Goal: Task Accomplishment & Management: Use online tool/utility

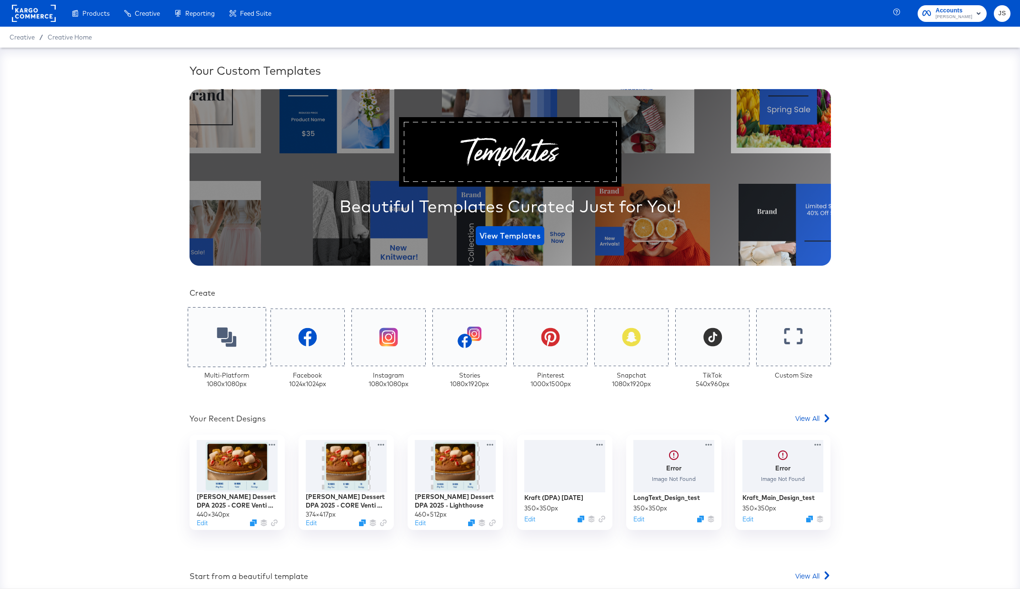
click at [218, 317] on div at bounding box center [227, 337] width 78 height 60
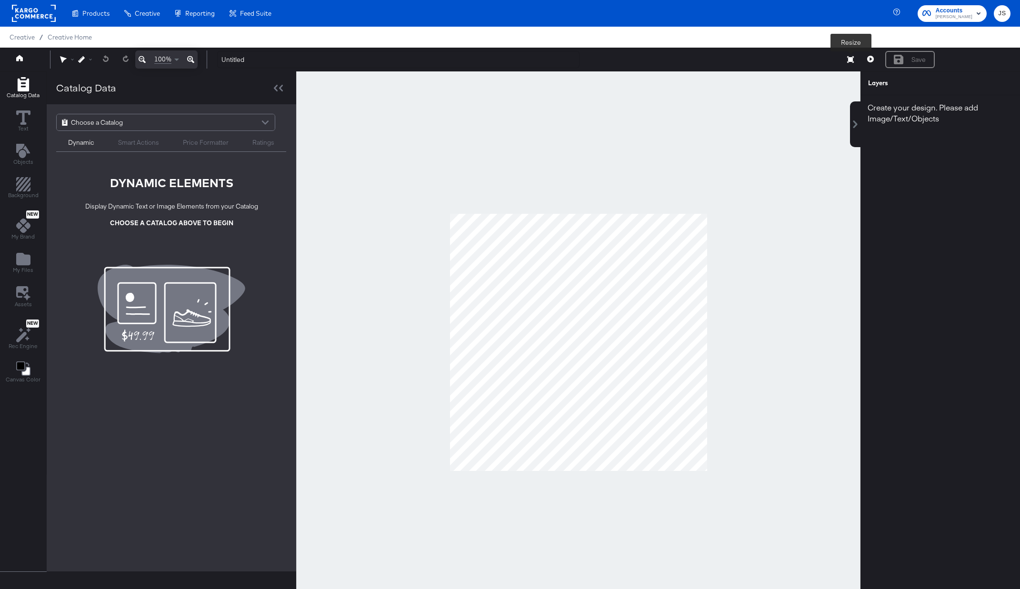
click at [853, 61] on icon at bounding box center [851, 59] width 7 height 7
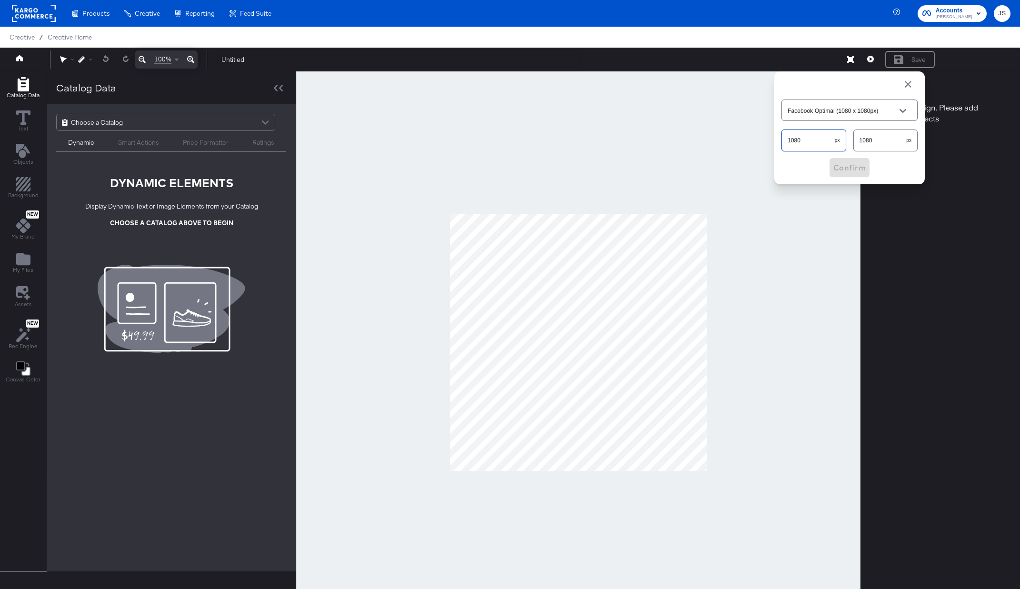
drag, startPoint x: 806, startPoint y: 141, endPoint x: 758, endPoint y: 136, distance: 47.8
click at [758, 71] on div "100% Untitled Resize Facebook Optimal (1080 x 1080px) 1080 px 1080 px Confirm S…" at bounding box center [510, 60] width 1020 height 24
type input "Custom Size"
type input "624"
drag, startPoint x: 900, startPoint y: 139, endPoint x: 834, endPoint y: 139, distance: 66.7
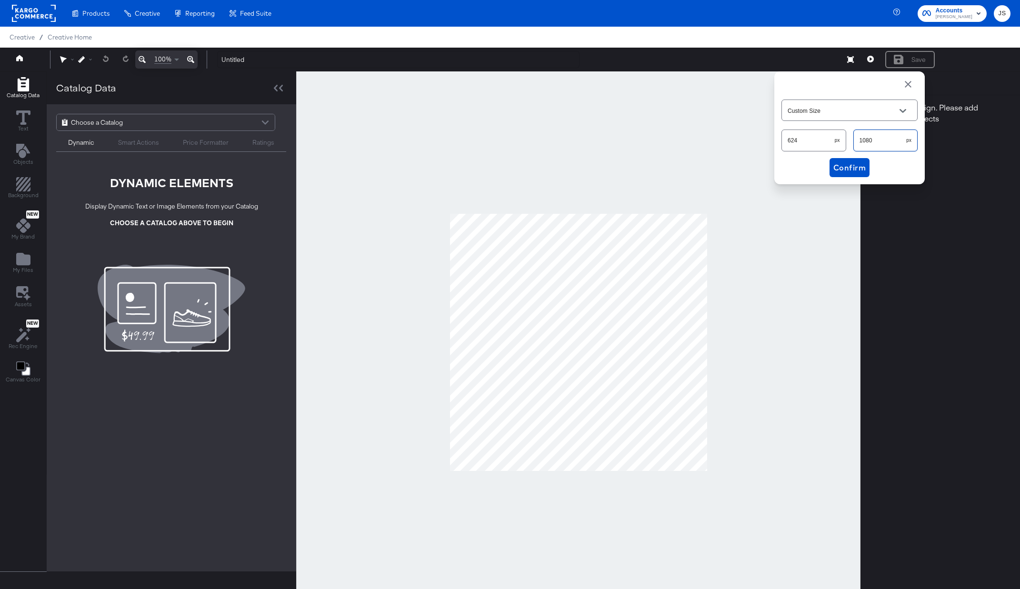
click at [834, 139] on div "624 px 1080 px" at bounding box center [850, 140] width 136 height 25
type input "1076"
click at [864, 170] on span "Confirm" at bounding box center [850, 167] width 32 height 13
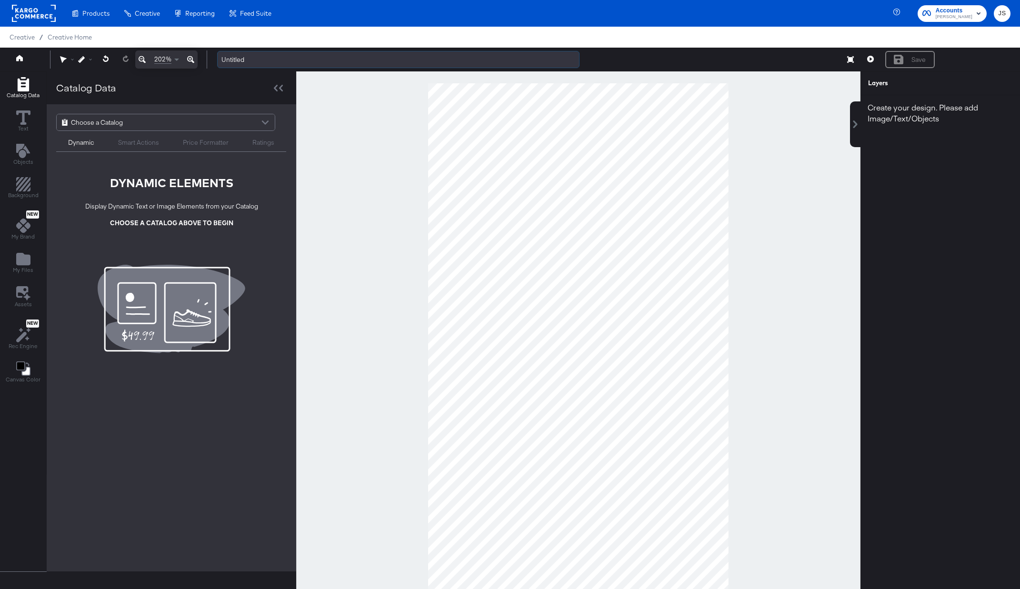
click at [313, 58] on input "Untitled" at bounding box center [398, 60] width 363 height 18
type input "L"
type input "lighthouse V2"
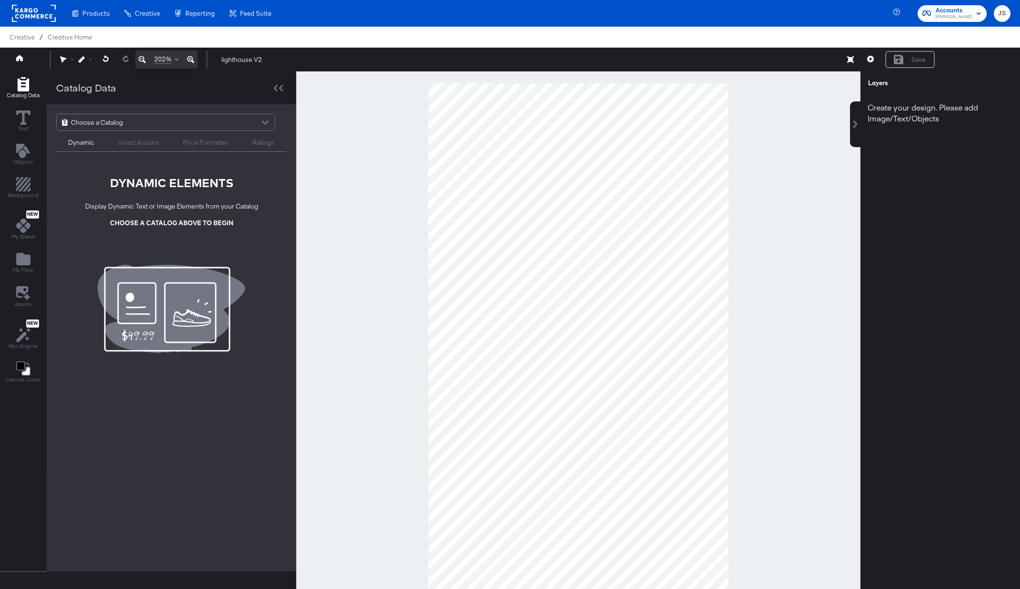
click at [358, 107] on div at bounding box center [578, 342] width 565 height 542
click at [99, 123] on span "Choose a Catalog" at bounding box center [97, 122] width 52 height 16
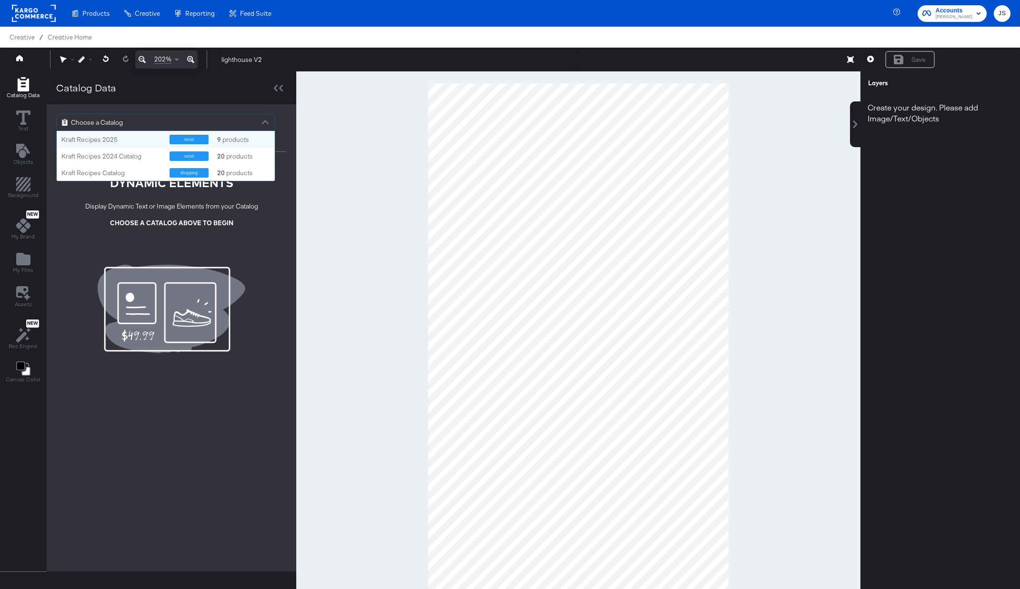
scroll to position [50, 218]
click at [105, 138] on div "Kraft Recipes 2025" at bounding box center [111, 139] width 101 height 9
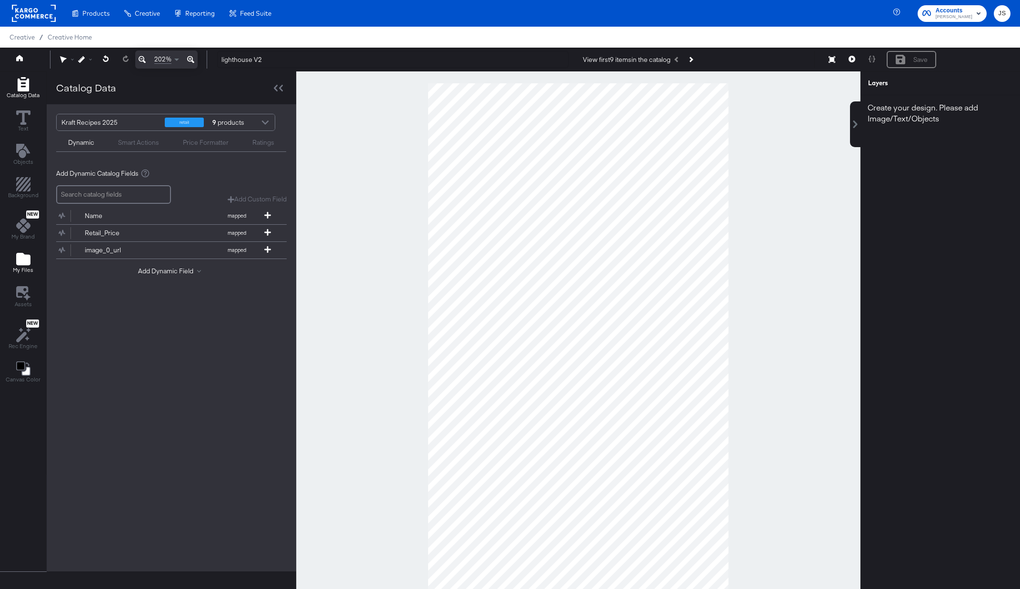
click at [29, 256] on icon "Add Files" at bounding box center [23, 259] width 14 height 12
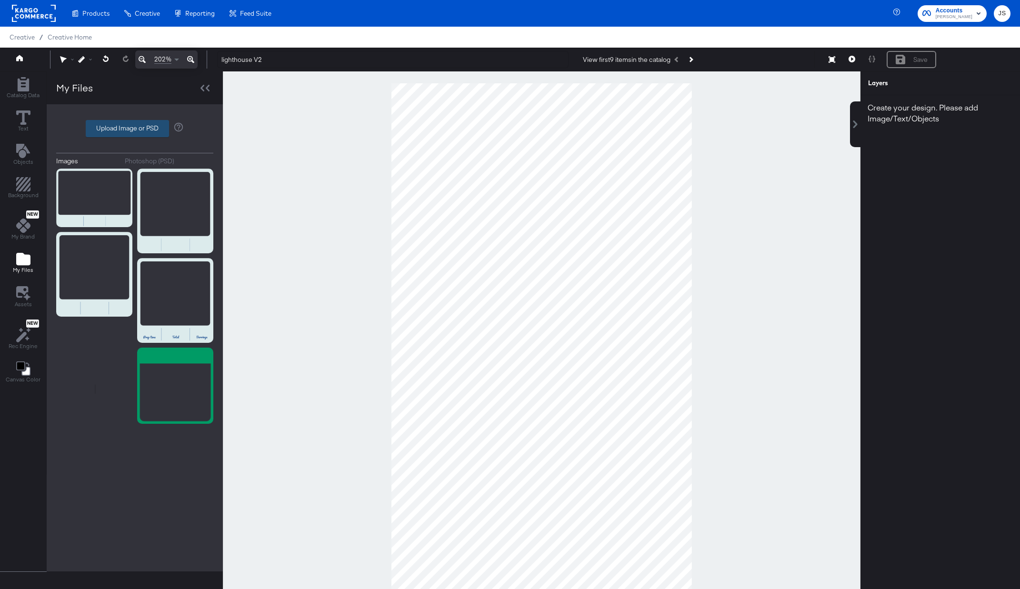
click at [147, 131] on label "Upload Image or PSD" at bounding box center [127, 129] width 82 height 16
click at [135, 129] on input "Upload Image or PSD" at bounding box center [135, 129] width 0 height 0
type input "C:\fakepath\CTA.png"
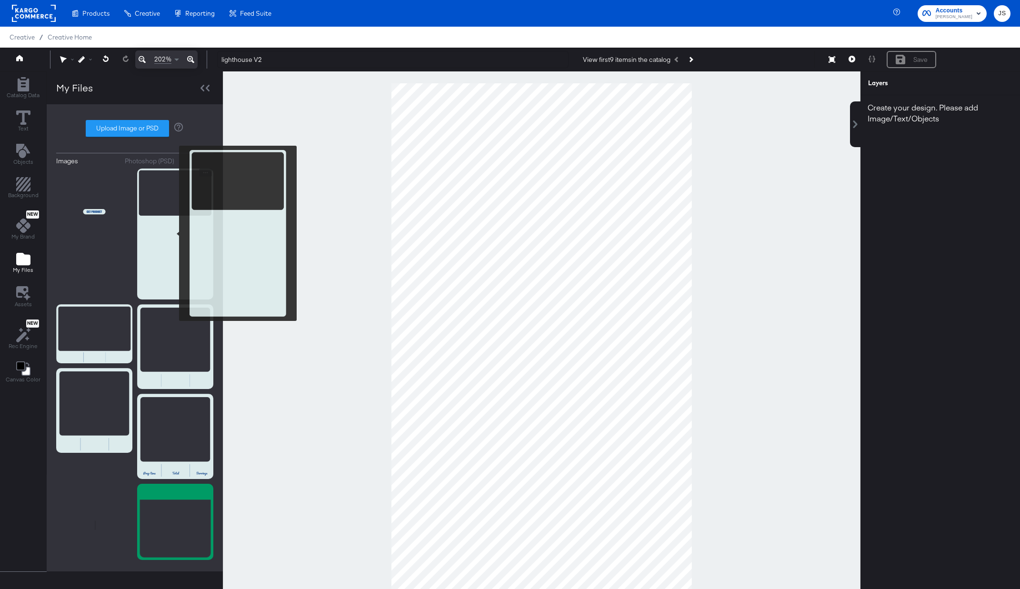
click at [175, 234] on img at bounding box center [175, 234] width 76 height 131
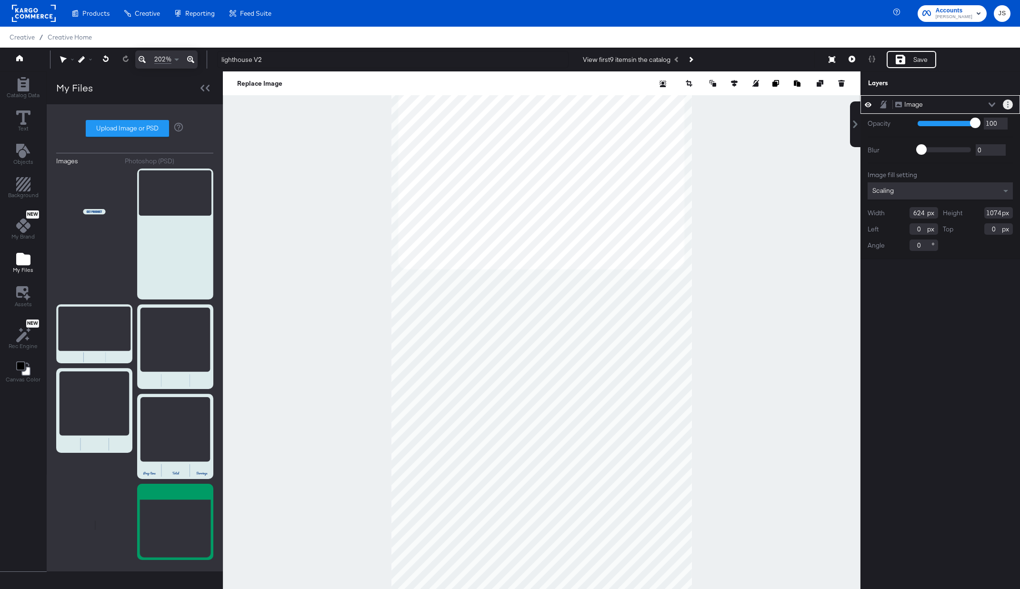
click at [1008, 105] on icon "Layer Options" at bounding box center [1008, 104] width 1 height 6
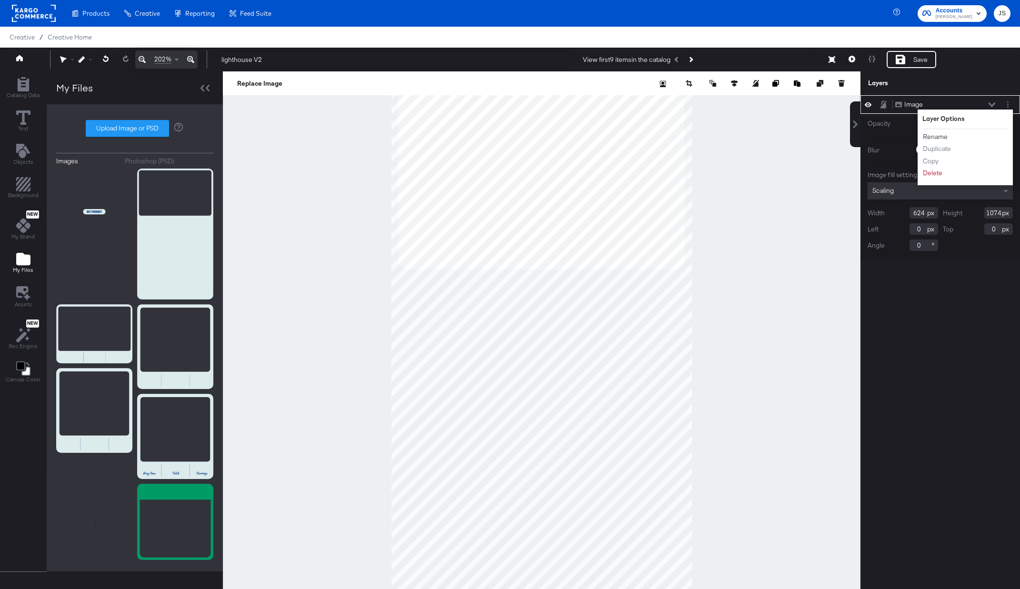
click at [935, 132] on button "Rename" at bounding box center [936, 137] width 26 height 10
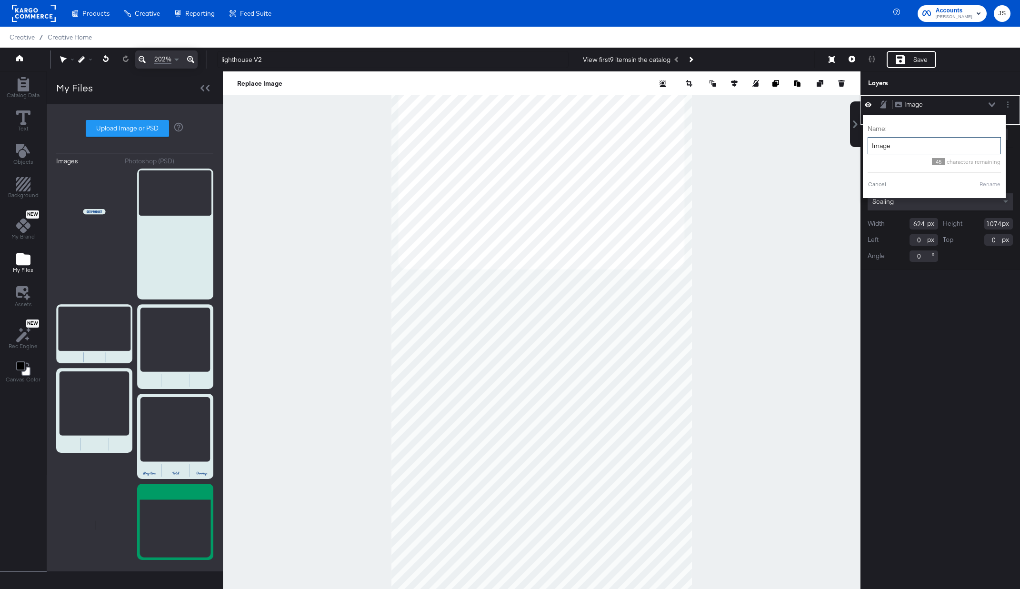
click at [909, 141] on input "Image" at bounding box center [934, 146] width 133 height 18
type input "Blue Frame"
click at [975, 182] on button "Rename" at bounding box center [979, 184] width 22 height 9
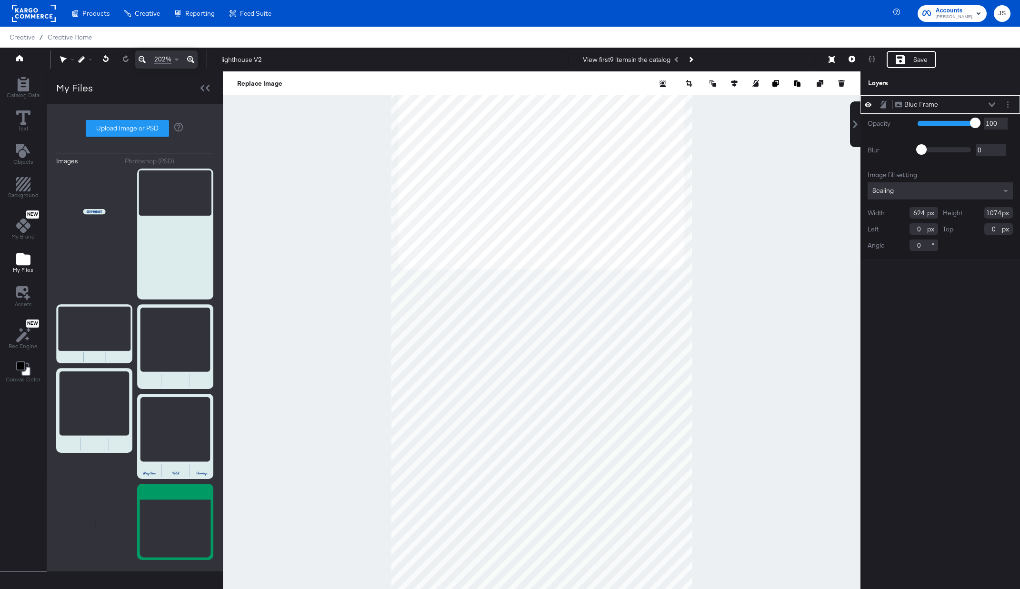
click at [991, 107] on div "Blue Frame Blue Frame" at bounding box center [945, 105] width 101 height 10
click at [991, 105] on icon at bounding box center [992, 104] width 7 height 4
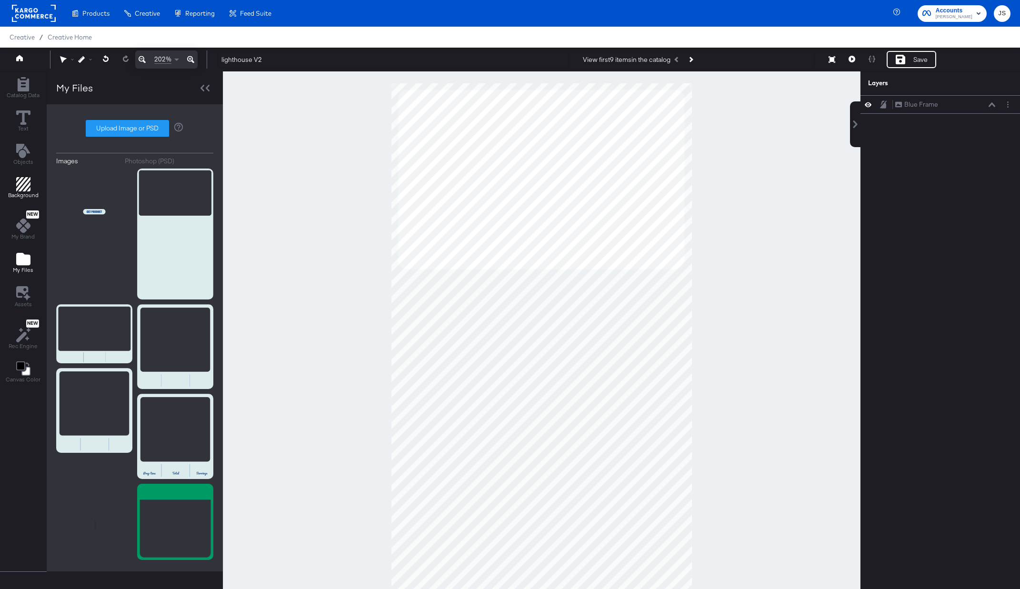
click at [39, 181] on button "Background" at bounding box center [23, 188] width 42 height 27
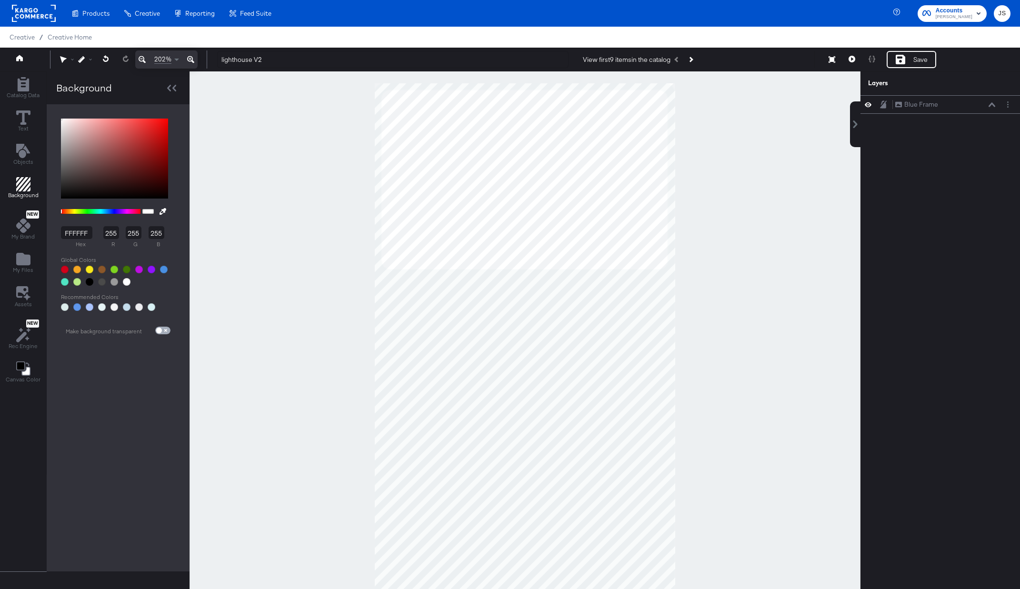
click at [159, 333] on input "checkbox" at bounding box center [159, 333] width 23 height 8
checkbox input "true"
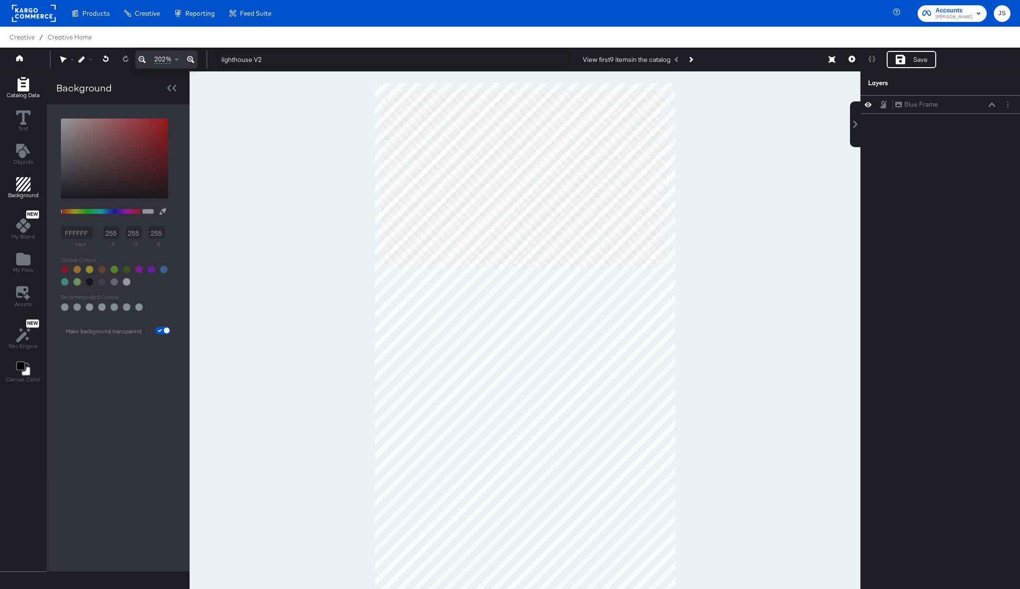
click at [33, 88] on div "Catalog Data" at bounding box center [23, 88] width 33 height 22
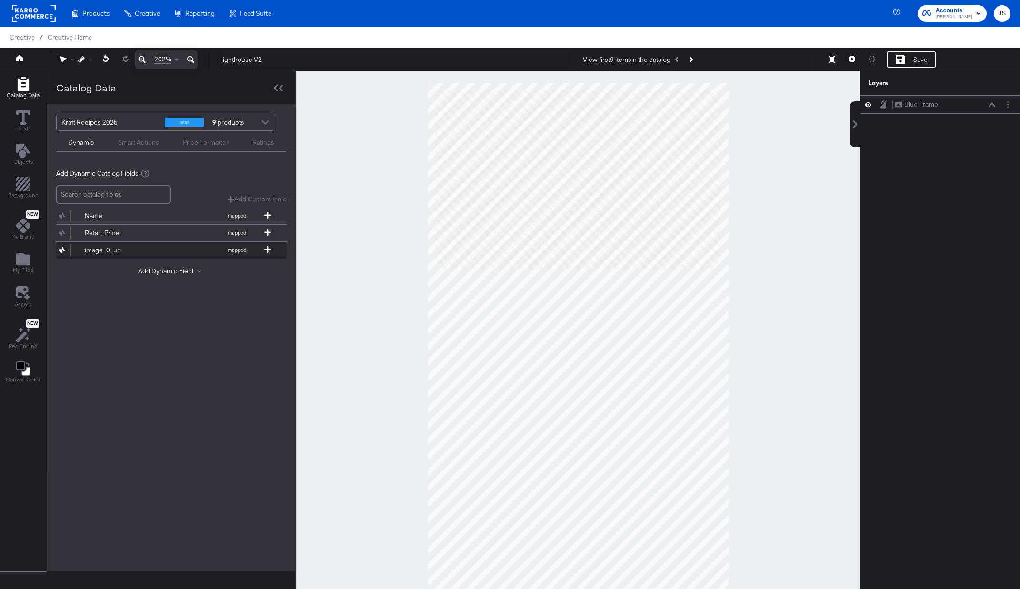
click at [118, 247] on div "image_0_url" at bounding box center [119, 250] width 69 height 9
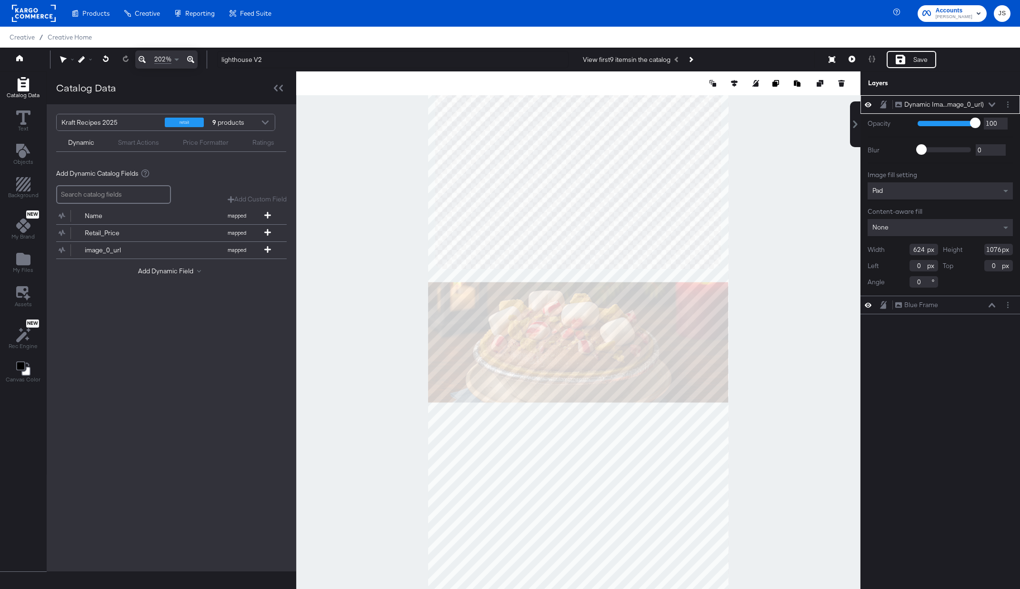
type input "-362"
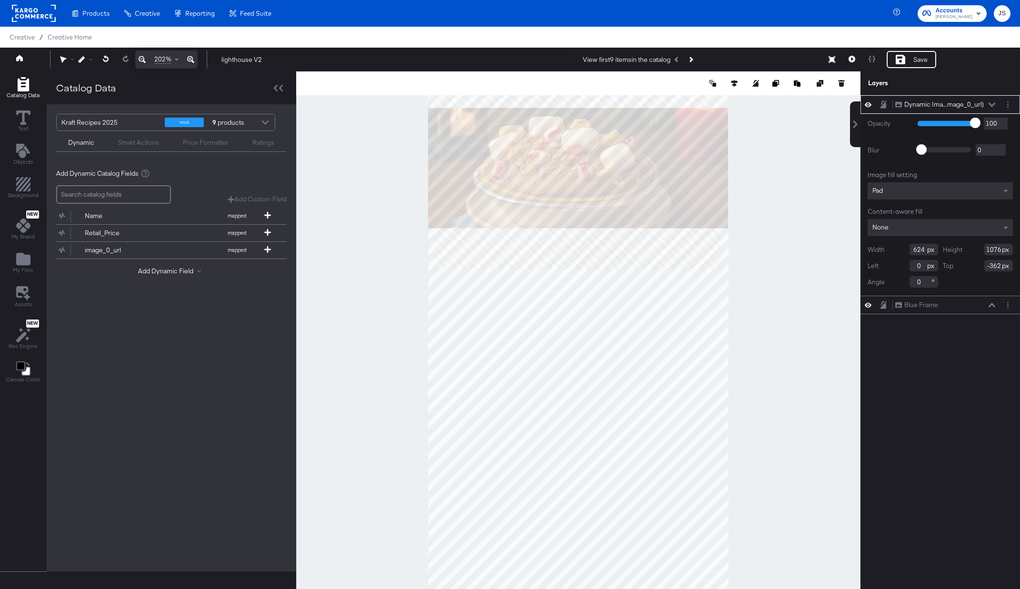
type input "746"
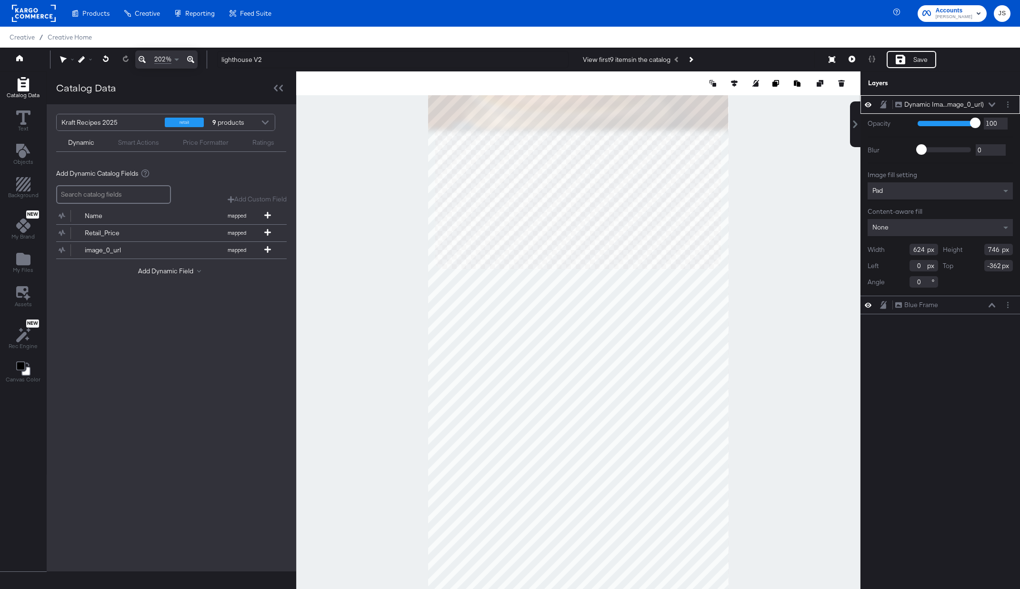
click at [922, 192] on div "Pad" at bounding box center [940, 190] width 145 height 17
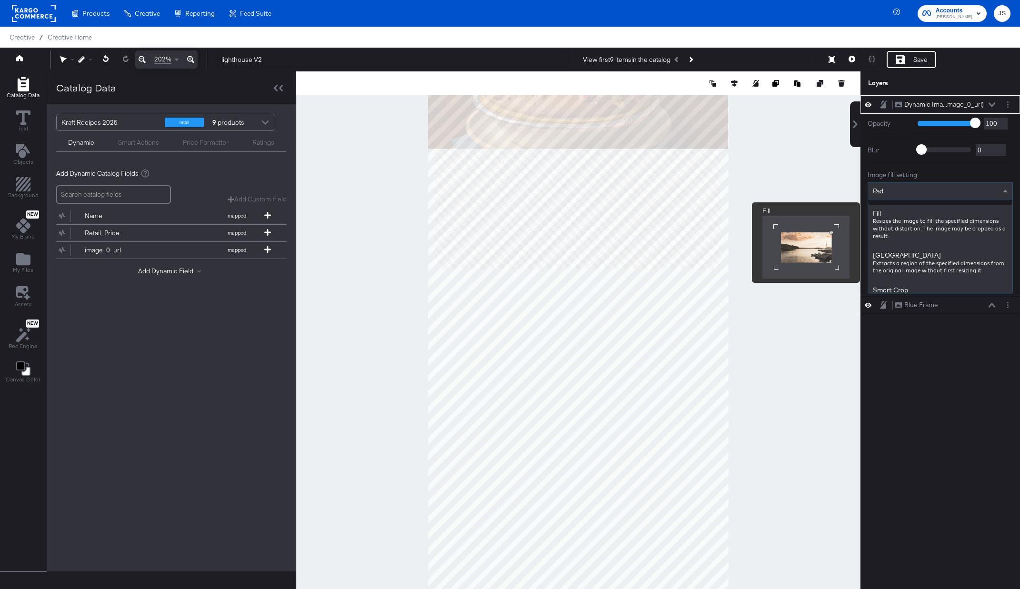
scroll to position [163, 0]
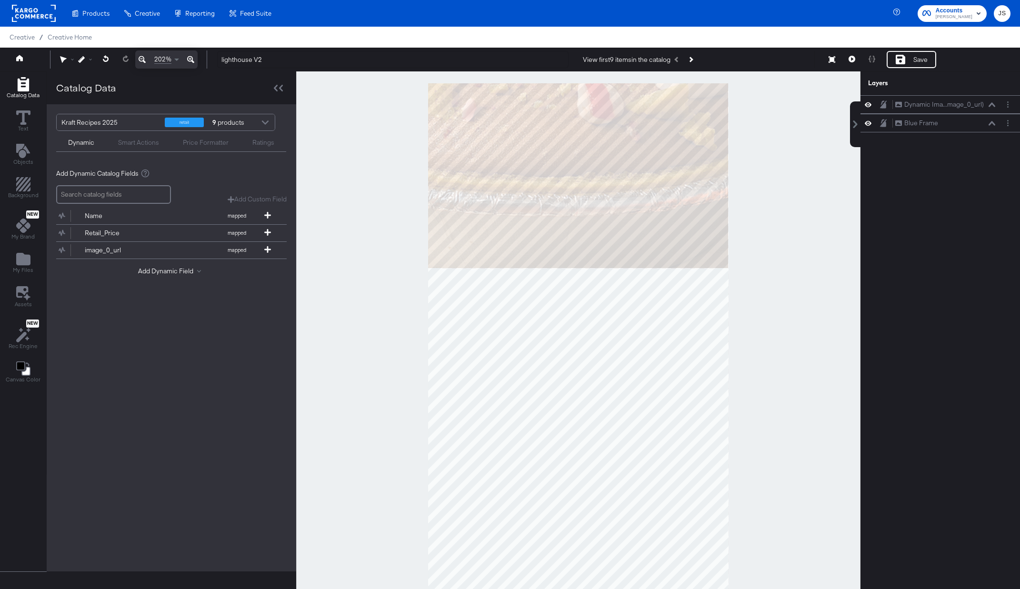
click at [368, 164] on div at bounding box center [578, 342] width 565 height 542
click at [141, 62] on icon at bounding box center [142, 59] width 7 height 11
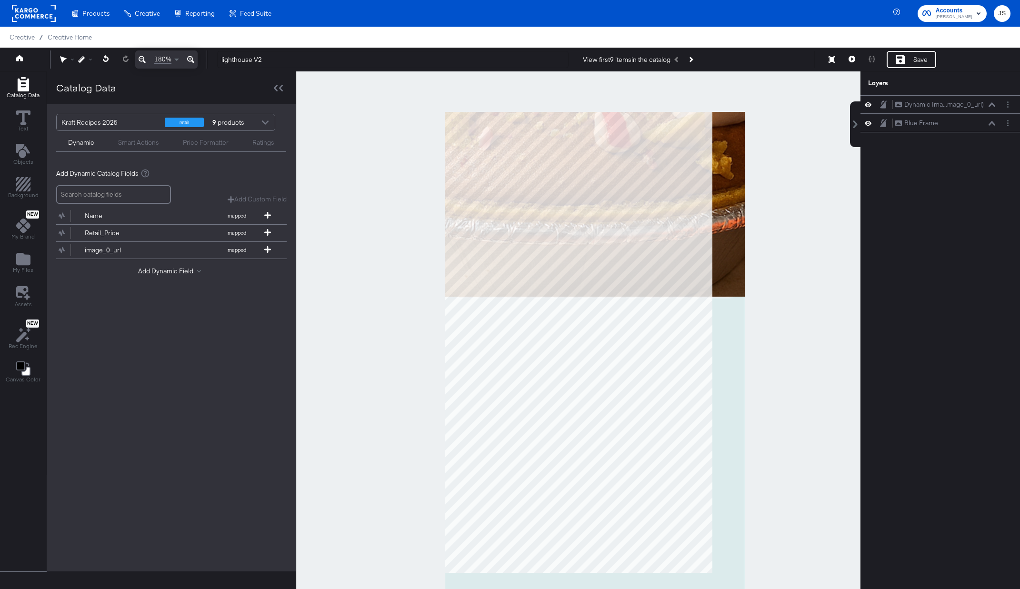
click at [141, 62] on icon at bounding box center [142, 59] width 7 height 11
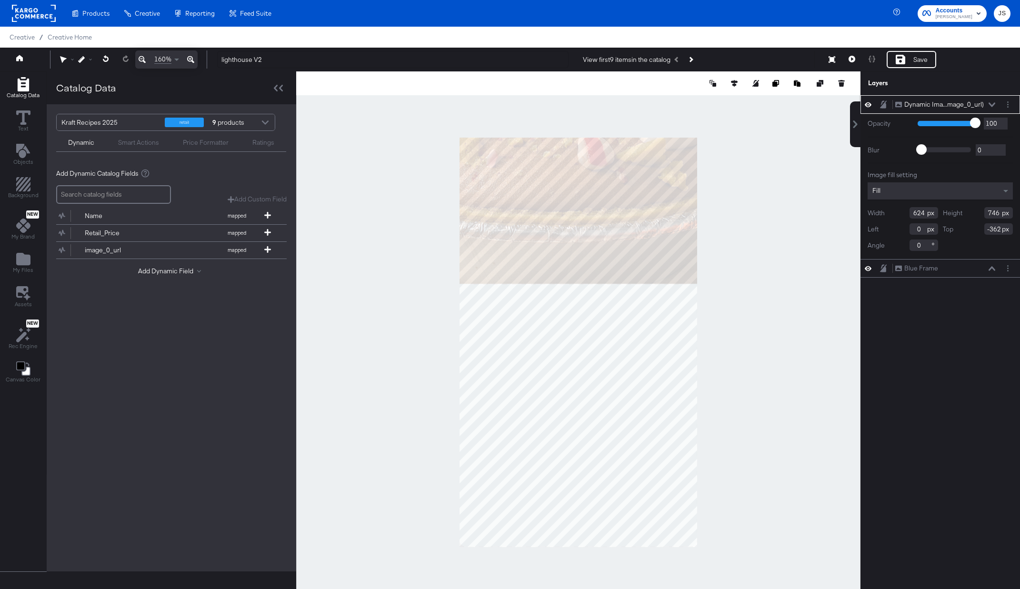
click at [994, 107] on button at bounding box center [993, 105] width 8 height 6
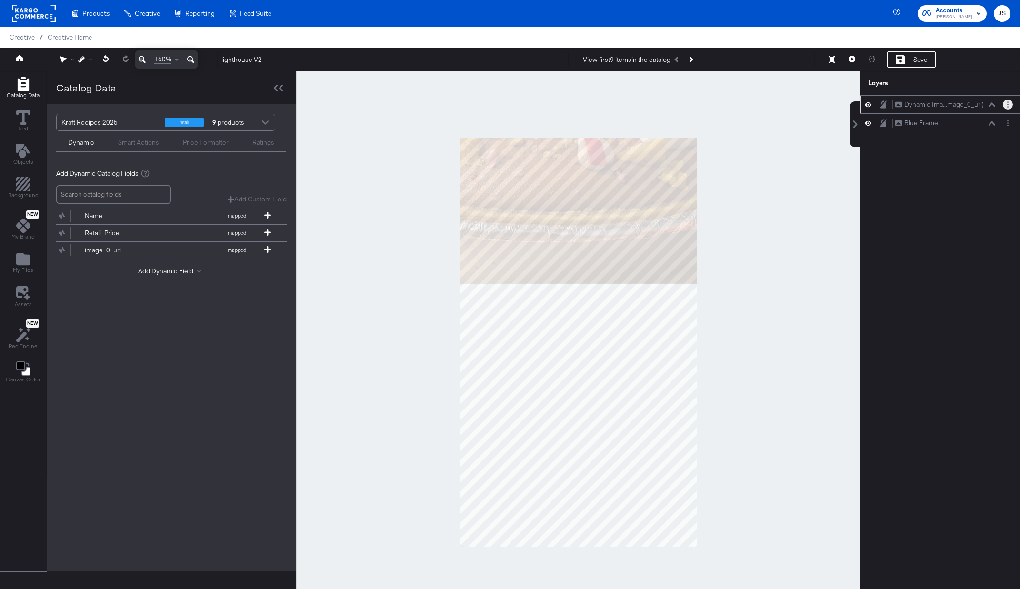
click at [1006, 106] on button "Layer Options" at bounding box center [1008, 105] width 10 height 10
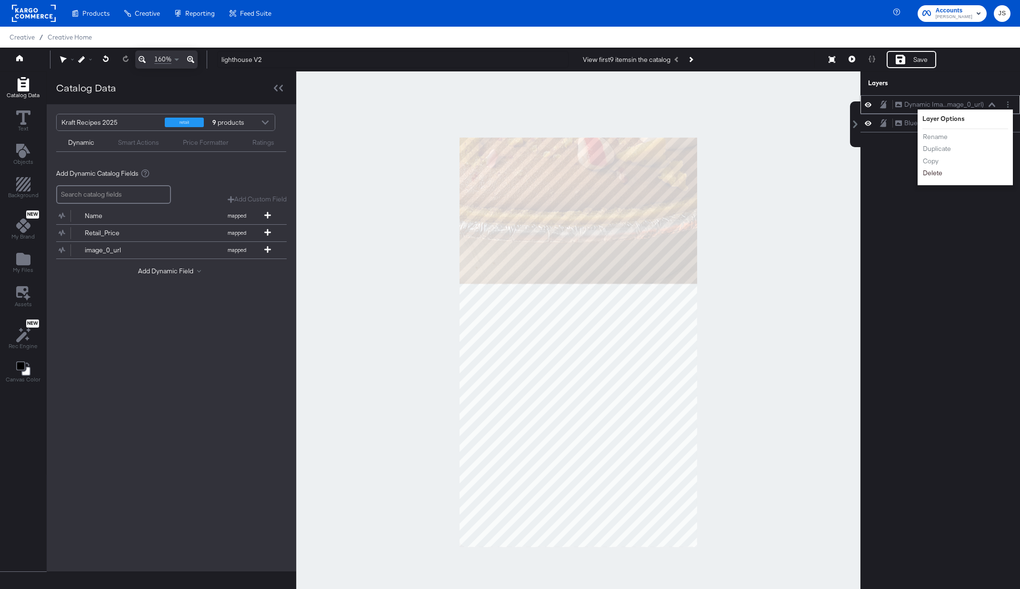
click at [936, 171] on button "Delete" at bounding box center [933, 173] width 20 height 10
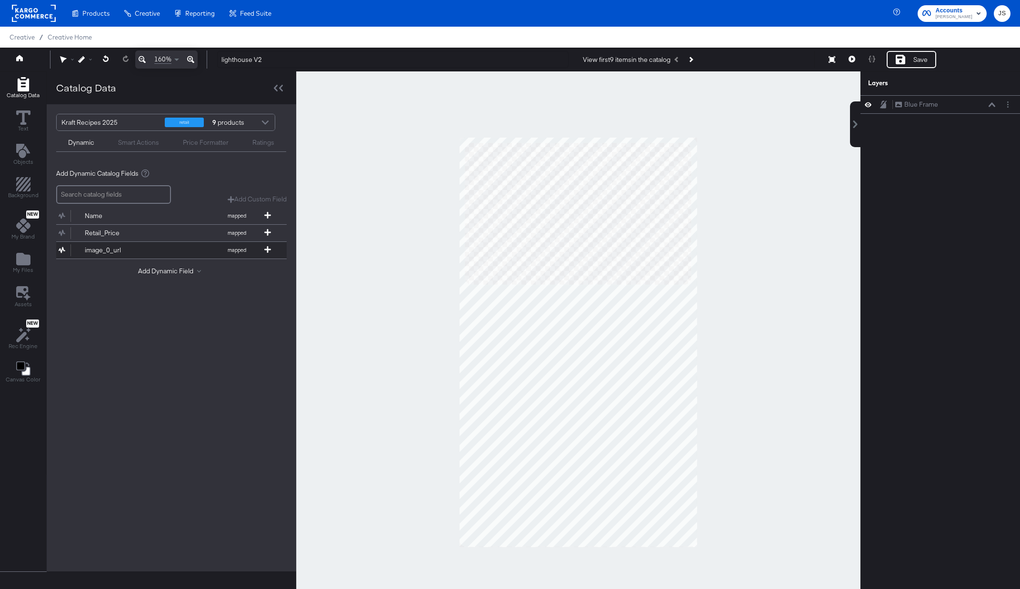
click at [142, 252] on div "image_0_url" at bounding box center [119, 250] width 69 height 9
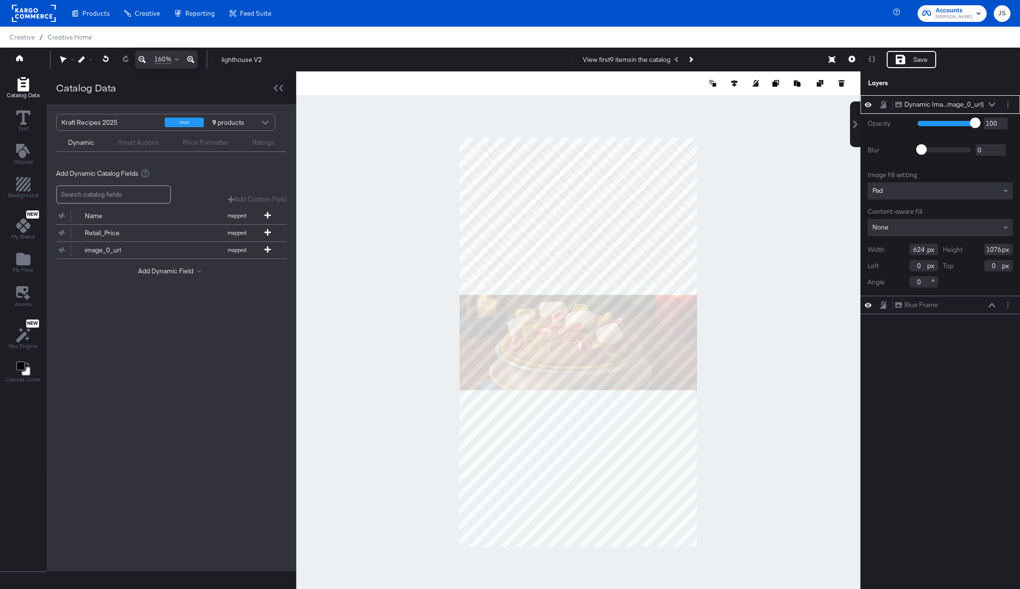
click at [999, 193] on div "Pad" at bounding box center [940, 190] width 145 height 17
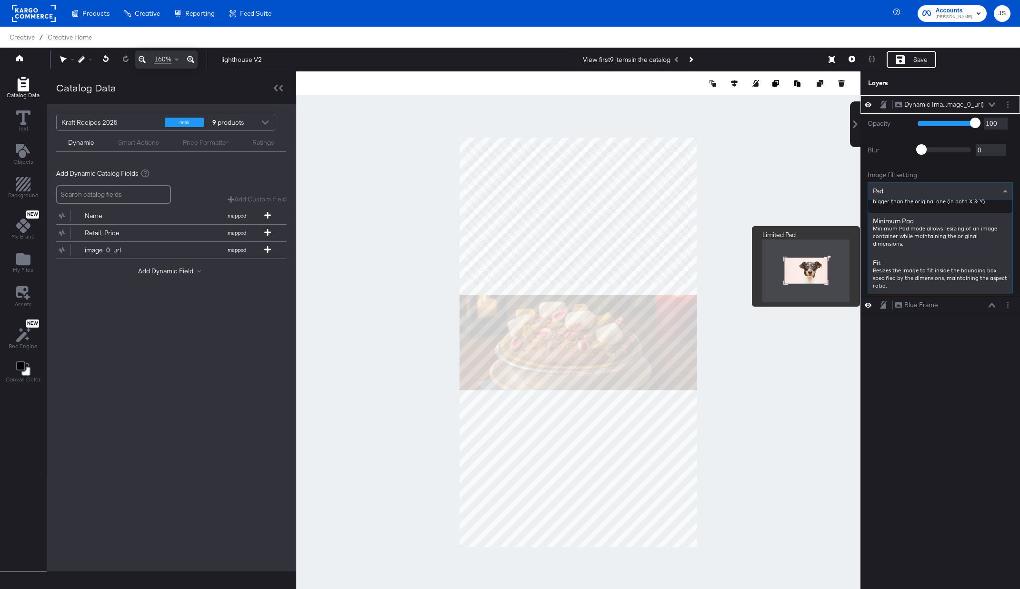
scroll to position [123, 0]
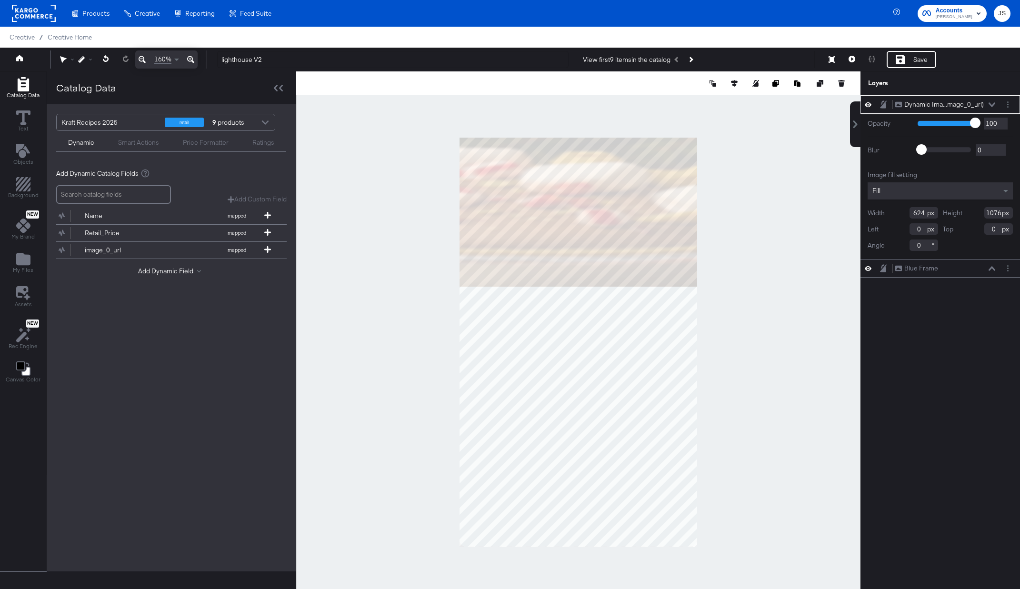
type input "390"
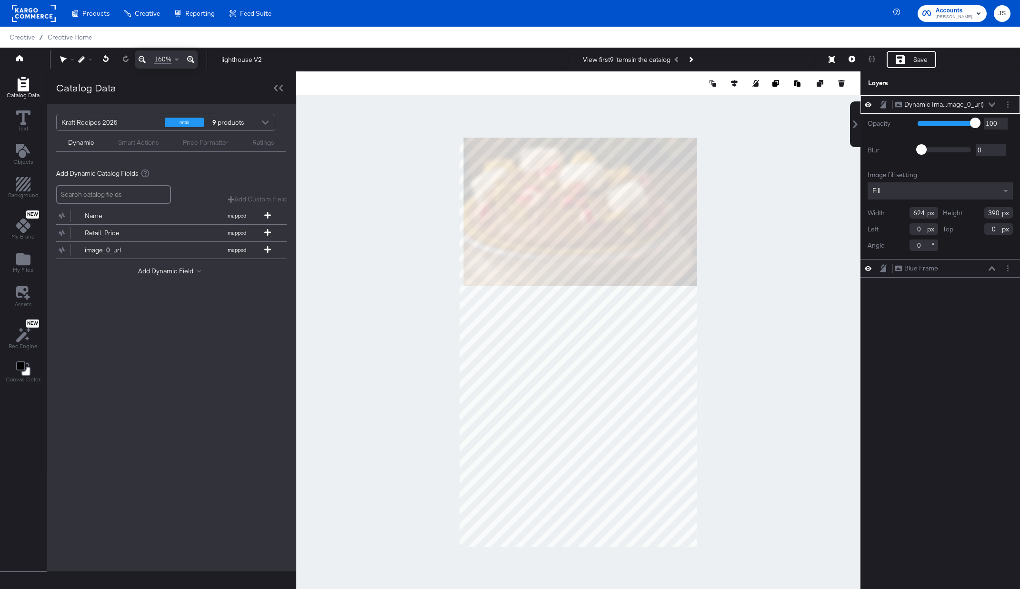
type input "613"
type input "11"
type input "378"
type input "12"
type input "602"
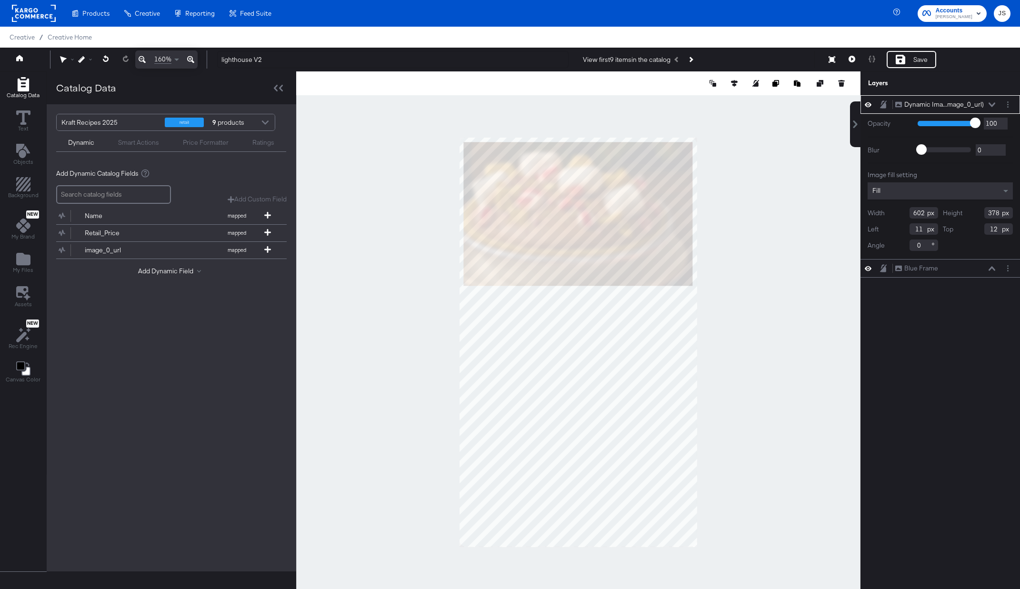
click at [991, 108] on div "Dynamic Ima...mage_0_url) Dynamic Image (image_0_url)" at bounding box center [945, 105] width 101 height 10
click at [991, 105] on icon at bounding box center [992, 104] width 7 height 4
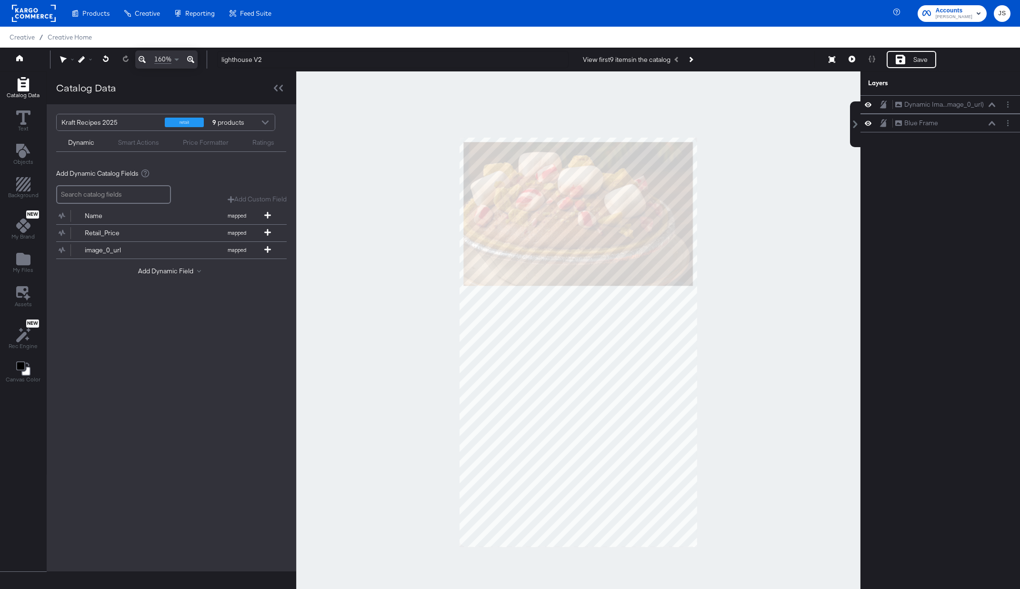
drag, startPoint x: 977, startPoint y: 104, endPoint x: 978, endPoint y: 138, distance: 33.8
click at [978, 139] on div "Dynamic Ima...mage_0_url) Dynamic Image (image_0_url) Blue Frame Blue Frame" at bounding box center [935, 347] width 172 height 504
drag, startPoint x: 989, startPoint y: 102, endPoint x: 989, endPoint y: 144, distance: 41.9
click at [989, 144] on div "Dynamic Ima...mage_0_url) Dynamic Image (image_0_url) Blue Frame Blue Frame" at bounding box center [935, 347] width 172 height 504
drag, startPoint x: 986, startPoint y: 109, endPoint x: 986, endPoint y: 146, distance: 37.2
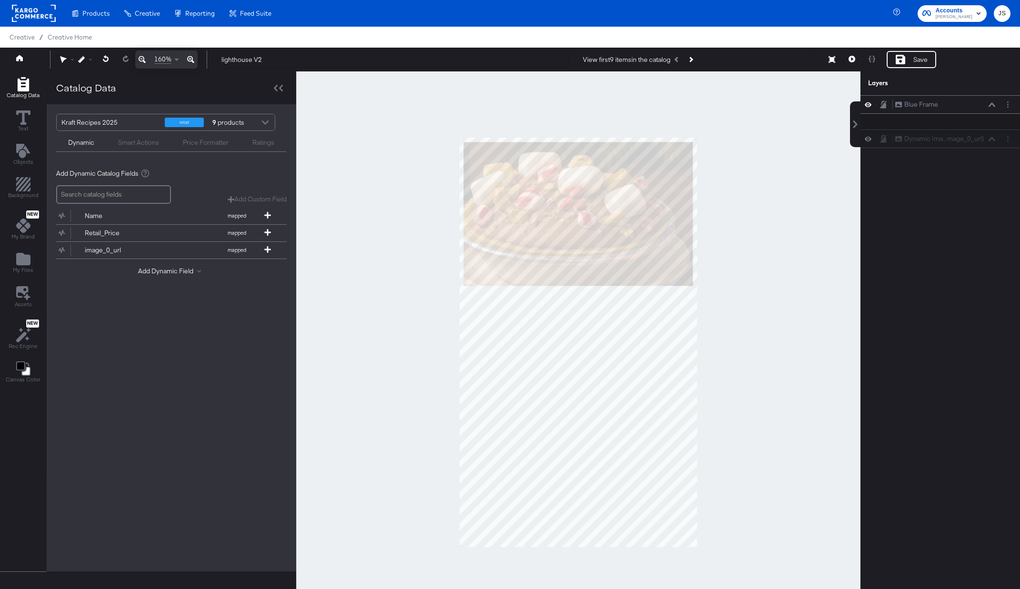
click at [986, 146] on div "Dynamic Ima...mage_0_url) Dynamic Image (image_0_url) Blue Frame Blue Frame" at bounding box center [935, 347] width 172 height 504
click at [850, 61] on icon at bounding box center [852, 59] width 7 height 7
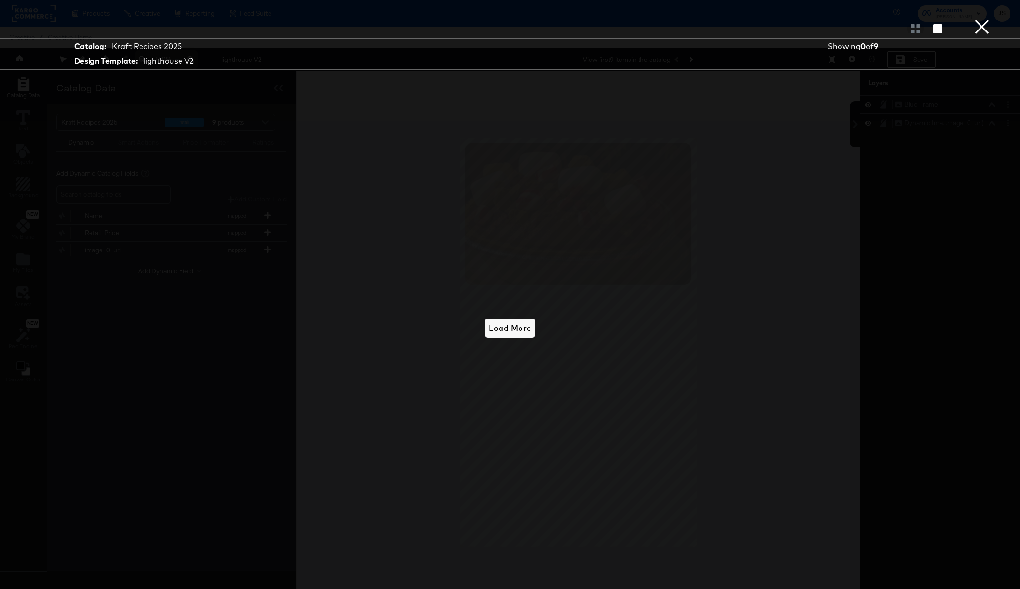
click at [977, 19] on button "×" at bounding box center [982, 9] width 19 height 19
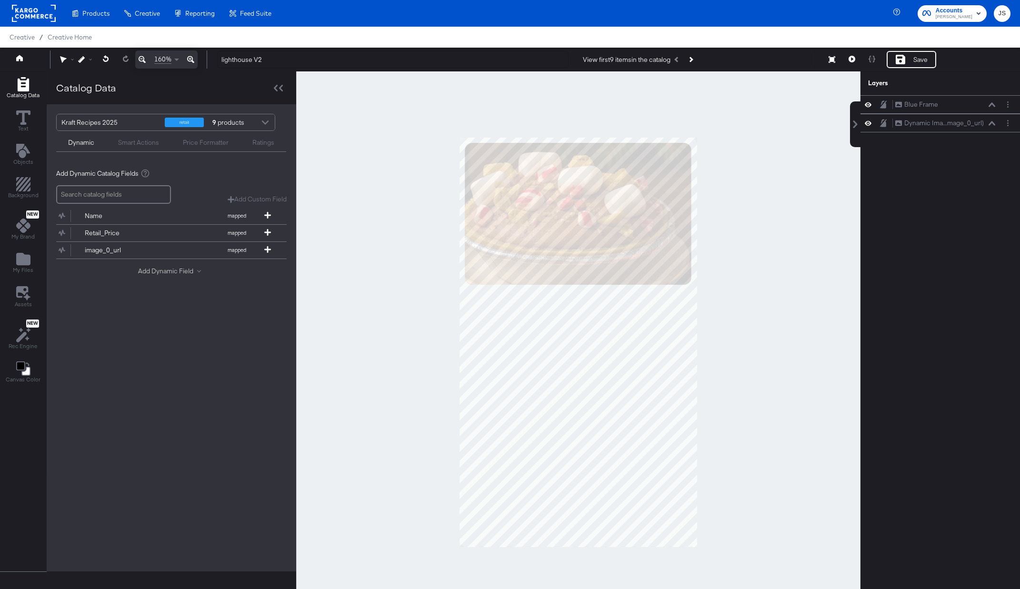
click at [160, 271] on button "Add Dynamic Field" at bounding box center [171, 271] width 67 height 9
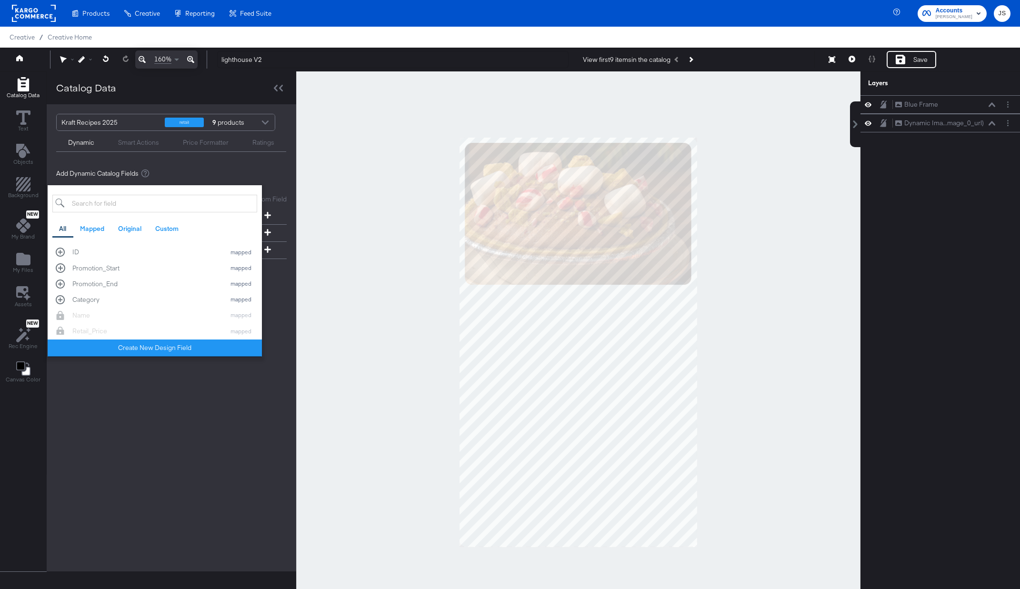
click at [182, 174] on div "Add dynamic text or image items from your product catalog to your design templa…" at bounding box center [171, 173] width 231 height 9
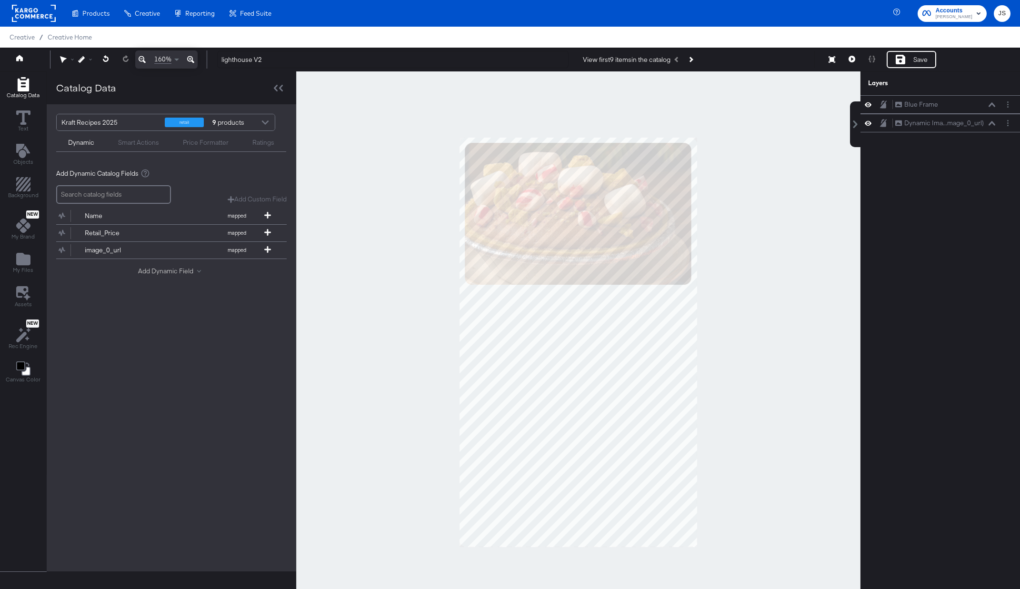
click at [162, 273] on button "Add Dynamic Field" at bounding box center [171, 271] width 67 height 9
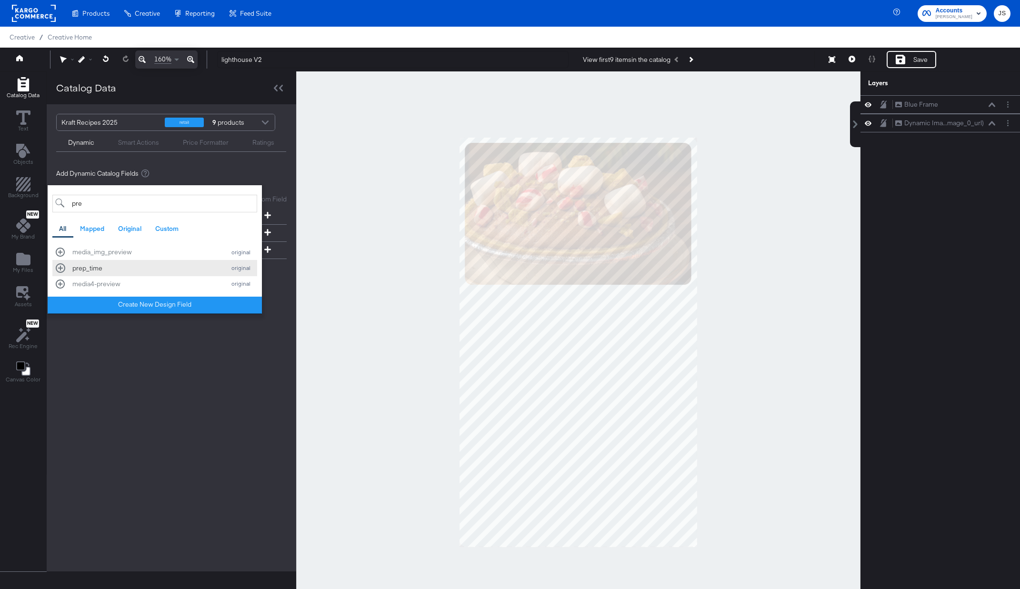
type input "pre"
click at [161, 273] on button "prep_time original" at bounding box center [154, 268] width 205 height 16
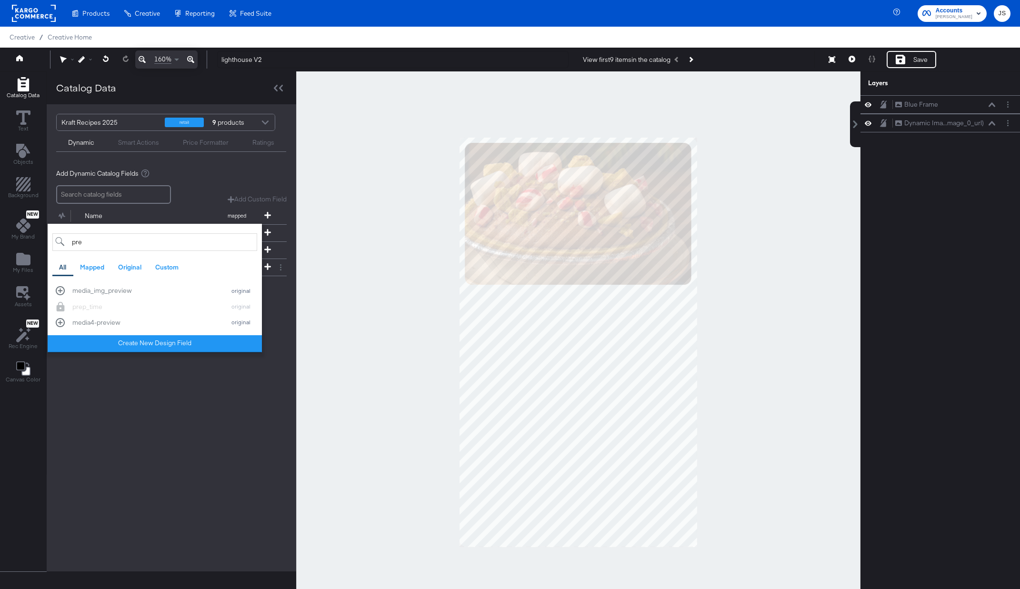
click at [156, 397] on div "Kraft Recipes 2025 retail 9 products Dynamic Smart Actions Price Formatter Rati…" at bounding box center [172, 337] width 250 height 467
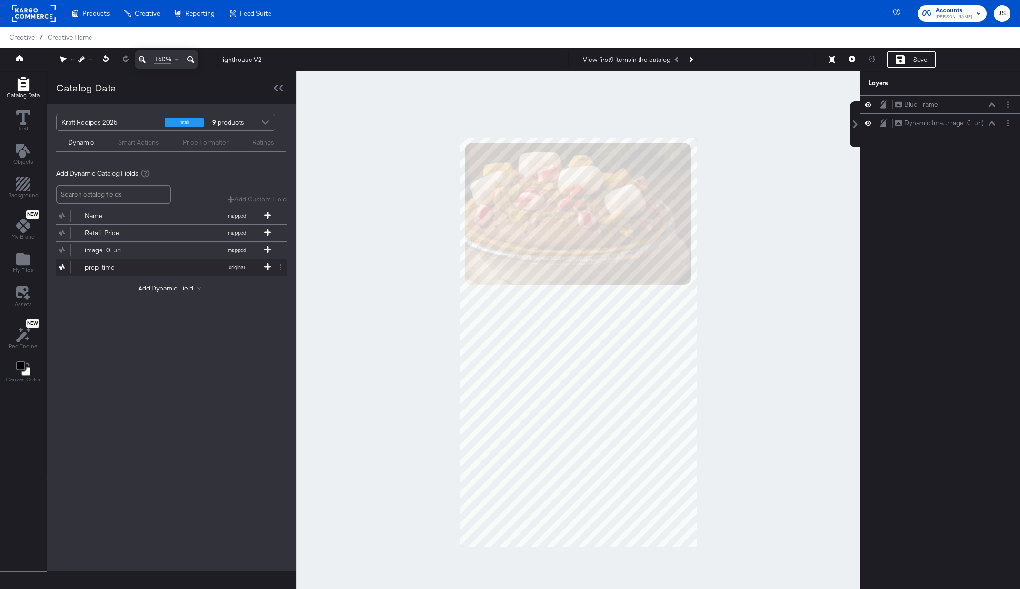
click at [172, 264] on button "prep_time original" at bounding box center [165, 267] width 219 height 17
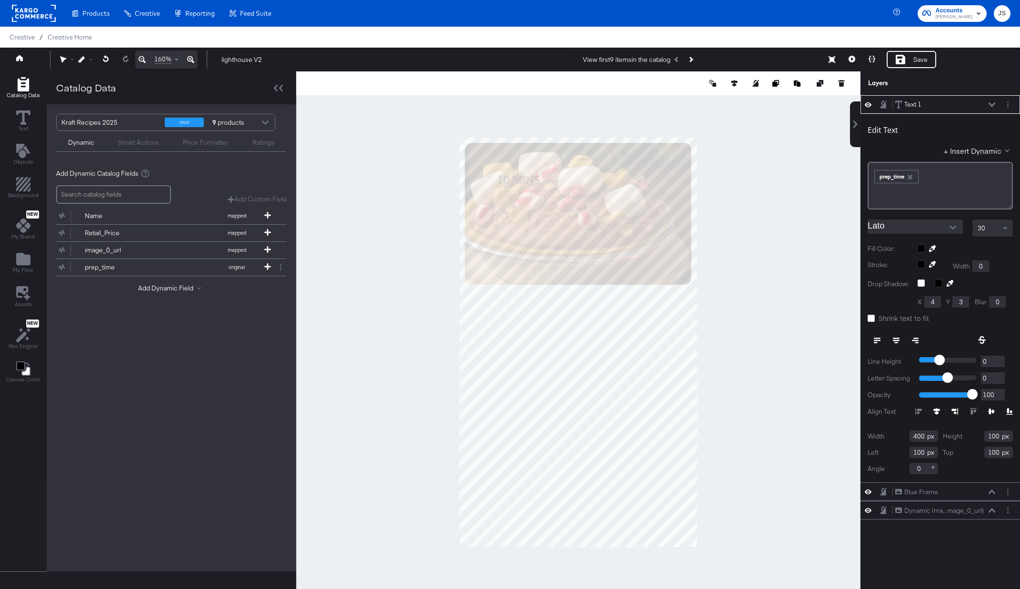
type input "405"
click at [25, 257] on icon "Add Files" at bounding box center [23, 259] width 14 height 12
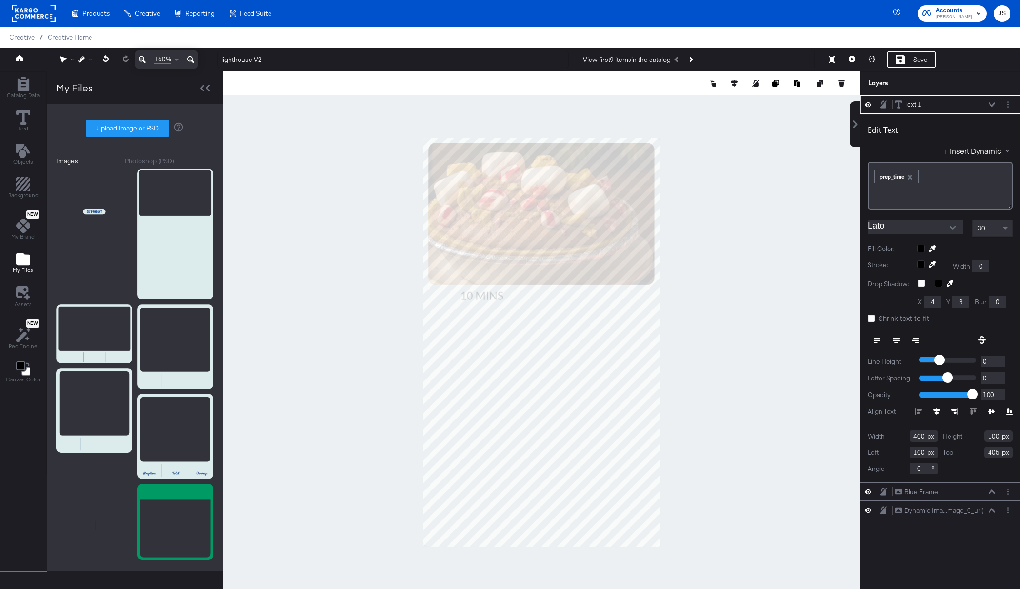
click at [120, 138] on div "Images Photoshop (PSD) Upload Image or PSD" at bounding box center [134, 338] width 157 height 448
click at [120, 137] on div "Images Photoshop (PSD) Upload Image or PSD" at bounding box center [134, 338] width 157 height 448
click at [120, 129] on label "Upload Image or PSD" at bounding box center [127, 129] width 82 height 16
click at [135, 129] on input "Upload Image or PSD" at bounding box center [135, 129] width 0 height 0
type input "C:\fakepath\Prep Time.png"
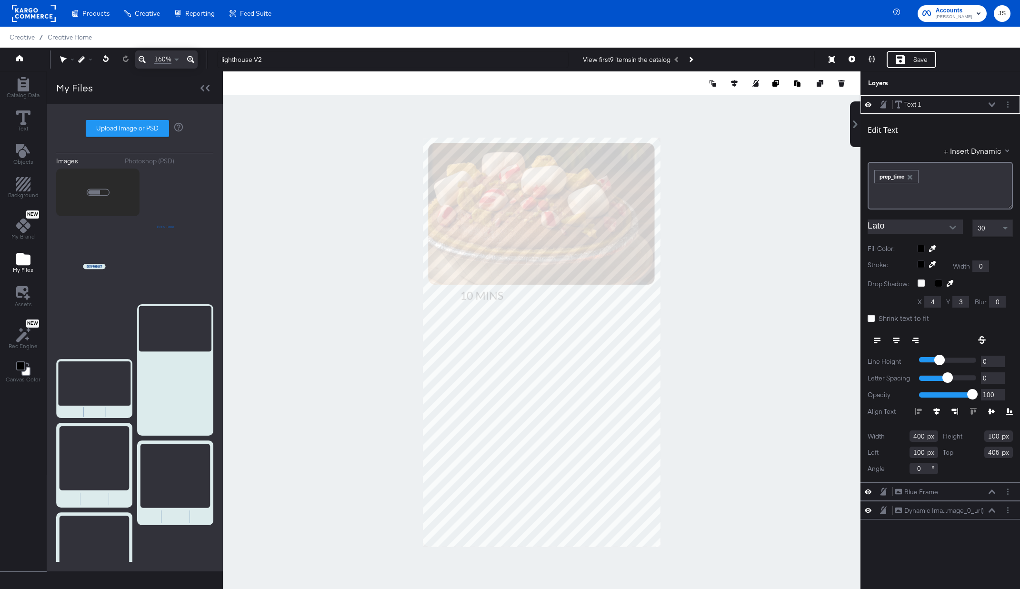
click at [869, 103] on icon at bounding box center [868, 104] width 7 height 5
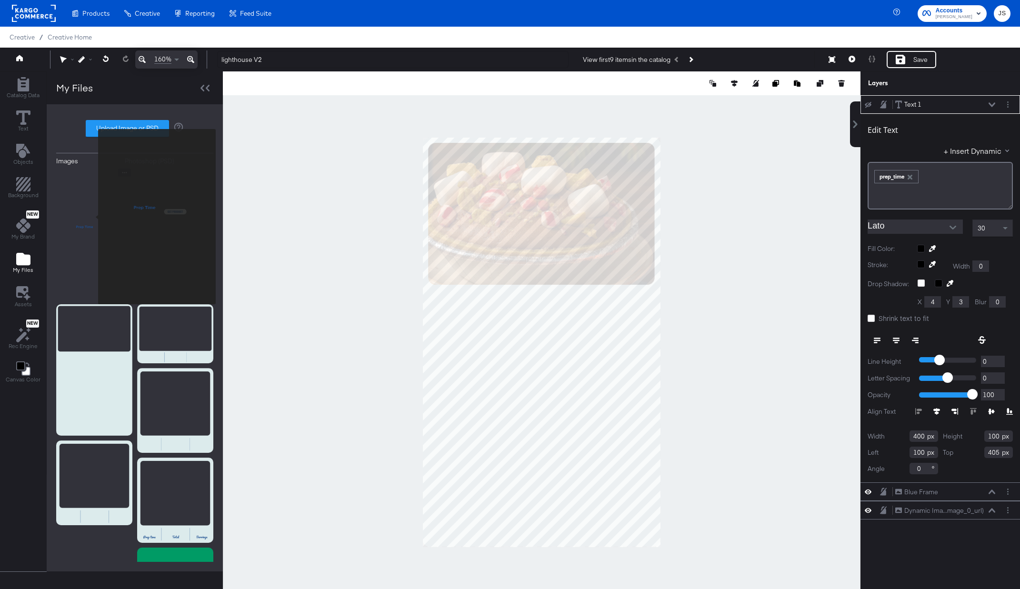
click at [92, 217] on img at bounding box center [94, 234] width 76 height 131
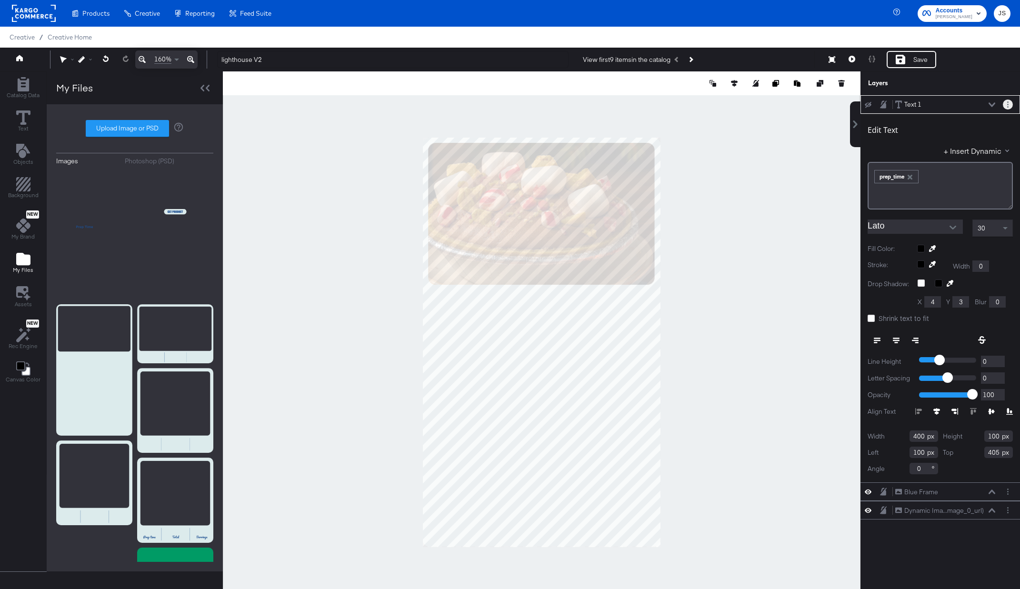
click at [1003, 103] on div "Text 1 Text 1 Edit Text + Insert Dynamic ﻿ ﻿ prep_time ﻿ Lato 30 Fill Color: St…" at bounding box center [941, 307] width 160 height 424
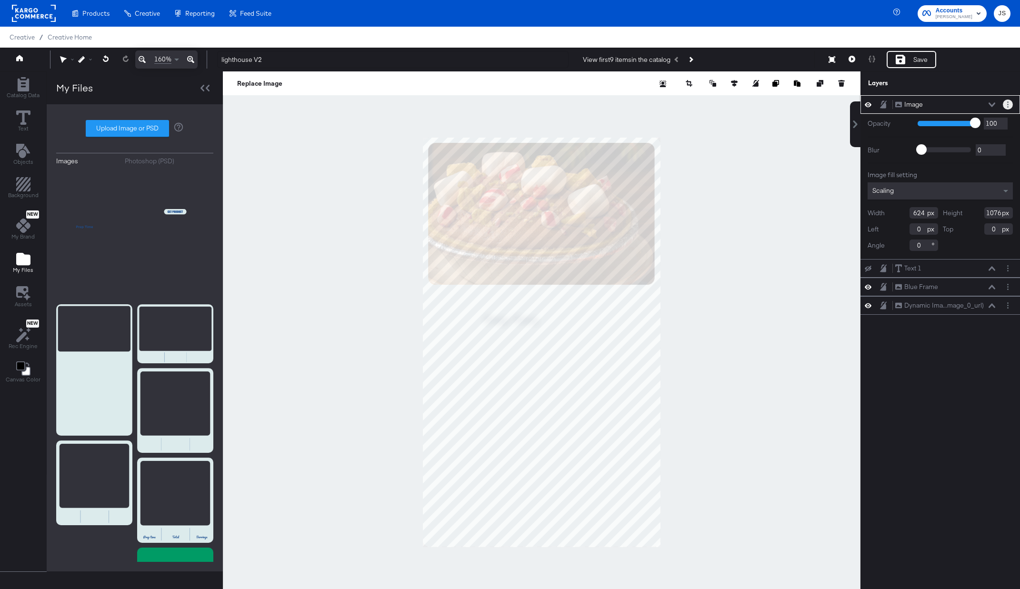
click at [1011, 106] on button "Layer Options" at bounding box center [1008, 105] width 10 height 10
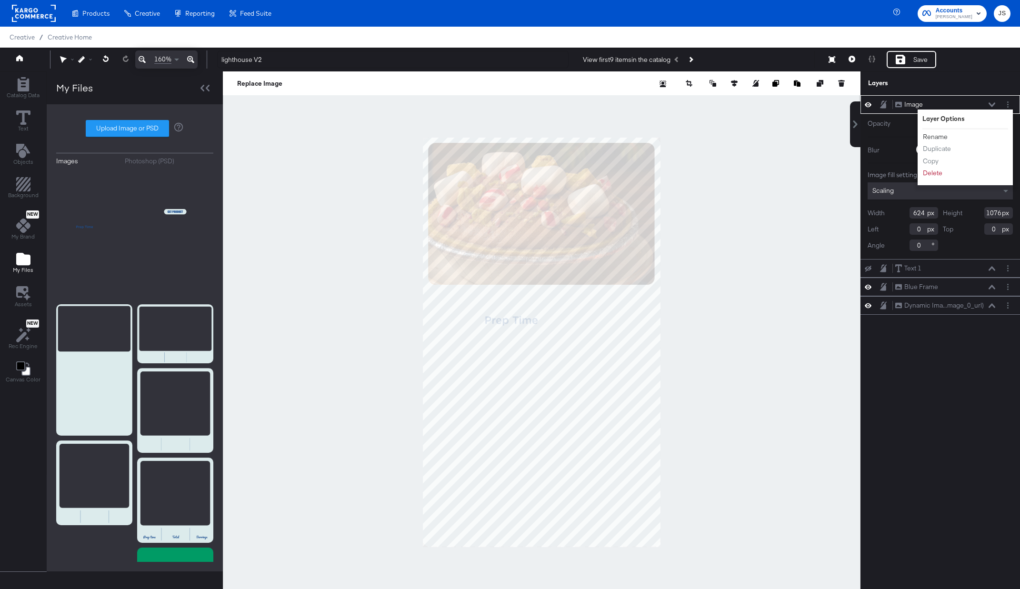
click at [939, 134] on button "Rename" at bounding box center [936, 137] width 26 height 10
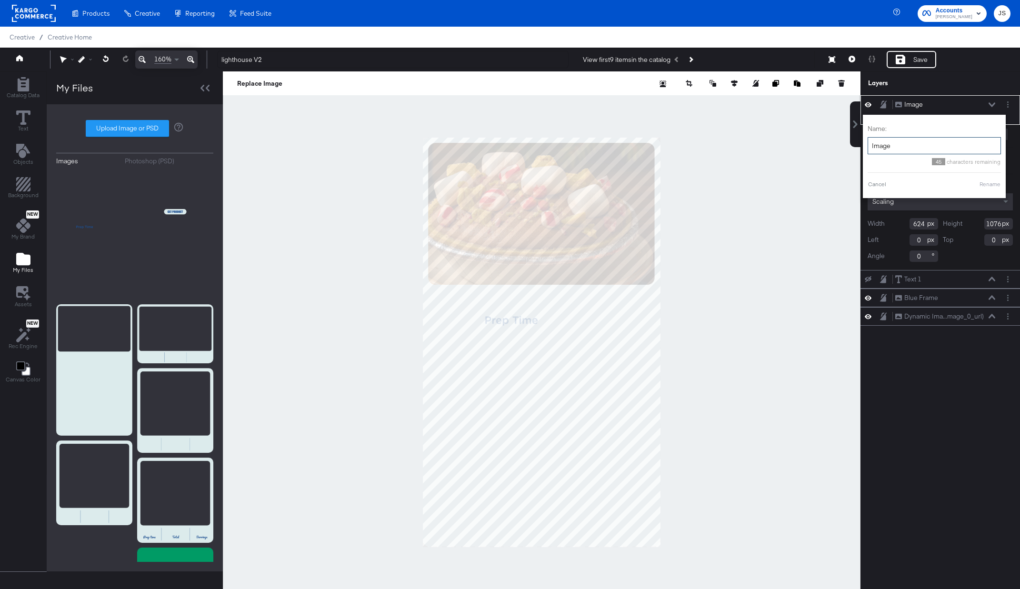
click at [901, 140] on input "Image" at bounding box center [934, 146] width 133 height 18
type input "Prep Time Static Text"
click at [985, 187] on button "Rename" at bounding box center [979, 184] width 22 height 9
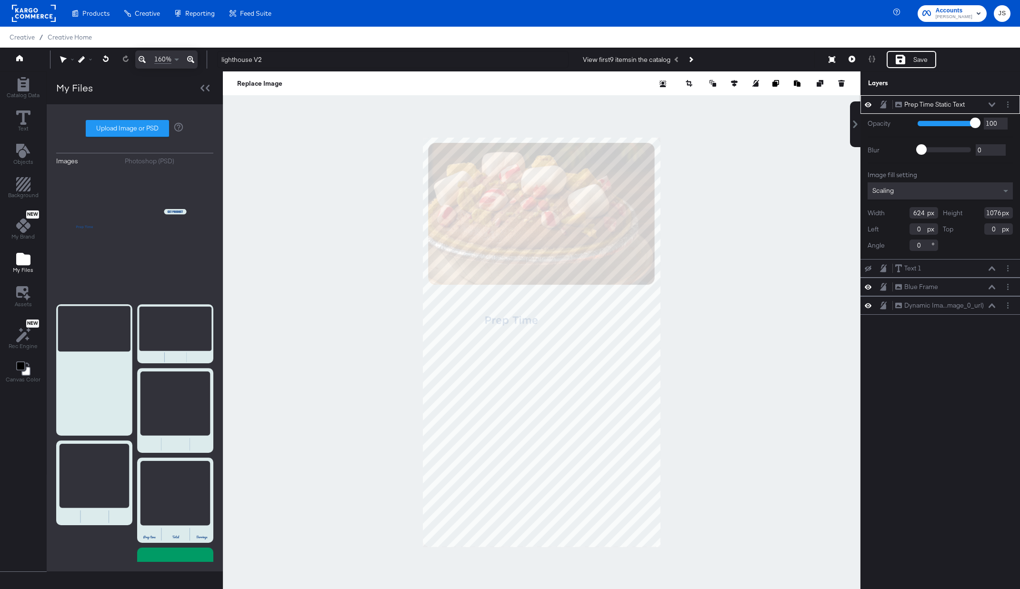
click at [993, 104] on icon at bounding box center [992, 104] width 7 height 5
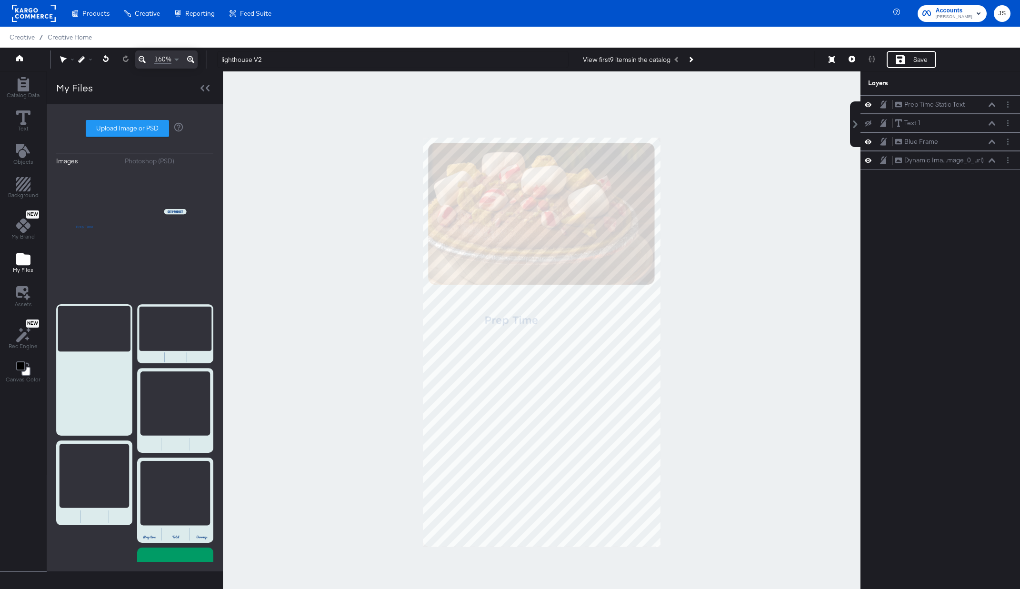
click at [870, 122] on icon at bounding box center [868, 123] width 7 height 6
click at [870, 122] on icon at bounding box center [868, 123] width 7 height 5
click at [870, 122] on icon at bounding box center [868, 123] width 7 height 6
click at [992, 123] on icon at bounding box center [992, 123] width 7 height 5
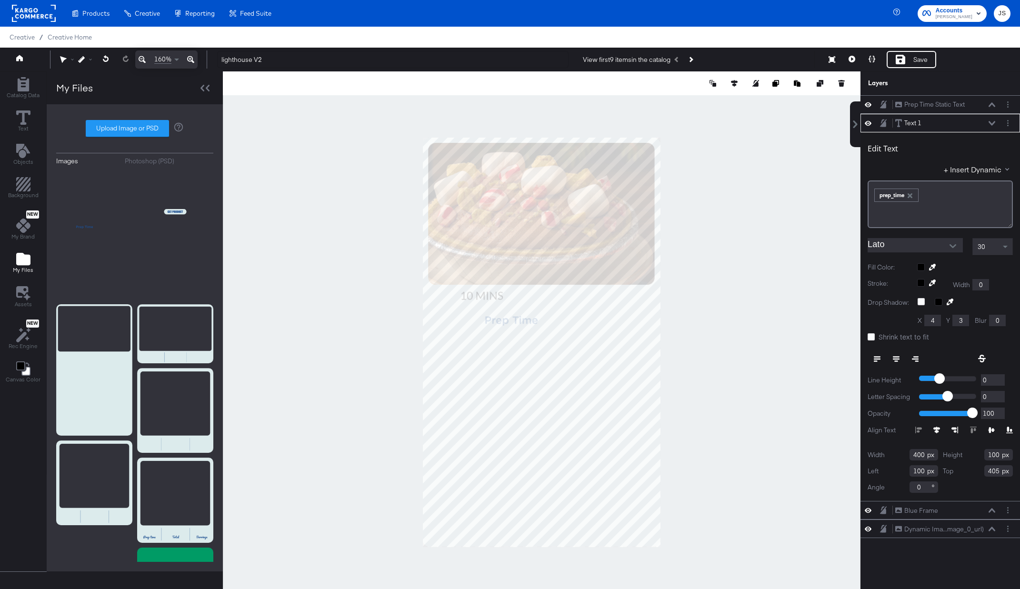
click at [921, 244] on input "Lato" at bounding box center [908, 245] width 81 height 14
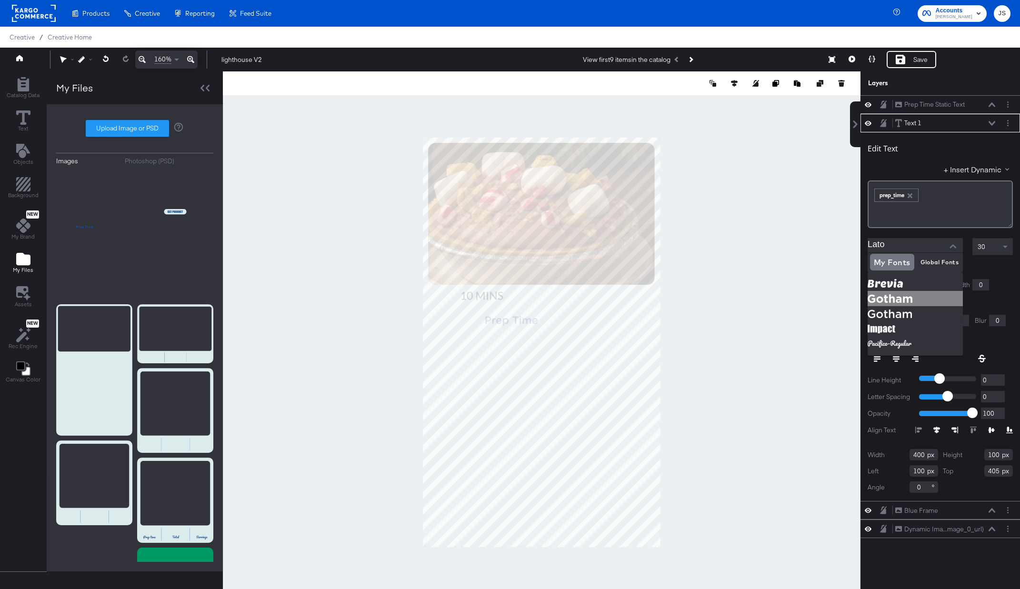
click at [907, 296] on img at bounding box center [915, 298] width 95 height 15
type input "Gotham"
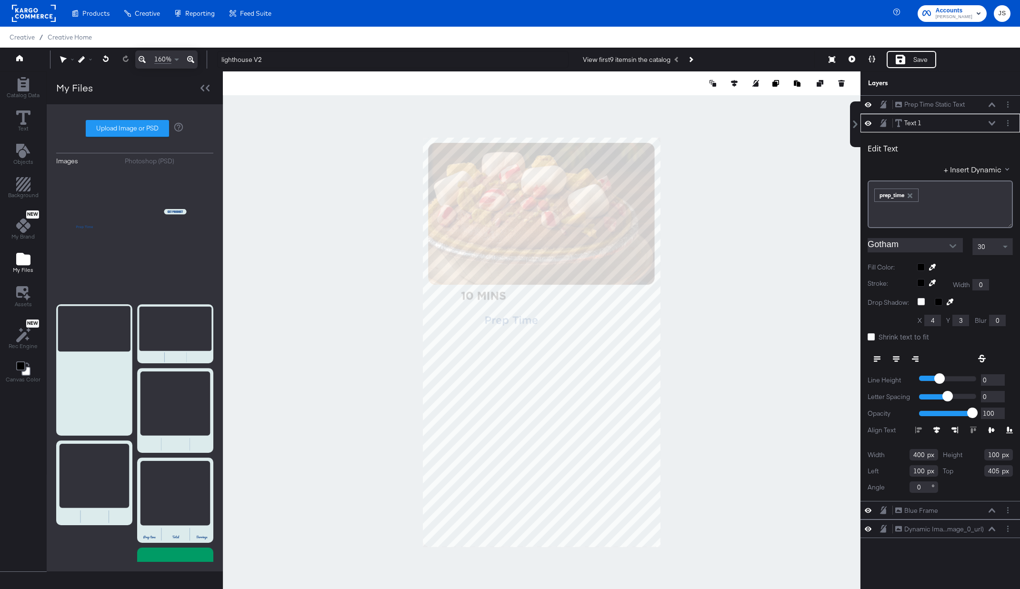
click at [939, 245] on input "Gotham" at bounding box center [908, 245] width 81 height 14
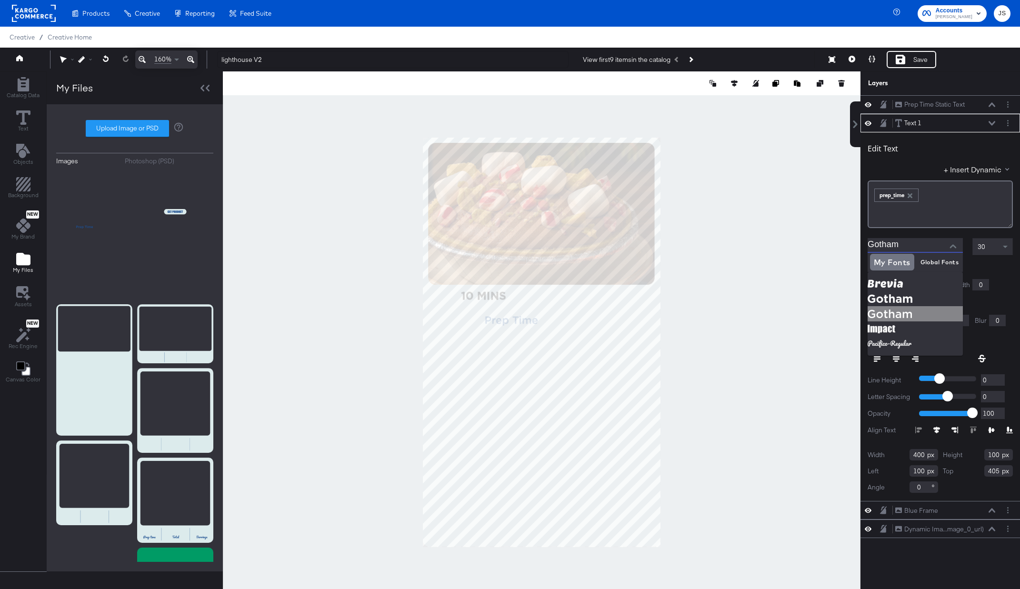
click at [914, 308] on img at bounding box center [915, 313] width 95 height 15
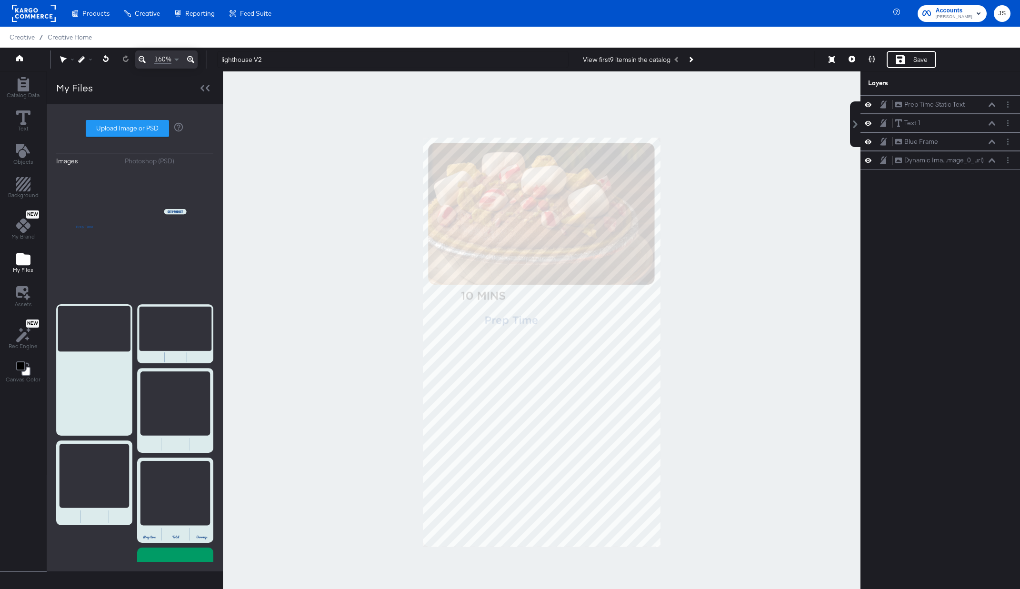
click at [800, 321] on div at bounding box center [542, 342] width 638 height 542
click at [870, 120] on icon at bounding box center [868, 123] width 7 height 8
click at [784, 200] on div at bounding box center [542, 342] width 638 height 542
click at [914, 53] on div "Save" at bounding box center [912, 59] width 50 height 17
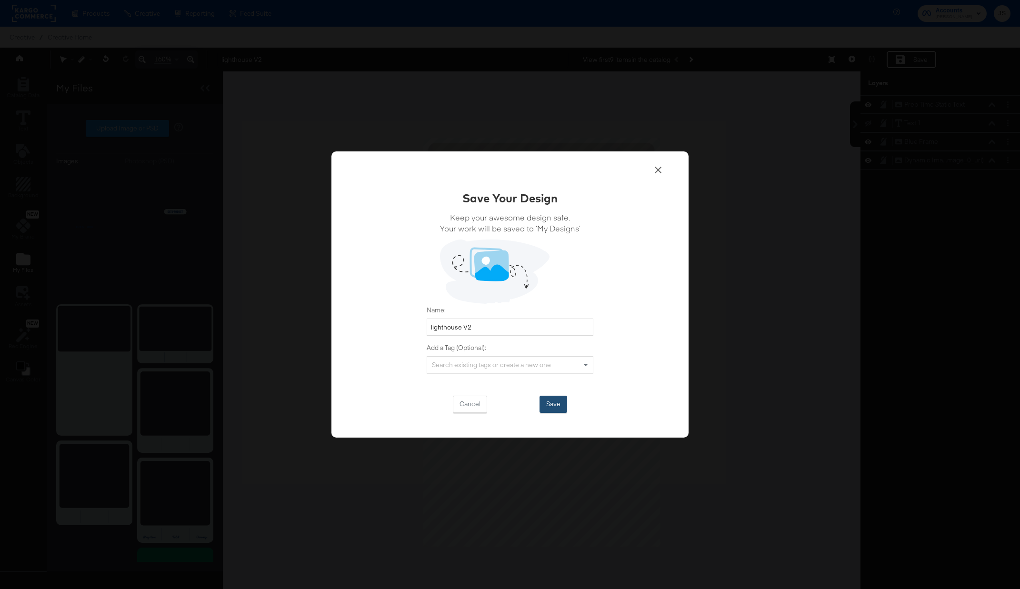
click at [554, 405] on button "Save" at bounding box center [554, 404] width 28 height 17
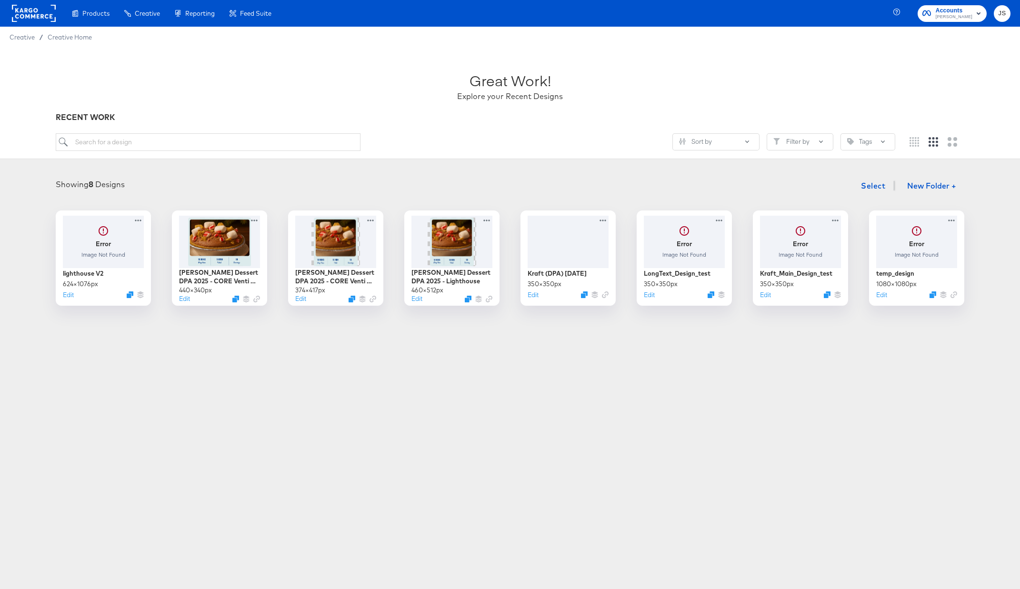
click at [970, 16] on span "[PERSON_NAME]" at bounding box center [954, 17] width 37 height 8
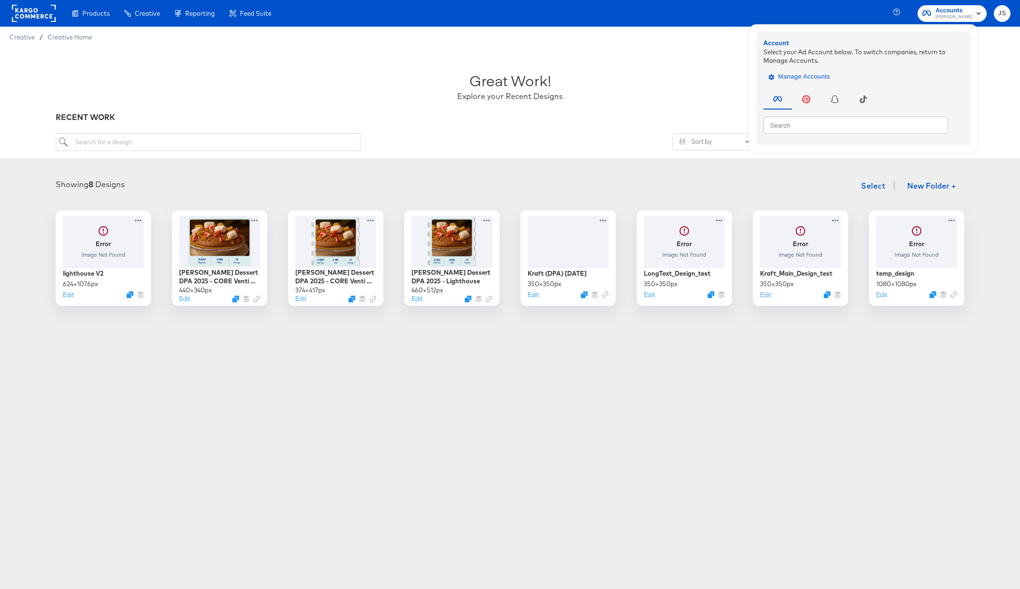
click at [821, 72] on span "Manage Accounts" at bounding box center [801, 76] width 60 height 11
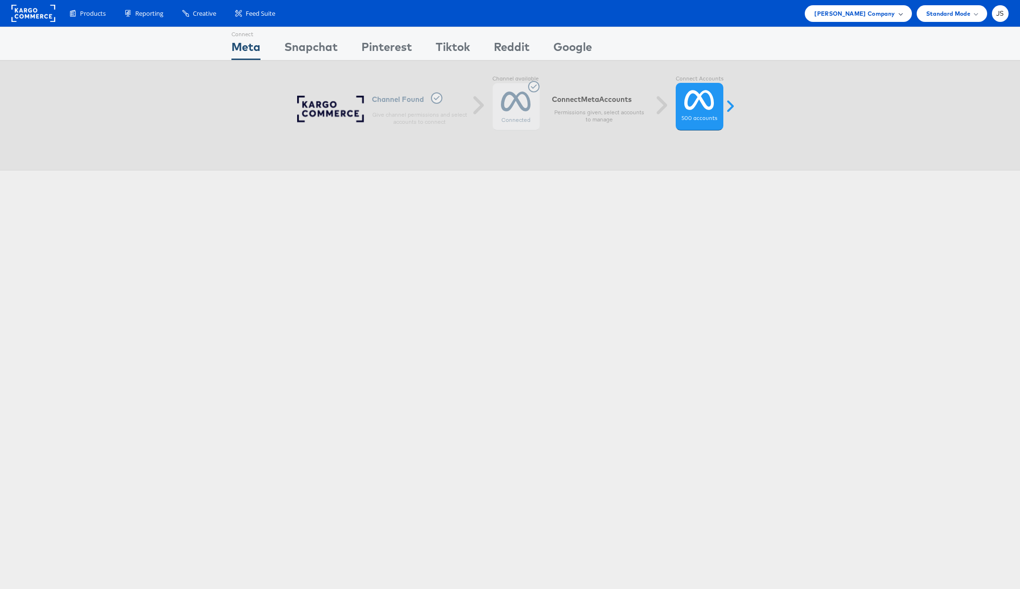
click at [883, 19] on div "Kraft Heinz Company" at bounding box center [858, 13] width 107 height 17
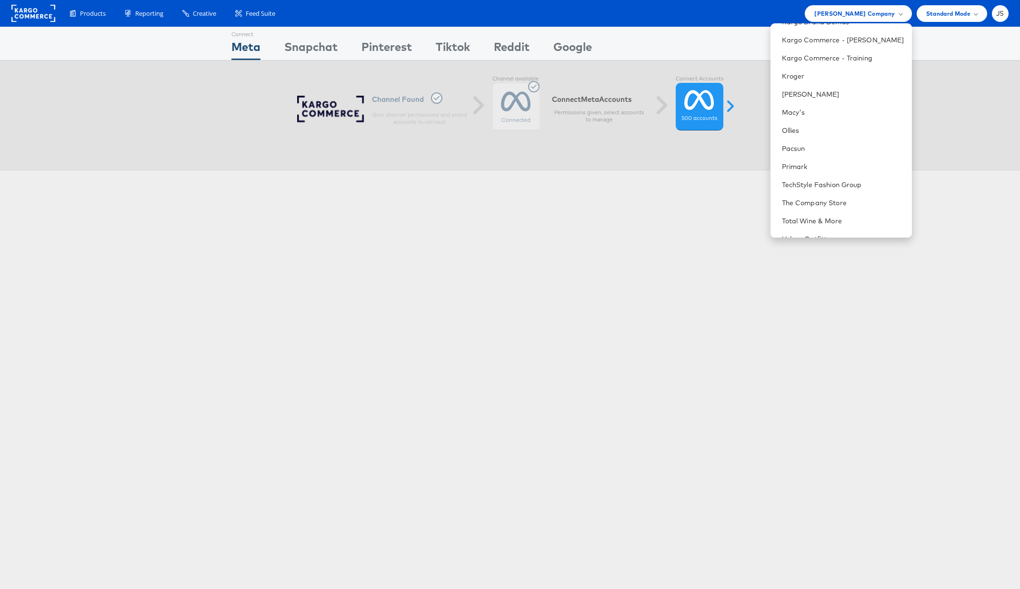
scroll to position [333, 0]
click at [823, 224] on link "Manage Roles" at bounding box center [805, 225] width 46 height 9
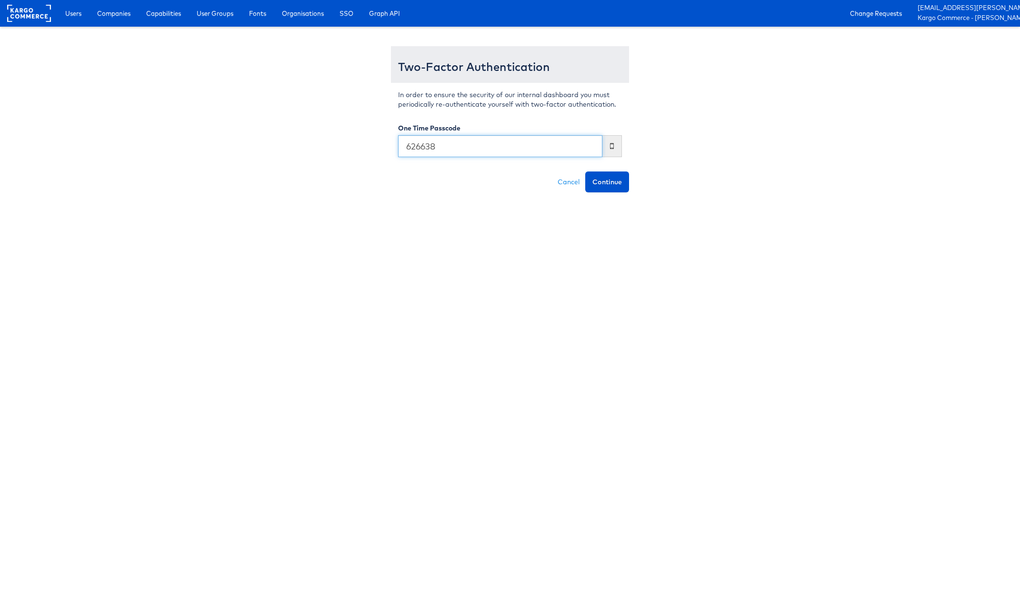
type input "626638"
click at [586, 172] on button "Continue" at bounding box center [608, 182] width 44 height 21
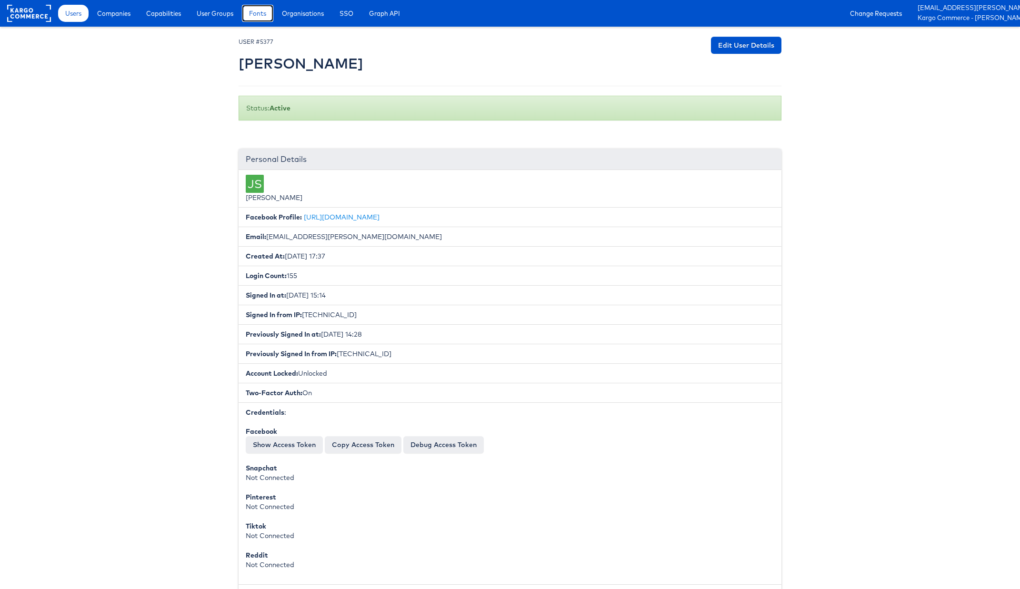
click at [257, 14] on span "Fonts" at bounding box center [257, 14] width 17 height 10
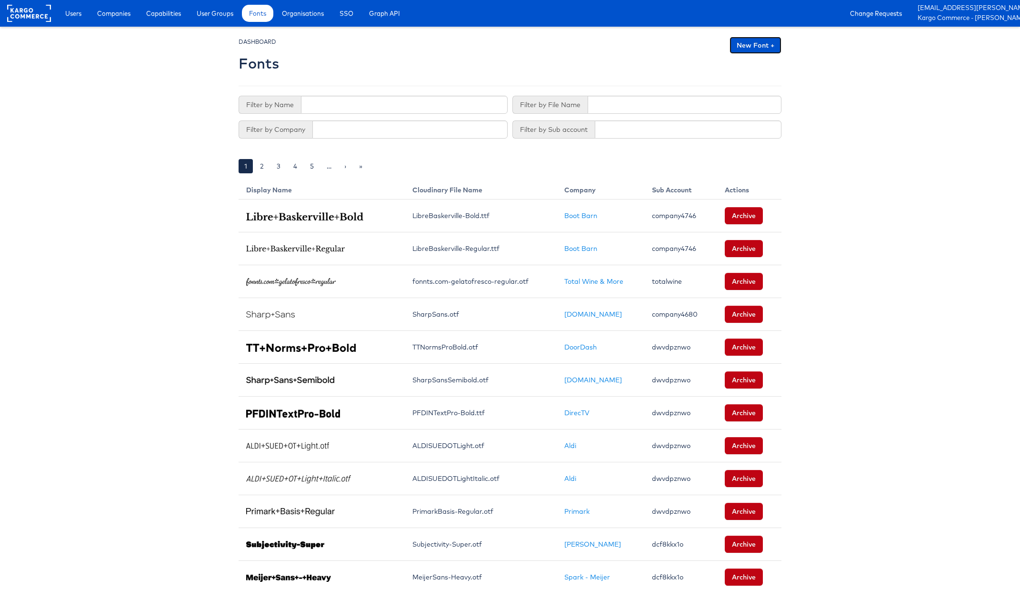
click at [765, 44] on link "New Font +" at bounding box center [756, 45] width 52 height 17
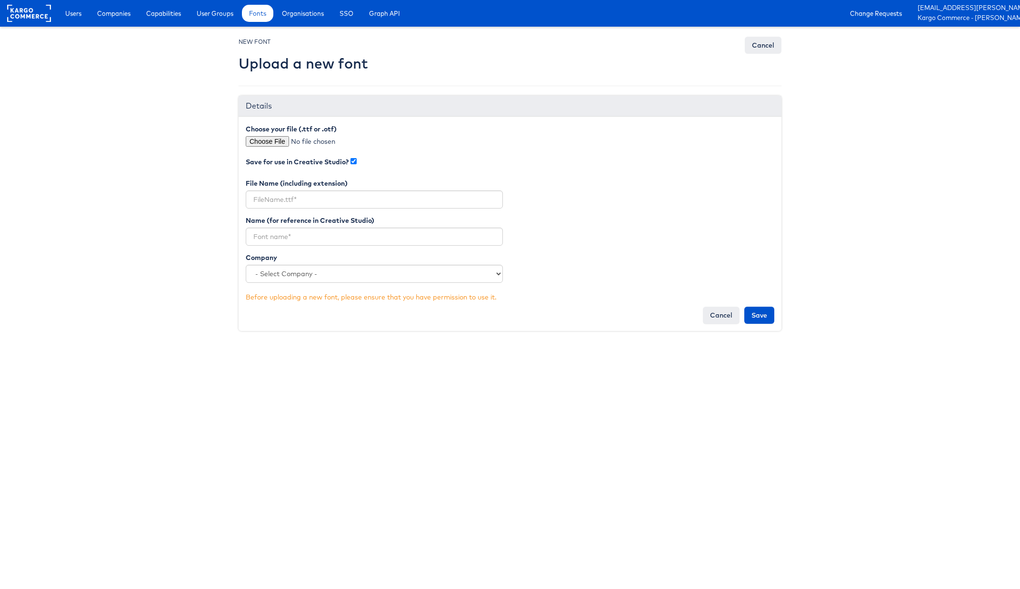
click at [271, 131] on label "Choose your file (.ttf or .otf)" at bounding box center [291, 129] width 91 height 10
click at [271, 138] on input "file" at bounding box center [327, 141] width 162 height 10
type input "C:\fakepath\Gotham Book.otf"
type input "Gotham Book.otf"
click at [390, 230] on input "text" at bounding box center [374, 237] width 257 height 18
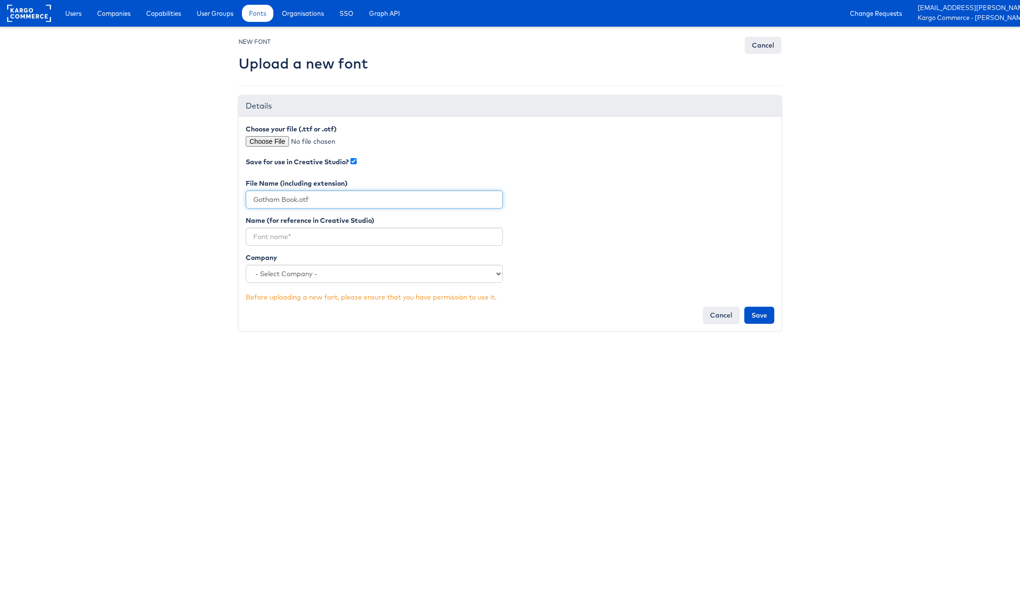
drag, startPoint x: 296, startPoint y: 201, endPoint x: 215, endPoint y: 203, distance: 80.5
click at [215, 203] on body "Users Companies Capabilities User Groups Fonts Organisations SSO Graph API Chan…" at bounding box center [510, 172] width 1020 height 344
drag, startPoint x: 297, startPoint y: 202, endPoint x: 231, endPoint y: 201, distance: 66.7
click at [231, 201] on body "Users Companies Capabilities User Groups Fonts Organisations SSO Graph API Chan…" at bounding box center [510, 172] width 1020 height 344
click at [264, 234] on input "text" at bounding box center [374, 237] width 257 height 18
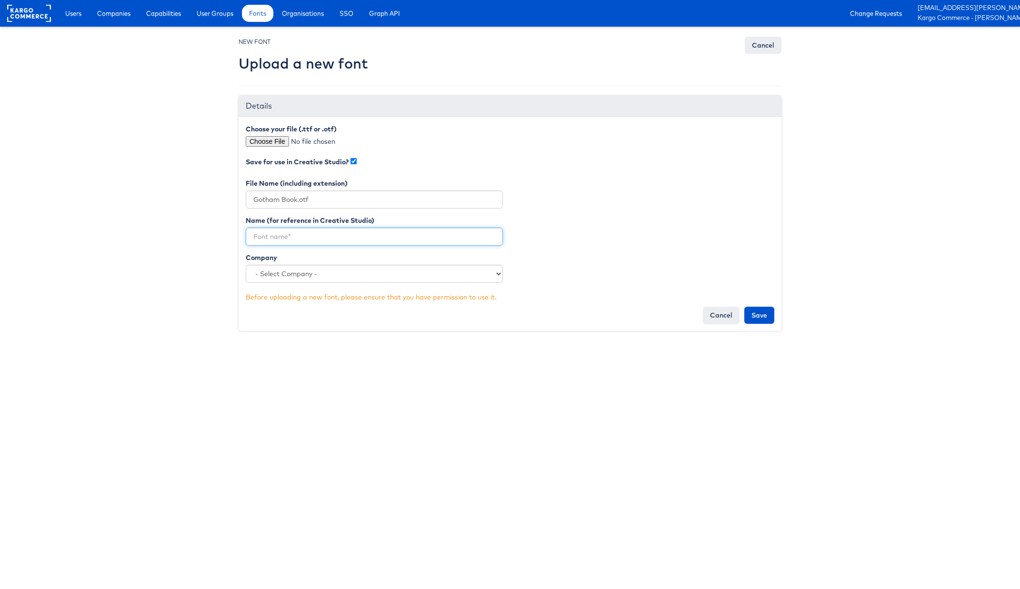
paste input "Gotham Book"
type input "Gotham Book"
click at [282, 283] on div "Name (for reference in Creative Studio) Gotham Book Company - Select Company - …" at bounding box center [375, 253] width 272 height 74
click at [282, 277] on select "- Select Company - Kargo Commerce - Training Chicos Macy's JD Sports Clarks Sea…" at bounding box center [374, 274] width 257 height 18
select select "3990"
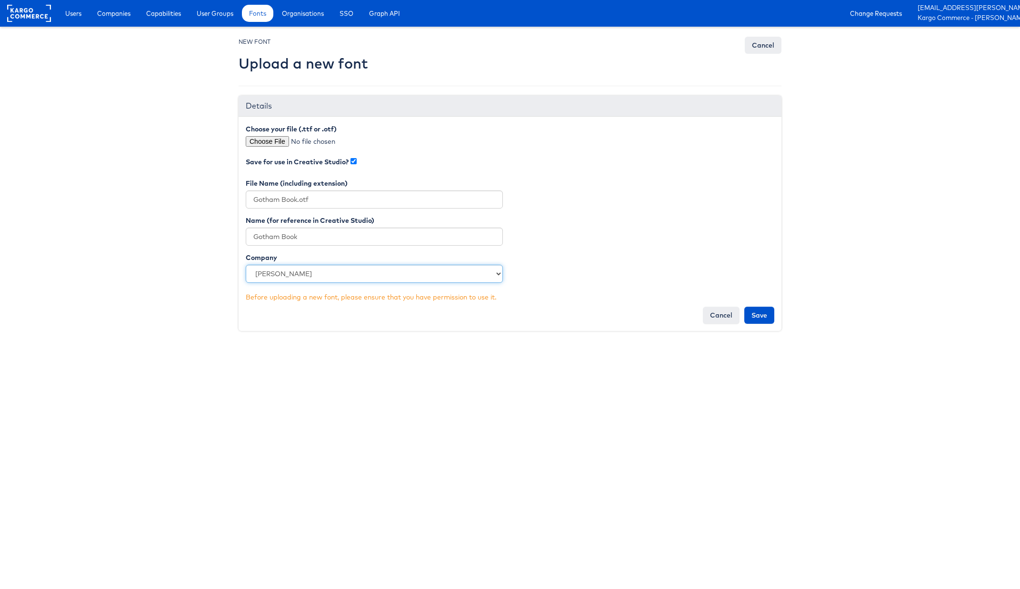
click at [246, 265] on select "- Select Company - Kargo Commerce - Training Chicos Macy's JD Sports Clarks Sea…" at bounding box center [374, 274] width 257 height 18
click at [625, 234] on div "Name (for reference in Creative Studio) Gotham Book Company - Select Company - …" at bounding box center [510, 253] width 543 height 74
click at [760, 311] on input "Save" at bounding box center [760, 315] width 30 height 17
type input "Saving..."
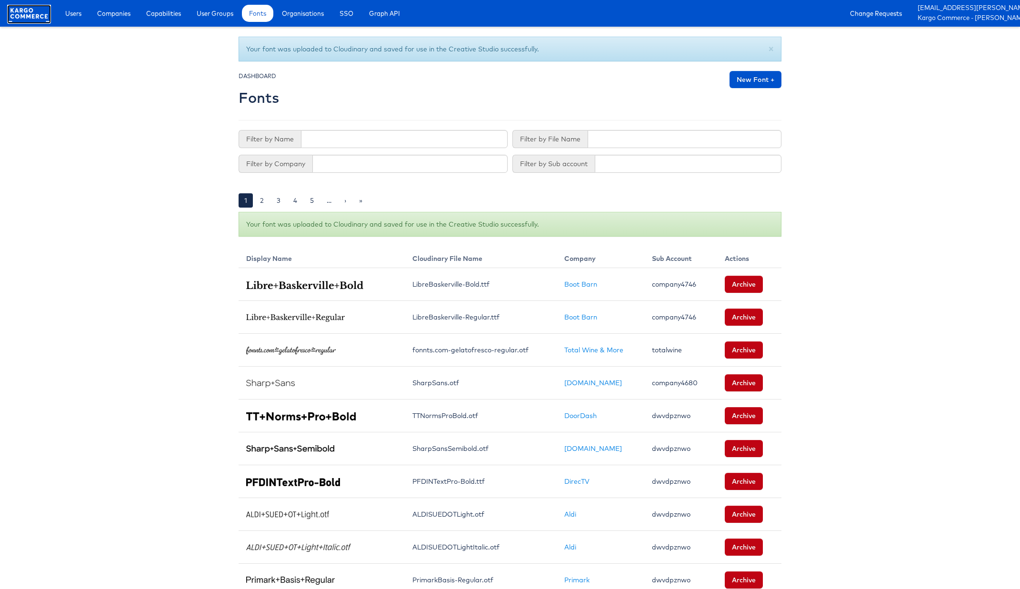
click at [15, 17] on rect at bounding box center [29, 13] width 44 height 17
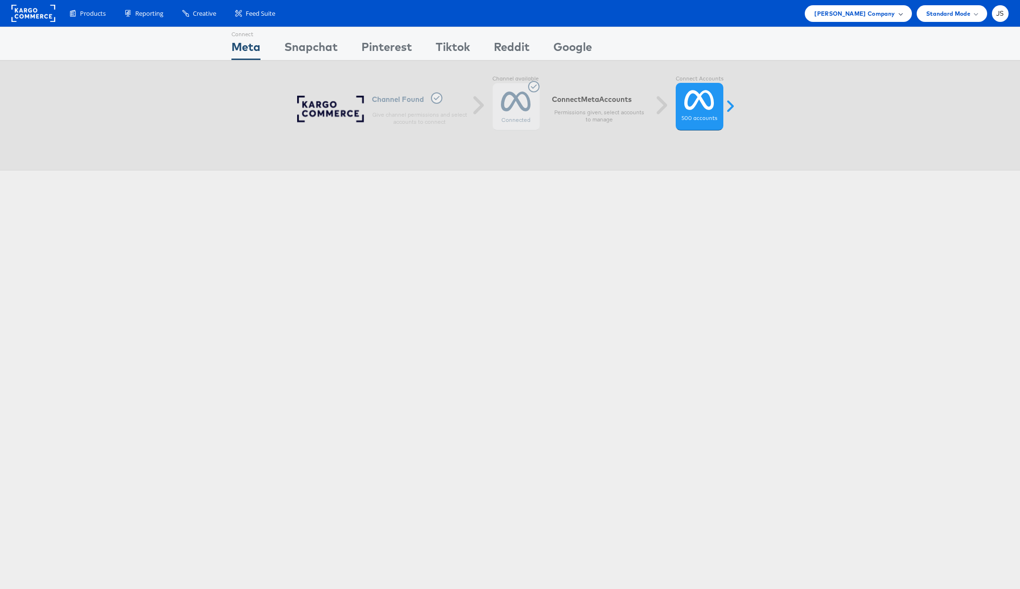
click at [896, 12] on div "[PERSON_NAME] Company" at bounding box center [859, 14] width 88 height 10
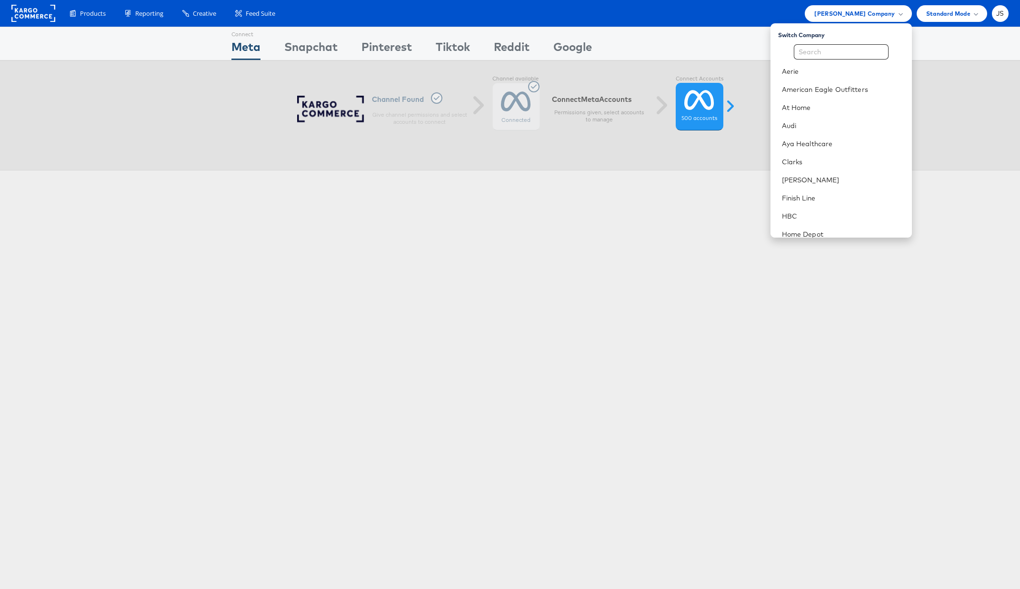
click at [824, 115] on li "At Home" at bounding box center [841, 108] width 141 height 18
click at [867, 19] on div "[PERSON_NAME] Company" at bounding box center [858, 13] width 107 height 17
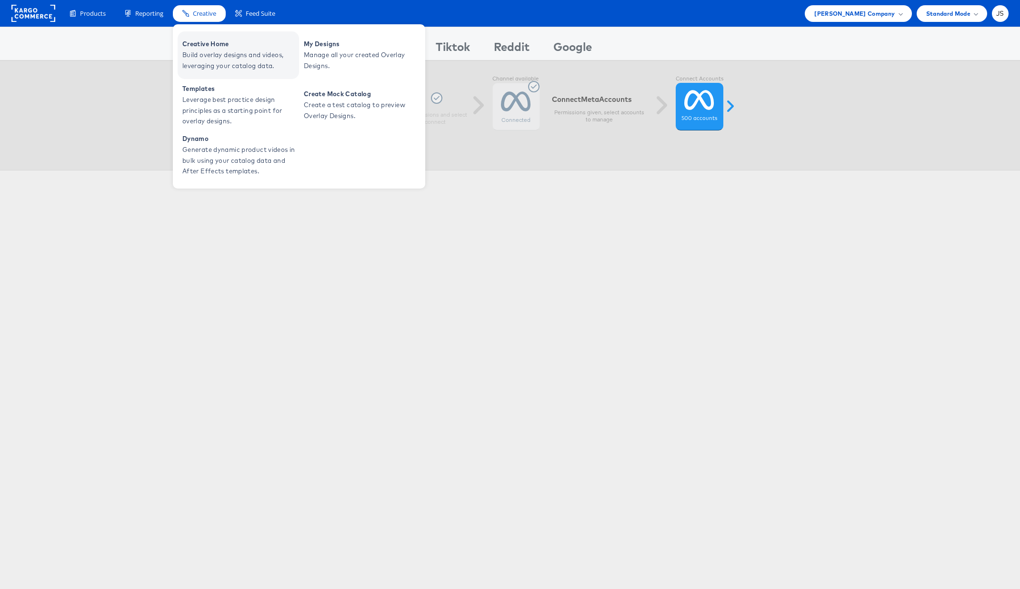
click at [220, 51] on span "Build overlay designs and videos, leveraging your catalog data." at bounding box center [239, 61] width 114 height 22
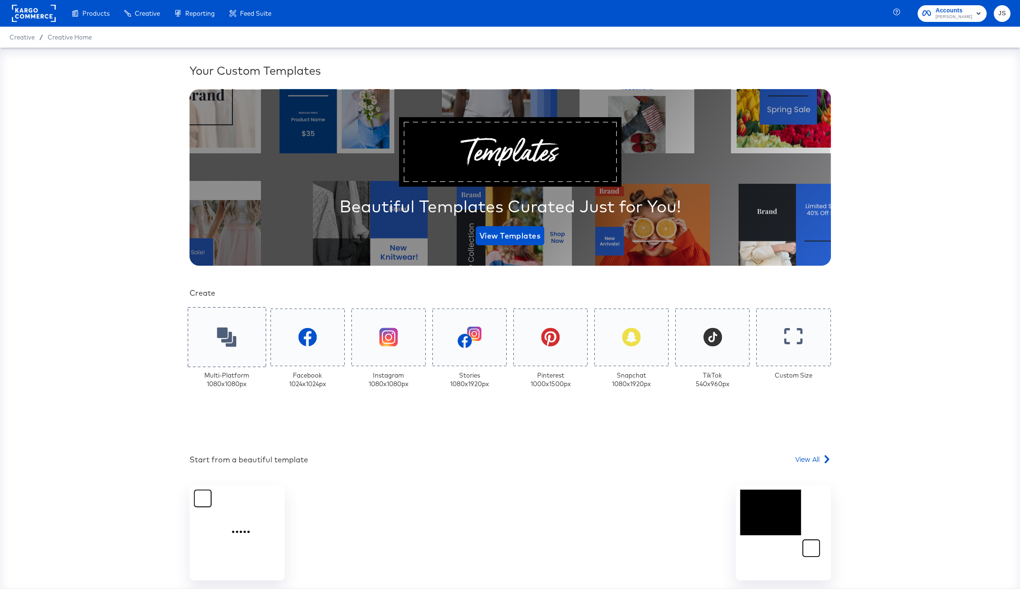
scroll to position [44, 0]
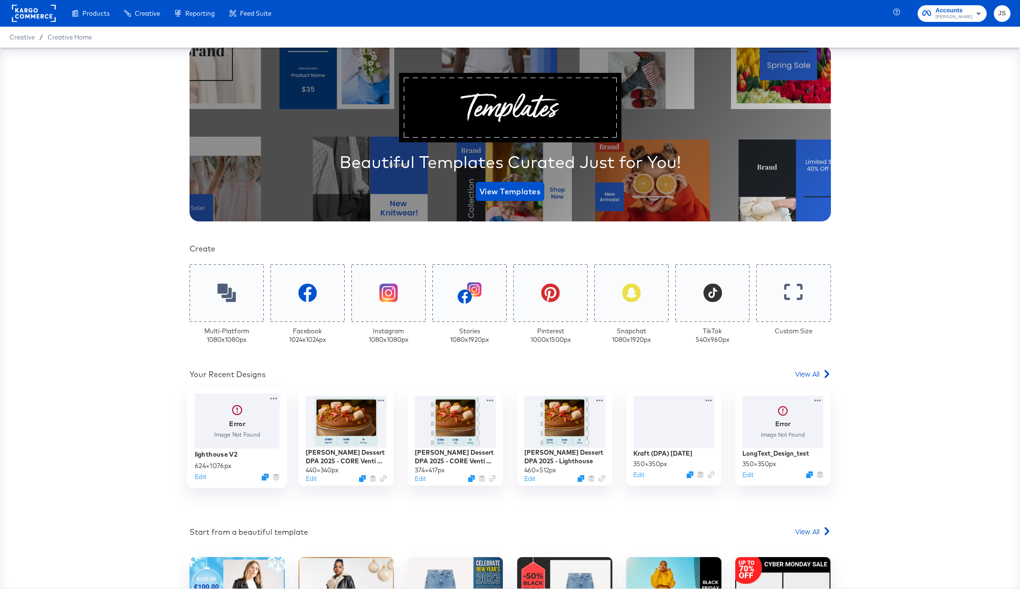
click at [246, 431] on div at bounding box center [236, 421] width 85 height 55
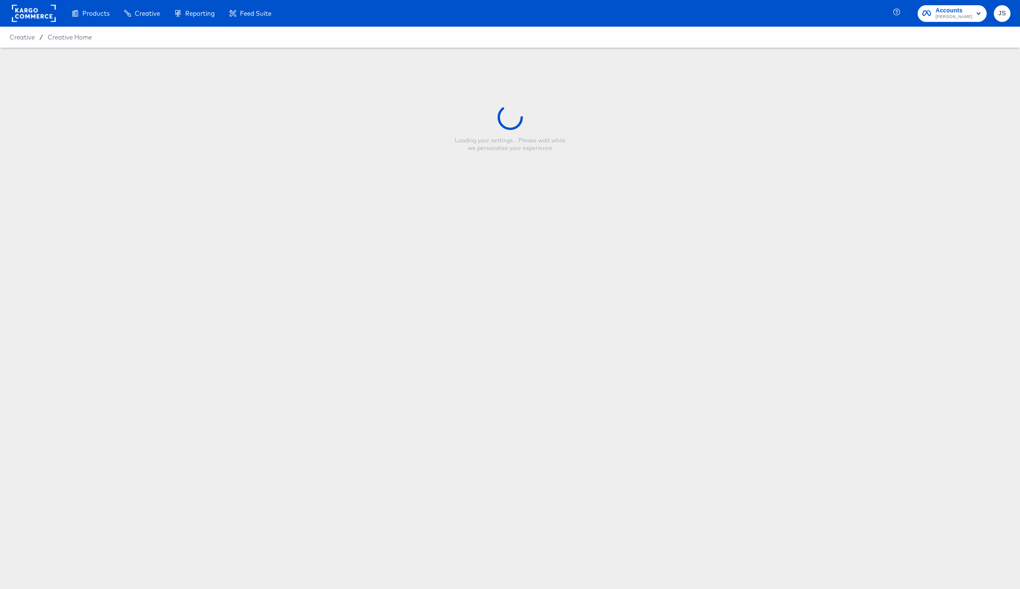
type input "lighthouse V2"
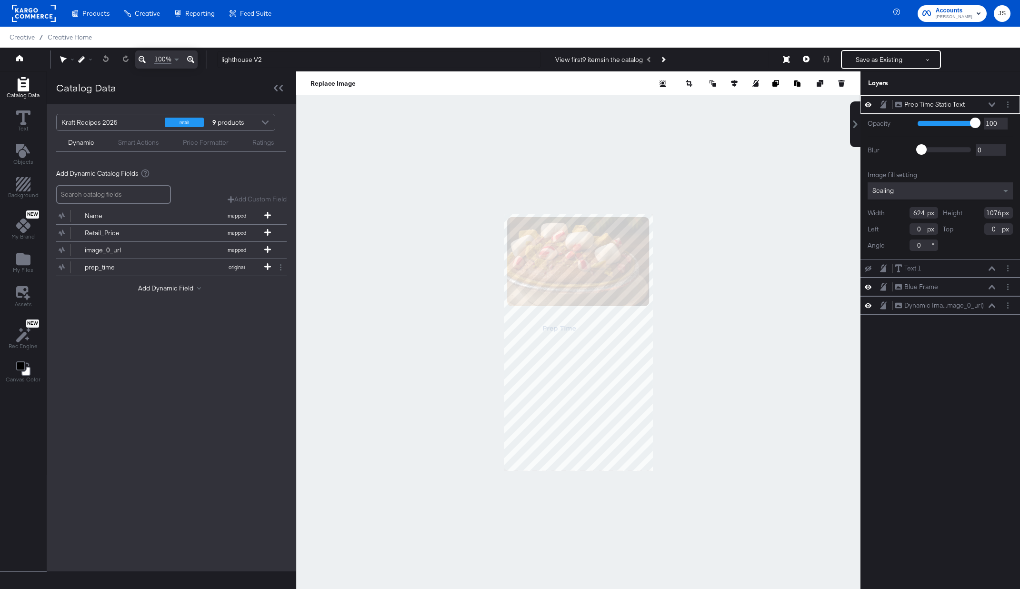
click at [993, 106] on icon at bounding box center [992, 104] width 7 height 5
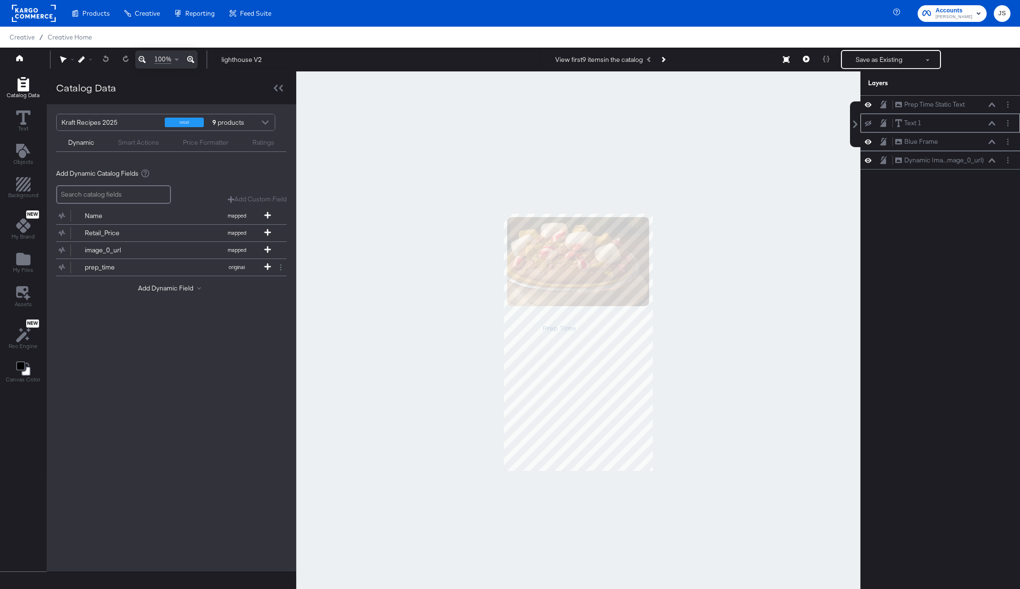
click at [992, 123] on icon at bounding box center [992, 123] width 7 height 5
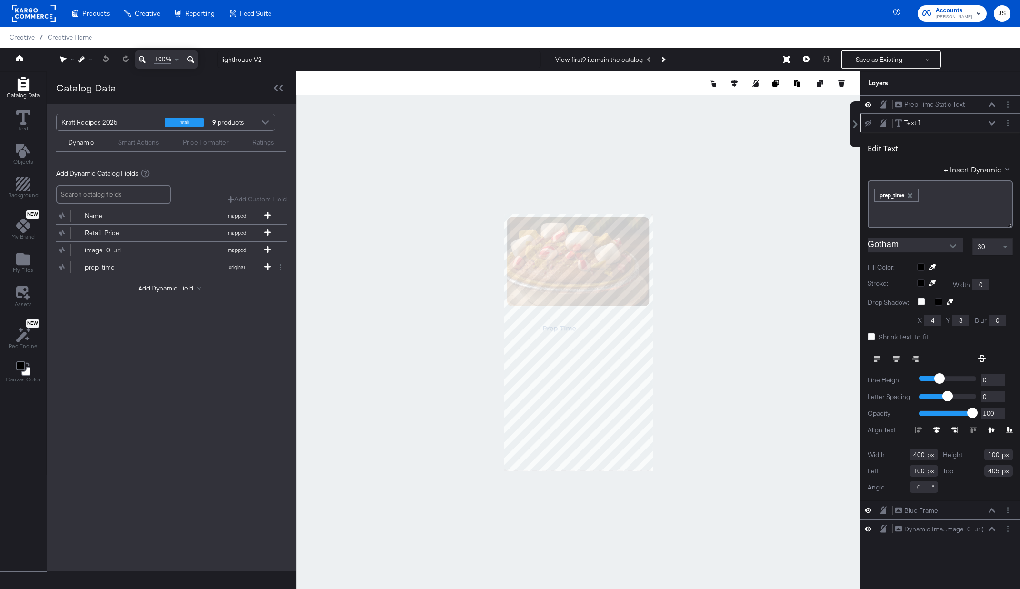
click at [869, 121] on icon at bounding box center [868, 124] width 7 height 6
click at [909, 242] on input "Gotham" at bounding box center [908, 245] width 81 height 14
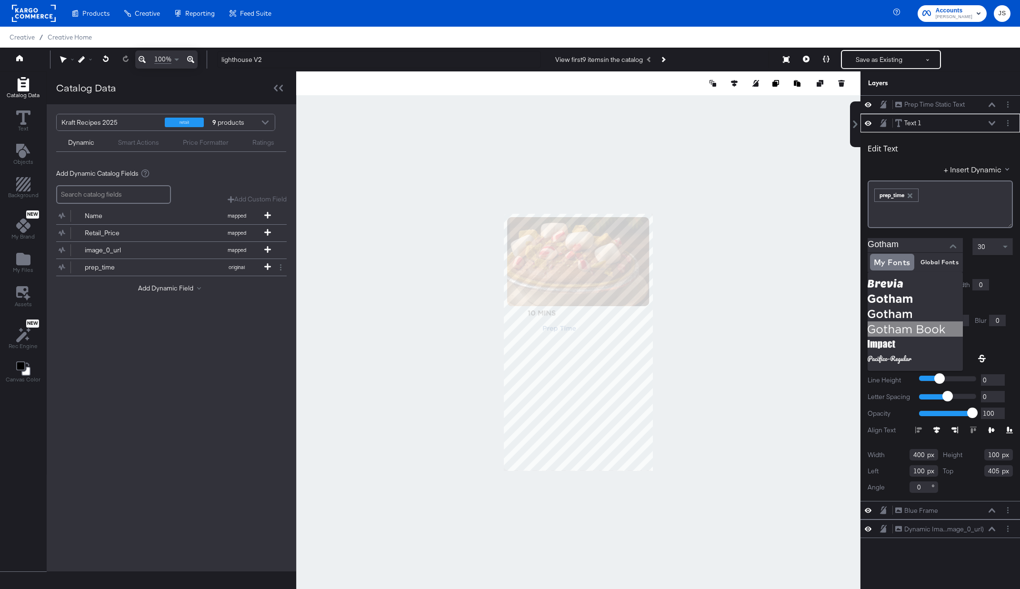
click at [912, 326] on img at bounding box center [915, 329] width 95 height 15
type input "Gotham Book"
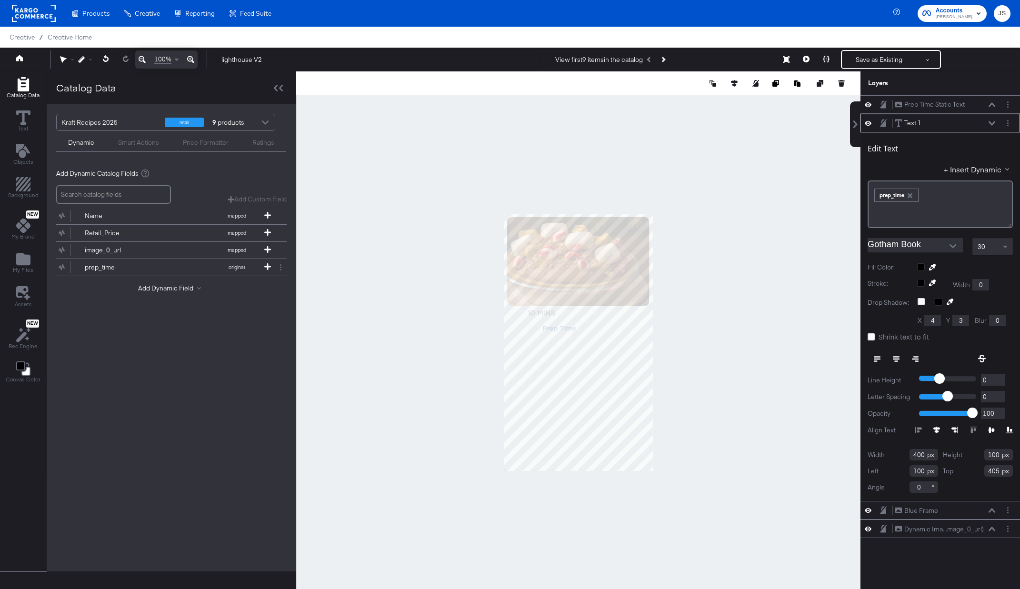
click at [921, 267] on div at bounding box center [966, 267] width 96 height 8
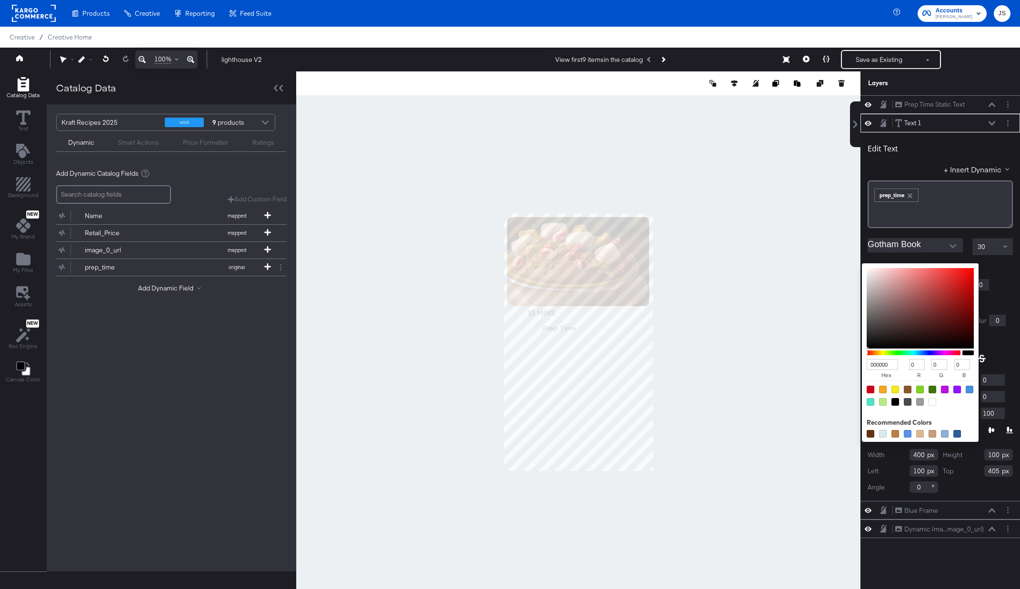
click at [893, 368] on input "000000" at bounding box center [882, 364] width 31 height 11
type input "1d4"
type input "17"
type input "221"
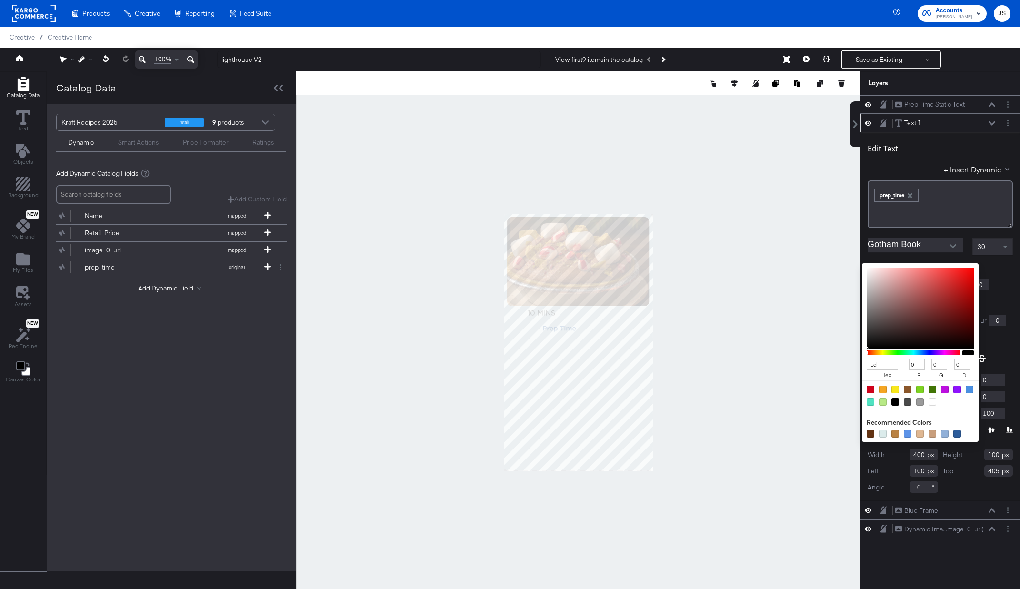
type input "68"
type input "1d4f91"
type input "29"
type input "79"
type input "145"
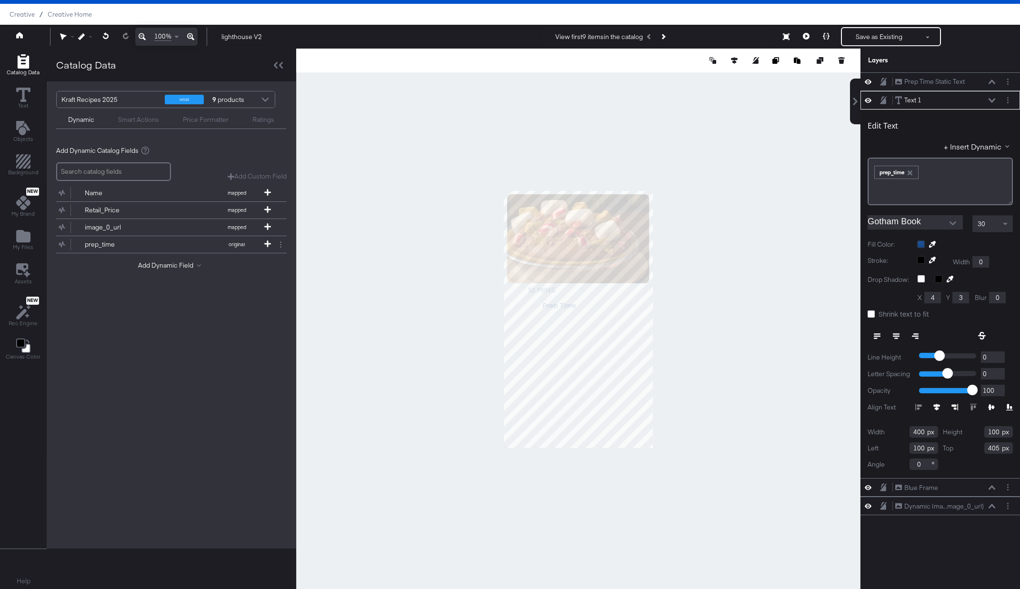
scroll to position [23, 0]
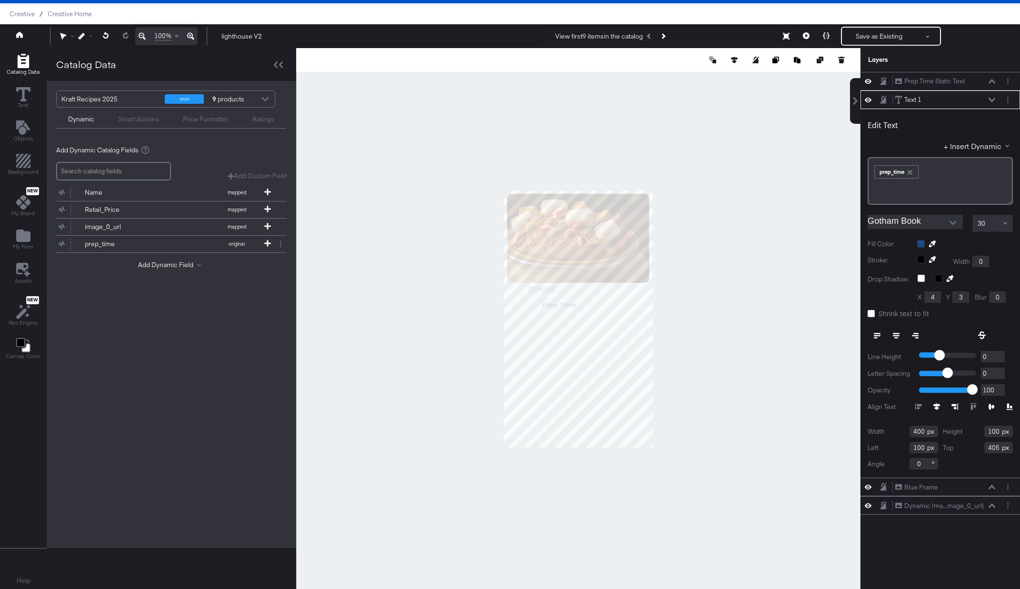
drag, startPoint x: 924, startPoint y: 429, endPoint x: 886, endPoint y: 429, distance: 38.1
click at [888, 429] on div "Width 400" at bounding box center [903, 431] width 71 height 11
type input "145"
drag, startPoint x: 997, startPoint y: 428, endPoint x: 962, endPoint y: 428, distance: 35.3
click at [962, 428] on div "Height 100" at bounding box center [978, 431] width 71 height 11
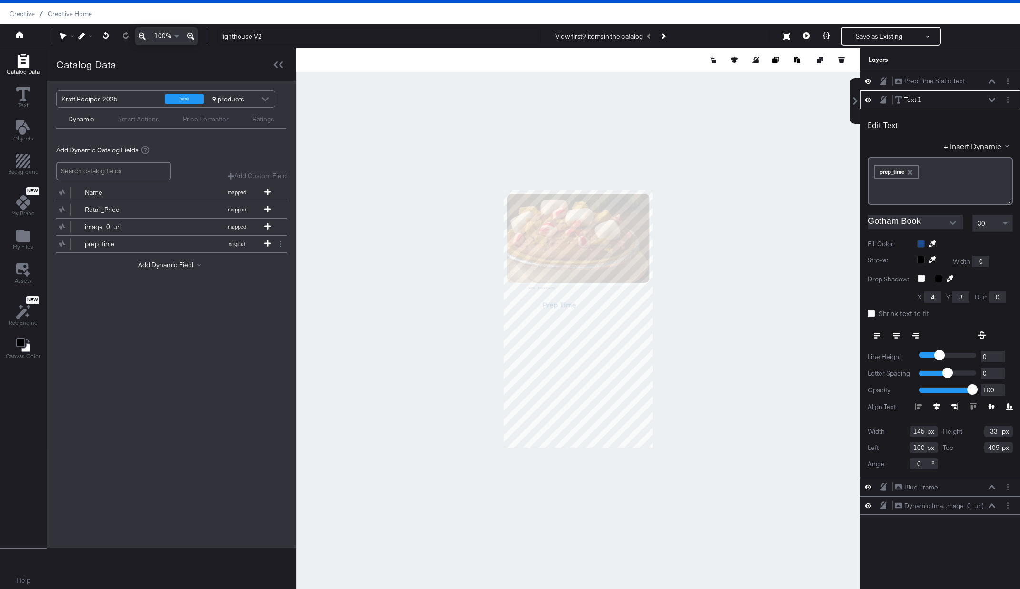
type input "33"
drag, startPoint x: 922, startPoint y: 448, endPoint x: 913, endPoint y: 448, distance: 9.1
click at [914, 448] on input "100" at bounding box center [924, 447] width 29 height 11
drag, startPoint x: 924, startPoint y: 448, endPoint x: 892, endPoint y: 448, distance: 31.4
click at [893, 448] on div "Left 100" at bounding box center [903, 447] width 71 height 11
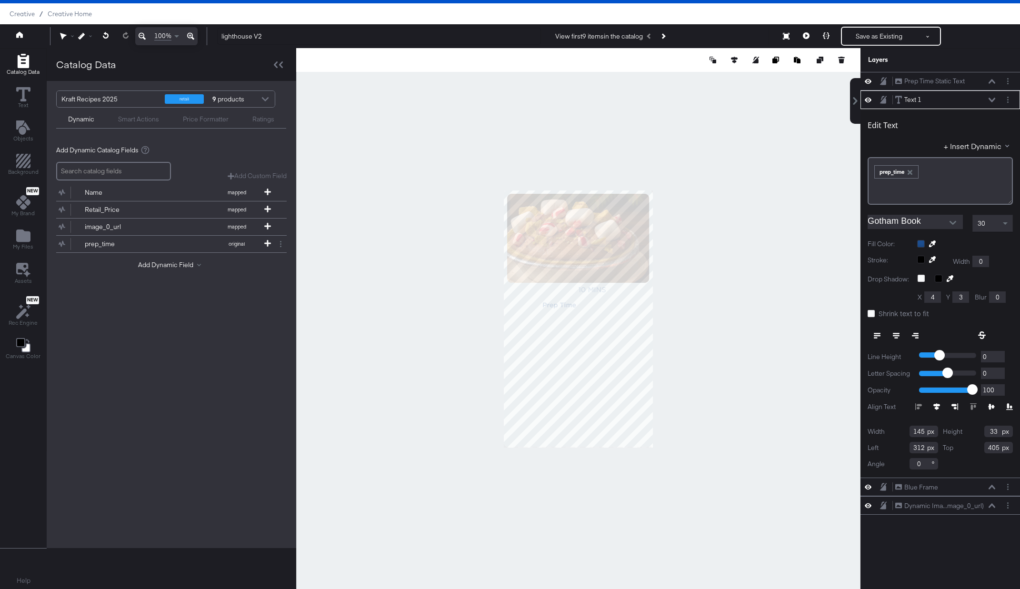
type input "312"
drag, startPoint x: 999, startPoint y: 452, endPoint x: 980, endPoint y: 452, distance: 18.6
click at [980, 452] on div "Top 405" at bounding box center [978, 447] width 71 height 11
drag, startPoint x: 1000, startPoint y: 449, endPoint x: 988, endPoint y: 449, distance: 12.4
click at [988, 449] on input "405" at bounding box center [999, 447] width 29 height 11
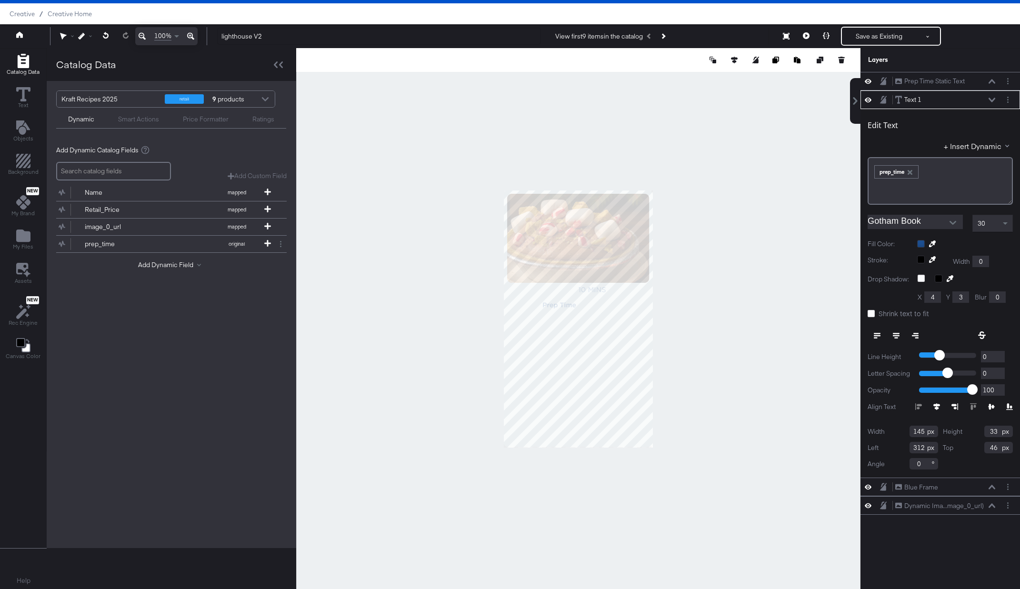
type input "462"
click at [815, 424] on div at bounding box center [578, 319] width 565 height 542
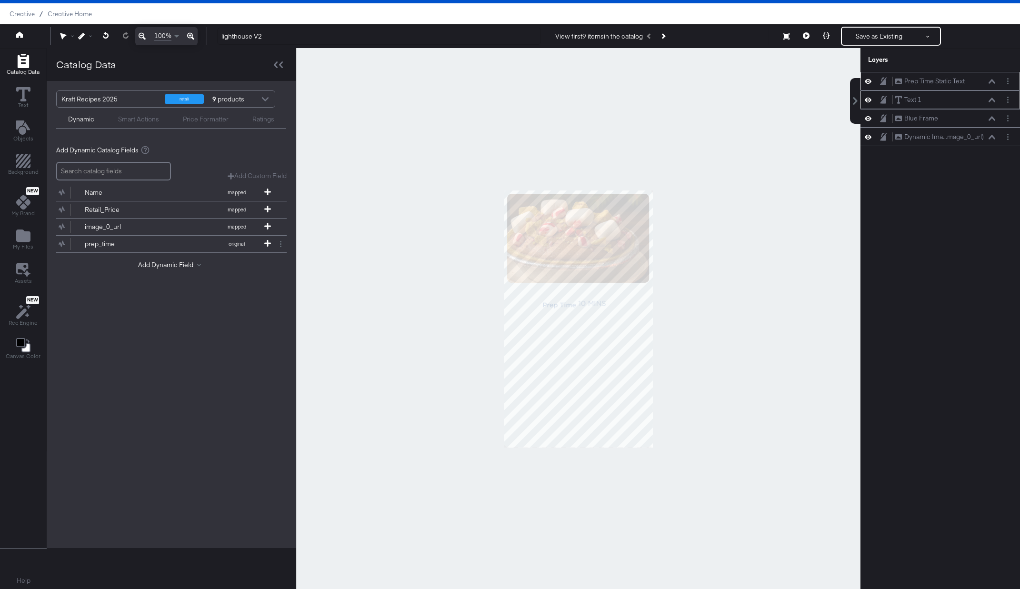
click at [990, 84] on div "Prep Time Static Text Prep Time Static Text" at bounding box center [945, 81] width 101 height 10
click at [993, 105] on div "Text 1 Text 1" at bounding box center [941, 100] width 160 height 19
click at [993, 101] on icon at bounding box center [992, 100] width 7 height 5
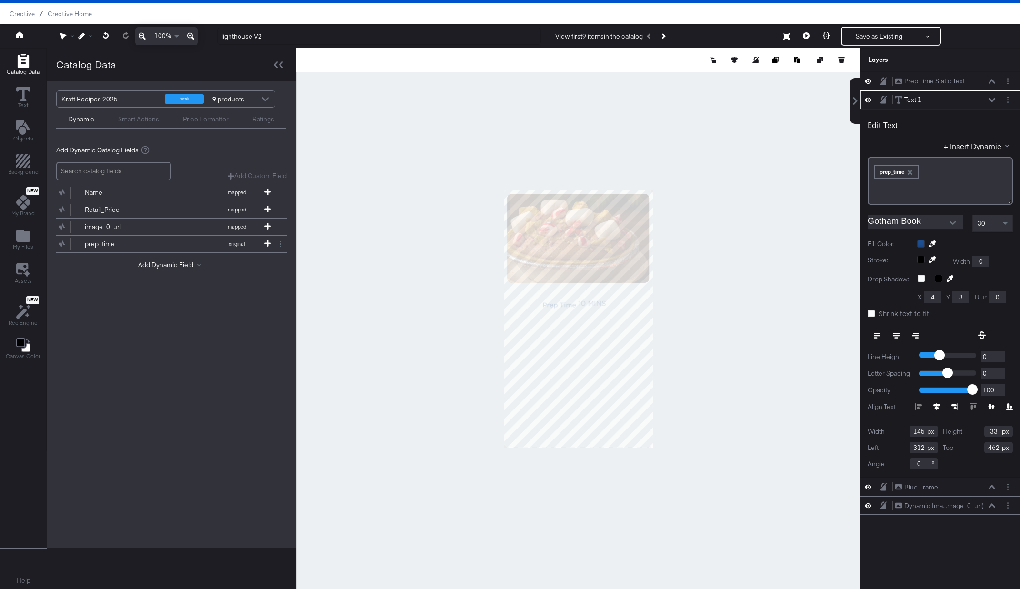
click at [898, 337] on icon at bounding box center [896, 336] width 7 height 7
click at [872, 312] on icon at bounding box center [871, 313] width 7 height 7
click at [0, 0] on input "Shrink text to fit" at bounding box center [0, 0] width 0 height 0
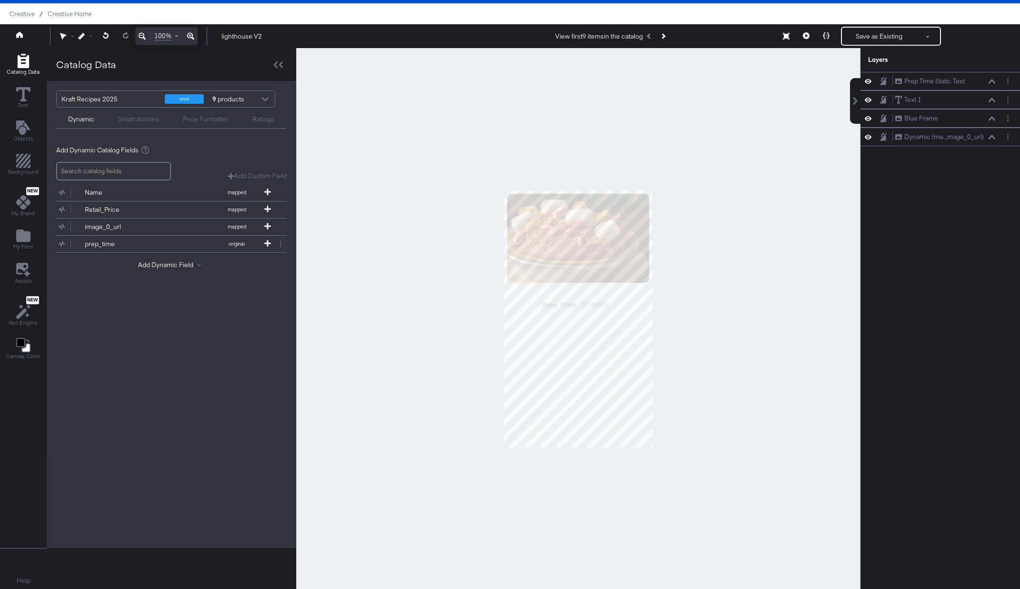
click at [771, 320] on div at bounding box center [578, 319] width 565 height 542
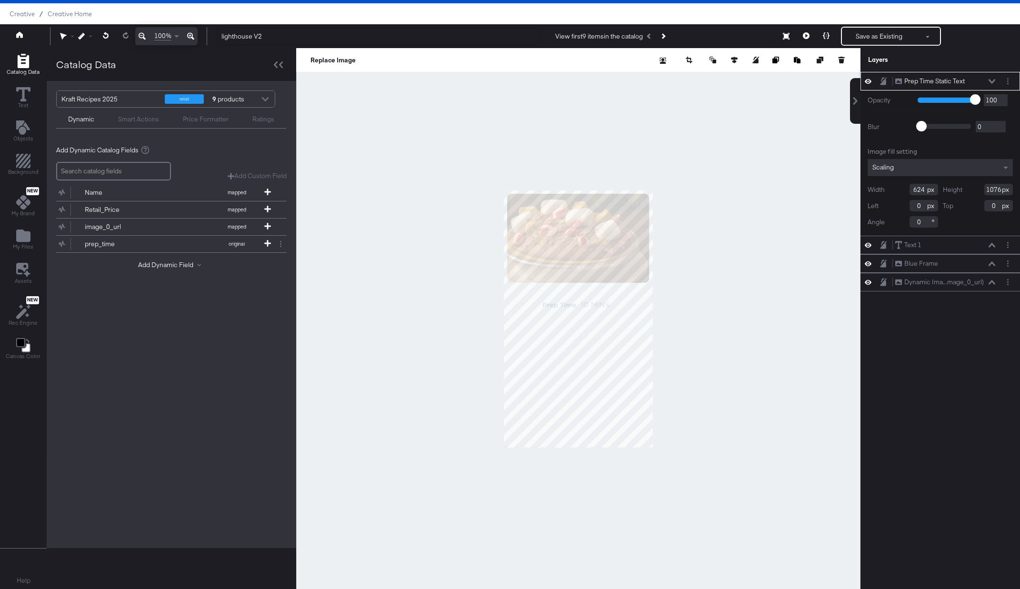
click at [992, 81] on icon at bounding box center [992, 81] width 7 height 4
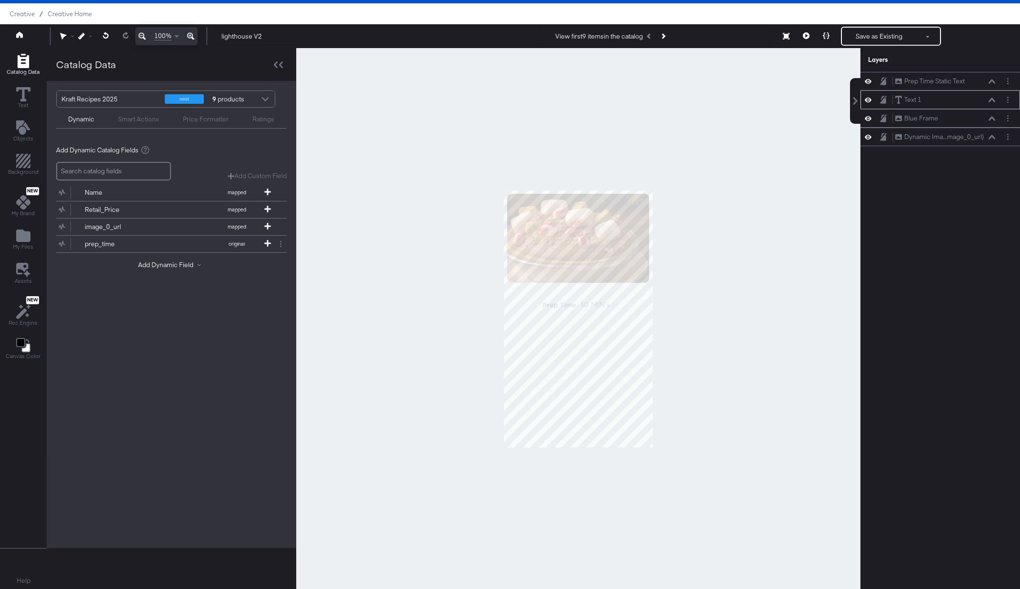
click at [990, 99] on icon at bounding box center [992, 100] width 7 height 5
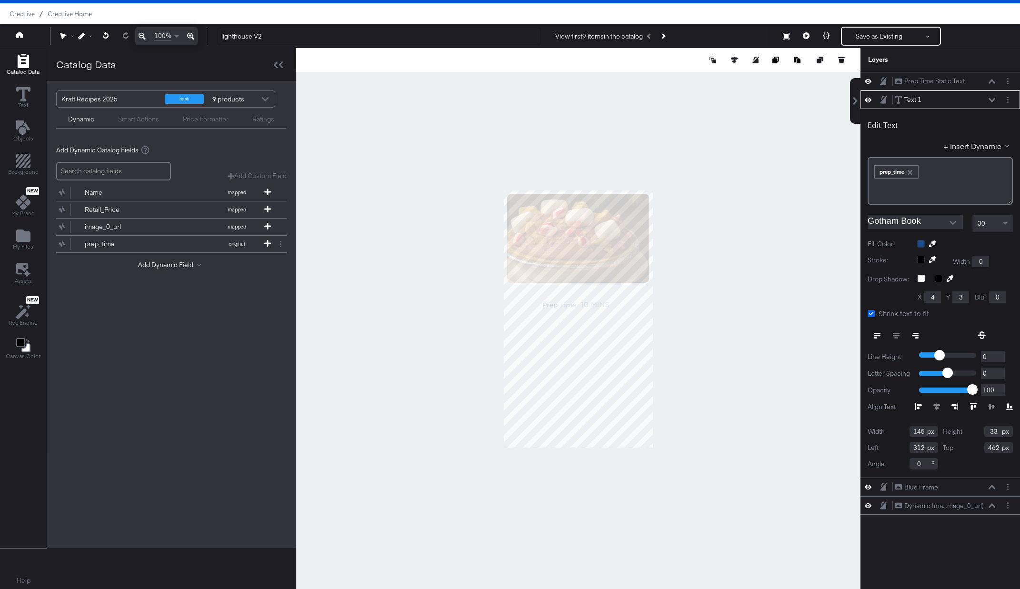
click at [873, 314] on icon at bounding box center [871, 313] width 7 height 7
click at [0, 0] on input "Shrink text to fit" at bounding box center [0, 0] width 0 height 0
click at [731, 316] on div at bounding box center [578, 319] width 565 height 542
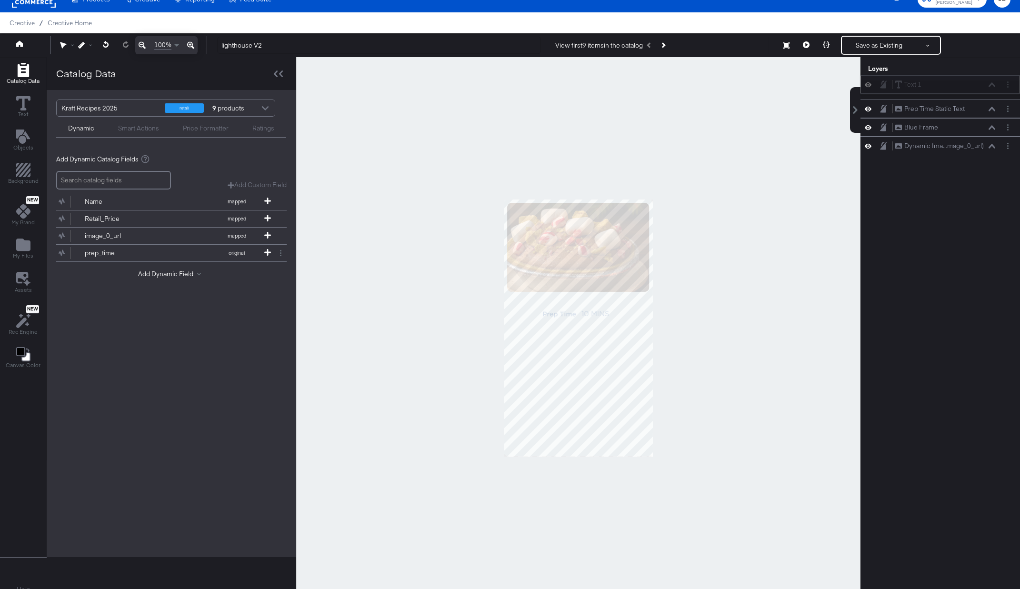
drag, startPoint x: 953, startPoint y: 105, endPoint x: 954, endPoint y: 84, distance: 21.0
click at [954, 84] on div "Text 1 Text 1" at bounding box center [941, 84] width 160 height 19
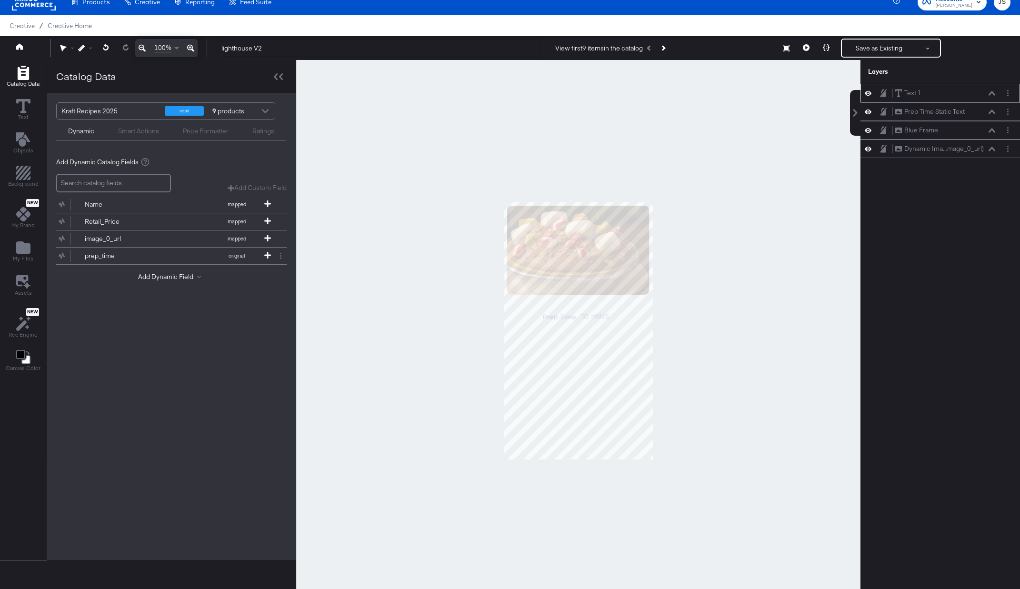
click at [992, 94] on icon at bounding box center [992, 93] width 7 height 5
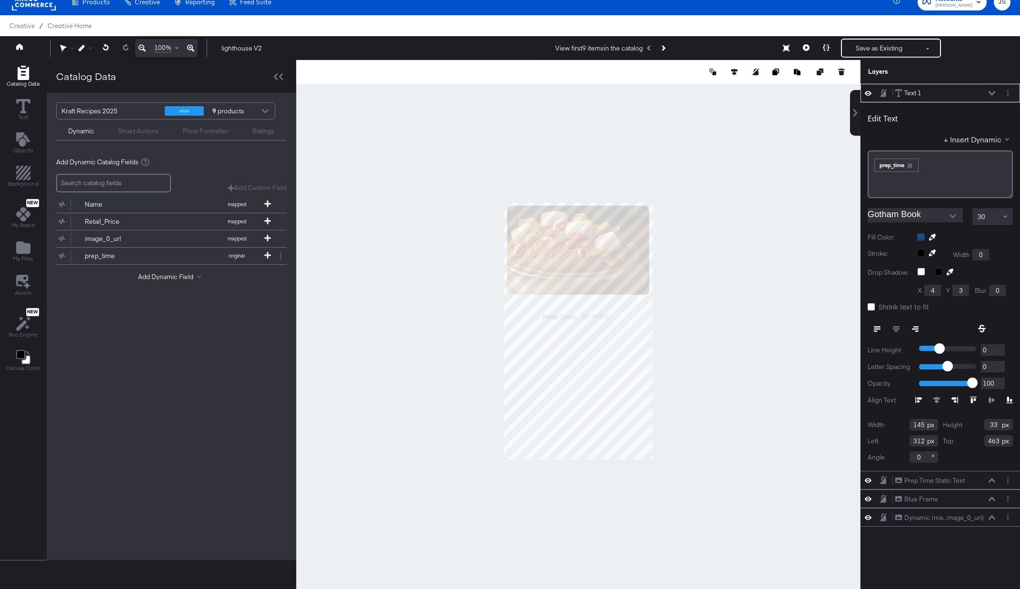
type input "464"
click at [759, 268] on div at bounding box center [578, 331] width 565 height 542
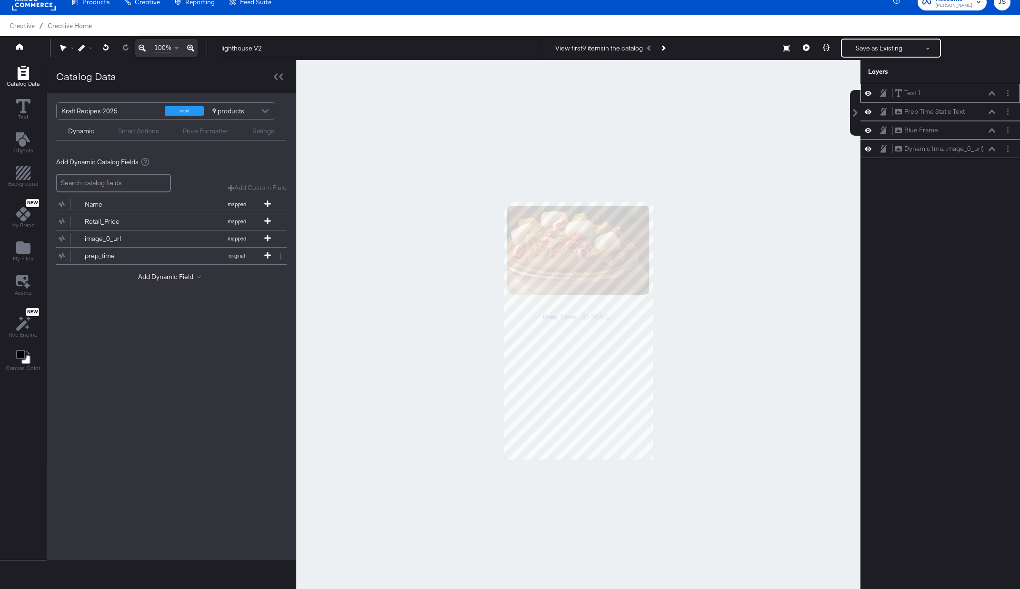
click at [990, 96] on div "Text 1 Text 1" at bounding box center [945, 93] width 101 height 10
click at [991, 96] on button at bounding box center [993, 94] width 8 height 6
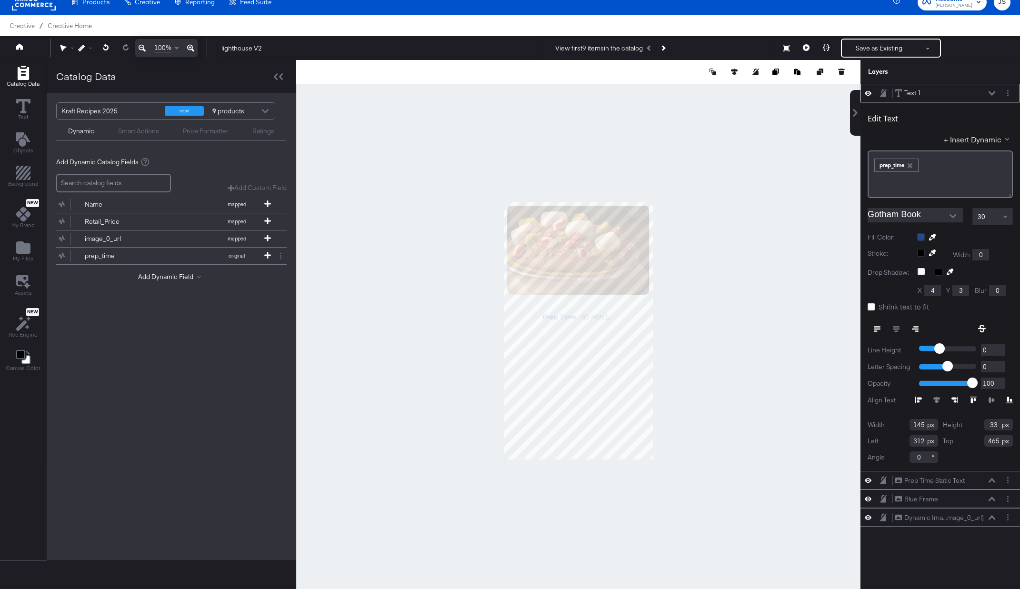
type input "466"
click at [781, 307] on div at bounding box center [578, 331] width 565 height 542
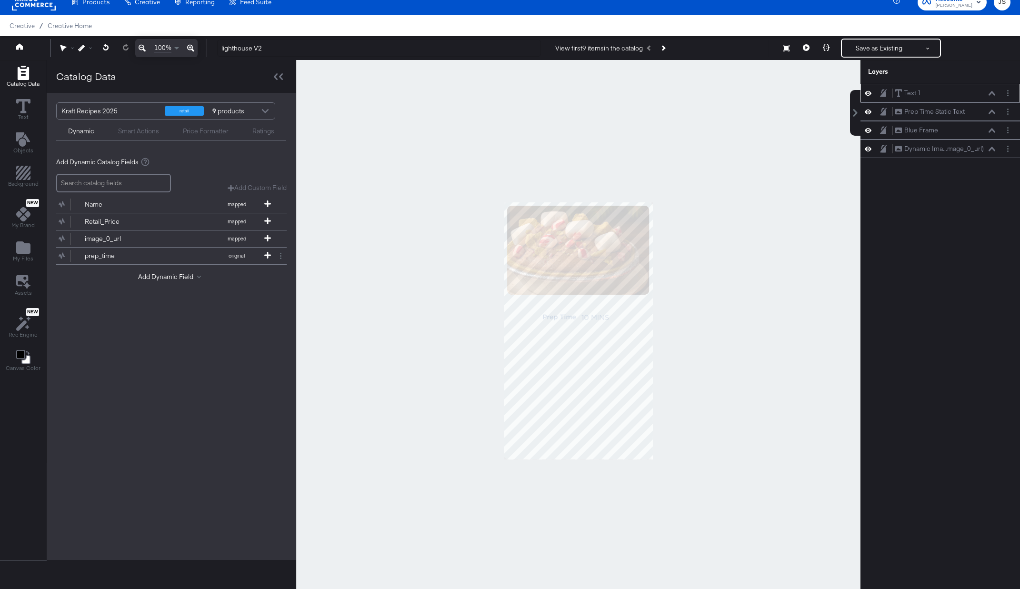
click at [992, 95] on icon at bounding box center [992, 93] width 7 height 5
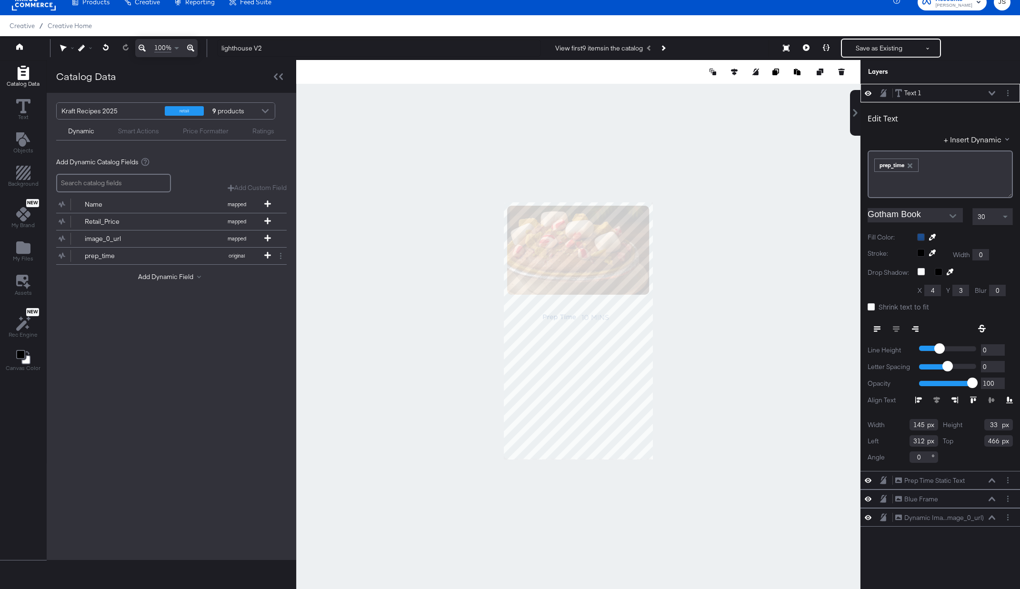
type input "465"
click at [762, 311] on div at bounding box center [578, 331] width 565 height 542
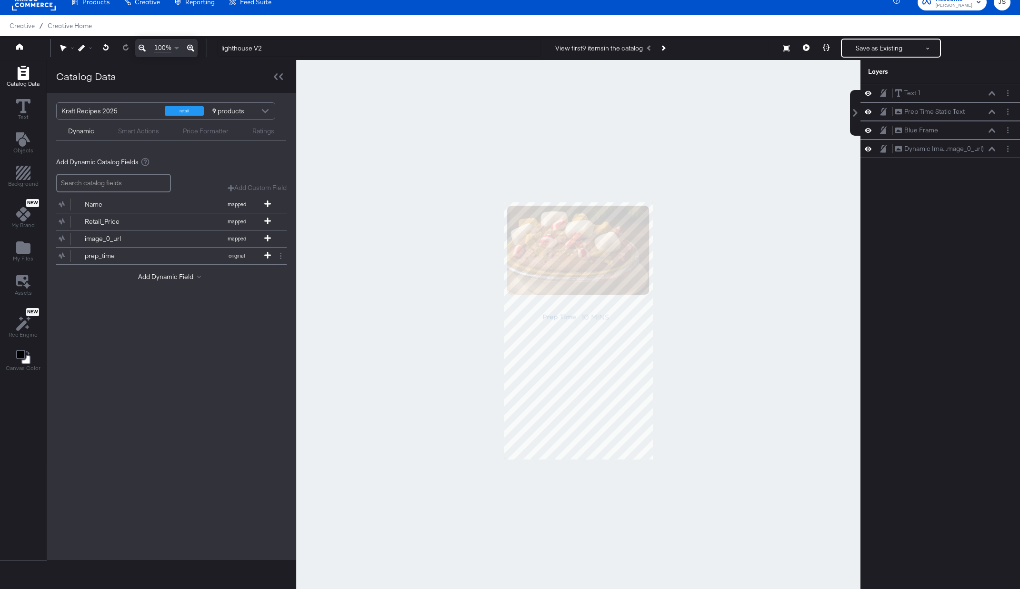
click at [721, 261] on div at bounding box center [578, 331] width 565 height 542
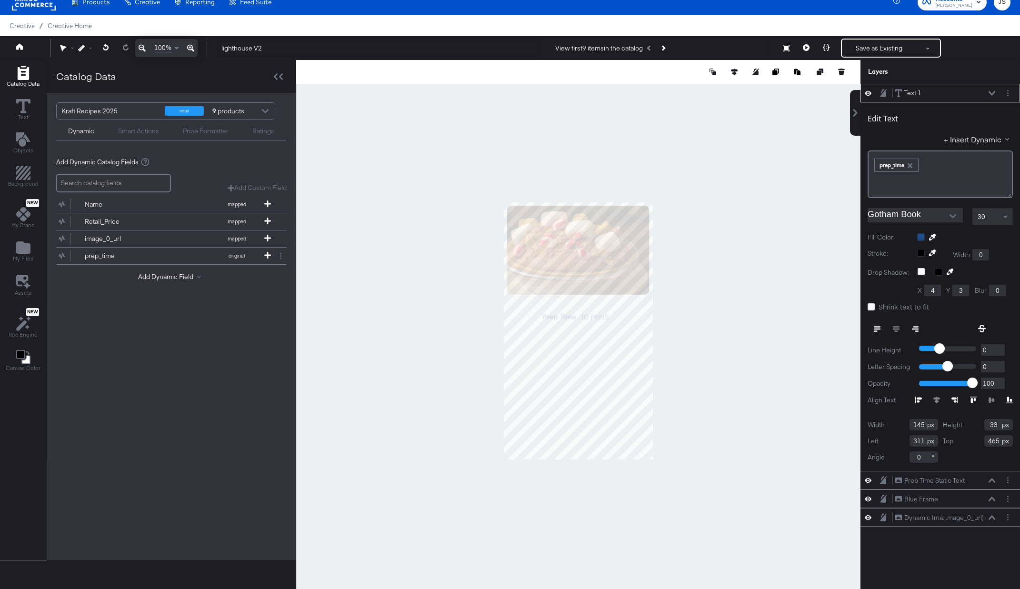
type input "310"
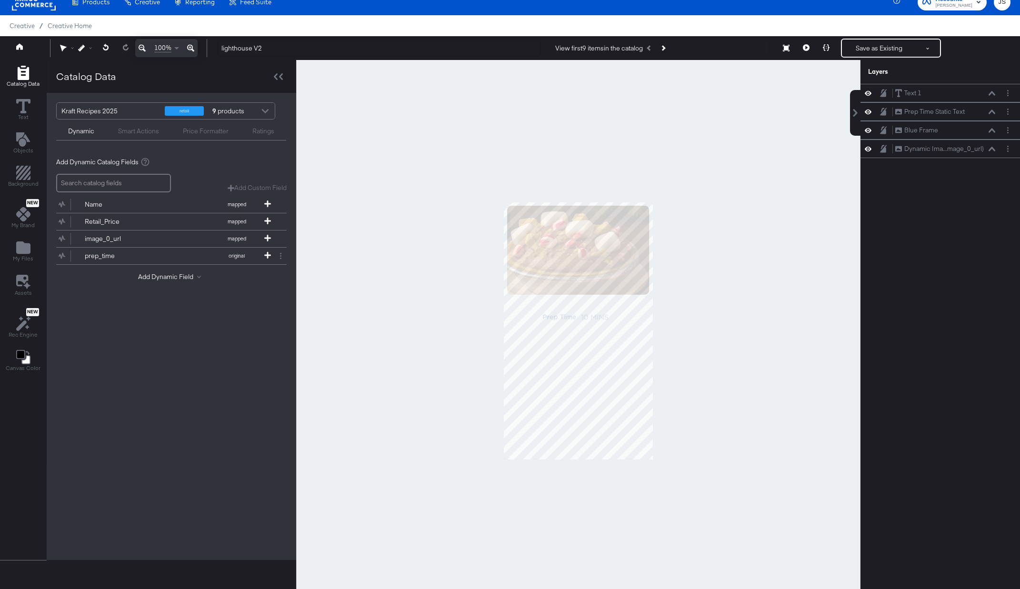
click at [770, 310] on div at bounding box center [578, 331] width 565 height 542
click at [119, 202] on div "Name" at bounding box center [119, 204] width 69 height 9
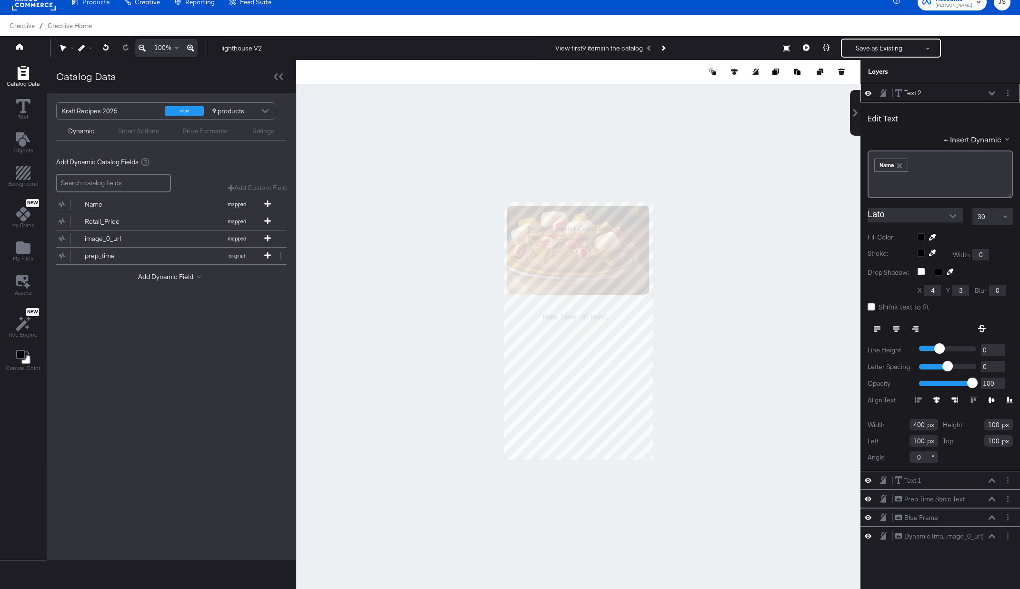
click at [918, 224] on div "Lato" at bounding box center [917, 216] width 98 height 17
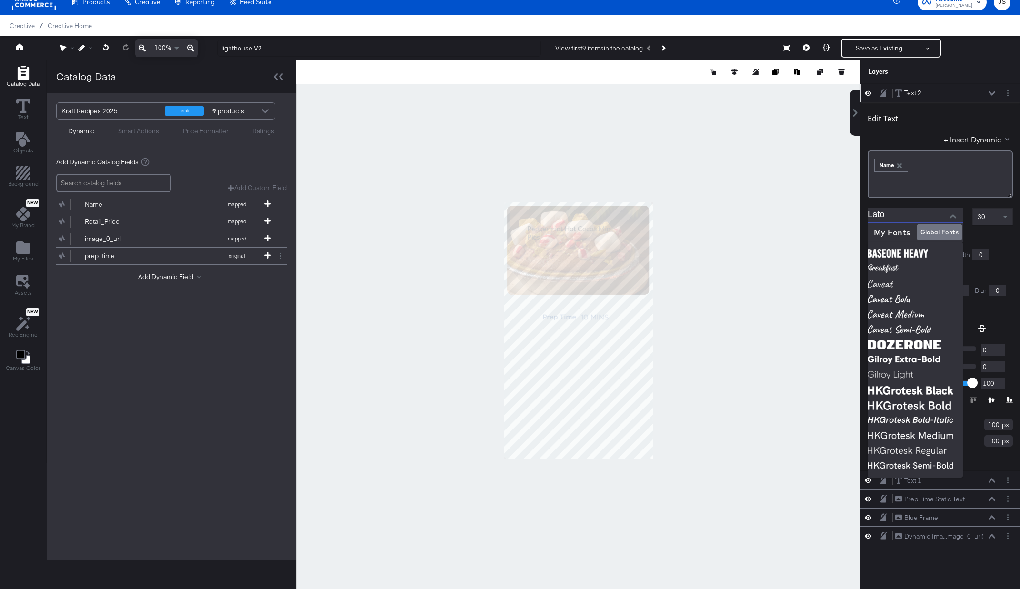
click at [912, 215] on input "Lato" at bounding box center [908, 215] width 81 height 14
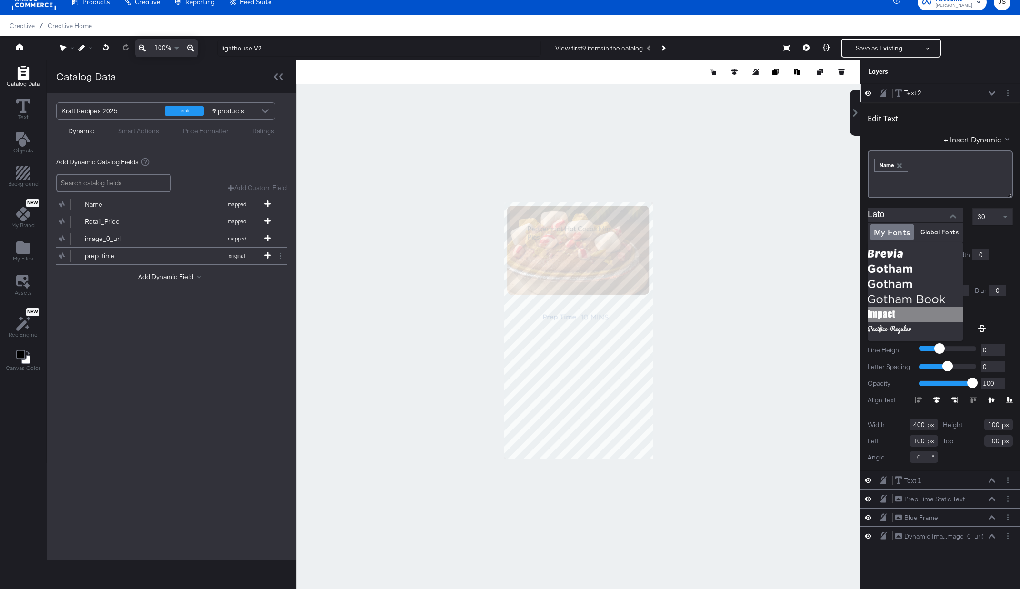
click at [876, 314] on img at bounding box center [915, 314] width 95 height 15
type input "Impact"
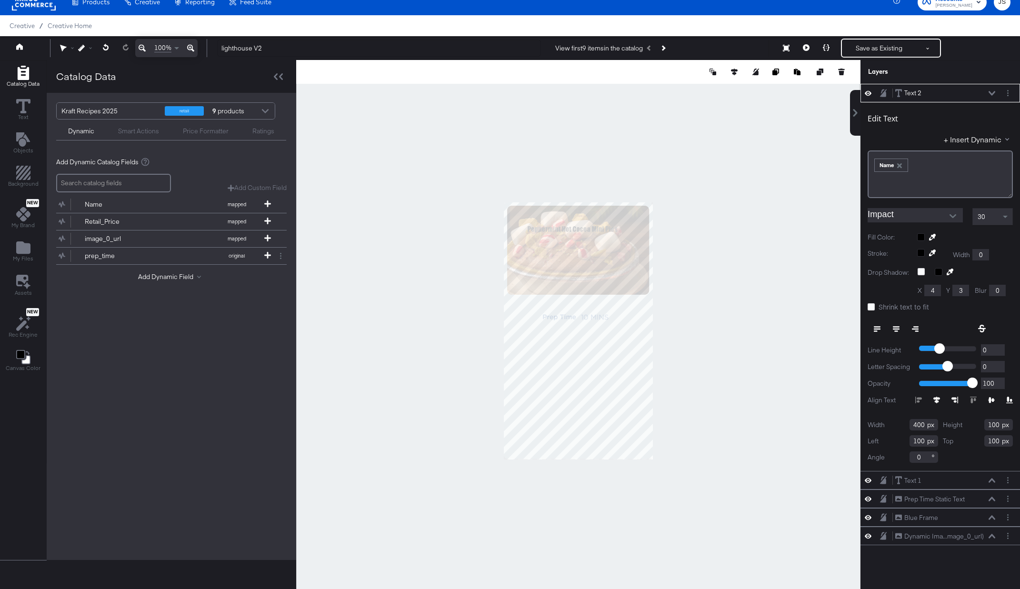
click at [898, 331] on icon at bounding box center [897, 331] width 4 height 1
click at [999, 221] on div "30" at bounding box center [993, 217] width 40 height 16
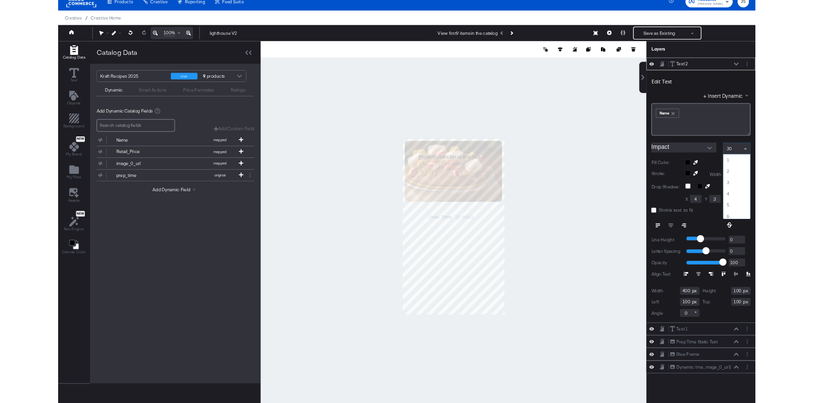
scroll to position [478, 0]
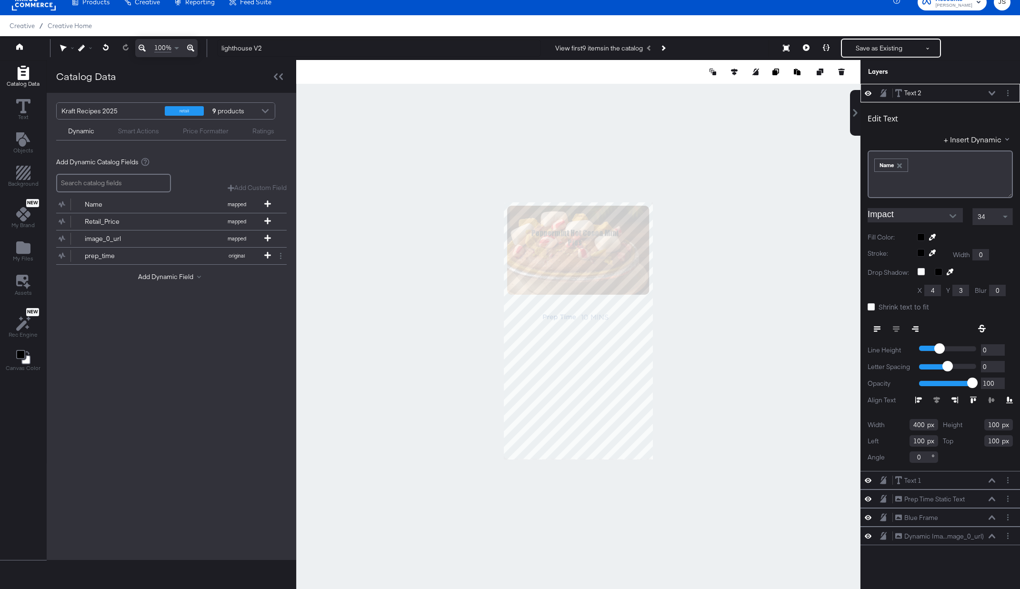
click at [656, 237] on div at bounding box center [578, 331] width 565 height 542
type input "535"
click at [924, 239] on div at bounding box center [966, 237] width 96 height 8
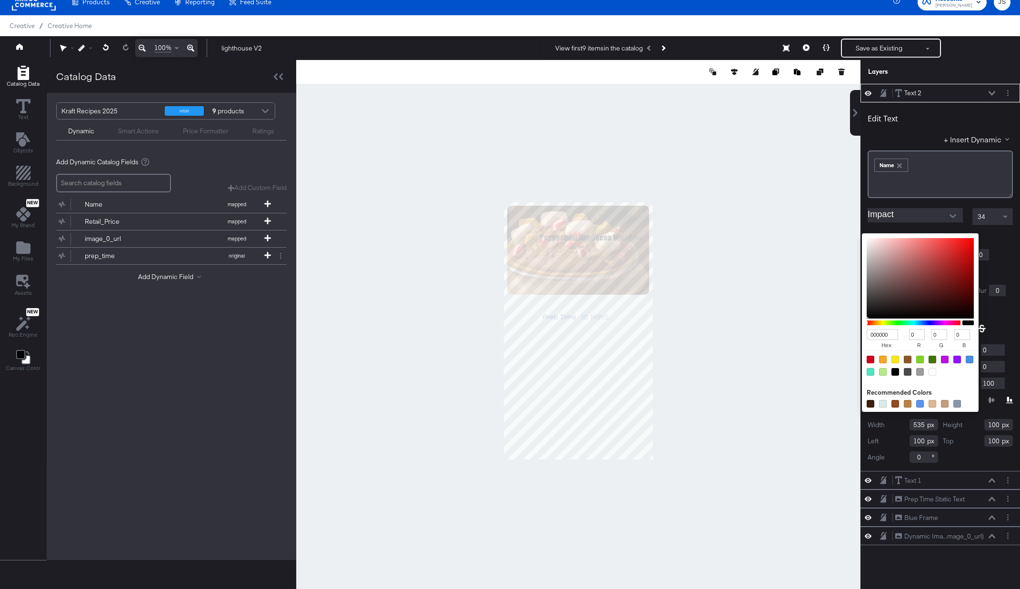
click at [890, 336] on input "000000" at bounding box center [882, 334] width 31 height 11
type input "1D4"
type input "17"
type input "221"
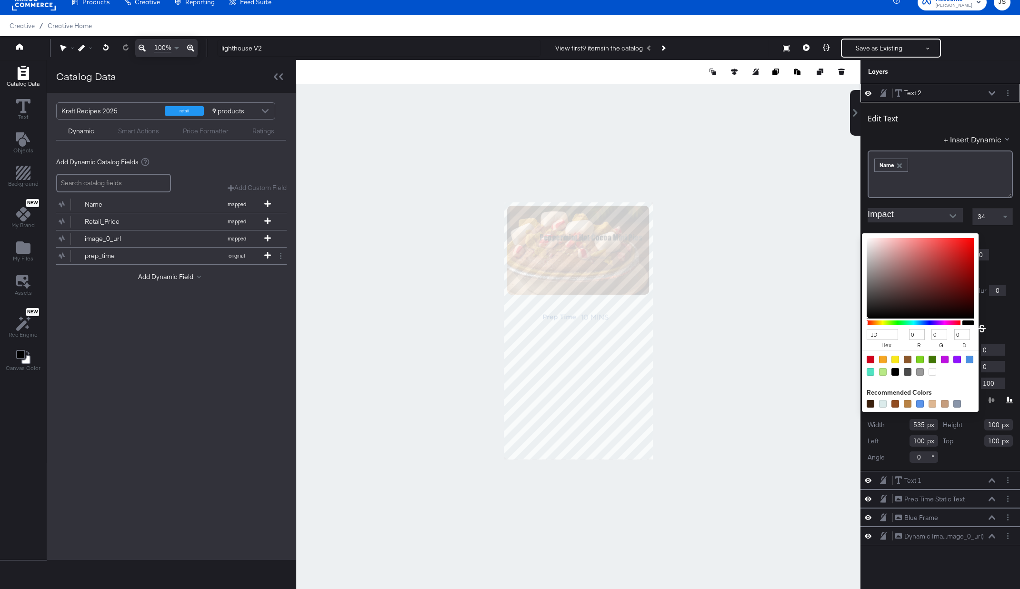
type input "68"
type input "1D4F91"
type input "29"
type input "79"
type input "145"
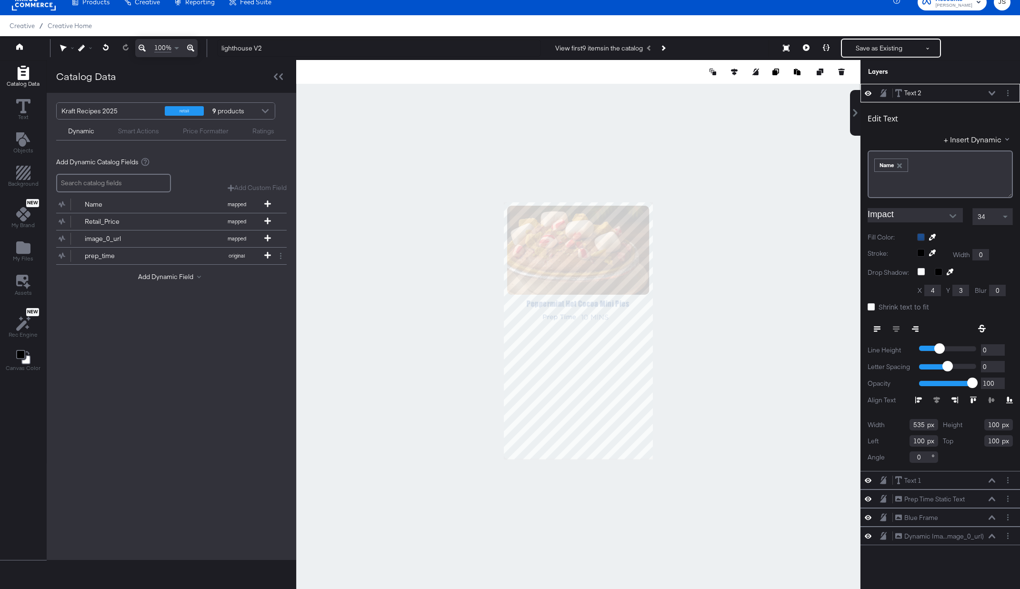
type input "45"
type input "385"
click at [730, 315] on div at bounding box center [578, 331] width 565 height 542
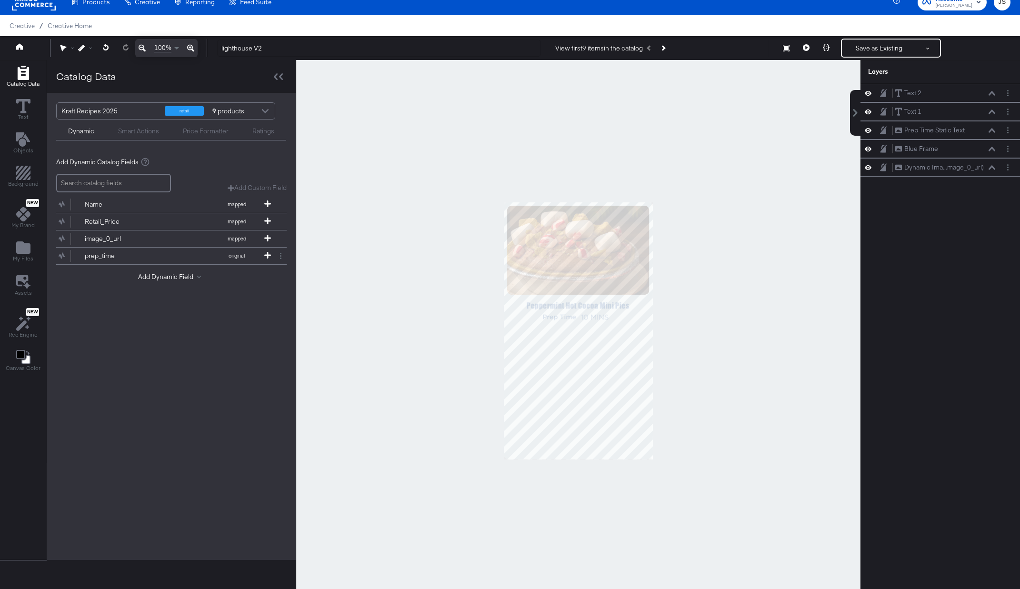
click at [465, 268] on div at bounding box center [578, 331] width 565 height 542
click at [871, 94] on icon at bounding box center [868, 93] width 7 height 5
click at [992, 113] on icon at bounding box center [992, 112] width 7 height 5
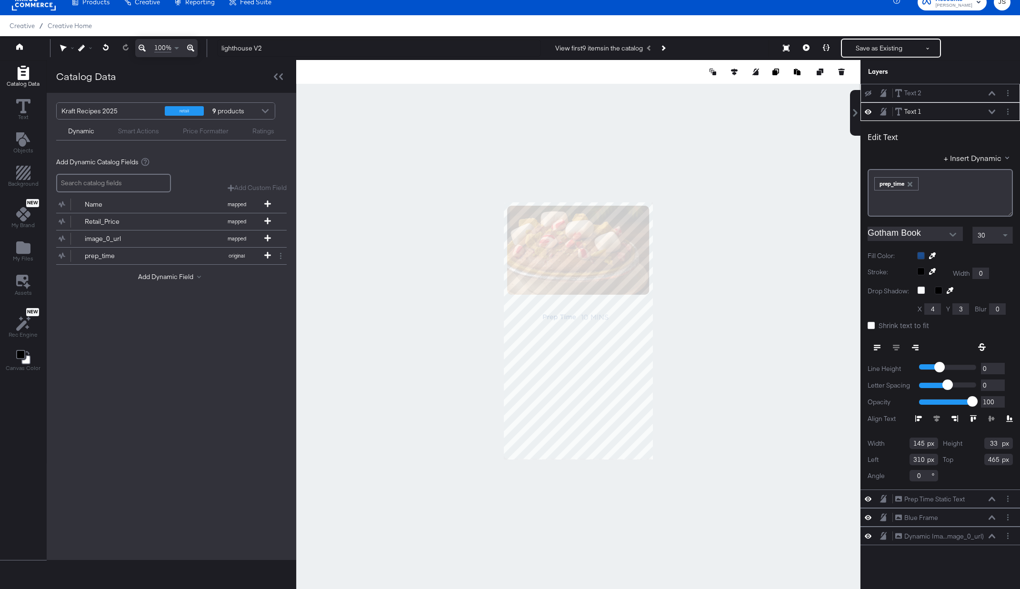
type input "464"
click at [747, 311] on div at bounding box center [578, 331] width 565 height 542
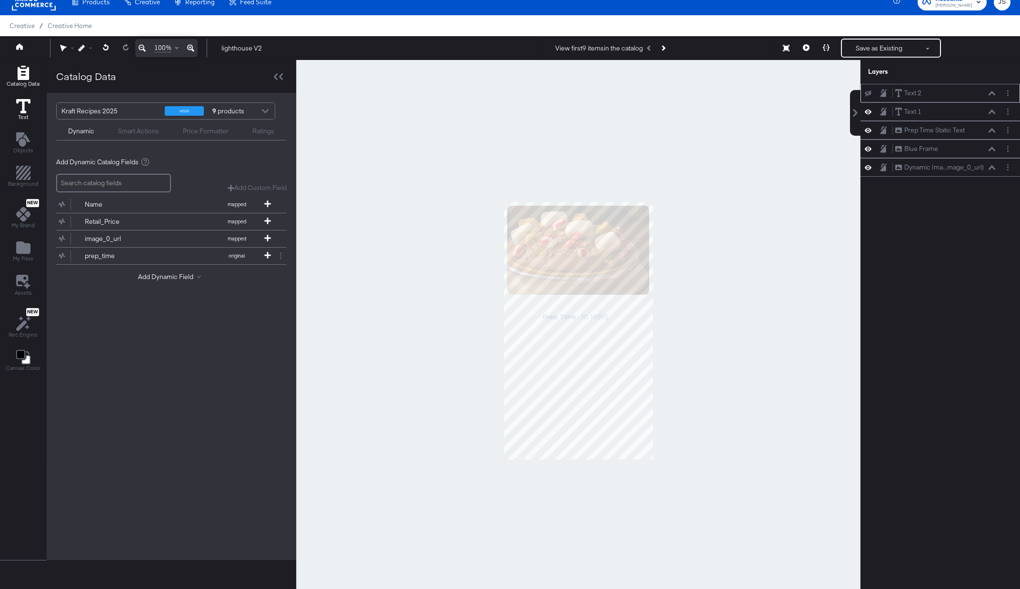
click at [26, 112] on icon at bounding box center [23, 106] width 14 height 14
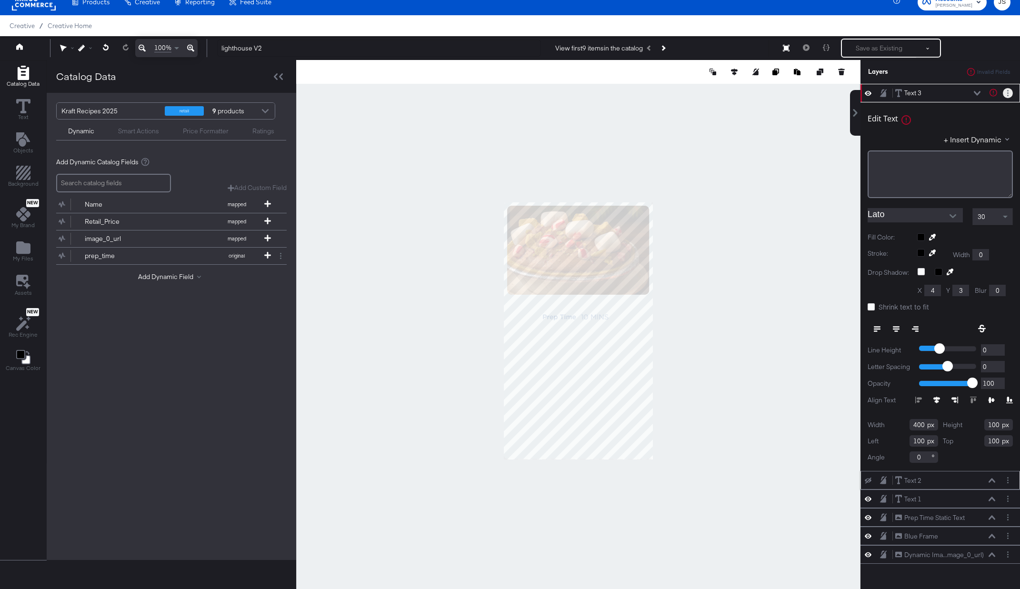
click at [1008, 95] on circle "Layer Options" at bounding box center [1008, 95] width 1 height 1
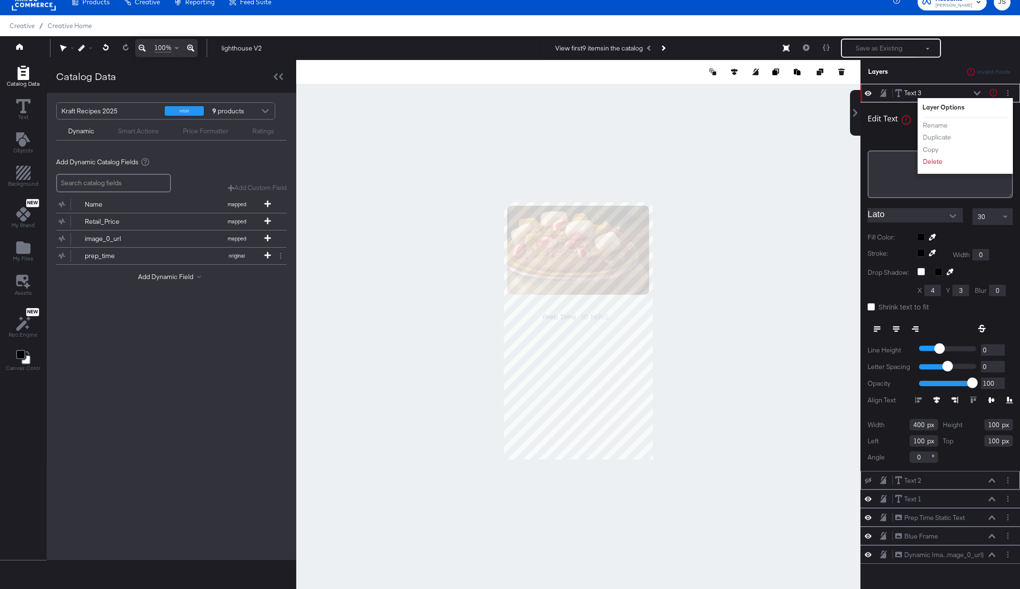
click at [937, 156] on ul "Rename Duplicate Copy Delete" at bounding box center [949, 144] width 52 height 46
click at [937, 162] on button "Delete" at bounding box center [933, 162] width 20 height 10
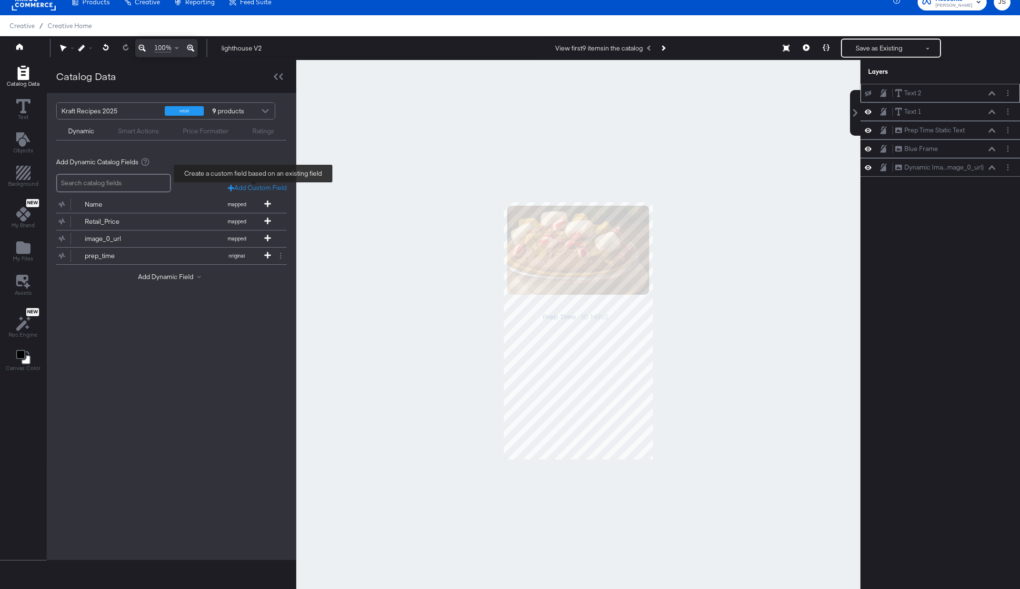
click at [241, 188] on div "Add Custom Field" at bounding box center [257, 187] width 59 height 9
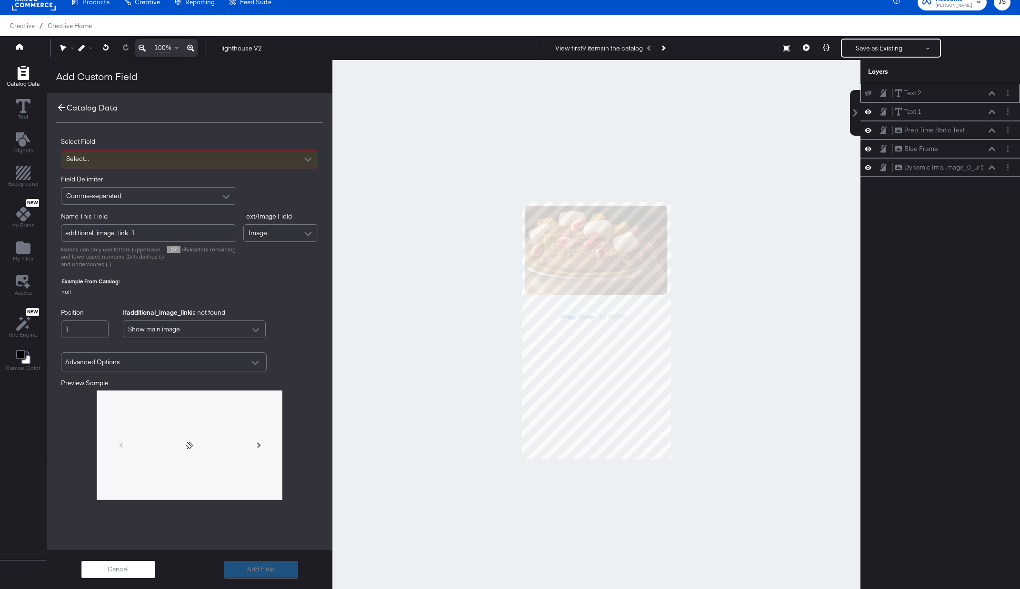
click at [64, 107] on icon at bounding box center [61, 107] width 10 height 10
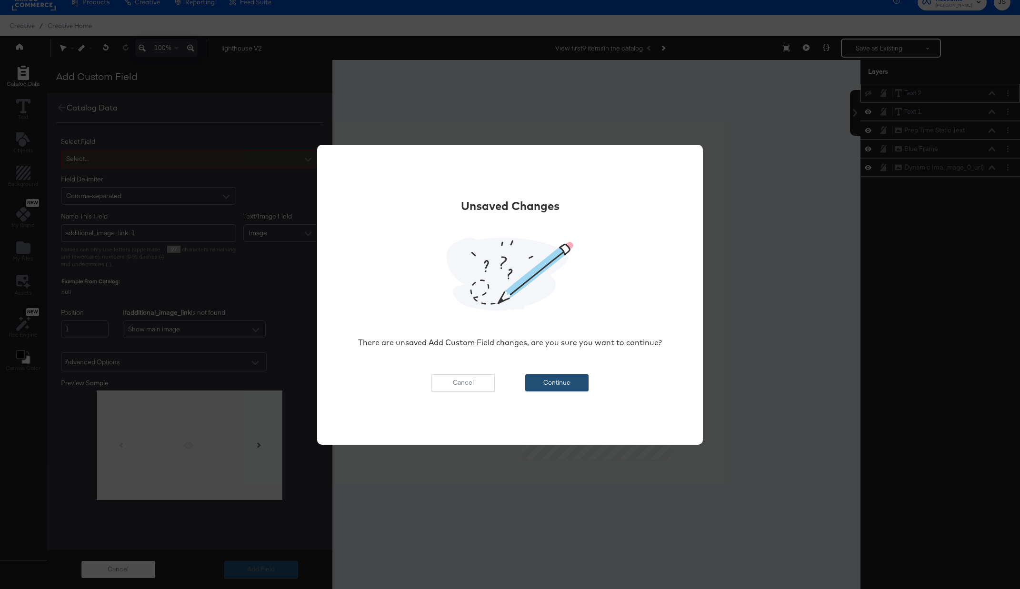
click at [558, 381] on button "Continue" at bounding box center [556, 382] width 63 height 17
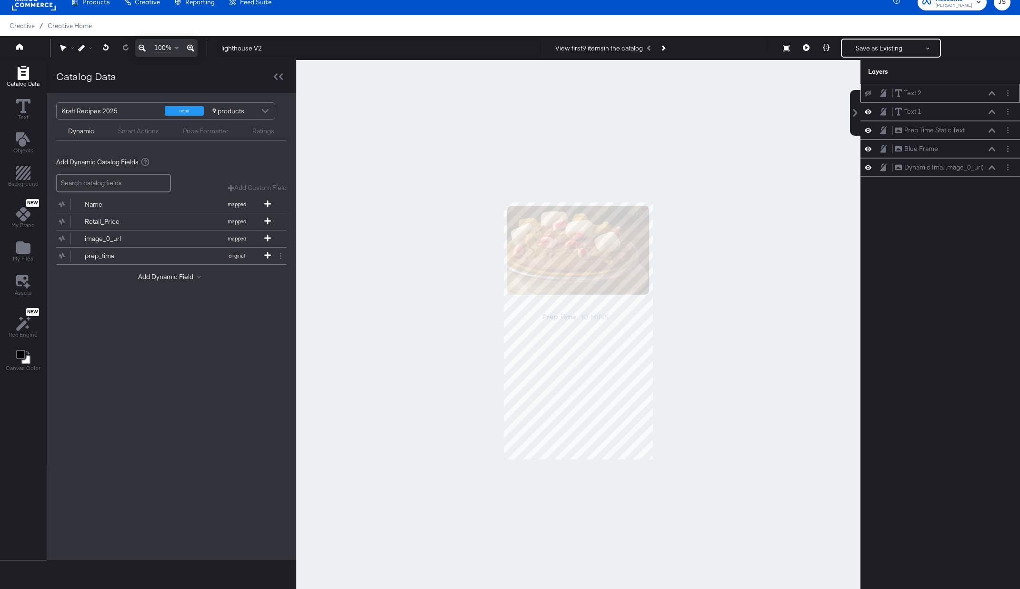
click at [163, 282] on div "Add Dynamic Field" at bounding box center [171, 279] width 231 height 13
click at [163, 279] on button "Add Dynamic Field" at bounding box center [171, 277] width 67 height 9
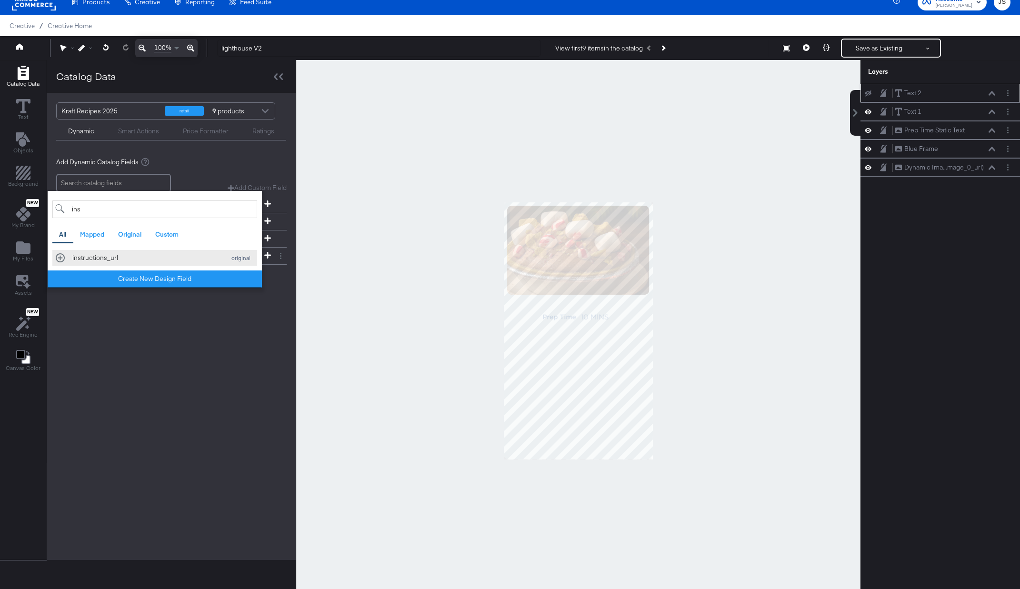
type input "ins"
click at [58, 256] on div "instructions_url original" at bounding box center [155, 257] width 198 height 9
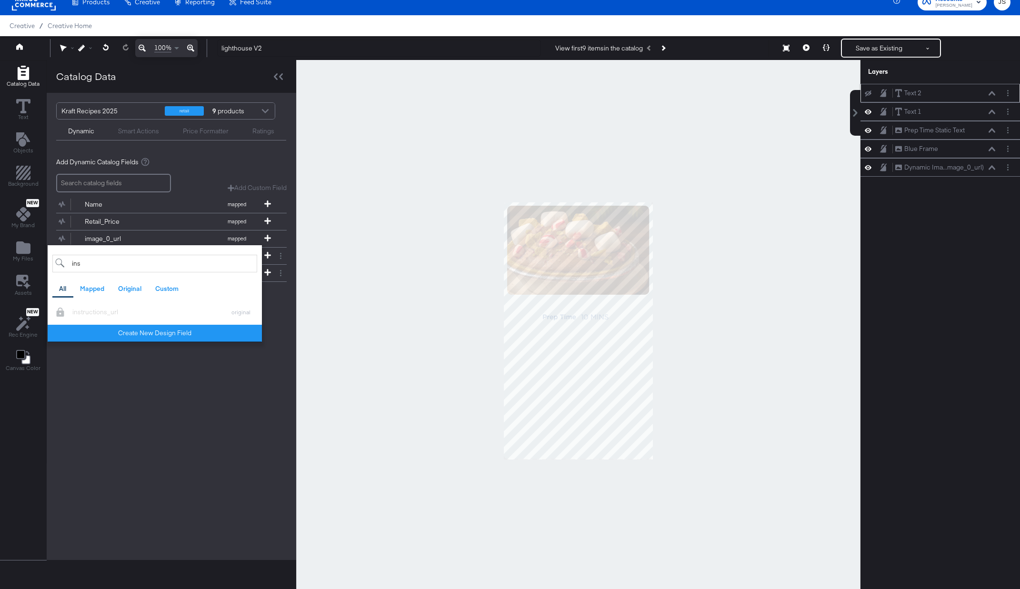
click at [178, 411] on div "Kraft Recipes 2025 retail 9 products Dynamic Smart Actions Price Formatter Rati…" at bounding box center [172, 326] width 250 height 467
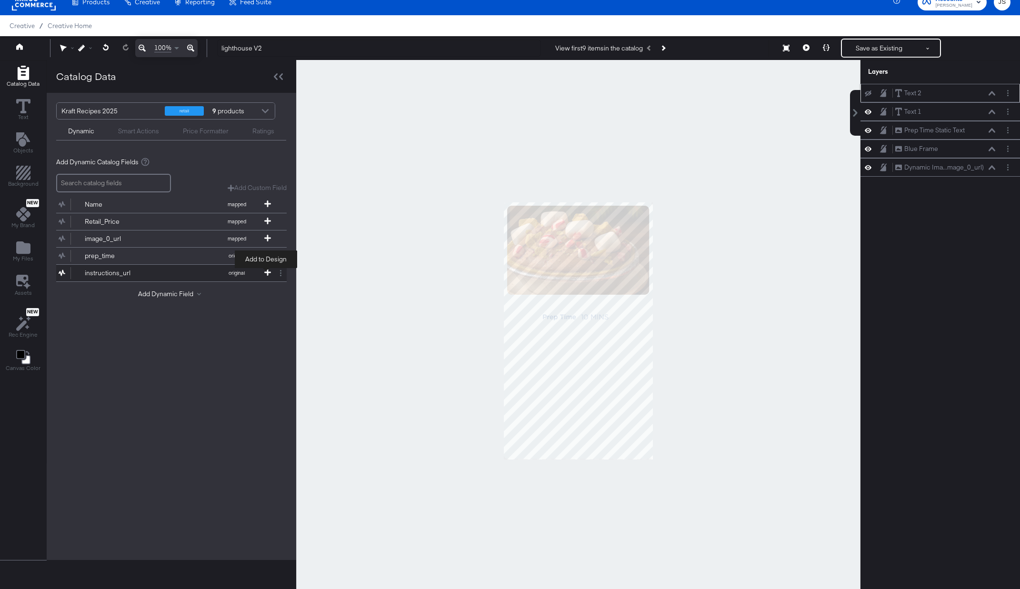
click at [269, 273] on icon at bounding box center [267, 272] width 7 height 7
click at [189, 271] on button "instructions_url original" at bounding box center [165, 273] width 219 height 17
click at [282, 275] on button at bounding box center [281, 273] width 12 height 12
click at [251, 324] on div "Kraft Recipes 2025 retail 9 products Dynamic Smart Actions Price Formatter Rati…" at bounding box center [172, 326] width 250 height 467
click at [67, 274] on button "instructions_url original" at bounding box center [165, 273] width 219 height 17
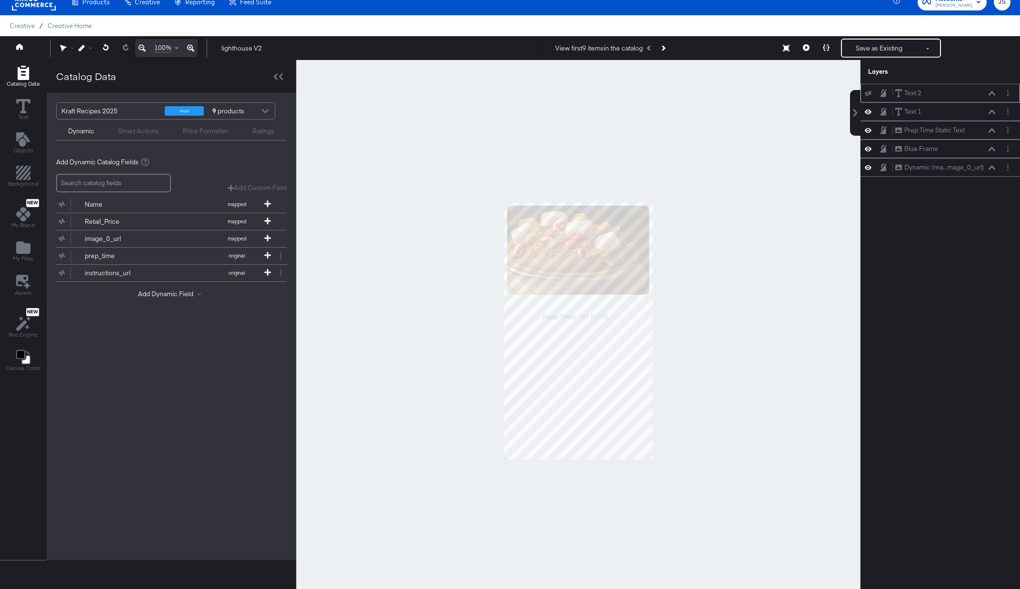
click at [871, 90] on div at bounding box center [871, 94] width 13 height 8
click at [863, 92] on div "Text 2 Text 2" at bounding box center [941, 93] width 160 height 19
click at [870, 95] on icon at bounding box center [868, 94] width 7 height 6
click at [869, 92] on icon at bounding box center [868, 93] width 7 height 8
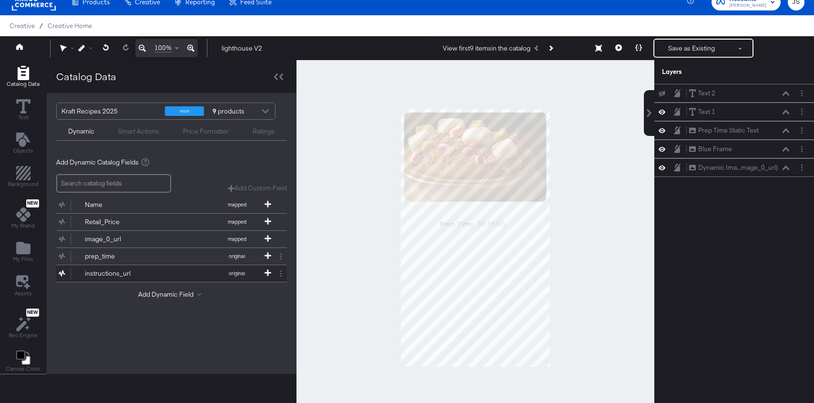
click at [201, 270] on button "instructions_url original" at bounding box center [165, 273] width 219 height 17
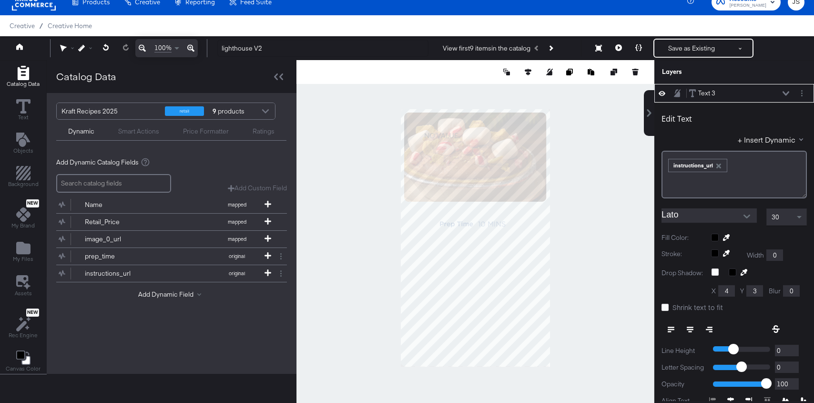
click at [557, 46] on button "Next Product" at bounding box center [550, 48] width 13 height 17
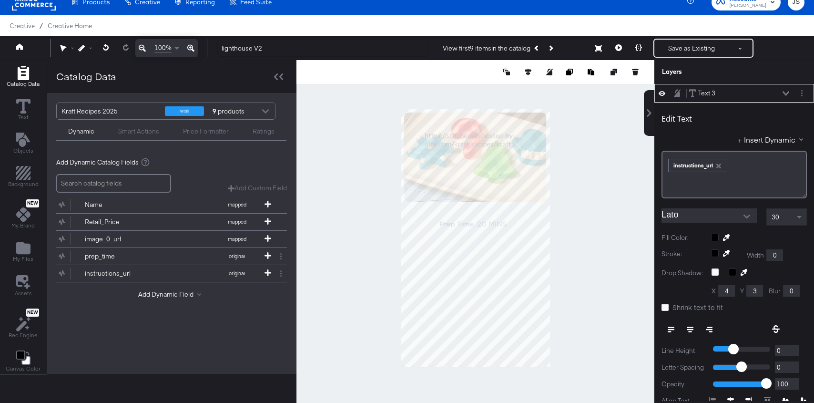
type input "634"
click at [557, 49] on button "Next Product" at bounding box center [550, 48] width 13 height 17
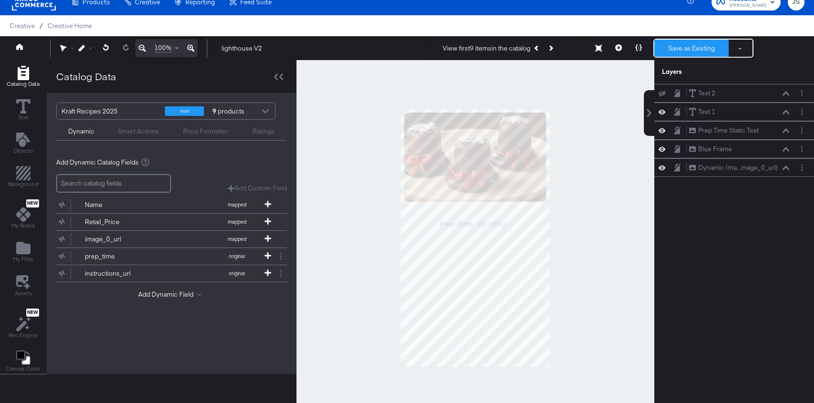
click at [709, 40] on button "Save as Existing" at bounding box center [691, 48] width 74 height 17
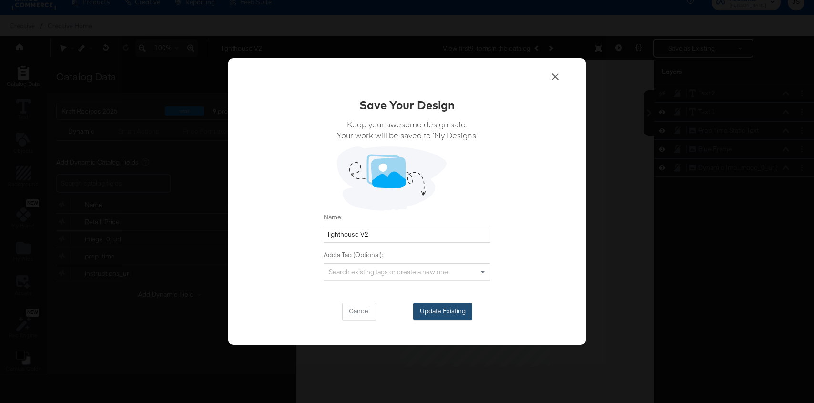
click at [432, 306] on button "Update Existing" at bounding box center [442, 311] width 59 height 17
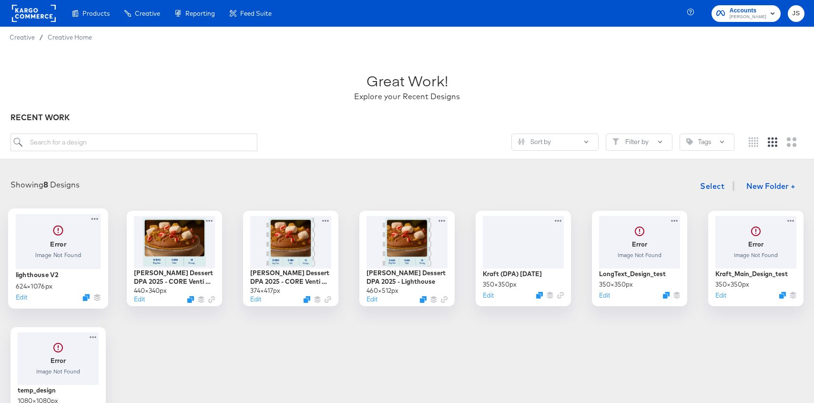
click at [51, 243] on div at bounding box center [58, 240] width 85 height 55
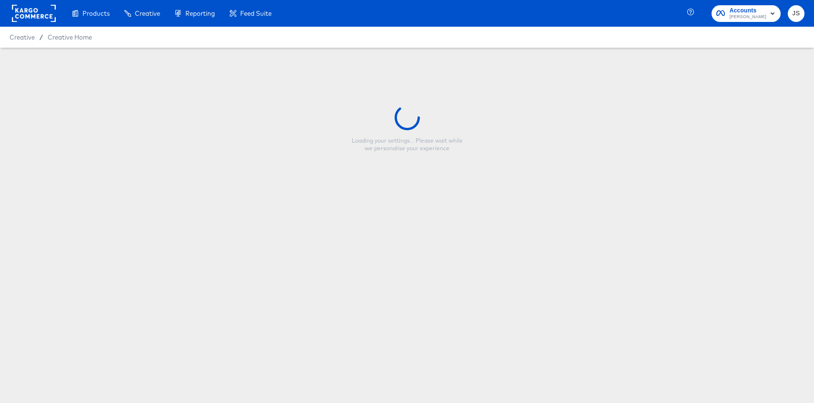
type input "lighthouse V2"
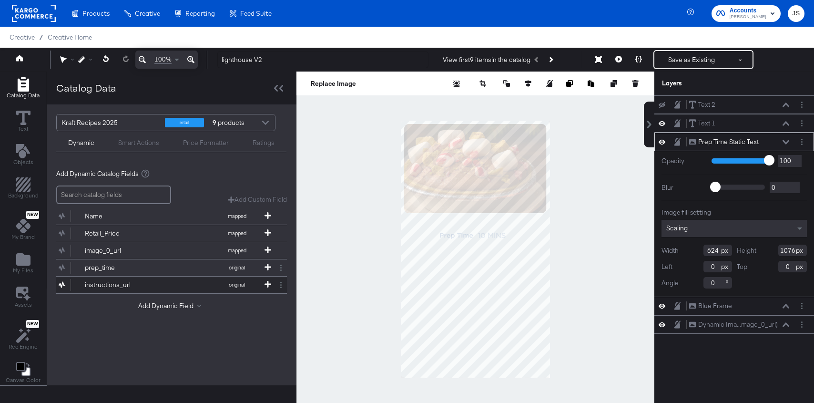
click at [134, 283] on div "instructions_url" at bounding box center [119, 284] width 69 height 9
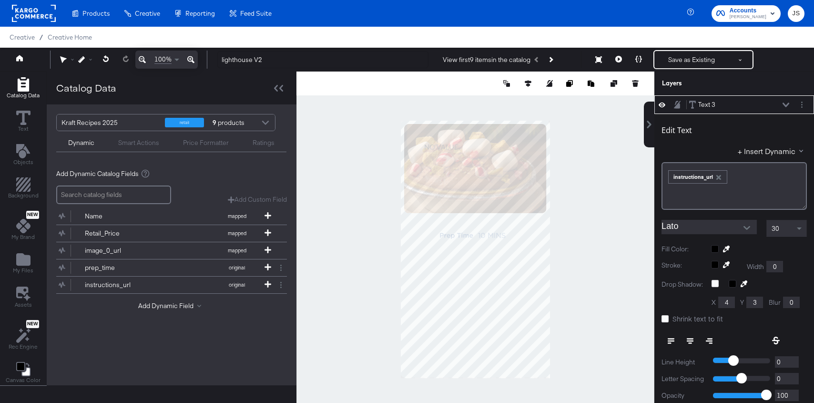
type input "742"
click at [557, 61] on button "Next Product" at bounding box center [550, 59] width 13 height 17
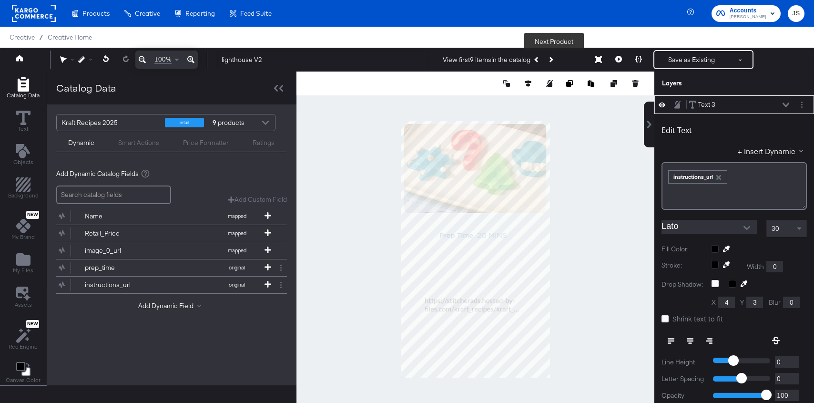
click at [556, 60] on button "Next Product" at bounding box center [550, 59] width 13 height 17
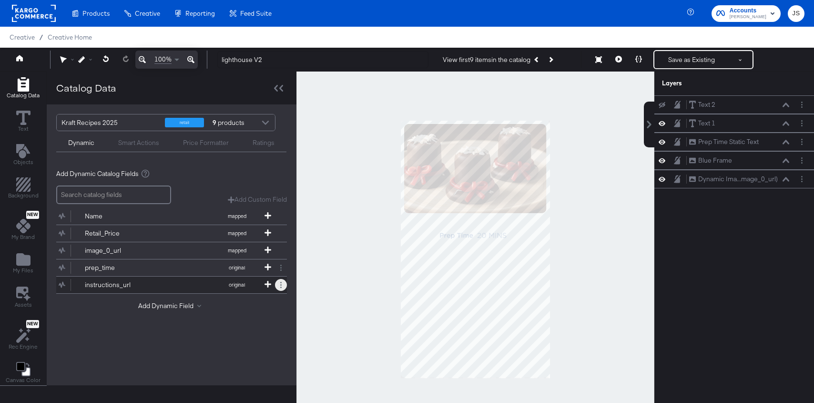
click at [275, 284] on button at bounding box center [281, 285] width 12 height 12
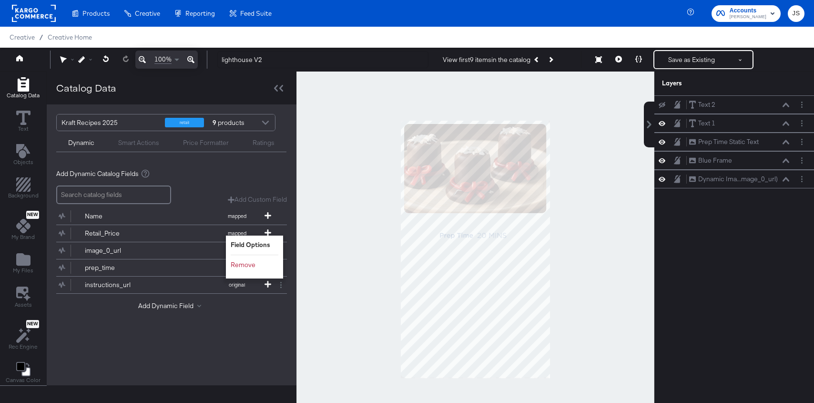
click at [272, 306] on div "Add Dynamic Field" at bounding box center [171, 307] width 231 height 13
click at [162, 304] on button "Add Dynamic Field" at bounding box center [171, 305] width 67 height 9
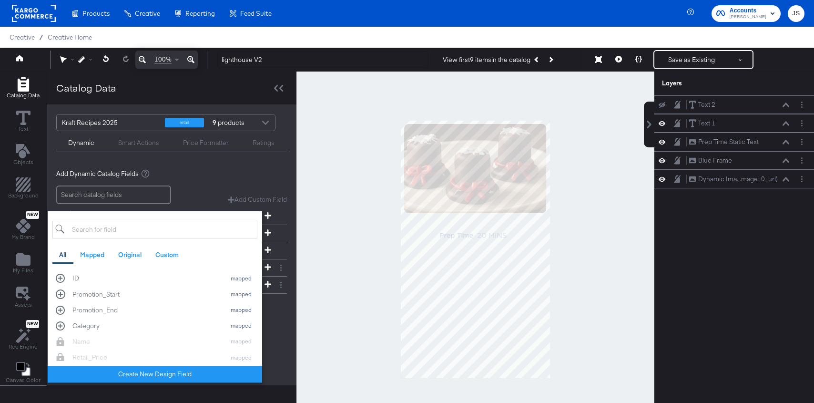
click at [212, 192] on div "Add Custom Field Create a custom field based on an existing field" at bounding box center [171, 194] width 231 height 19
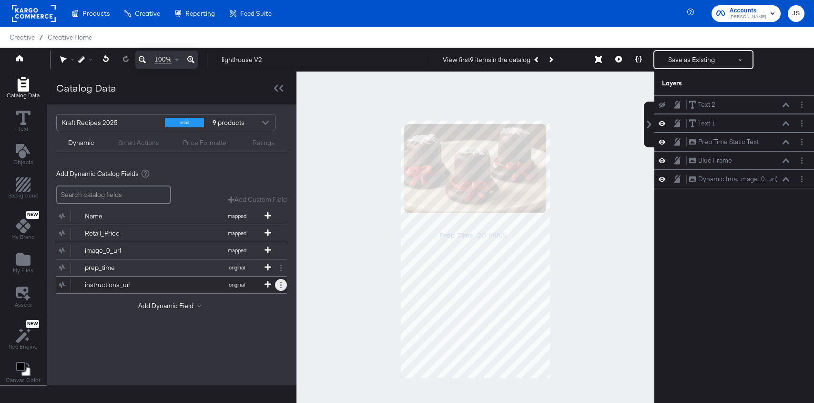
click at [275, 285] on button at bounding box center [281, 285] width 12 height 12
click at [244, 270] on div "Remove" at bounding box center [255, 264] width 48 height 19
click at [242, 267] on button "Remove" at bounding box center [243, 264] width 25 height 9
click at [173, 284] on button "Add Dynamic Field" at bounding box center [171, 288] width 67 height 9
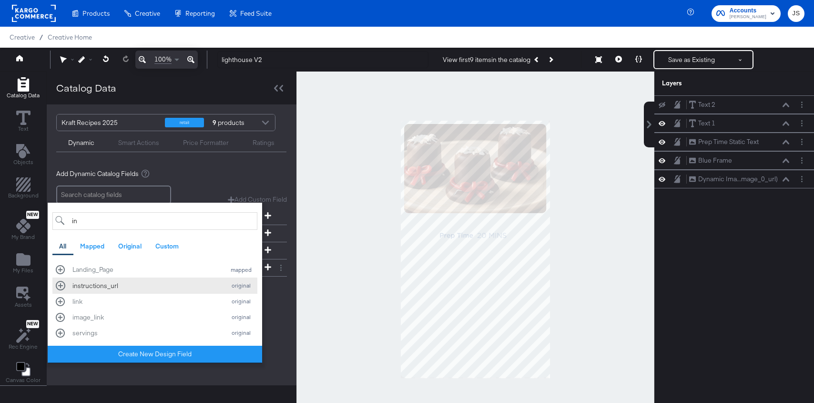
type input "in"
click at [156, 283] on div "instructions_url" at bounding box center [146, 285] width 148 height 9
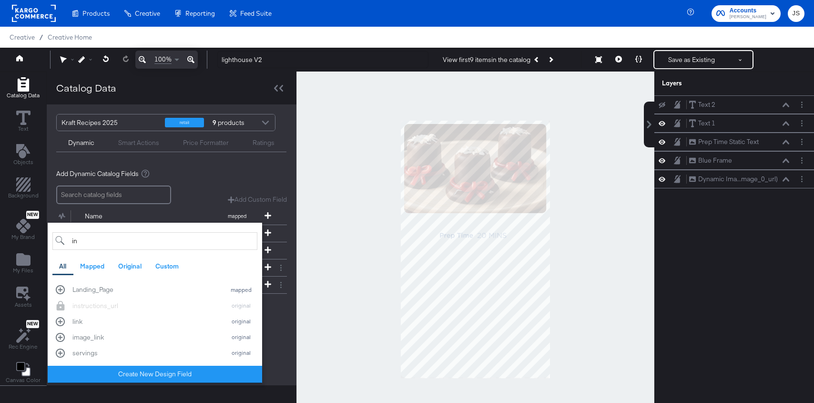
click at [277, 337] on div "Kraft Recipes 2025 retail 9 products Dynamic Smart Actions Price Formatter Rati…" at bounding box center [172, 244] width 250 height 281
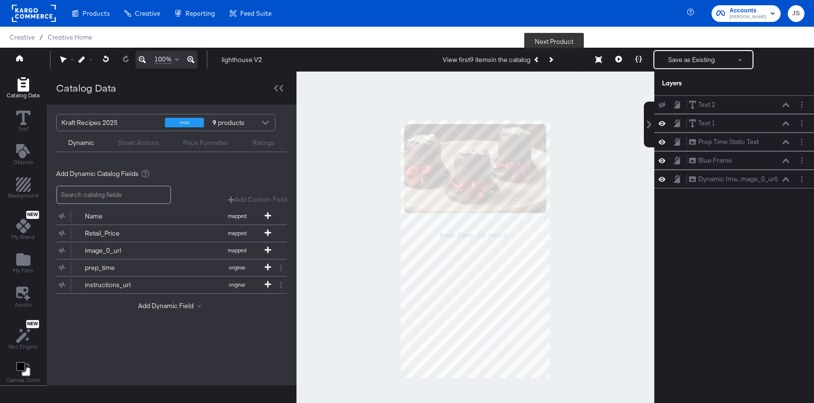
click at [553, 61] on icon "Next Product" at bounding box center [550, 59] width 5 height 5
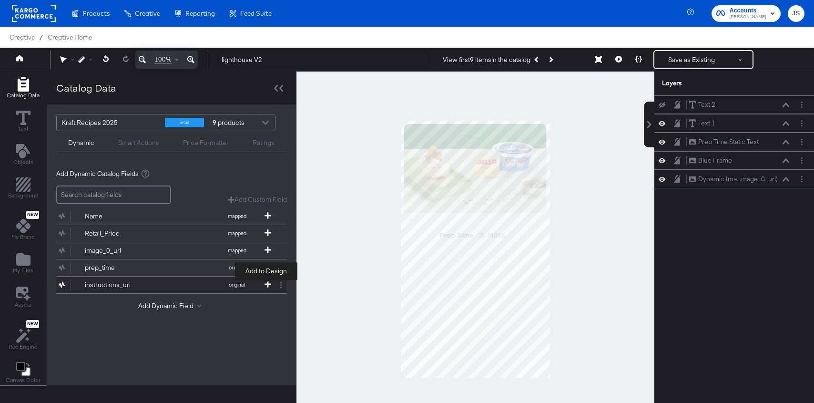
click at [265, 281] on icon at bounding box center [267, 284] width 7 height 7
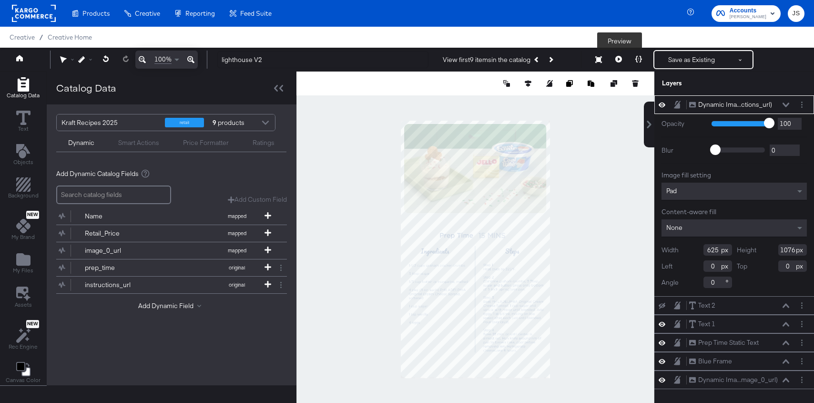
click at [618, 59] on icon at bounding box center [618, 59] width 7 height 7
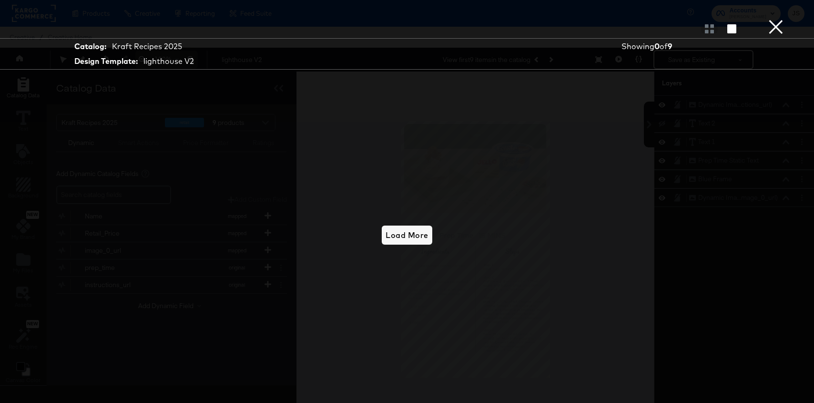
click at [780, 19] on button "×" at bounding box center [775, 9] width 19 height 19
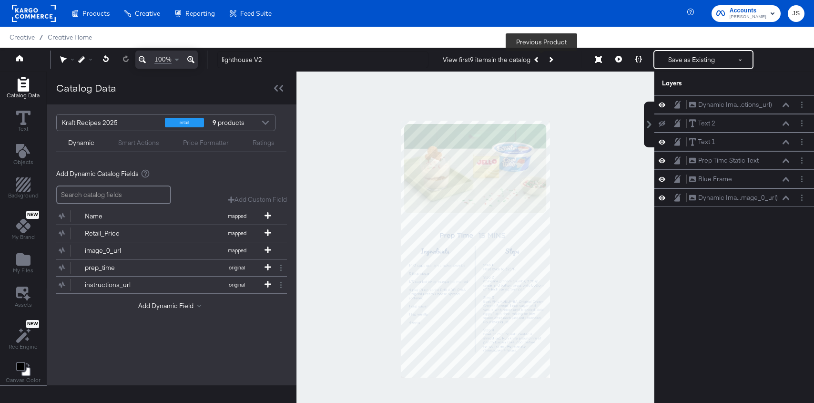
click at [540, 62] on button "Previous Product" at bounding box center [536, 59] width 13 height 17
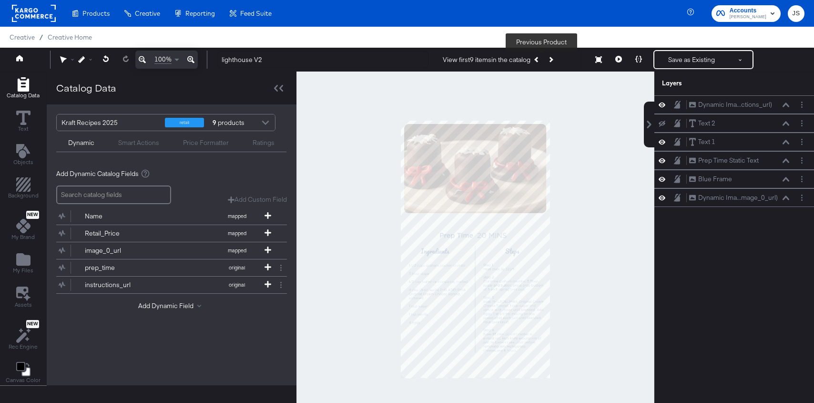
click at [540, 62] on button "Previous Product" at bounding box center [536, 59] width 13 height 17
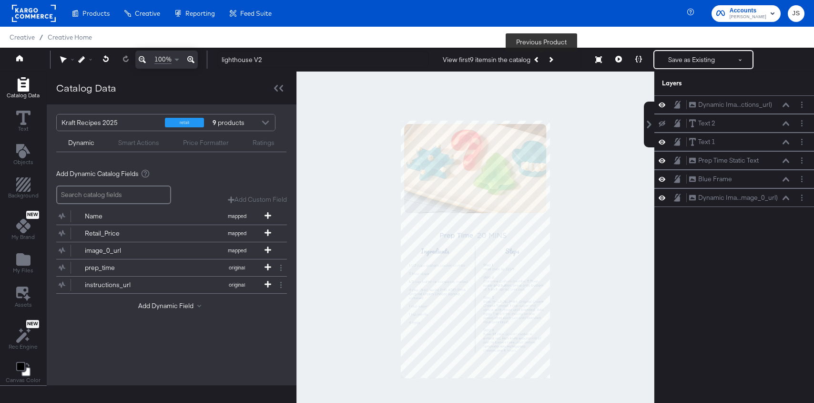
click at [540, 62] on button "Previous Product" at bounding box center [536, 59] width 13 height 17
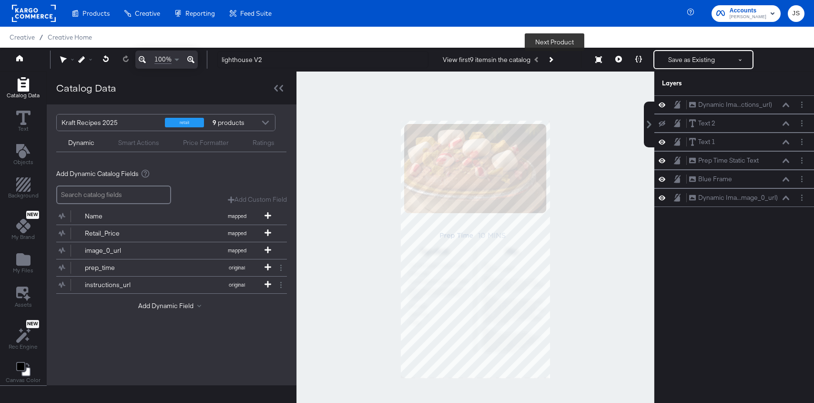
click at [550, 61] on button "Next Product" at bounding box center [550, 59] width 13 height 17
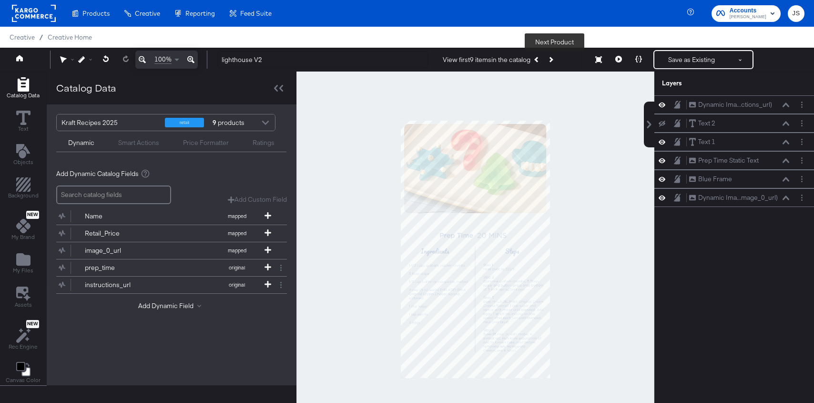
click at [550, 61] on button "Next Product" at bounding box center [550, 59] width 13 height 17
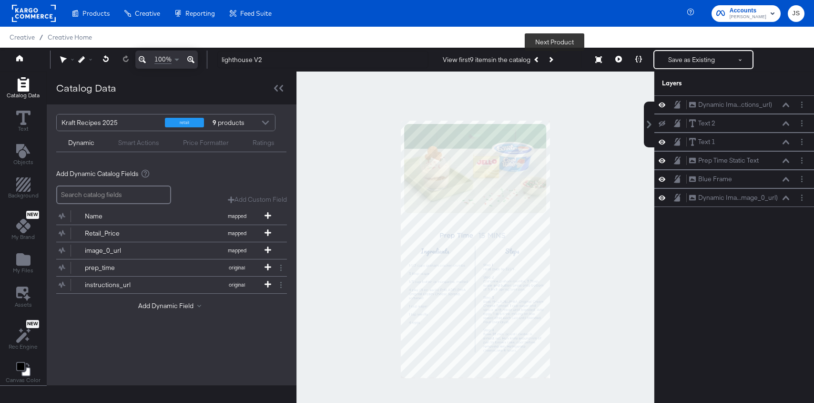
click at [550, 61] on button "Next Product" at bounding box center [550, 59] width 13 height 17
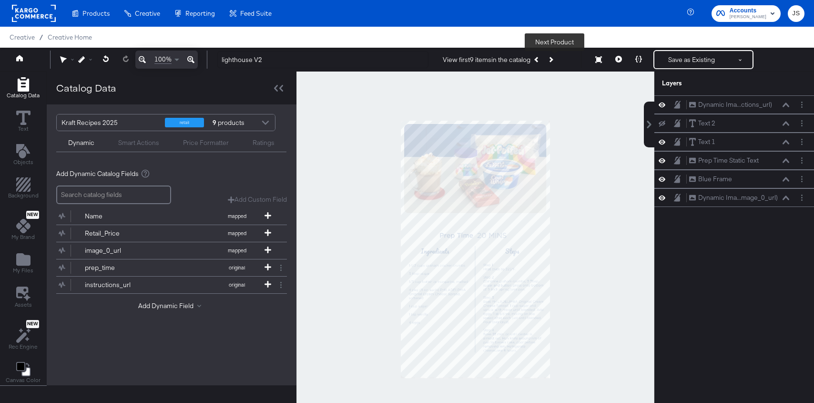
click at [552, 60] on icon "Next Product" at bounding box center [550, 59] width 5 height 5
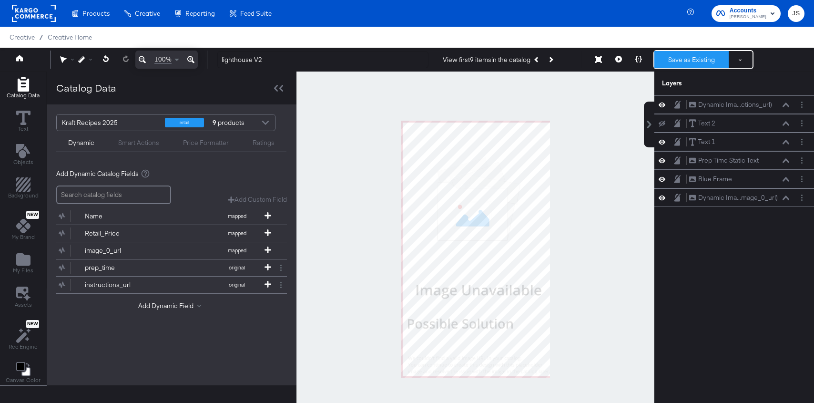
click at [687, 53] on button "Save as Existing" at bounding box center [691, 59] width 74 height 17
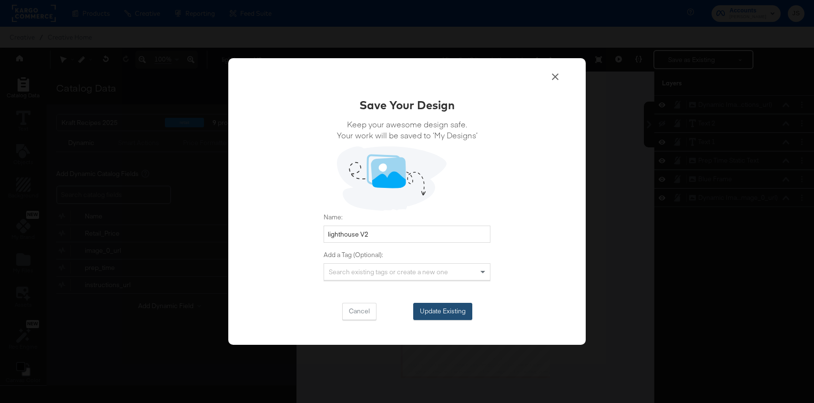
click at [449, 309] on button "Update Existing" at bounding box center [442, 311] width 59 height 17
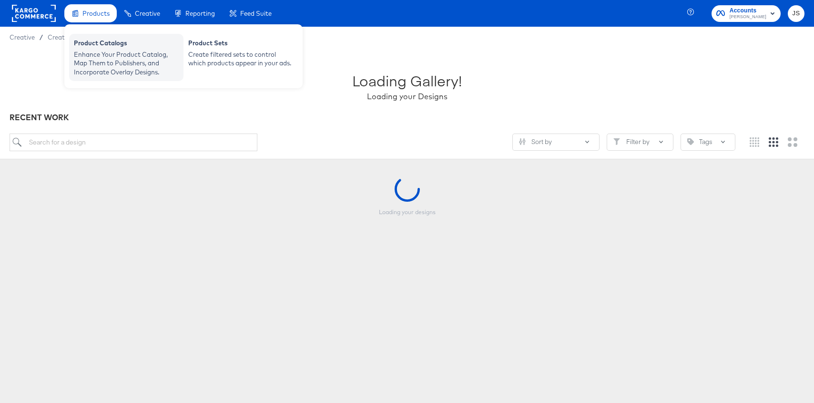
click at [102, 45] on div "Product Catalogs" at bounding box center [126, 44] width 105 height 11
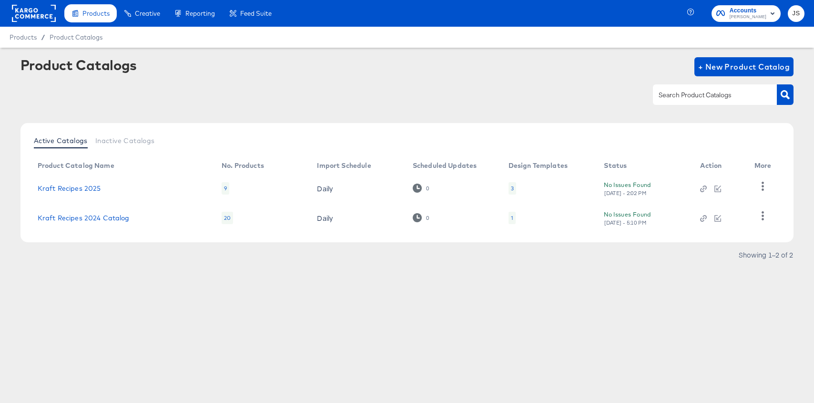
click at [511, 188] on div "3" at bounding box center [512, 188] width 3 height 8
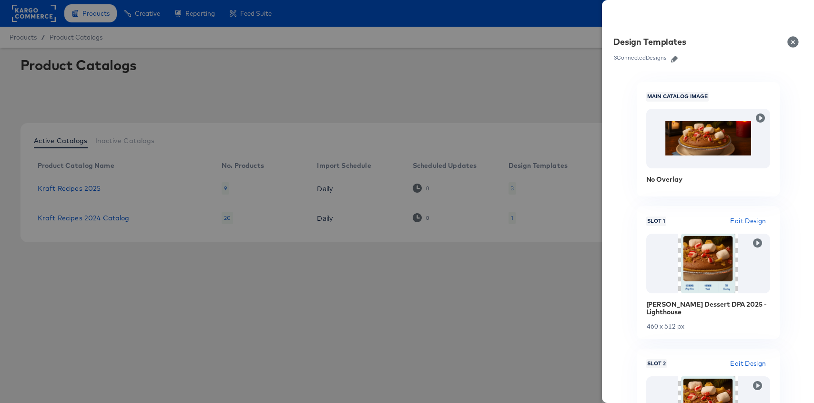
click at [675, 60] on icon "button" at bounding box center [674, 59] width 7 height 7
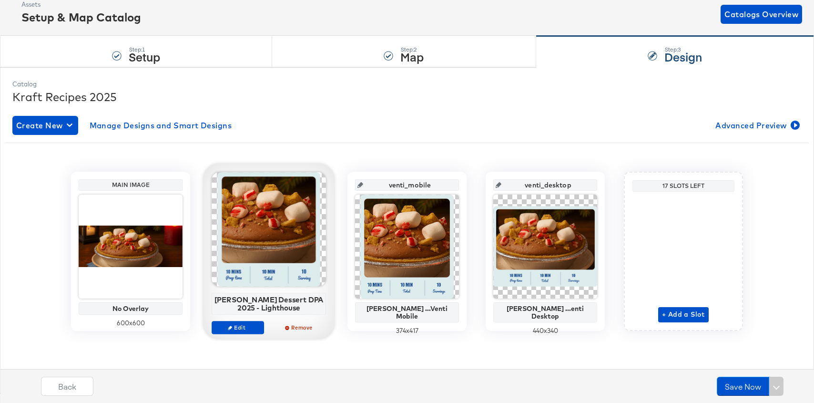
scroll to position [70, 0]
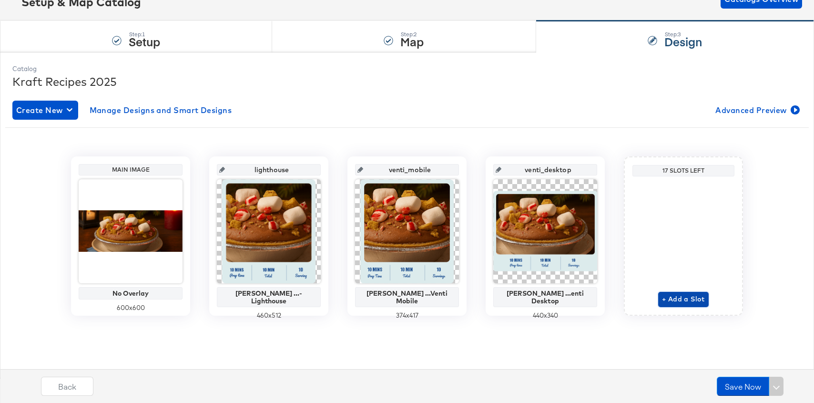
click at [681, 303] on span "+ Add a Slot" at bounding box center [683, 299] width 43 height 12
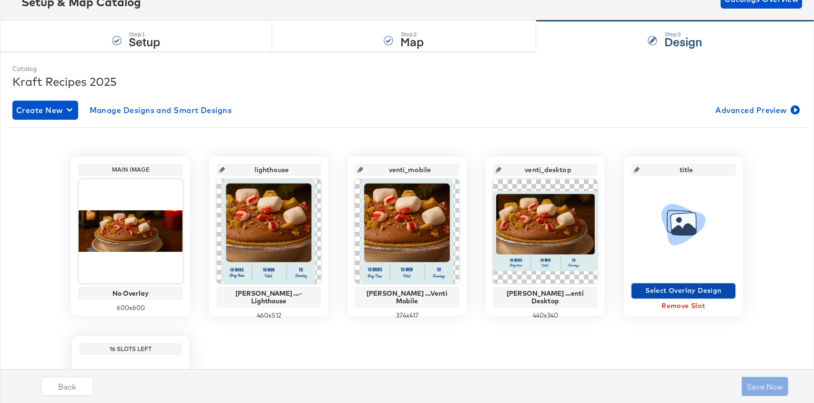
click at [679, 292] on span "Select Overlay Design" at bounding box center [683, 290] width 96 height 12
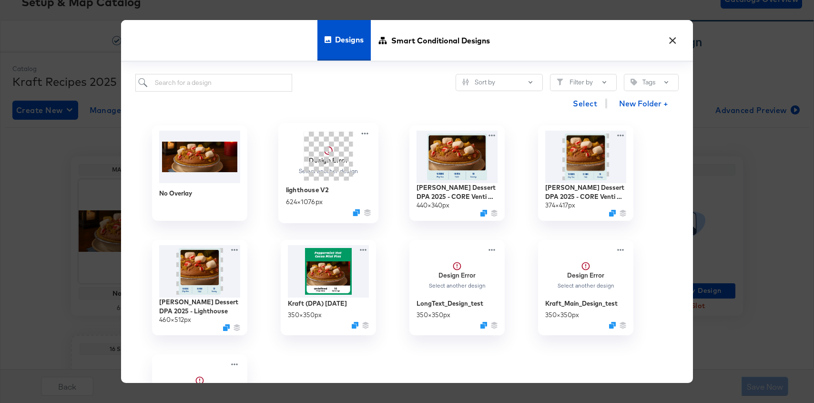
click at [331, 158] on span at bounding box center [328, 155] width 49 height 49
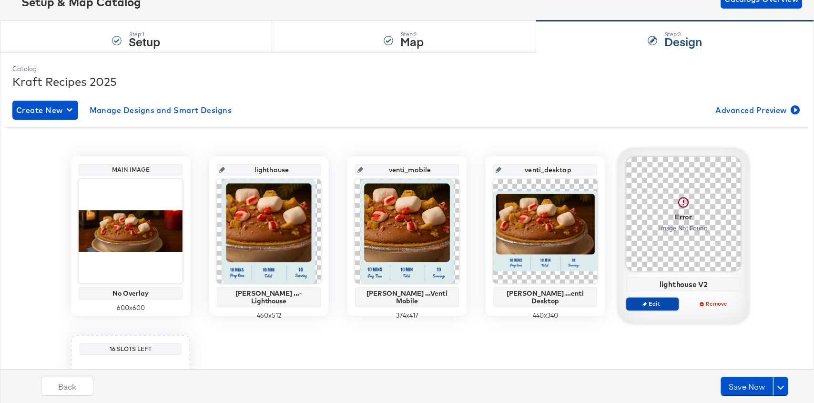
click at [657, 303] on span "Edit" at bounding box center [652, 303] width 44 height 7
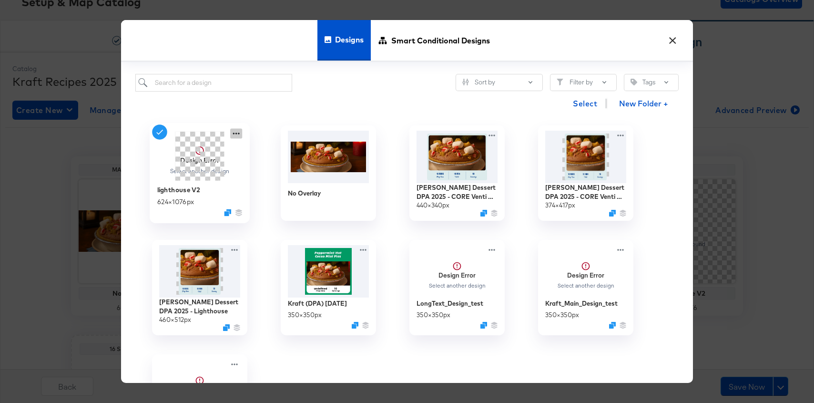
click at [237, 134] on icon at bounding box center [236, 133] width 12 height 10
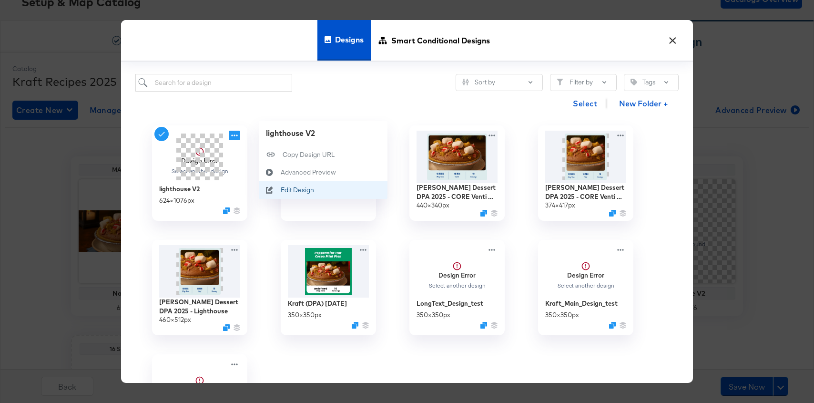
click at [281, 190] on div "Edit Design Edit Design" at bounding box center [281, 190] width 0 height 0
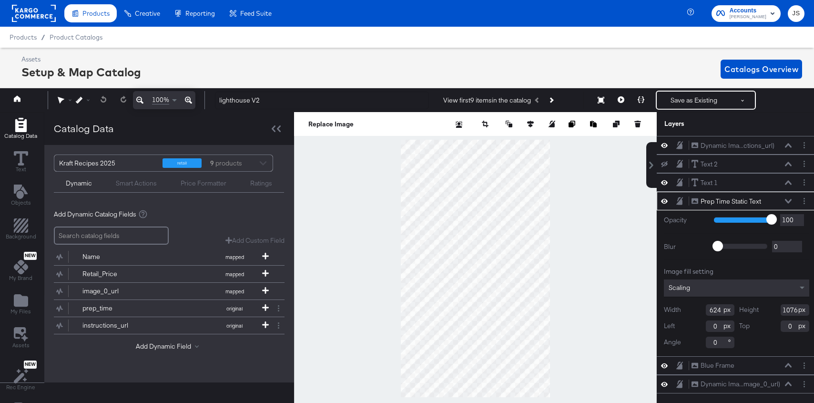
scroll to position [0, 2]
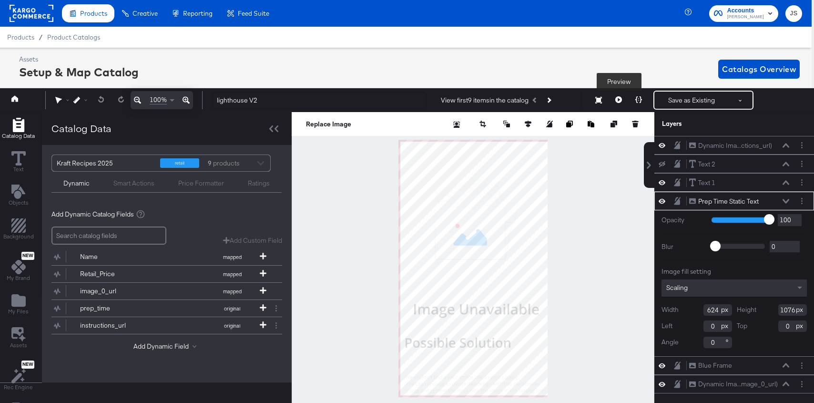
click at [617, 99] on icon at bounding box center [618, 99] width 7 height 7
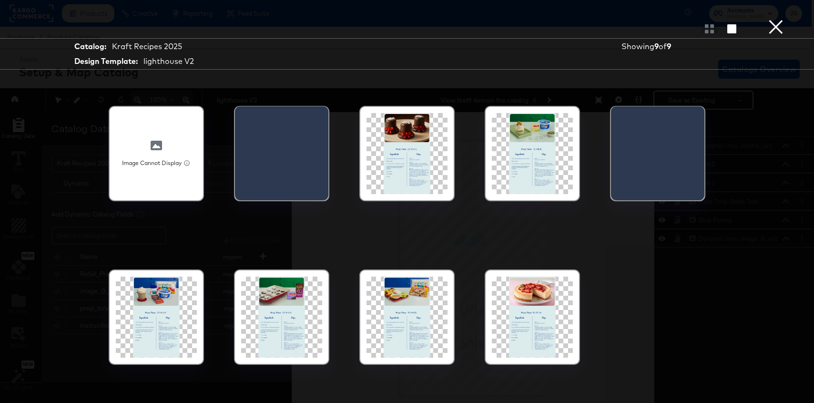
click at [400, 280] on div at bounding box center [406, 316] width 81 height 81
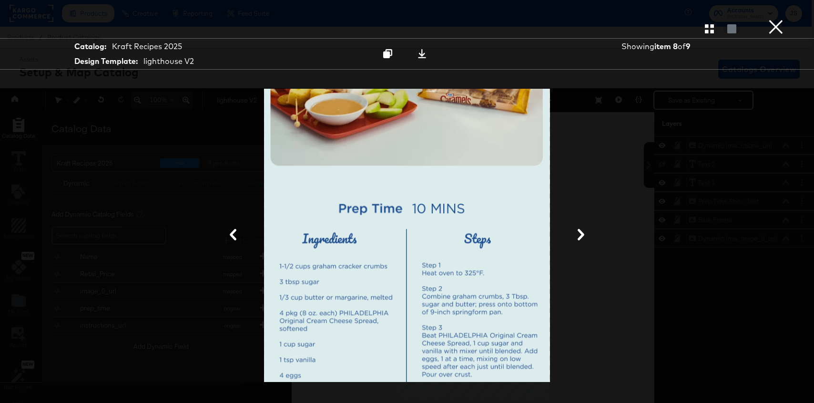
click at [769, 19] on button "×" at bounding box center [775, 9] width 19 height 19
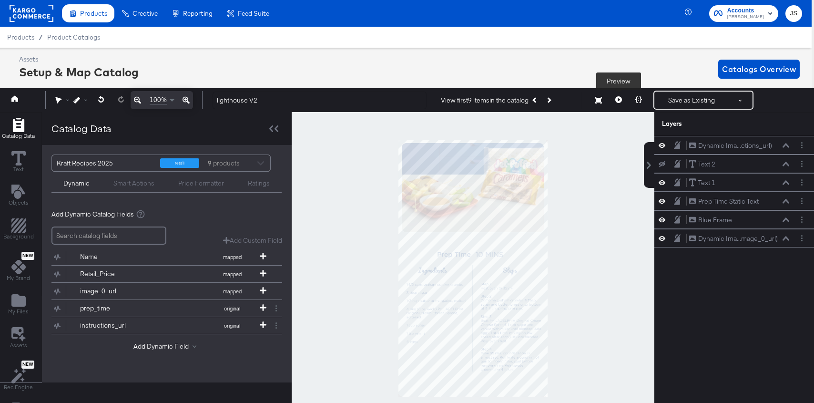
click at [620, 101] on icon at bounding box center [618, 99] width 7 height 7
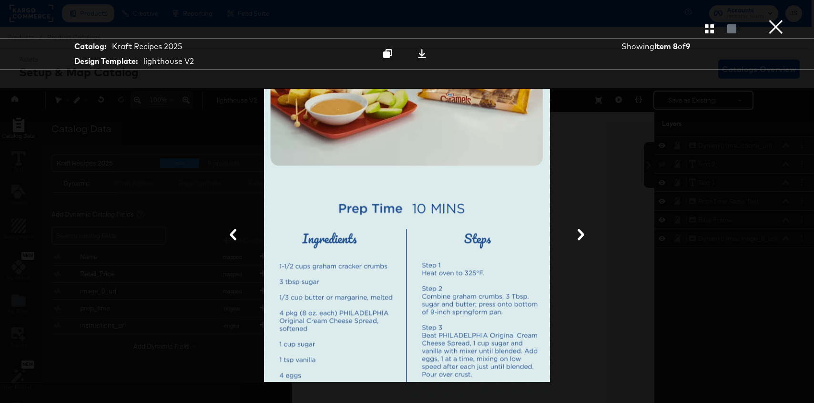
scroll to position [28, 2]
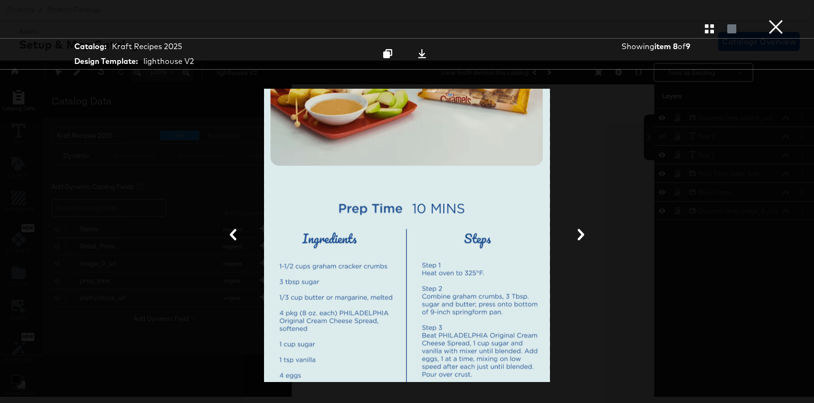
click at [774, 19] on button "×" at bounding box center [775, 9] width 19 height 19
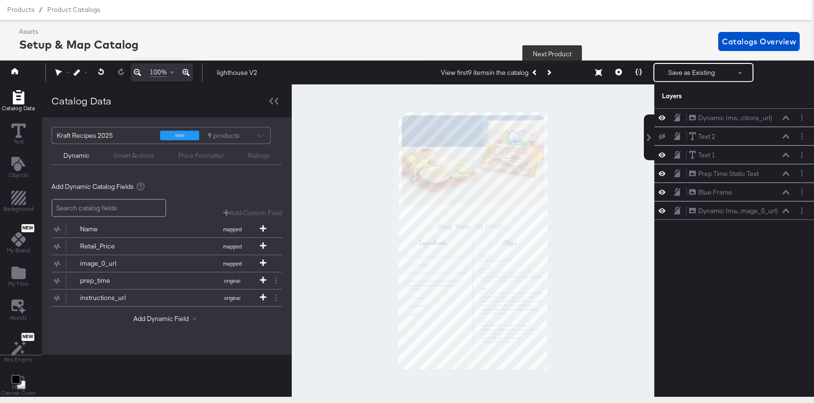
click at [554, 73] on button "Next Product" at bounding box center [548, 72] width 13 height 17
click at [554, 73] on div "View first 9 items in the catalog Next Product" at bounding box center [498, 72] width 114 height 17
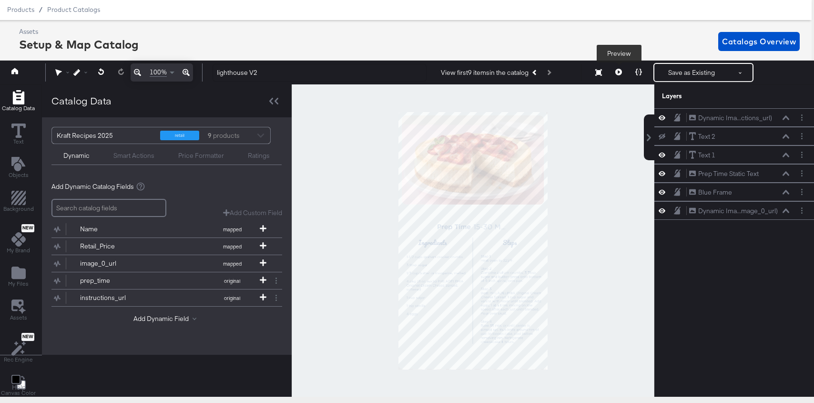
click at [623, 76] on button at bounding box center [618, 72] width 20 height 19
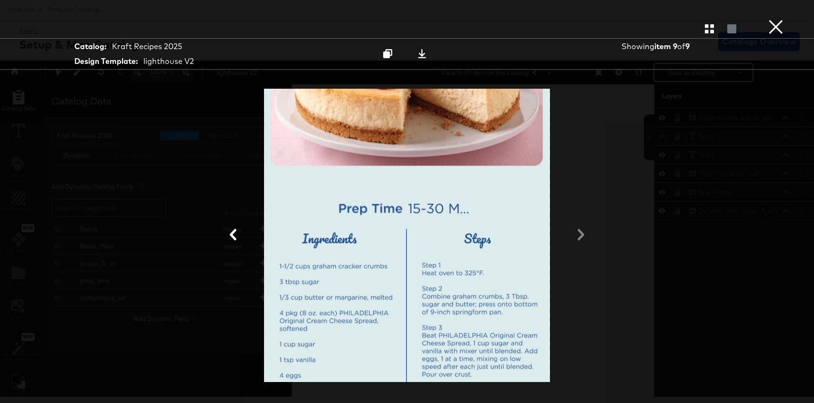
click at [781, 19] on button "×" at bounding box center [775, 9] width 19 height 19
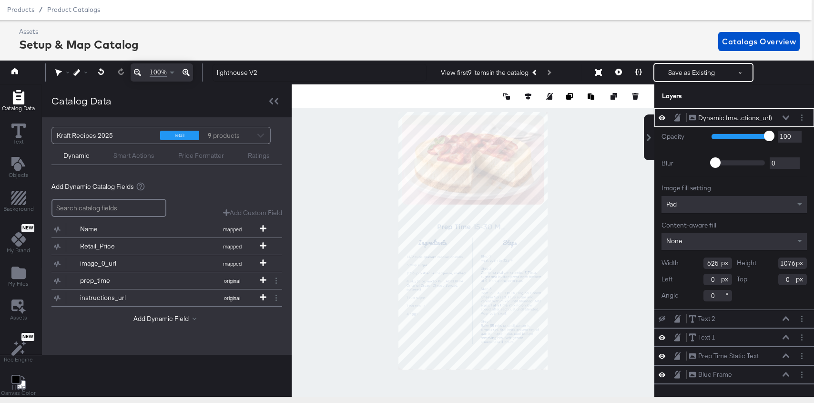
click at [782, 117] on icon at bounding box center [785, 117] width 7 height 5
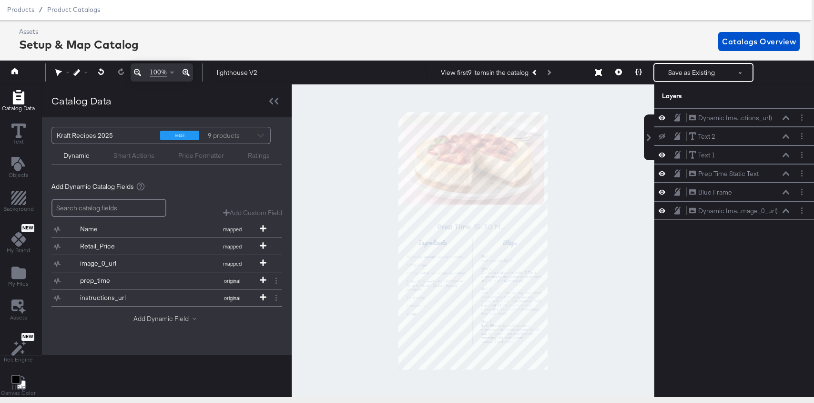
click at [158, 315] on button "Add Dynamic Field" at bounding box center [166, 318] width 67 height 9
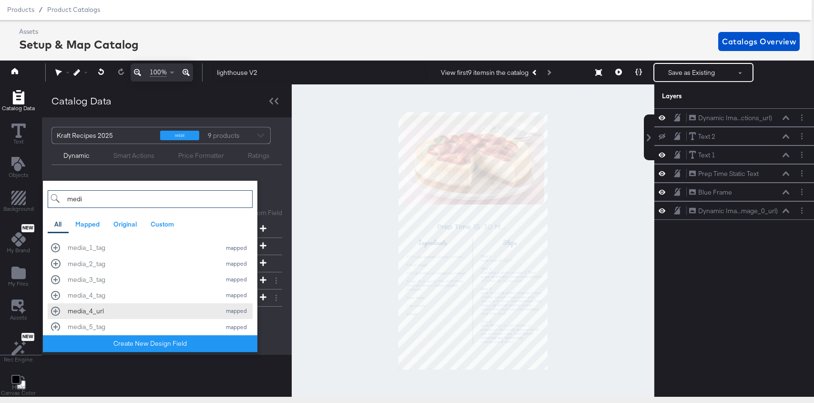
type input "medi"
click at [101, 316] on button "media_4_url mapped" at bounding box center [150, 311] width 205 height 16
click at [283, 327] on div "Add Dynamic Catalog Fields Add Custom Field Create a custom field based on an e…" at bounding box center [167, 267] width 250 height 187
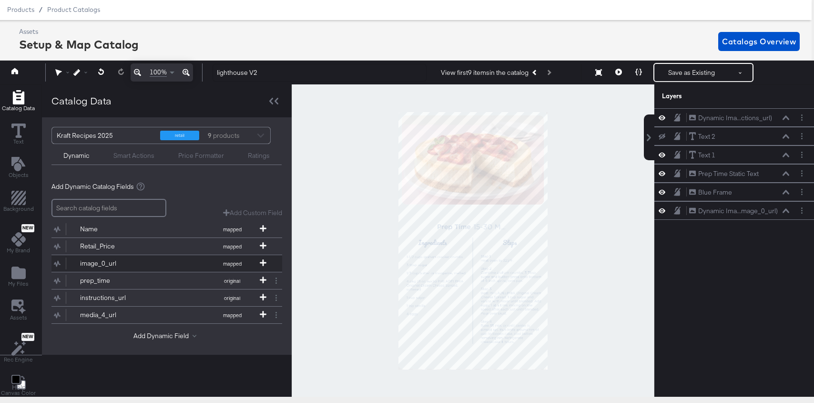
scroll to position [6, 0]
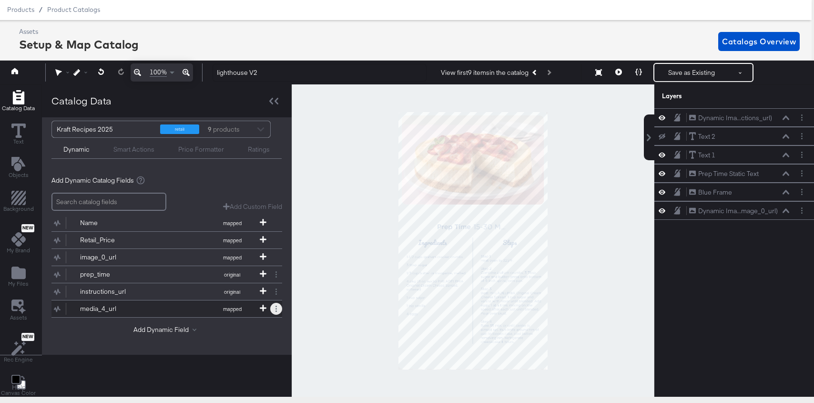
click at [277, 305] on button at bounding box center [276, 309] width 12 height 12
click at [246, 293] on div "Remove" at bounding box center [250, 289] width 48 height 19
click at [233, 290] on button "Remove" at bounding box center [238, 288] width 25 height 9
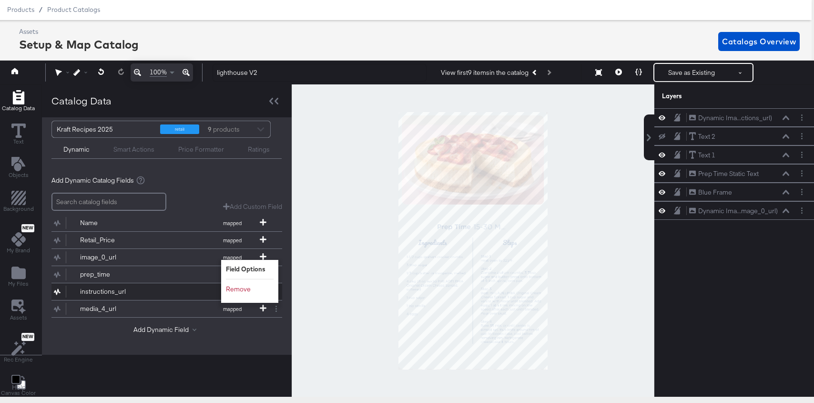
scroll to position [0, 0]
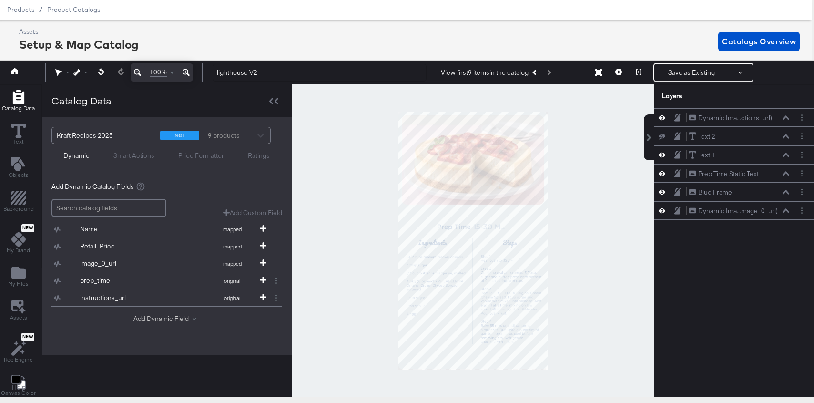
click at [182, 320] on button "Add Dynamic Field" at bounding box center [166, 318] width 67 height 9
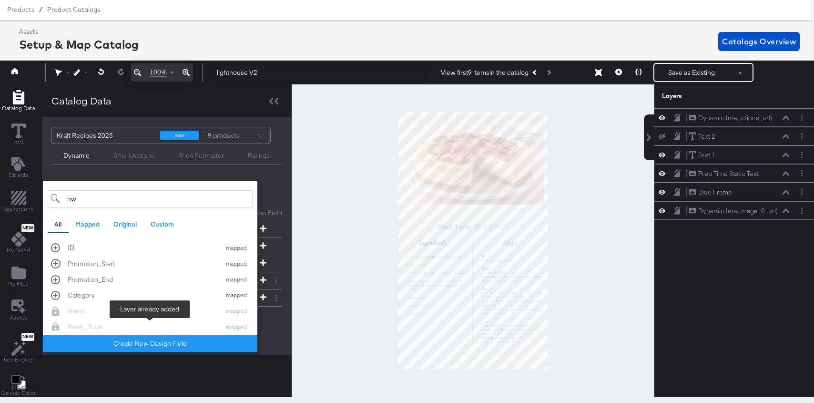
type input "n"
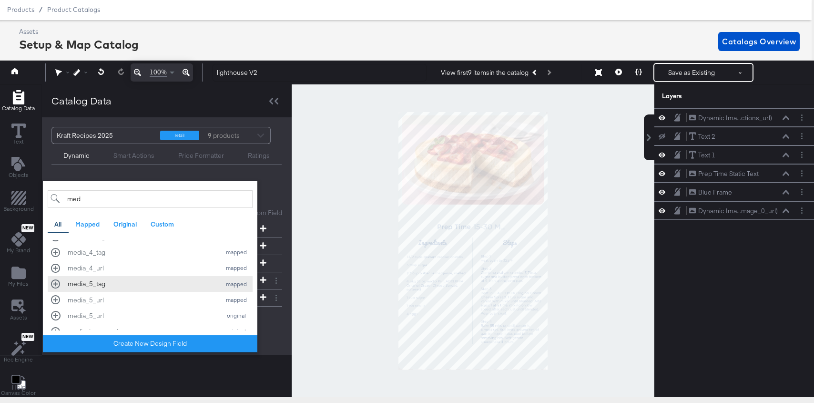
scroll to position [60, 0]
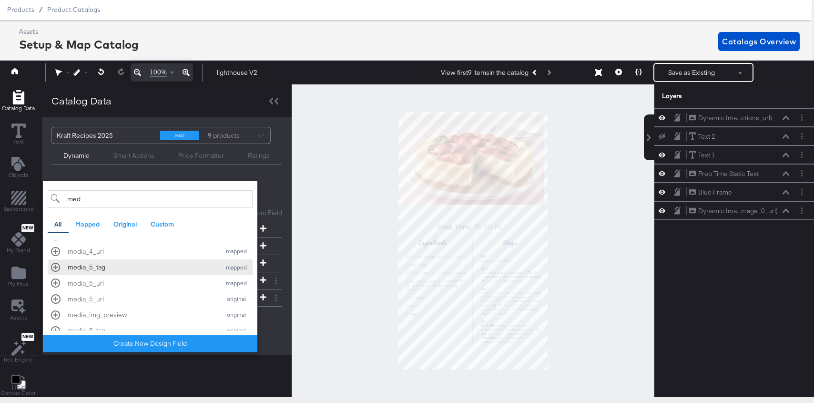
type input "med"
click at [111, 268] on div "media_5_tag" at bounding box center [142, 267] width 148 height 9
click at [268, 338] on div "Add Dynamic Field med All Mapped Original Custom media_1_tag mapped media_2_tag…" at bounding box center [166, 337] width 231 height 13
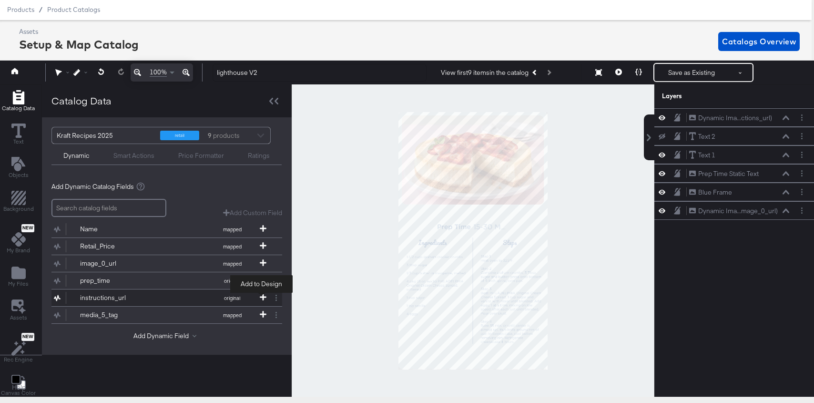
scroll to position [1, 0]
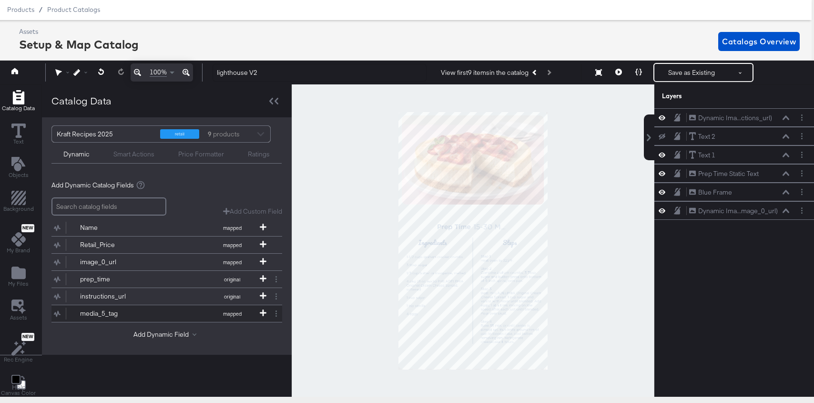
click at [274, 306] on div "media_5_tag mapped" at bounding box center [166, 313] width 231 height 17
click at [274, 315] on button at bounding box center [276, 313] width 12 height 12
click at [234, 295] on button "Remove" at bounding box center [238, 293] width 25 height 9
click at [176, 322] on button "Add Dynamic Field" at bounding box center [166, 318] width 67 height 9
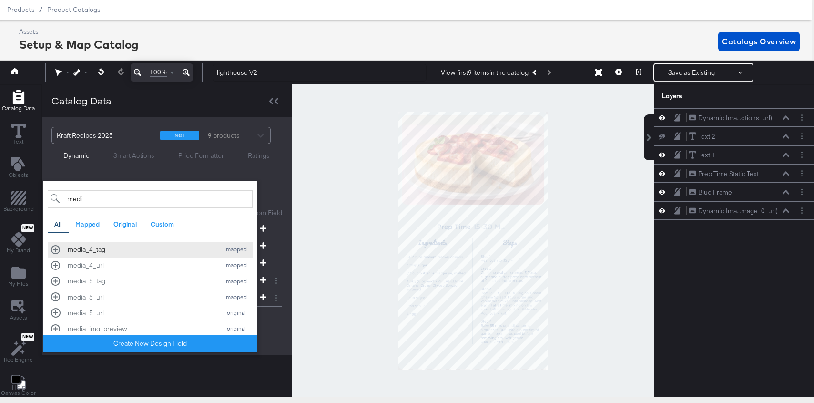
scroll to position [54, 0]
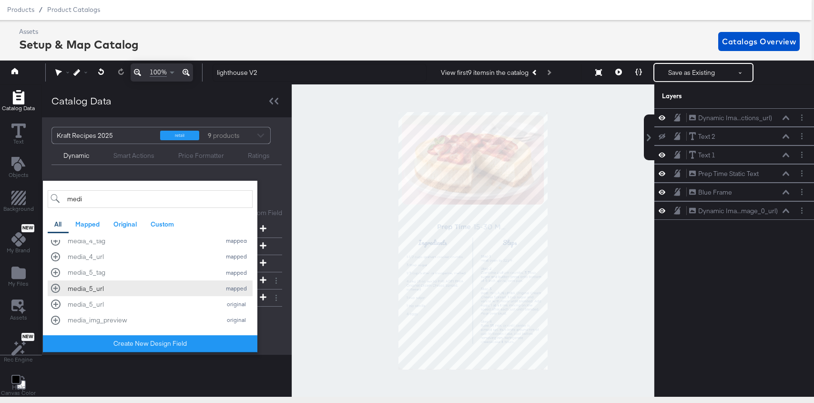
type input "medi"
click at [164, 292] on div "media_5_url" at bounding box center [142, 288] width 148 height 9
click at [268, 329] on div "Name mapped "Original Info" - display an item as per your original catalog. Ret…" at bounding box center [166, 280] width 231 height 127
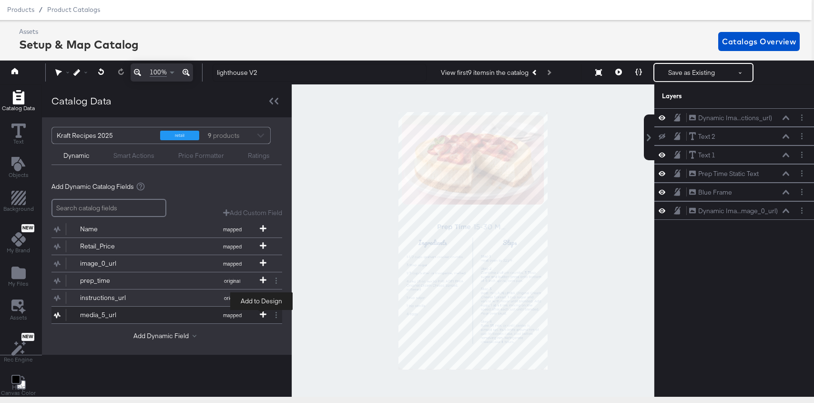
click at [260, 315] on icon at bounding box center [263, 314] width 7 height 7
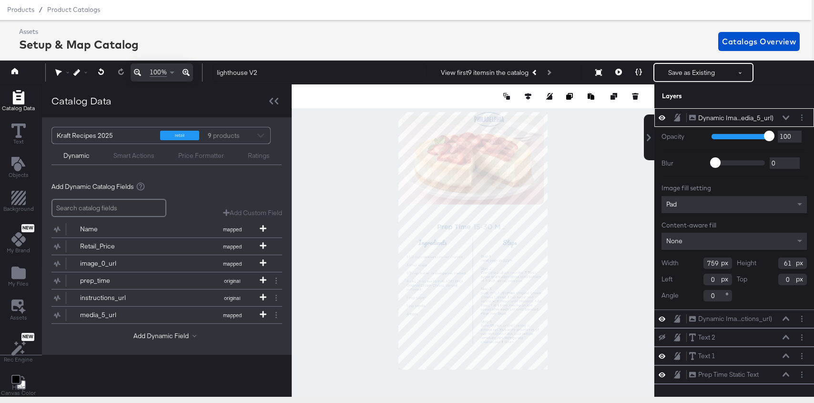
type input "60"
type input "660"
type input "-67"
type input "992"
click at [566, 195] on div at bounding box center [473, 240] width 363 height 312
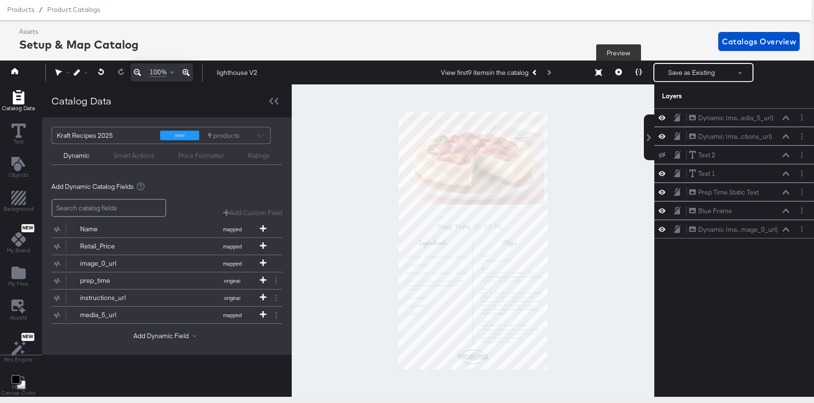
click at [624, 70] on button at bounding box center [618, 72] width 20 height 19
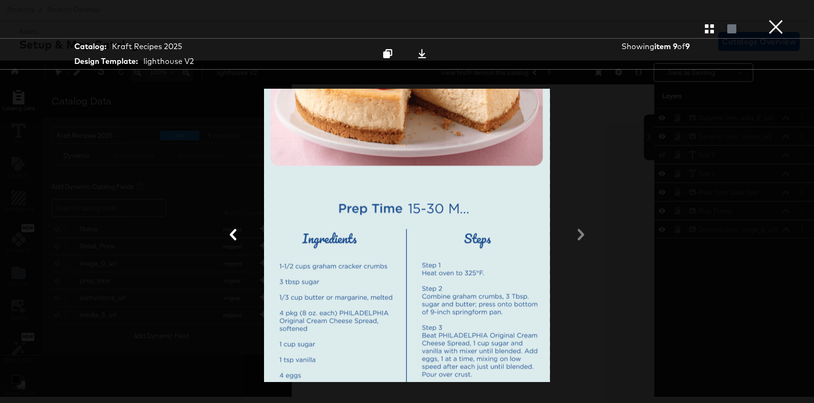
click at [785, 24] on div "× Product View Catalog: Kraft Recipes 2025 Design Template: lighthouse V2 Showi…" at bounding box center [407, 201] width 814 height 403
click at [773, 19] on button "×" at bounding box center [775, 9] width 19 height 19
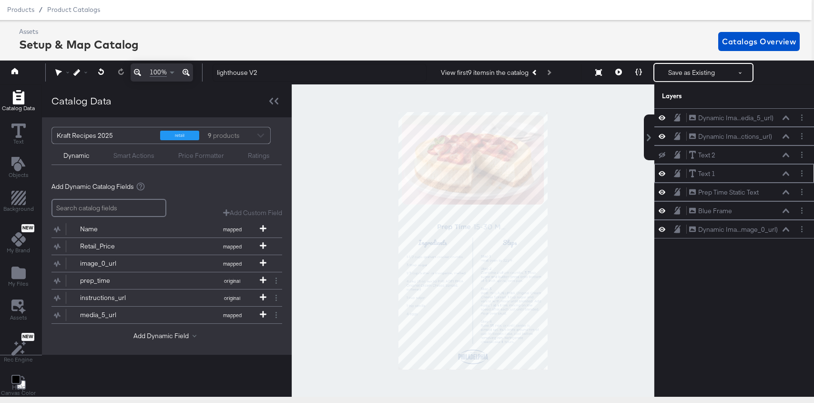
click at [664, 175] on icon at bounding box center [661, 173] width 7 height 8
click at [664, 175] on icon at bounding box center [661, 174] width 7 height 6
click at [787, 174] on icon at bounding box center [785, 173] width 7 height 5
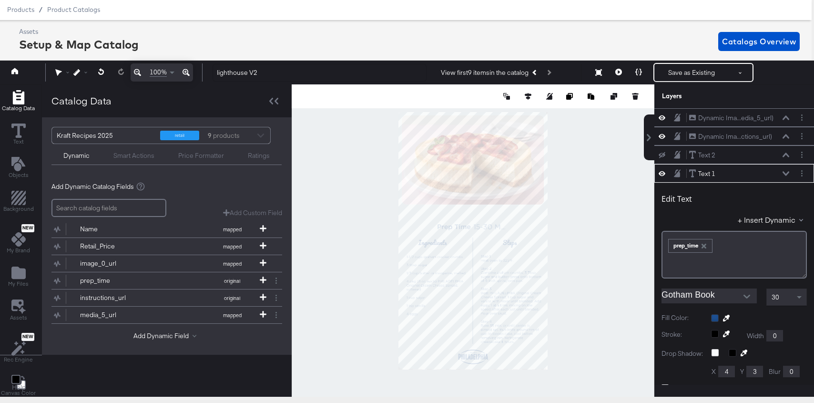
scroll to position [56, 0]
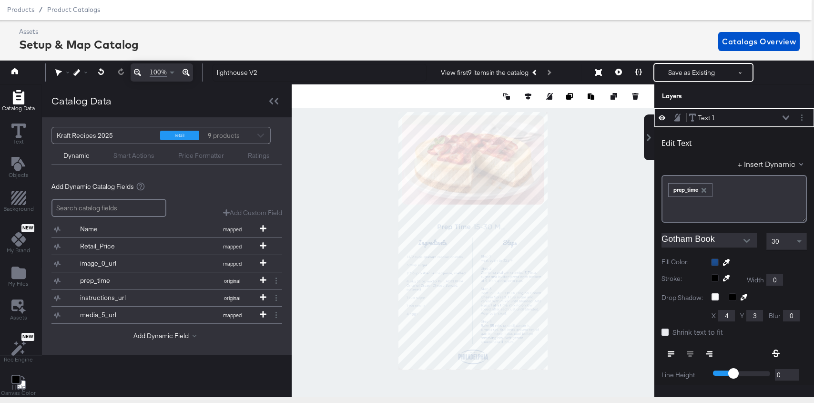
click at [666, 334] on icon at bounding box center [664, 331] width 7 height 7
click at [0, 0] on input "Shrink text to fit" at bounding box center [0, 0] width 0 height 0
click at [606, 238] on div at bounding box center [473, 240] width 363 height 312
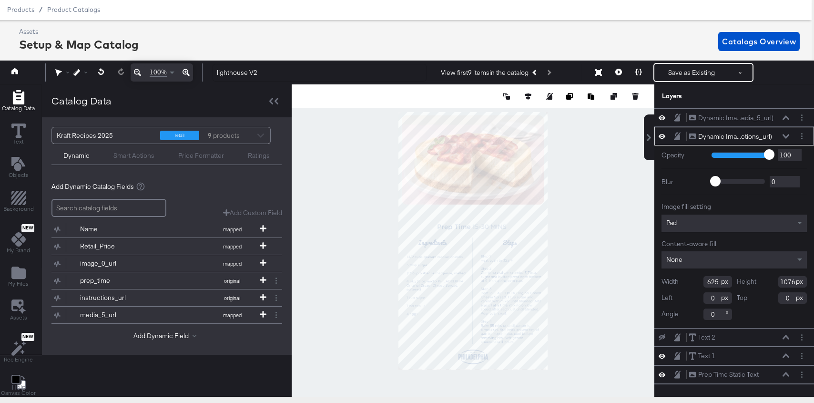
click at [610, 207] on div at bounding box center [473, 240] width 363 height 312
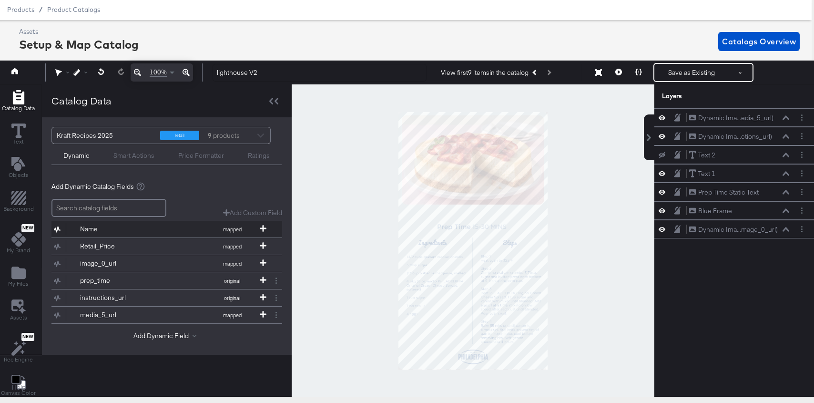
click at [141, 231] on div "Name" at bounding box center [114, 228] width 69 height 9
click at [660, 154] on icon at bounding box center [661, 155] width 7 height 6
click at [661, 154] on icon at bounding box center [661, 155] width 7 height 8
click at [694, 72] on button "Save as Existing" at bounding box center [691, 72] width 74 height 17
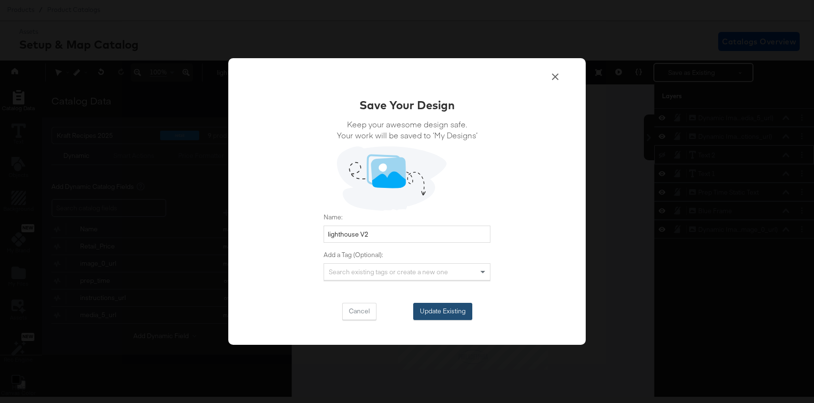
click at [449, 314] on button "Update Existing" at bounding box center [442, 311] width 59 height 17
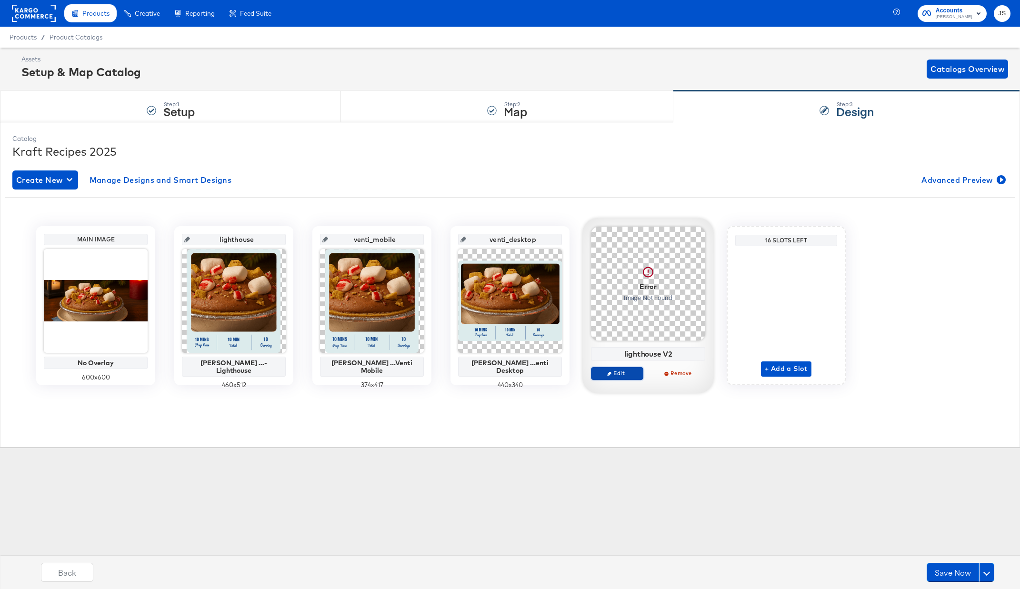
click at [621, 370] on span "Edit" at bounding box center [618, 373] width 44 height 7
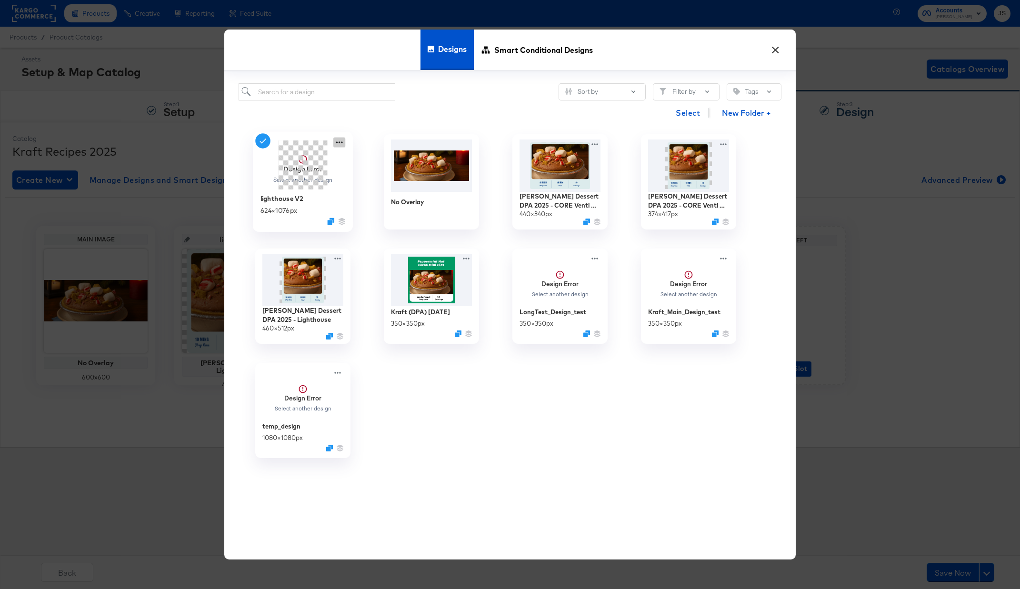
click at [337, 142] on icon at bounding box center [339, 142] width 7 height 2
click at [384, 199] on div "Edit Design Edit Design" at bounding box center [384, 199] width 0 height 0
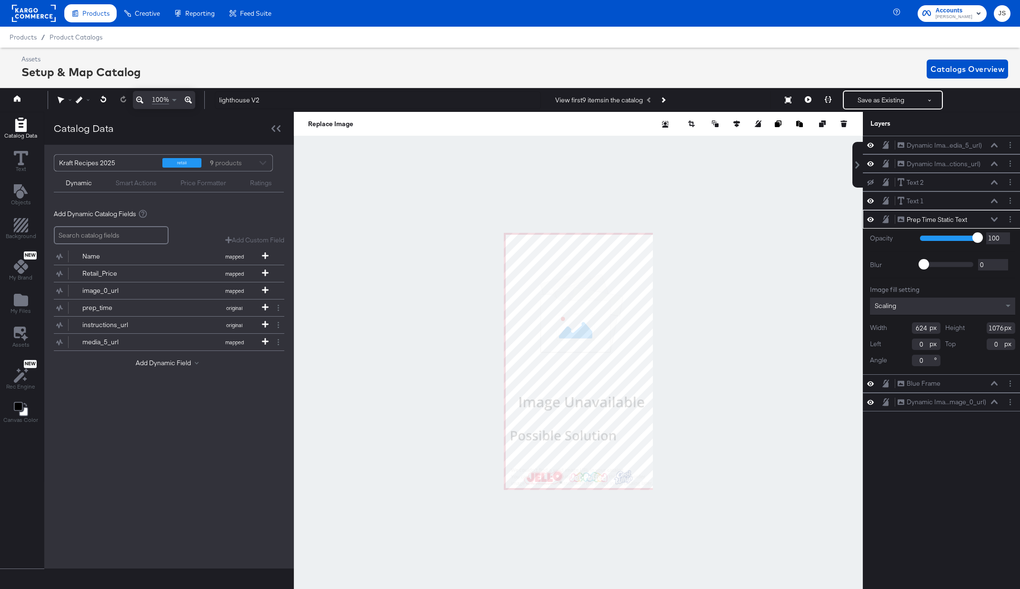
click at [813, 219] on icon at bounding box center [871, 219] width 7 height 8
click at [813, 219] on icon at bounding box center [871, 220] width 7 height 6
click at [813, 141] on div at bounding box center [873, 145] width 13 height 9
click at [813, 141] on icon at bounding box center [871, 145] width 7 height 8
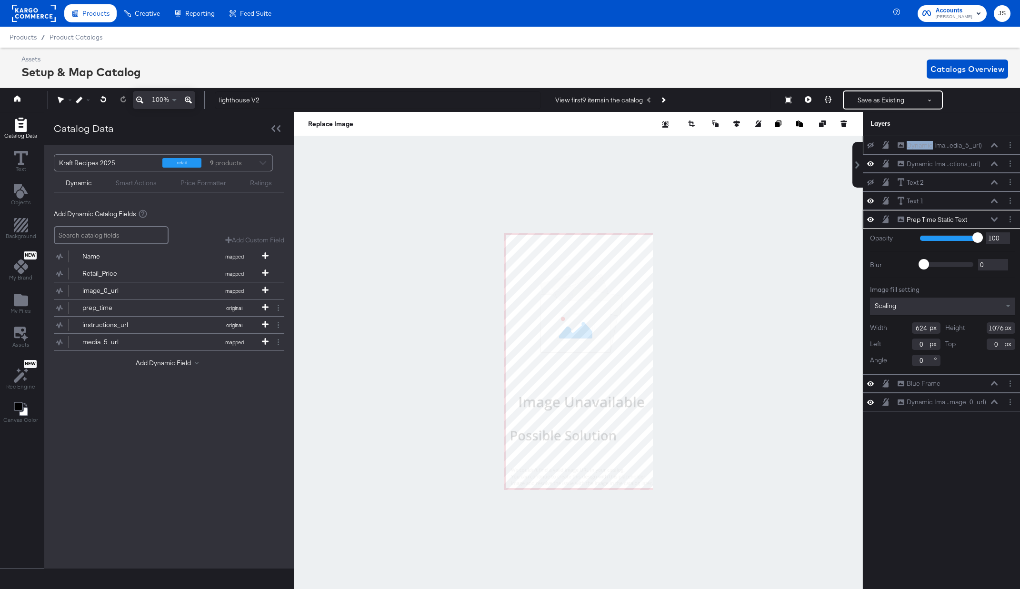
click at [813, 141] on button at bounding box center [871, 145] width 8 height 8
click at [668, 97] on button "Next Product" at bounding box center [663, 99] width 13 height 17
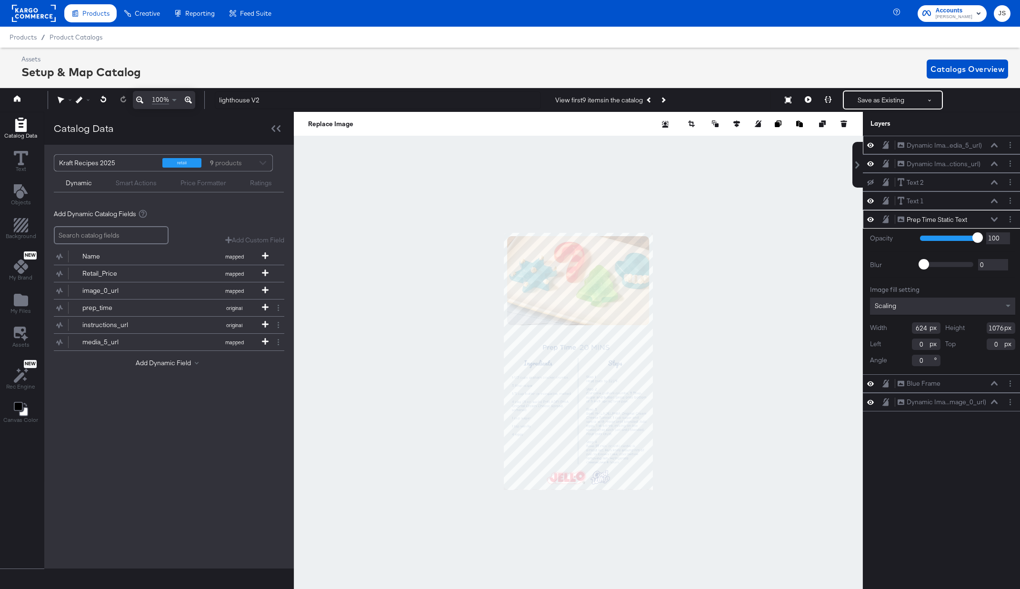
click at [813, 222] on div "Prep Time Static Text Prep Time Static Text" at bounding box center [948, 220] width 101 height 10
click at [813, 221] on icon at bounding box center [994, 219] width 7 height 4
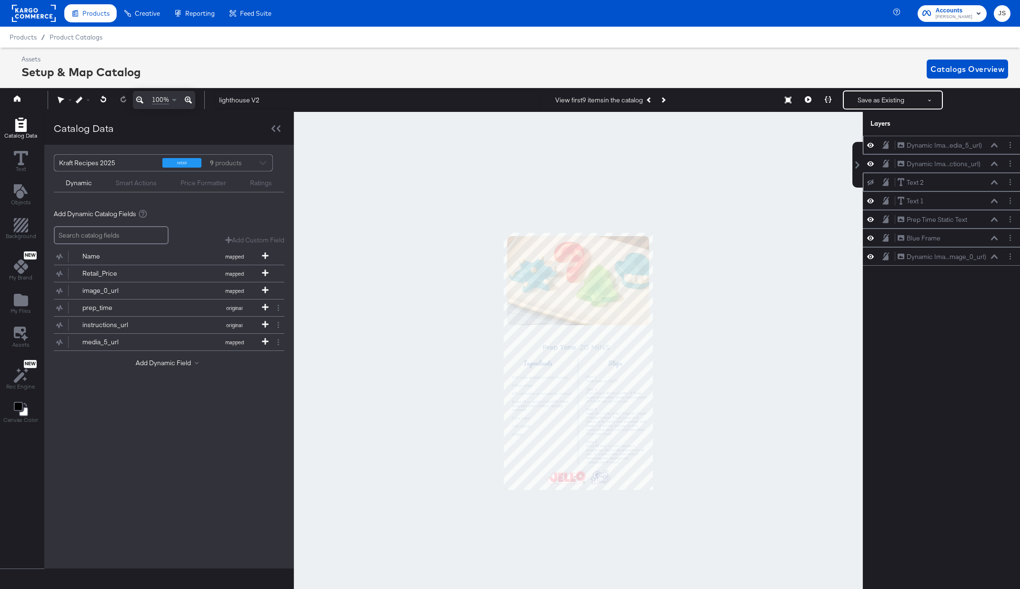
click at [813, 182] on icon at bounding box center [871, 183] width 7 height 6
click at [813, 183] on button "Layer Options" at bounding box center [1011, 182] width 10 height 10
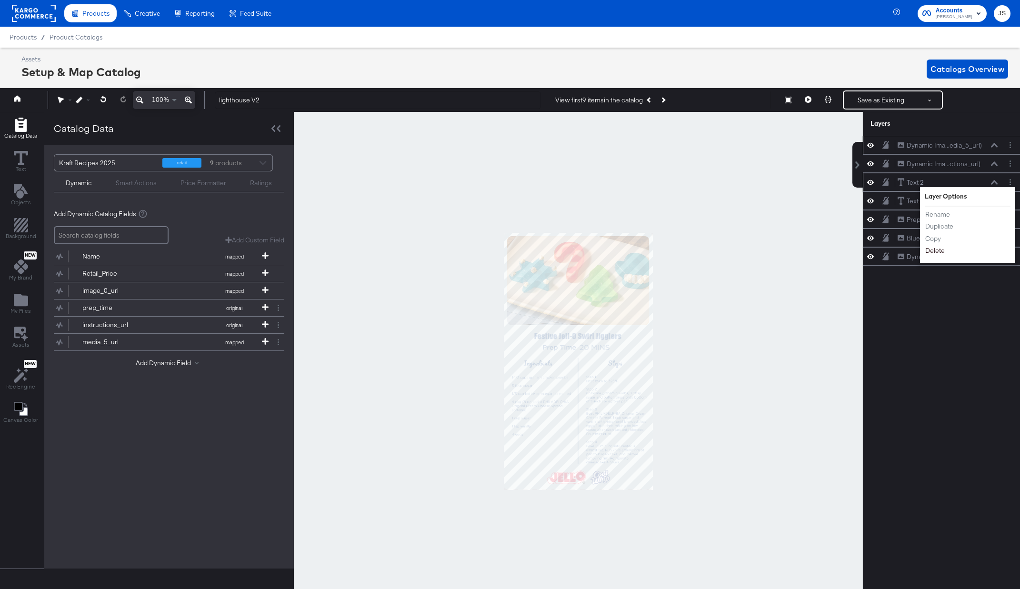
click at [813, 253] on button "Delete" at bounding box center [935, 251] width 20 height 10
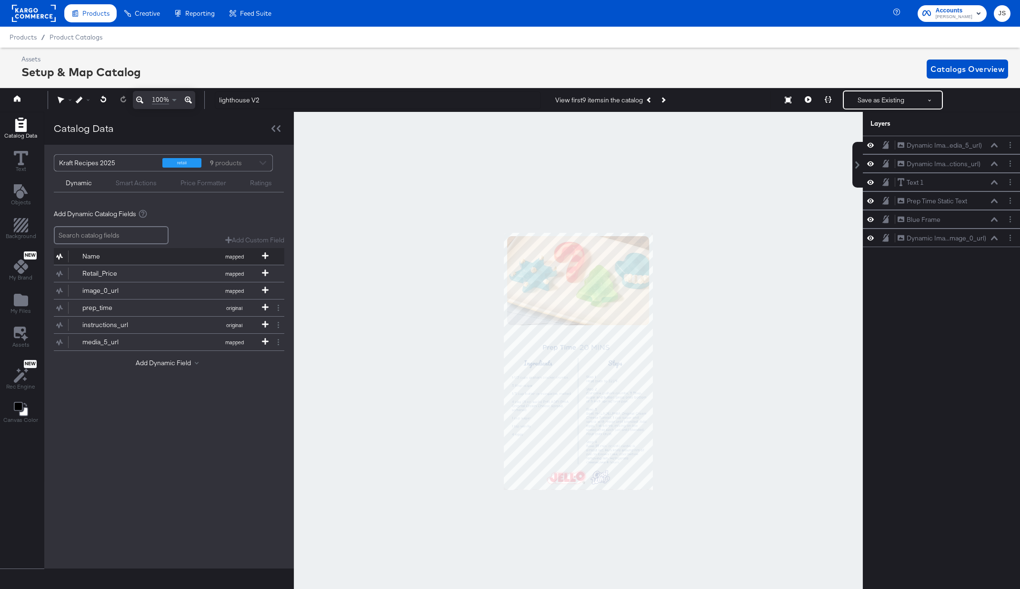
click at [180, 262] on button "Name mapped" at bounding box center [163, 256] width 219 height 17
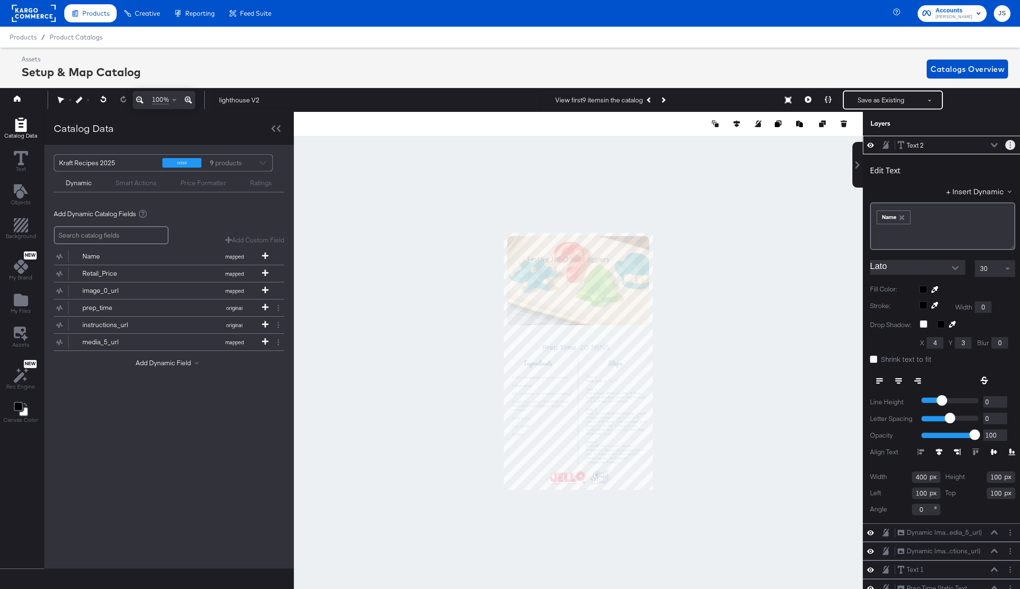
click at [813, 143] on circle "Layer Options" at bounding box center [1010, 142] width 1 height 1
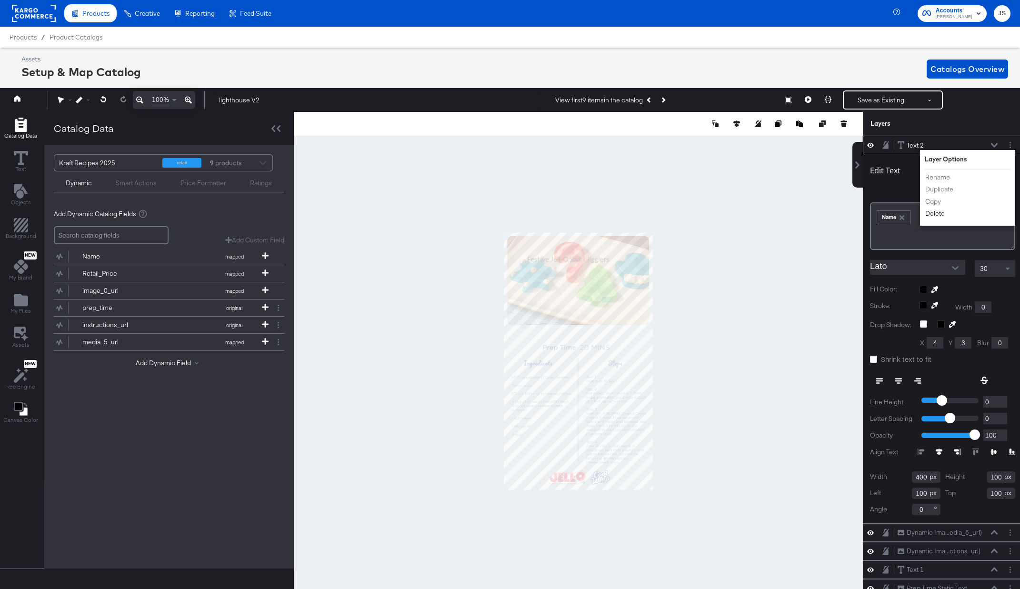
click at [813, 214] on button "Delete" at bounding box center [935, 214] width 20 height 10
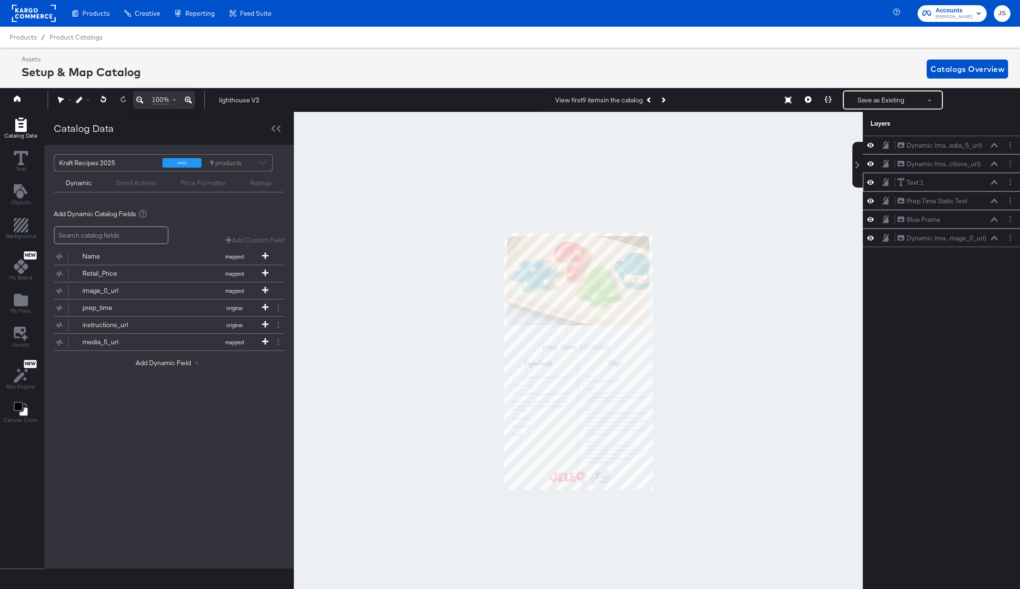
click at [869, 182] on icon at bounding box center [871, 182] width 7 height 8
click at [869, 182] on icon at bounding box center [871, 183] width 7 height 6
drag, startPoint x: 778, startPoint y: 297, endPoint x: 787, endPoint y: 294, distance: 8.9
click at [779, 297] on div at bounding box center [578, 361] width 569 height 499
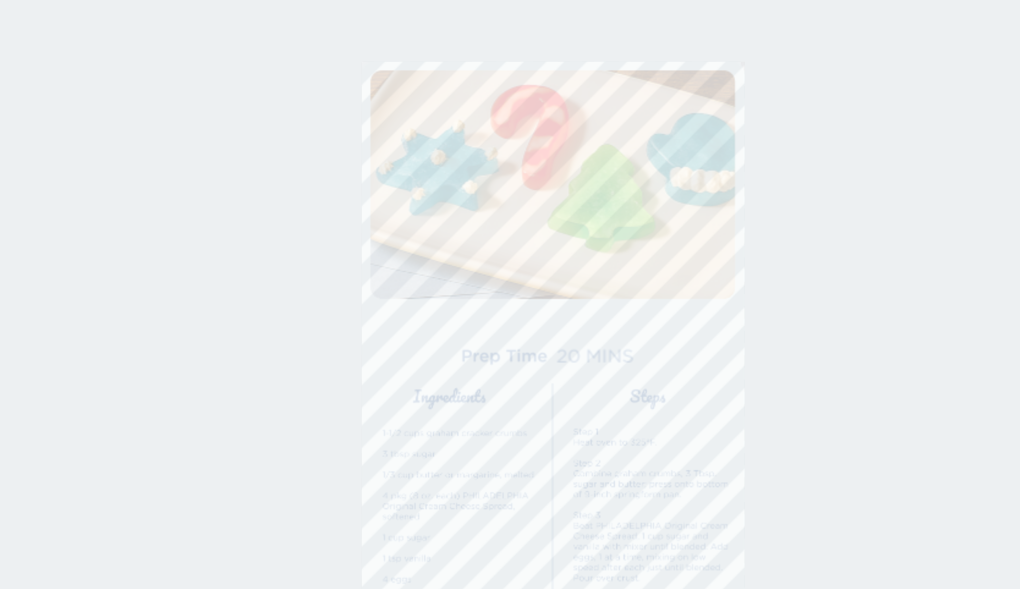
click at [854, 292] on div at bounding box center [578, 361] width 569 height 499
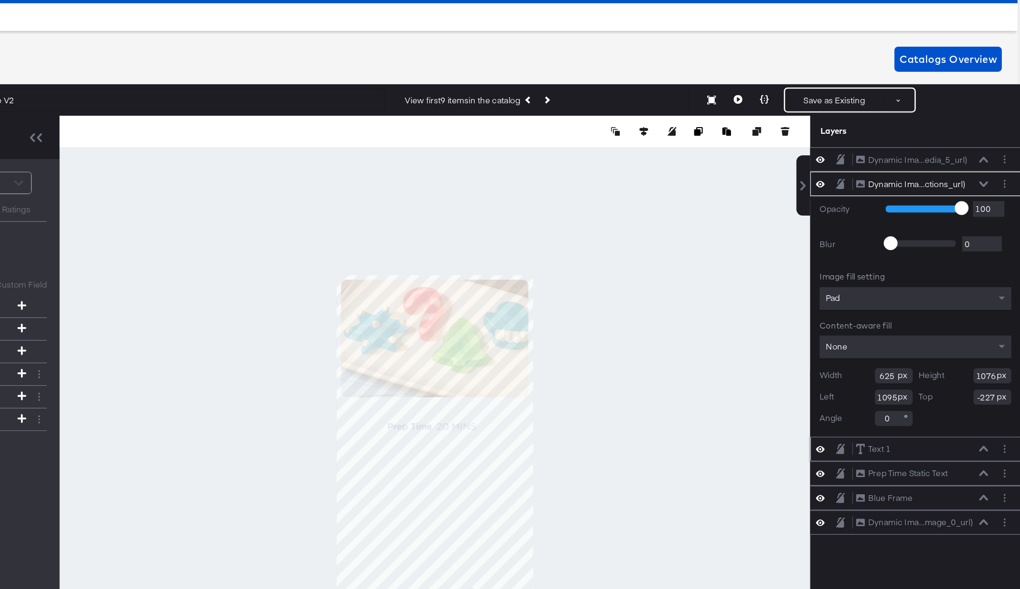
click at [994, 165] on icon at bounding box center [992, 164] width 7 height 5
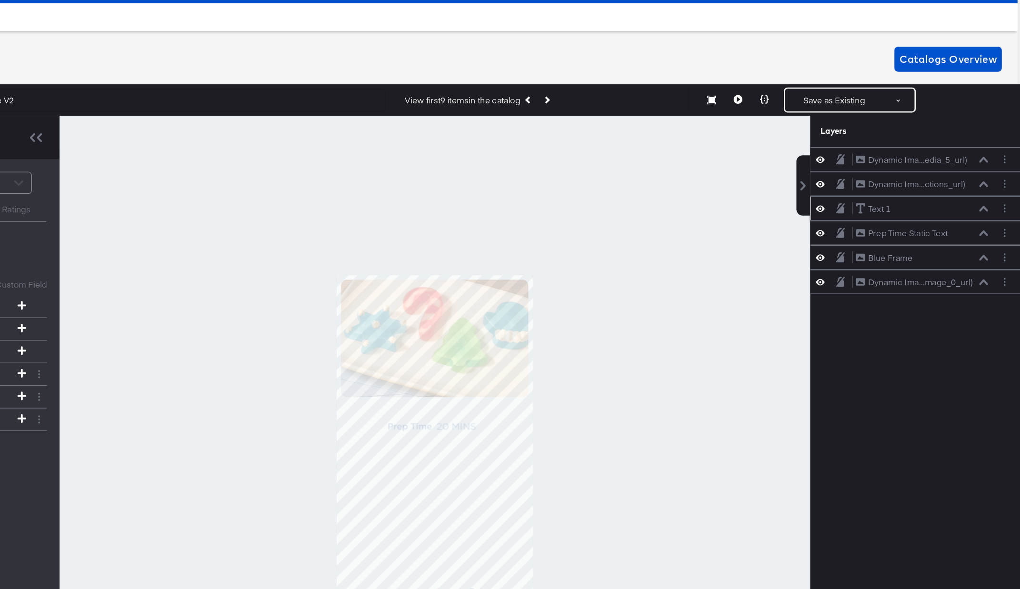
click at [868, 183] on icon at bounding box center [868, 182] width 7 height 8
click at [868, 183] on icon at bounding box center [868, 183] width 7 height 6
click at [991, 182] on icon at bounding box center [992, 182] width 7 height 5
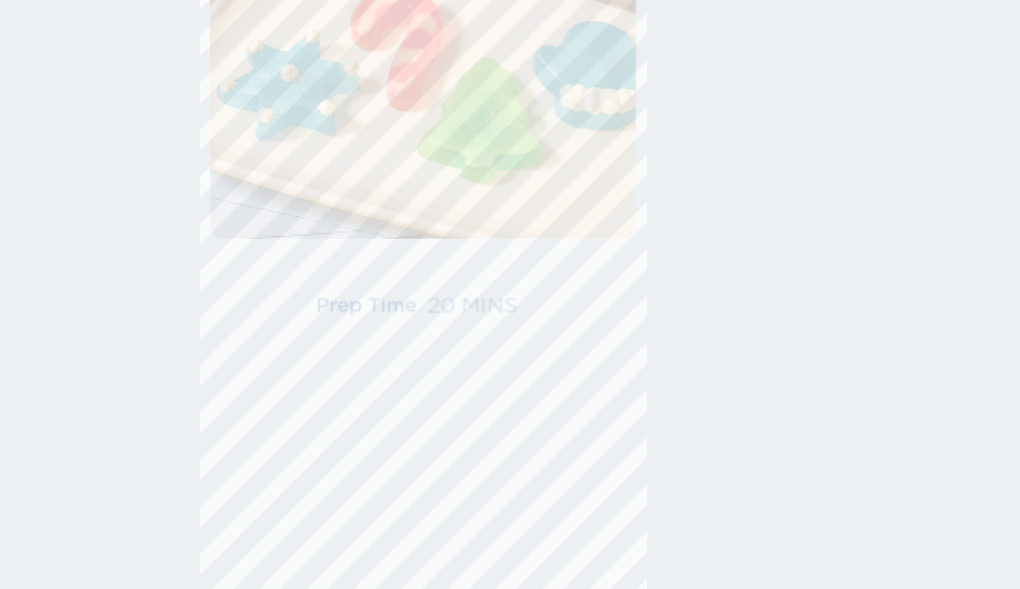
type input "463"
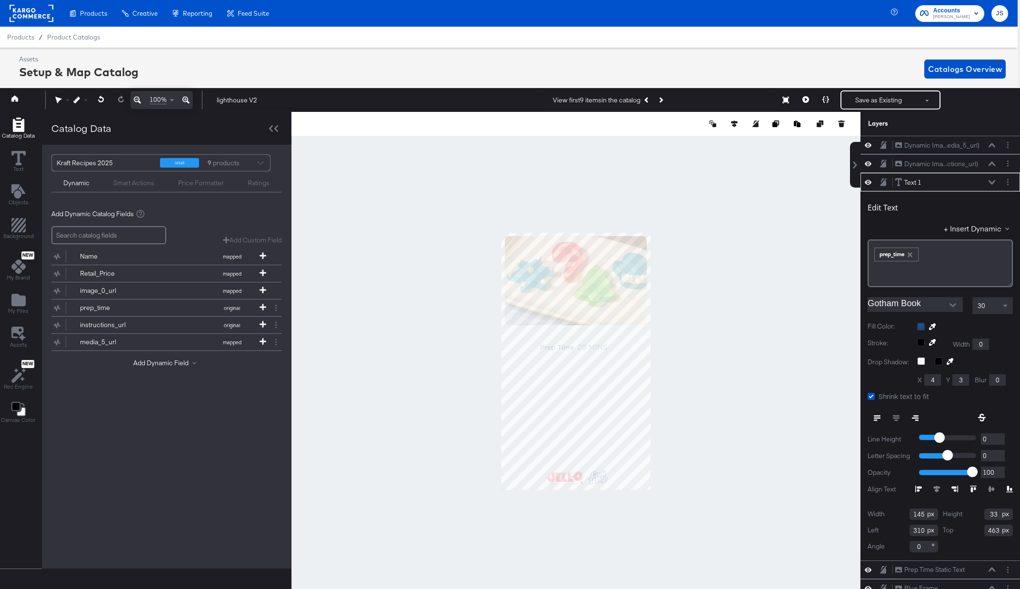
click at [703, 275] on div at bounding box center [576, 361] width 569 height 499
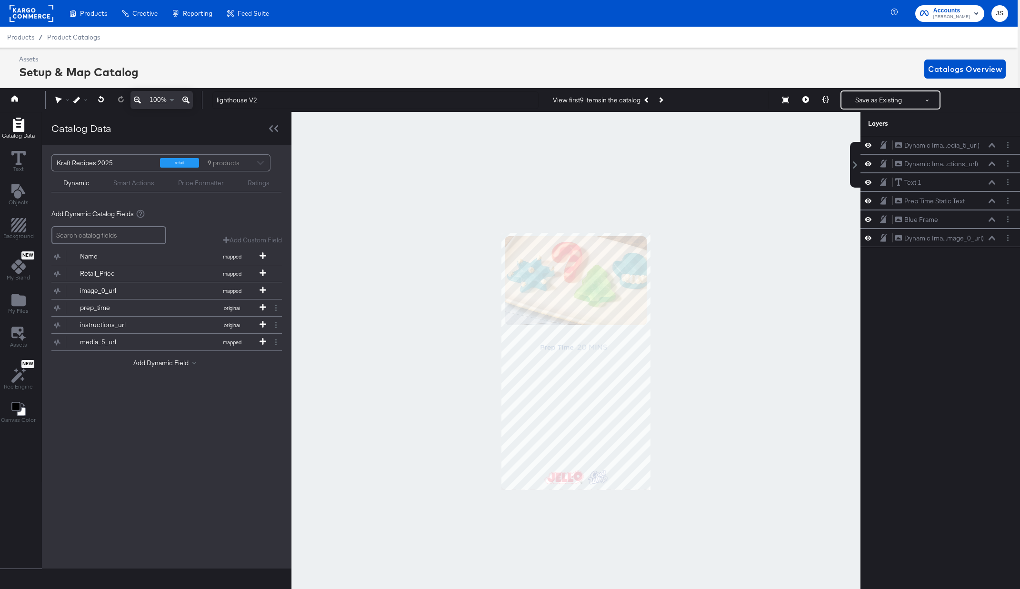
click at [703, 275] on div at bounding box center [576, 361] width 569 height 499
click at [784, 197] on div at bounding box center [576, 361] width 569 height 499
click at [141, 362] on button "Add Dynamic Field" at bounding box center [166, 363] width 67 height 9
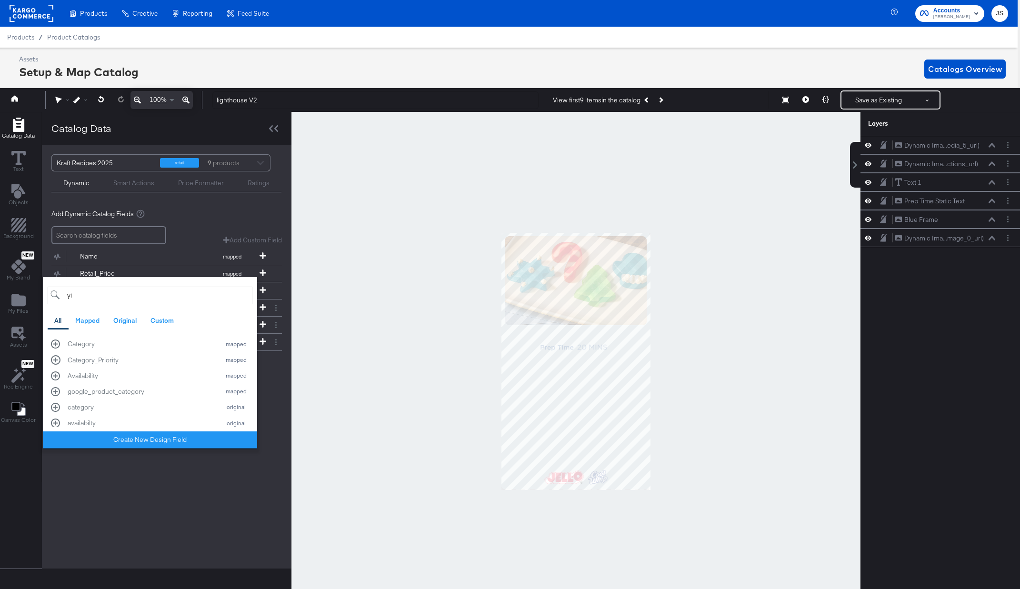
type input "y"
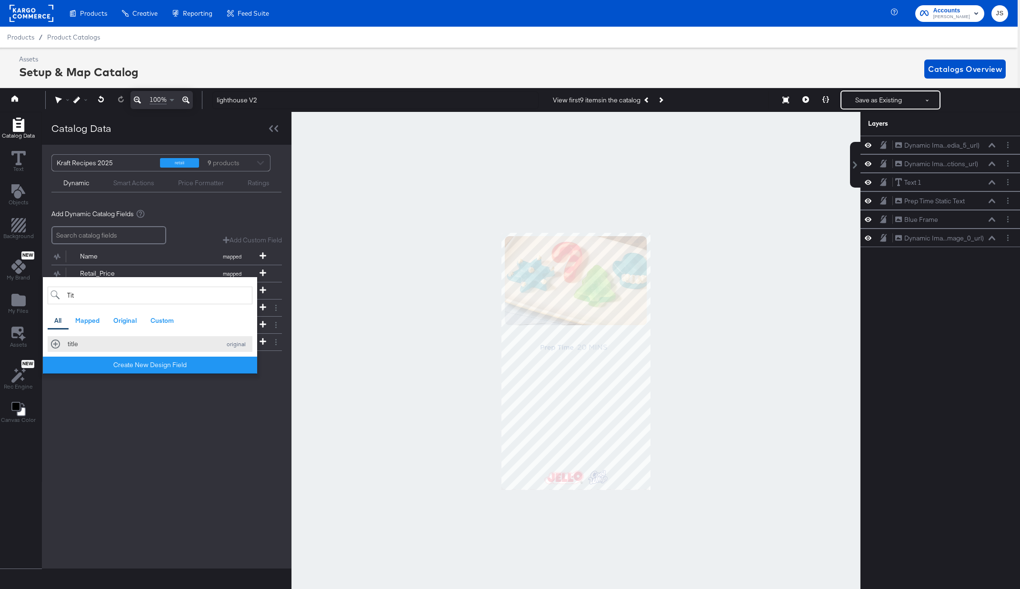
type input "Tit"
click at [228, 346] on div "original" at bounding box center [236, 344] width 26 height 7
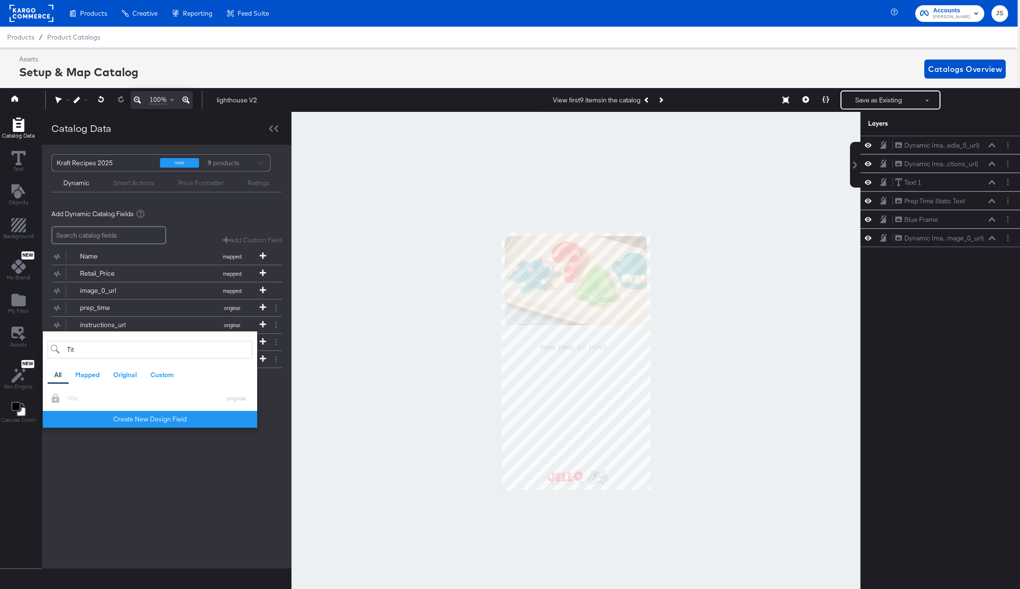
click at [211, 481] on div "Kraft Recipes 2025 retail 9 products Dynamic Smart Actions Price Formatter Rati…" at bounding box center [167, 357] width 250 height 424
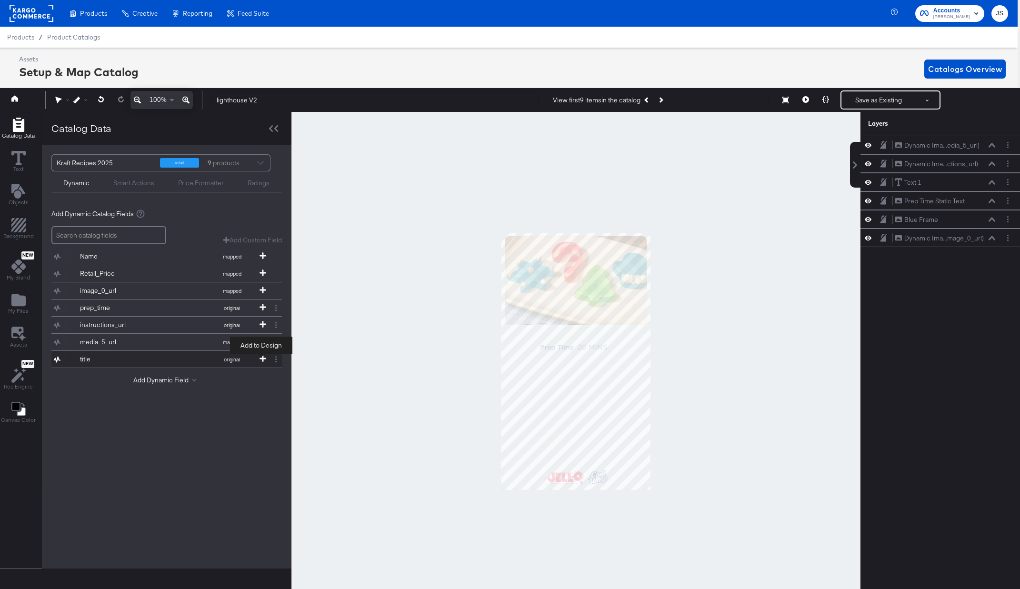
click at [261, 360] on icon at bounding box center [263, 358] width 7 height 7
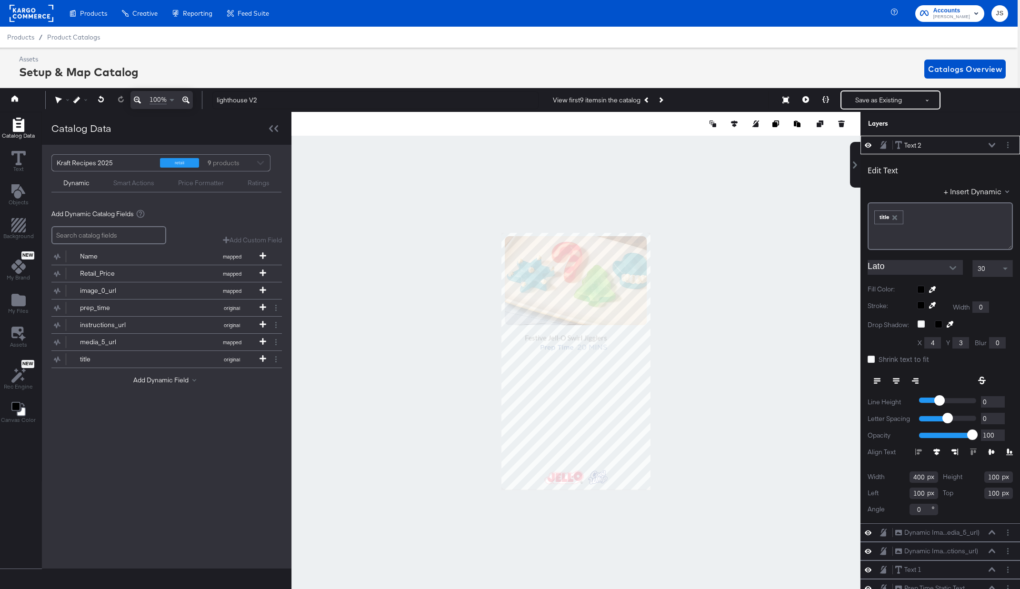
type input "413"
click at [721, 223] on div at bounding box center [576, 361] width 569 height 499
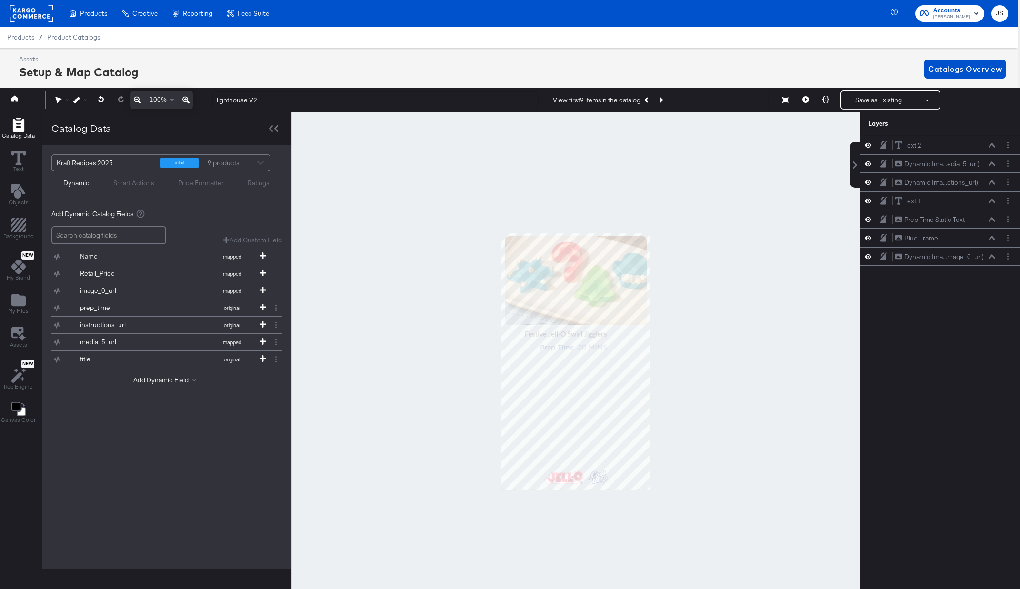
click at [667, 105] on button "Next Product" at bounding box center [660, 99] width 13 height 17
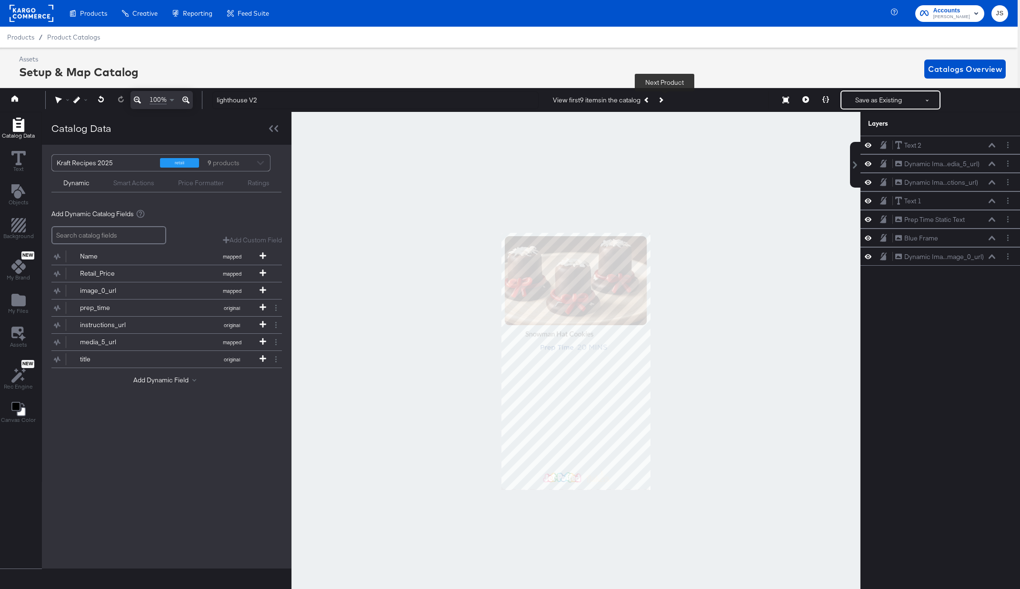
click at [667, 105] on button "Next Product" at bounding box center [660, 99] width 13 height 17
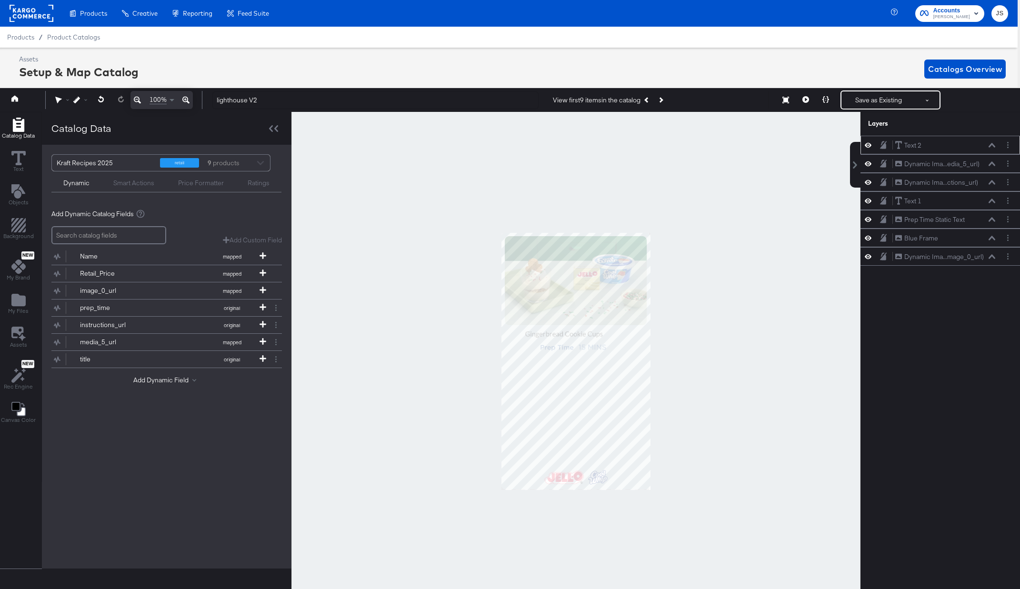
click at [991, 148] on div "Text 2 Text 2" at bounding box center [945, 146] width 101 height 10
click at [992, 145] on icon at bounding box center [992, 145] width 7 height 4
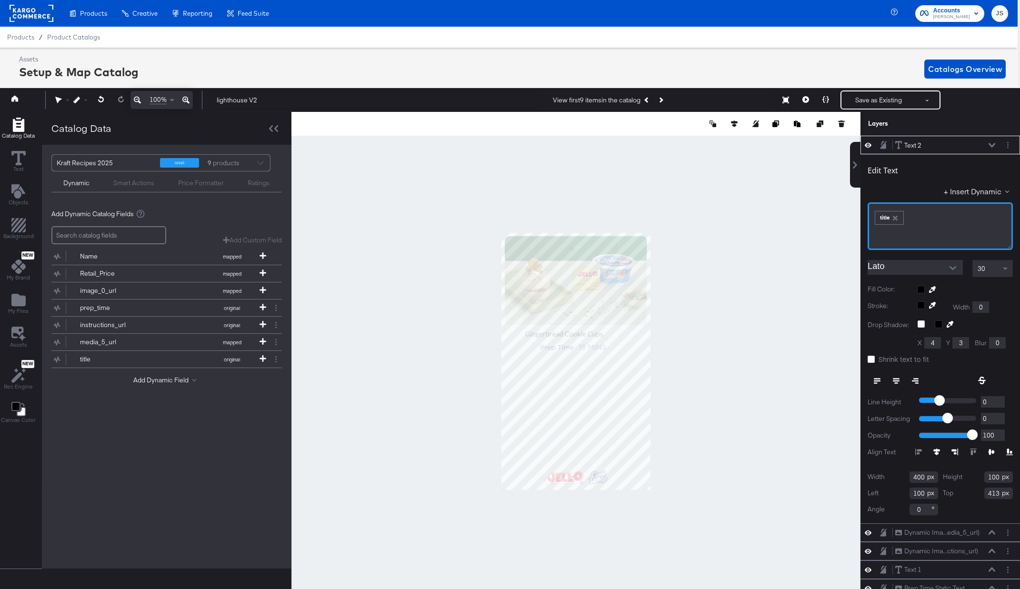
click at [885, 219] on div "title" at bounding box center [890, 218] width 28 height 12
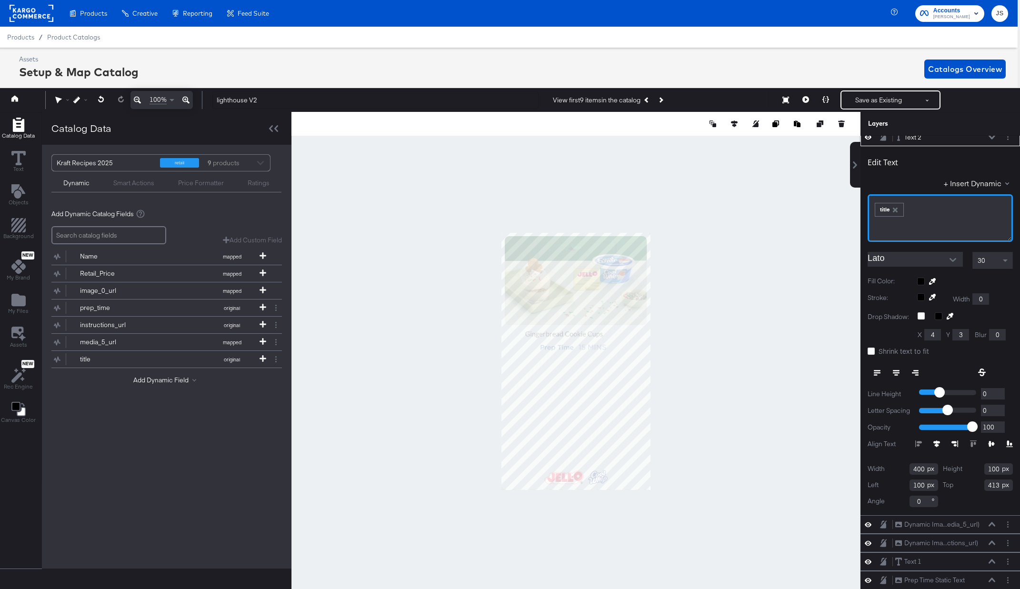
scroll to position [6, 0]
click at [867, 139] on icon at bounding box center [868, 139] width 7 height 5
click at [730, 244] on div at bounding box center [576, 361] width 569 height 499
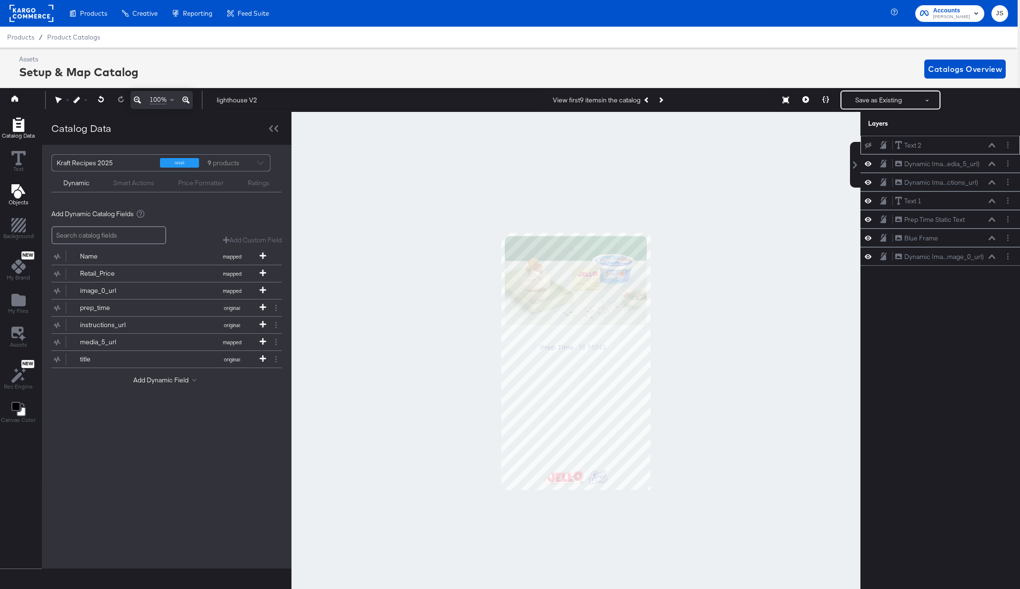
click at [19, 198] on icon "Add Text" at bounding box center [18, 191] width 14 height 14
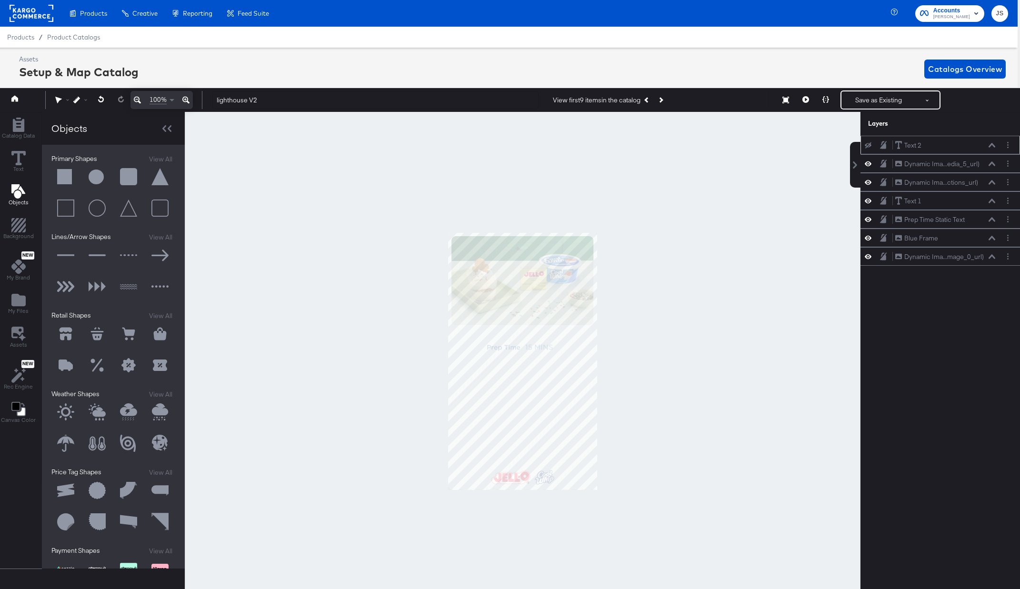
click at [185, 107] on button at bounding box center [186, 100] width 14 height 18
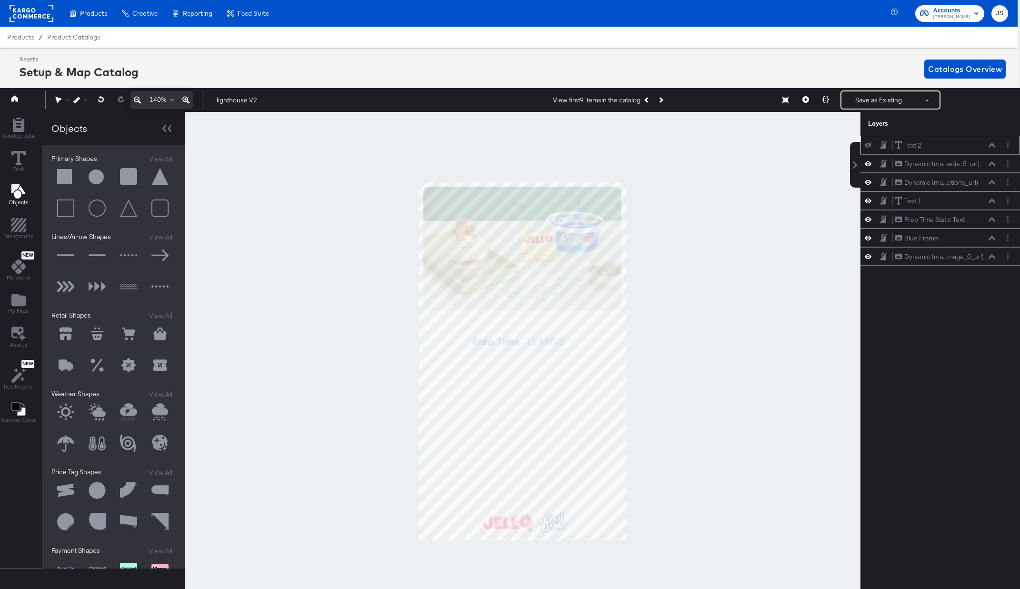
click at [185, 107] on button at bounding box center [186, 100] width 14 height 18
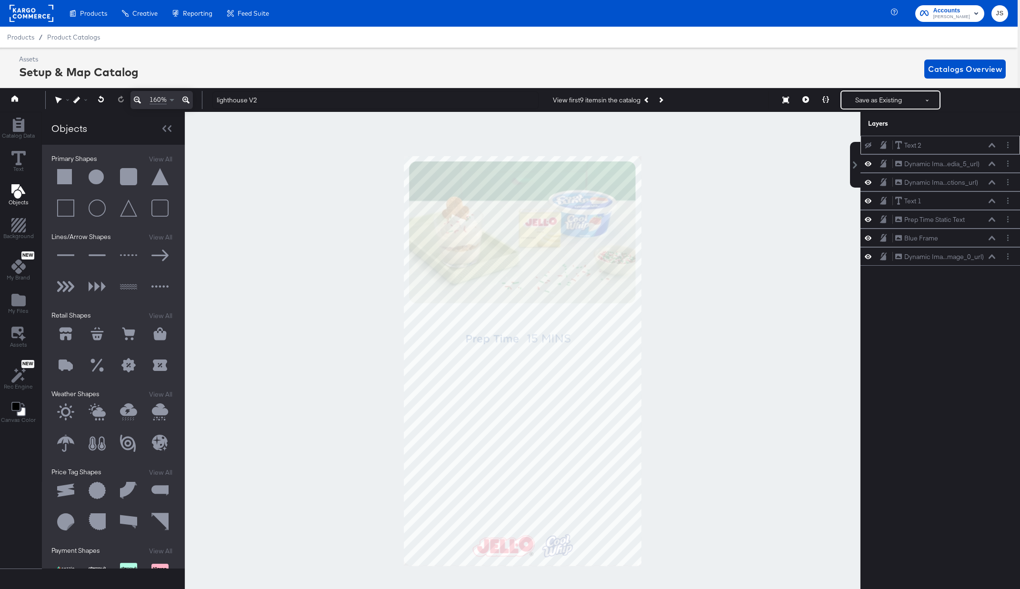
click at [185, 107] on button at bounding box center [186, 100] width 14 height 18
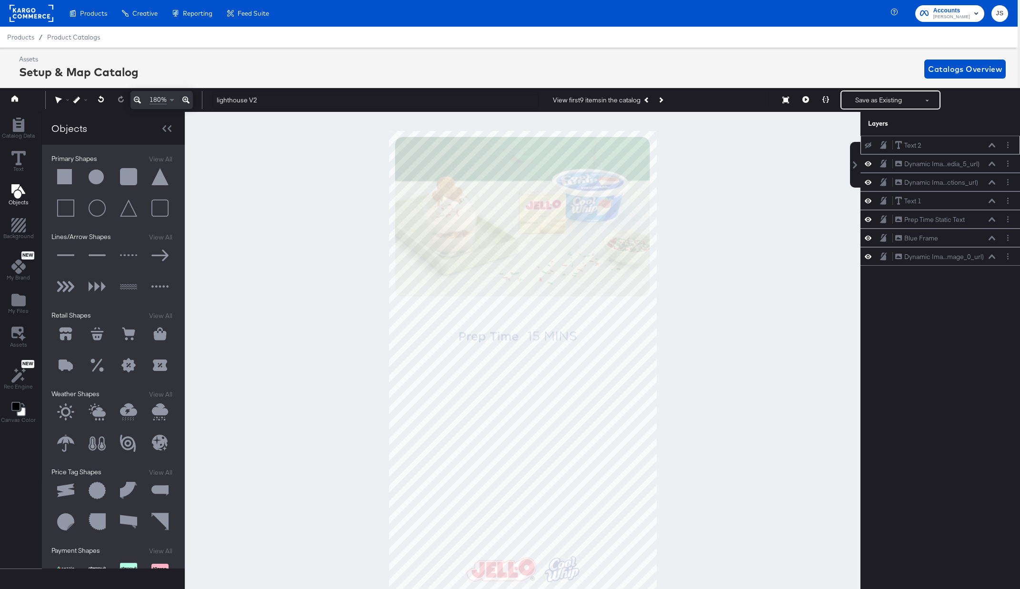
click at [185, 107] on button at bounding box center [186, 100] width 14 height 18
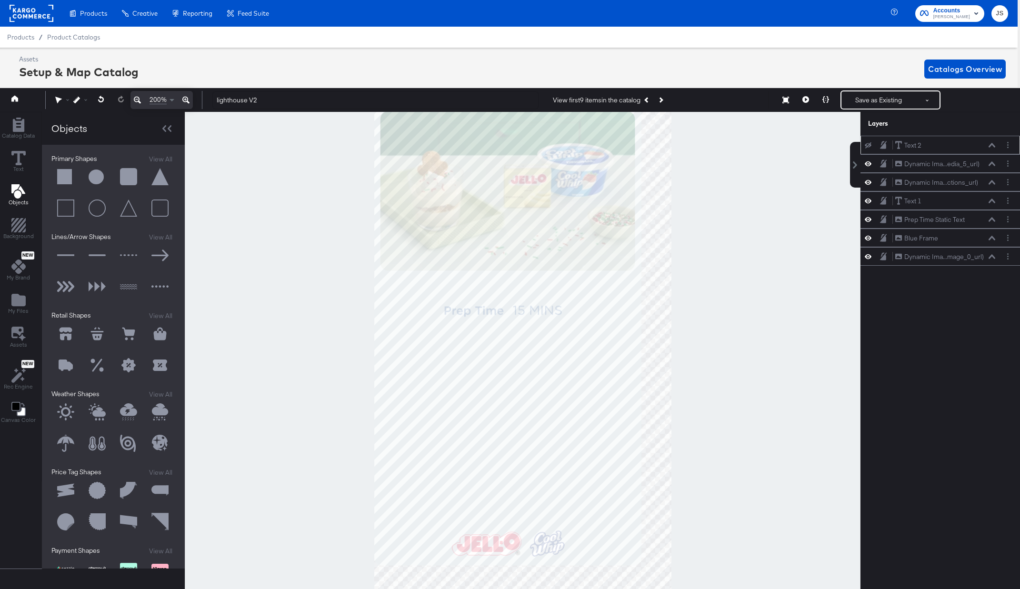
click at [185, 107] on button at bounding box center [186, 100] width 14 height 18
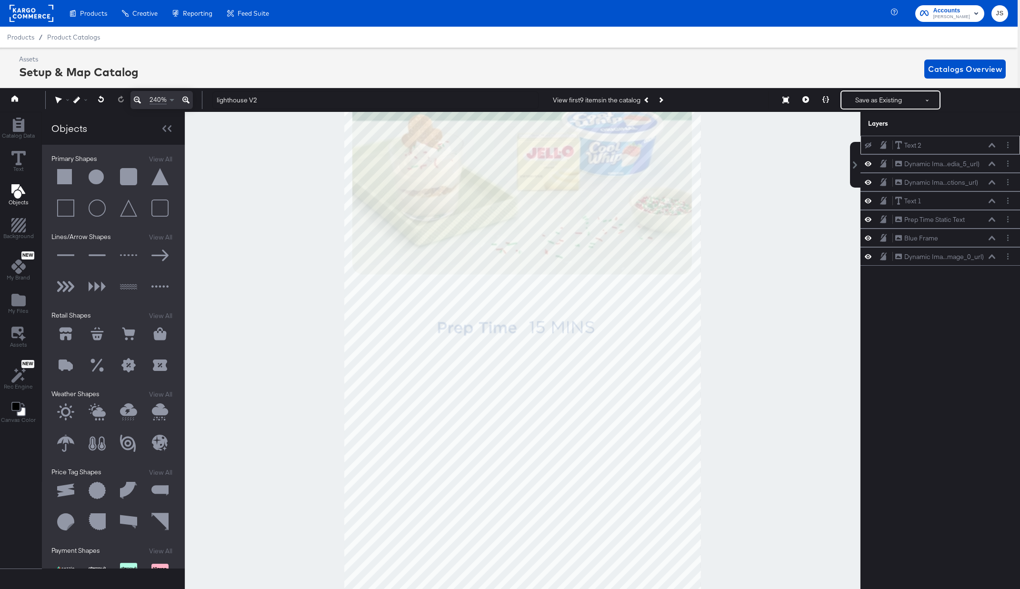
click at [61, 177] on button at bounding box center [65, 177] width 29 height 29
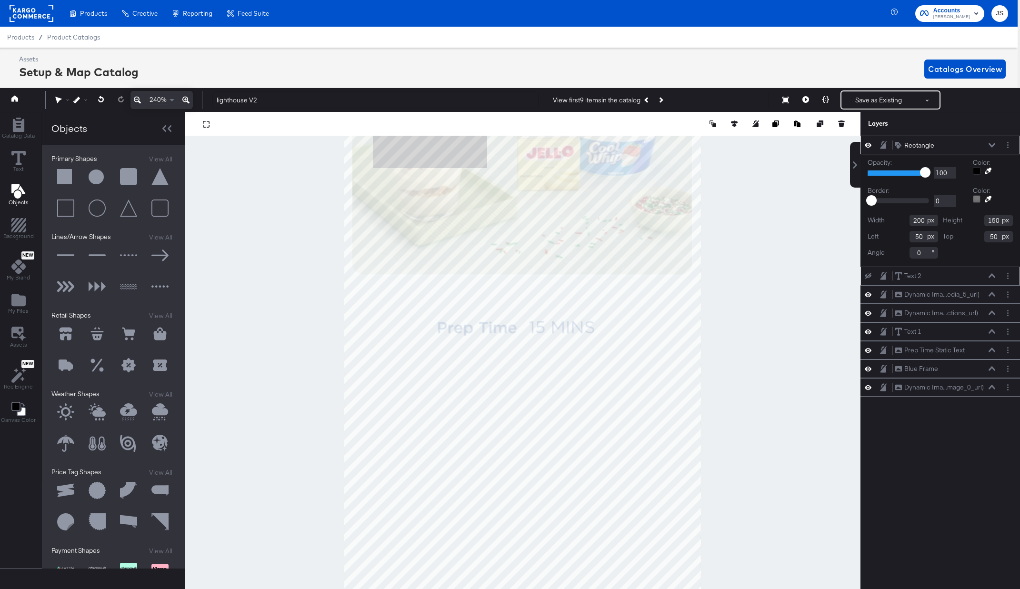
type input "11"
type input "483"
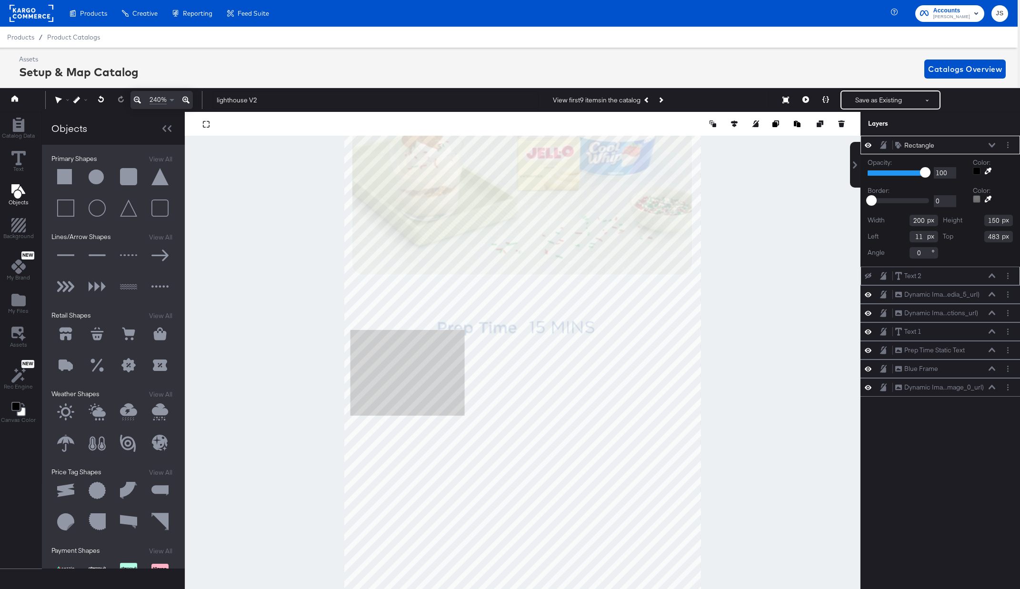
click at [766, 392] on div at bounding box center [523, 361] width 676 height 499
type input "726"
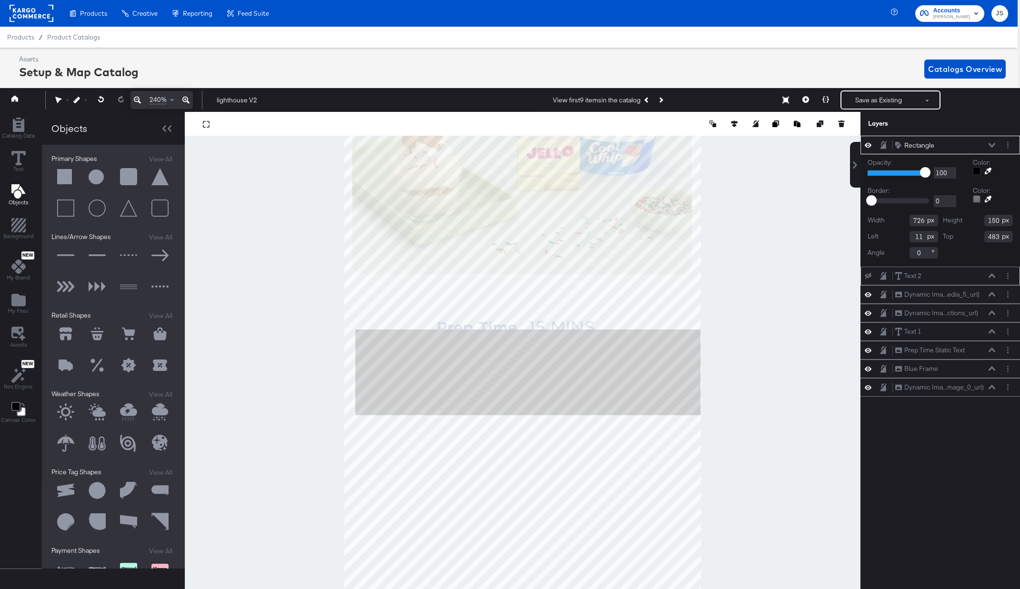
type input "14"
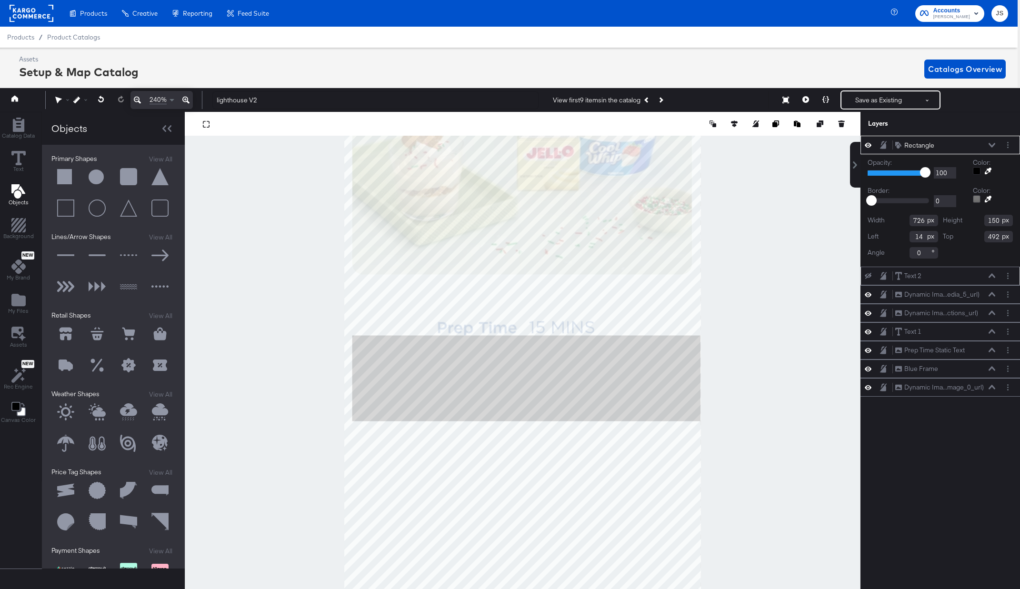
type input "491"
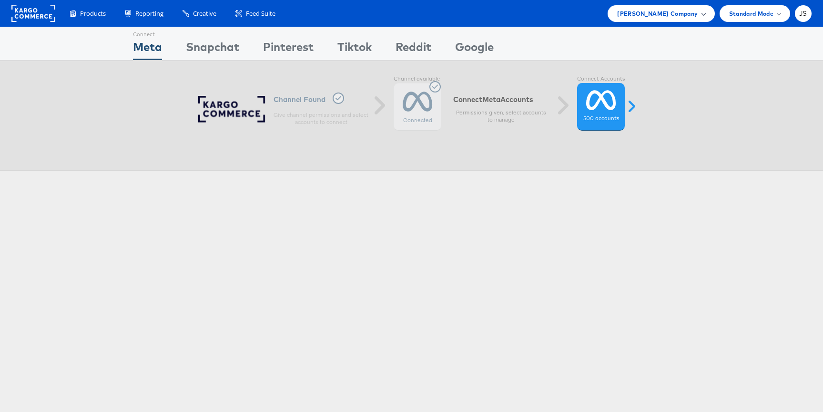
click at [680, 15] on span "[PERSON_NAME] Company" at bounding box center [657, 14] width 81 height 10
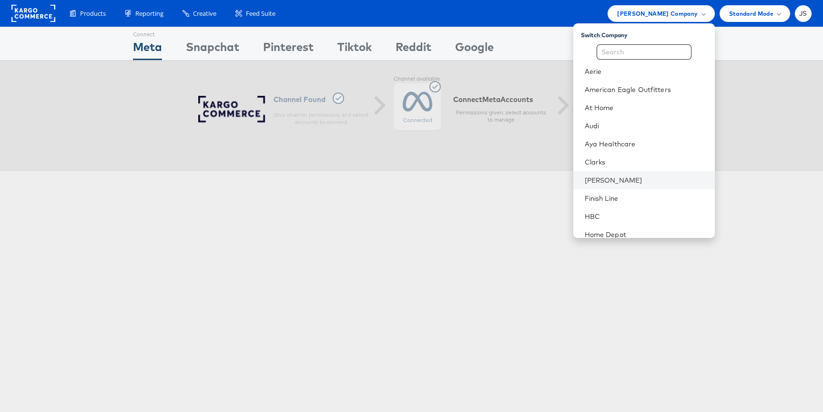
scroll to position [230, 0]
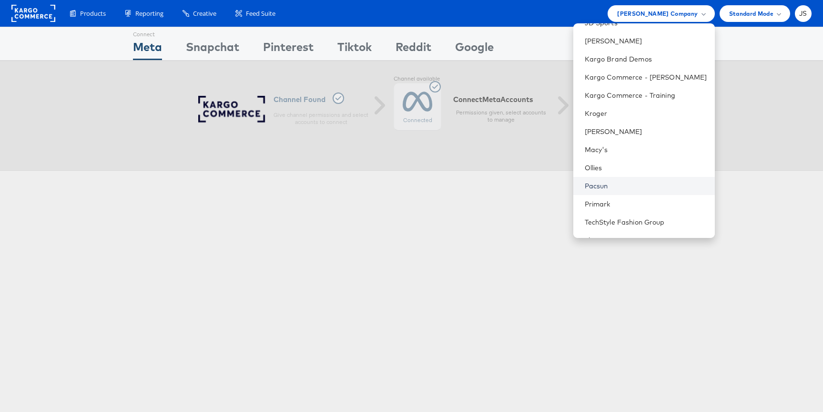
click at [631, 189] on link "Pacsun" at bounding box center [646, 186] width 122 height 10
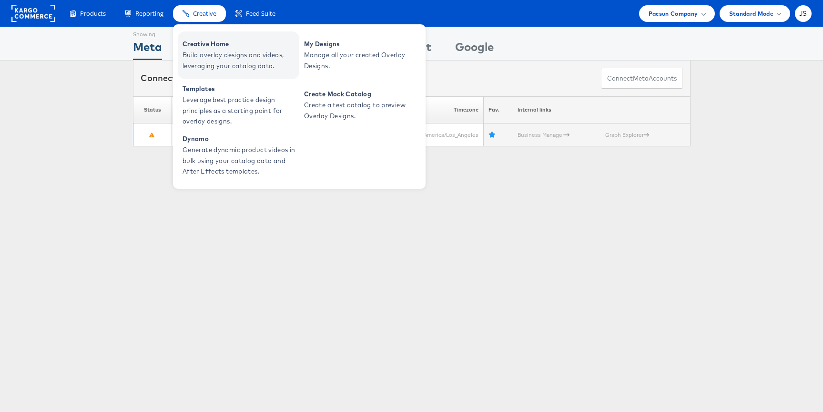
click at [200, 58] on span "Build overlay designs and videos, leveraging your catalog data." at bounding box center [239, 61] width 114 height 22
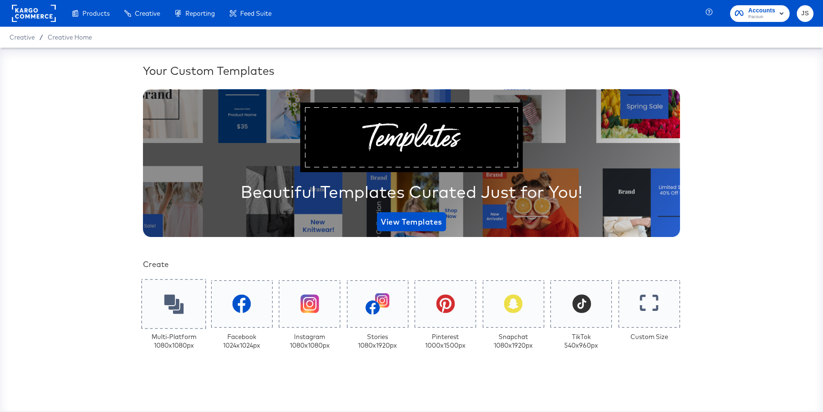
click at [197, 294] on div at bounding box center [173, 304] width 65 height 50
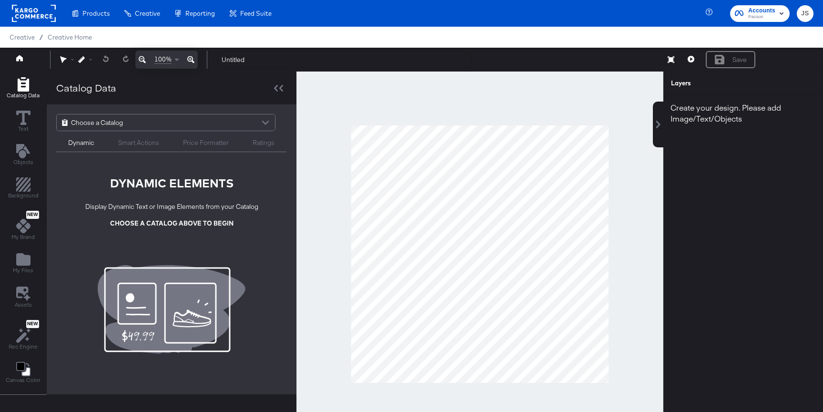
click at [152, 121] on div "Choose a Catalog" at bounding box center [166, 122] width 218 height 16
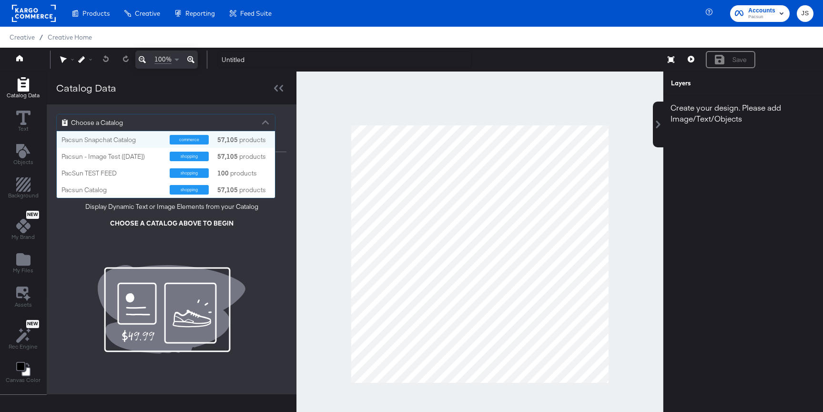
scroll to position [67, 218]
click at [59, 276] on div "Choose a Catalog Pacsun Snapchat Catalog commerce 57,105 products Pacsun - Imag…" at bounding box center [172, 200] width 250 height 193
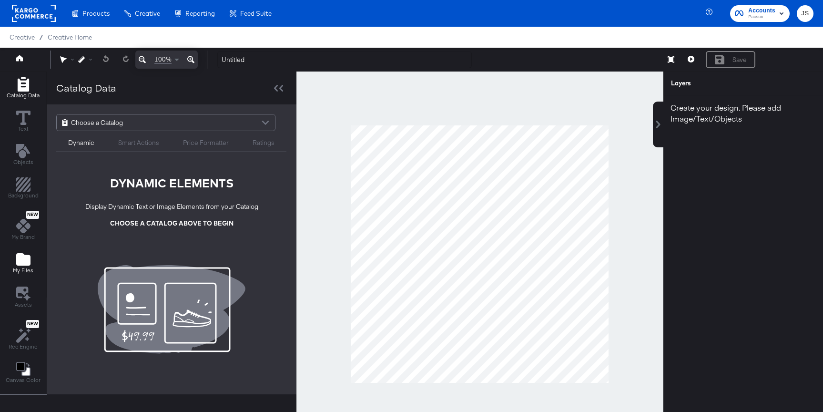
click at [30, 267] on span "My Files" at bounding box center [23, 270] width 20 height 8
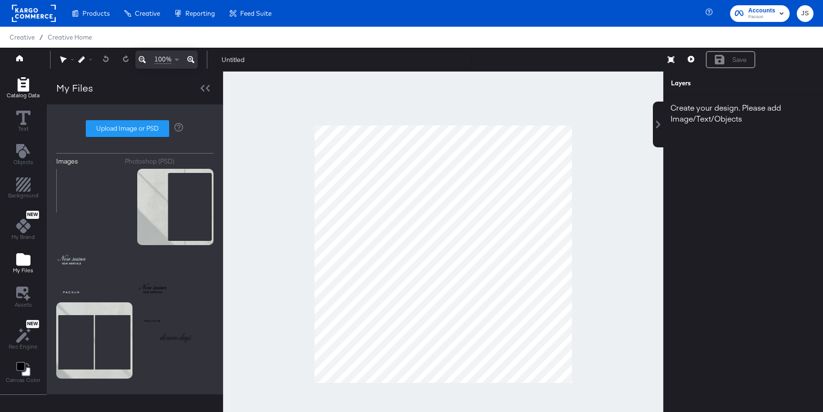
click at [20, 91] on icon "Add Rectangle" at bounding box center [22, 84] width 11 height 14
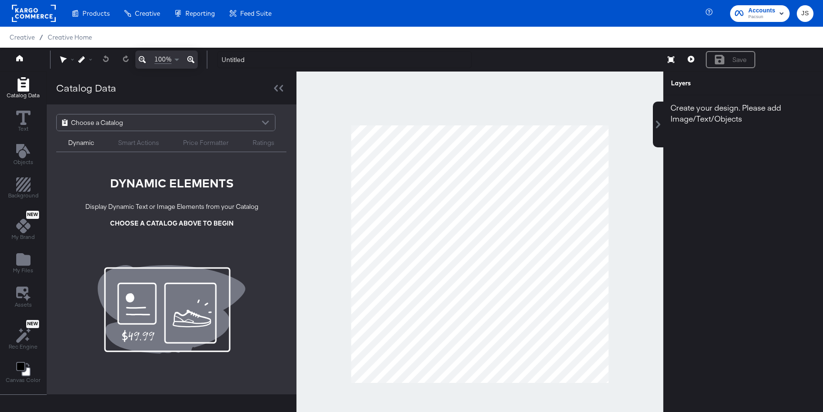
click at [101, 128] on span "Choose a Catalog" at bounding box center [97, 122] width 52 height 16
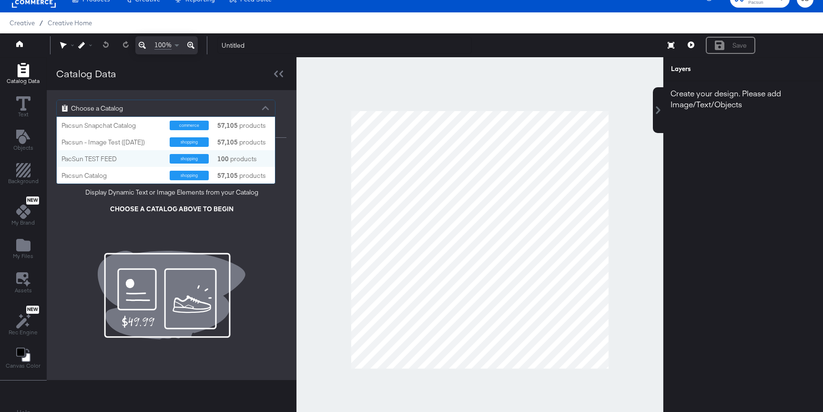
scroll to position [18, 0]
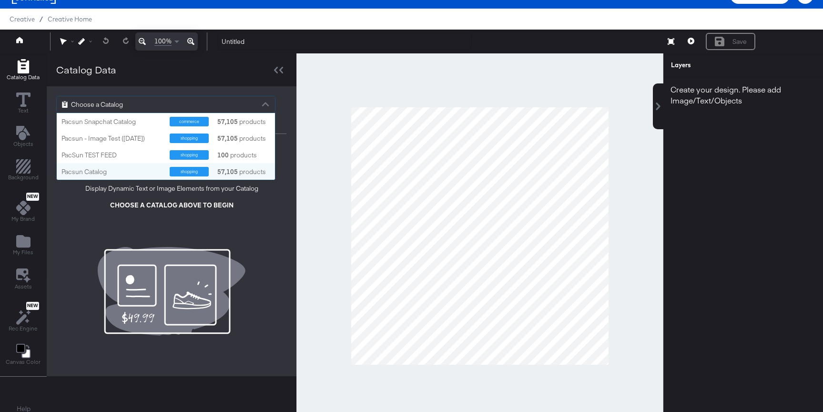
click at [87, 173] on div "Pacsun Catalog" at bounding box center [111, 171] width 101 height 9
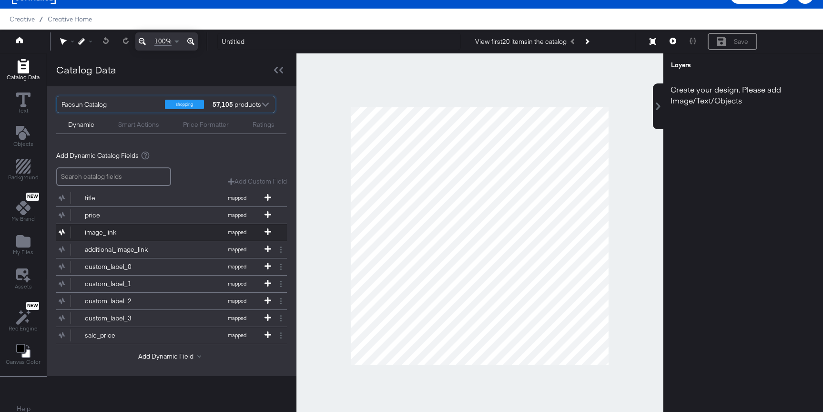
click at [150, 228] on div "image_link" at bounding box center [119, 232] width 69 height 9
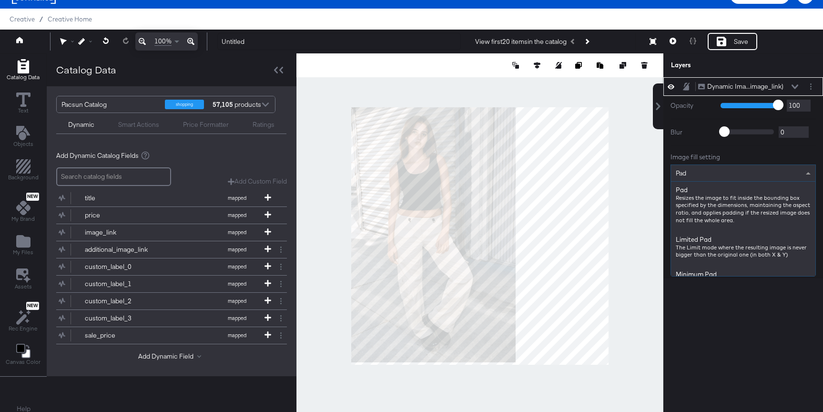
click at [738, 181] on div "Pad" at bounding box center [743, 173] width 144 height 16
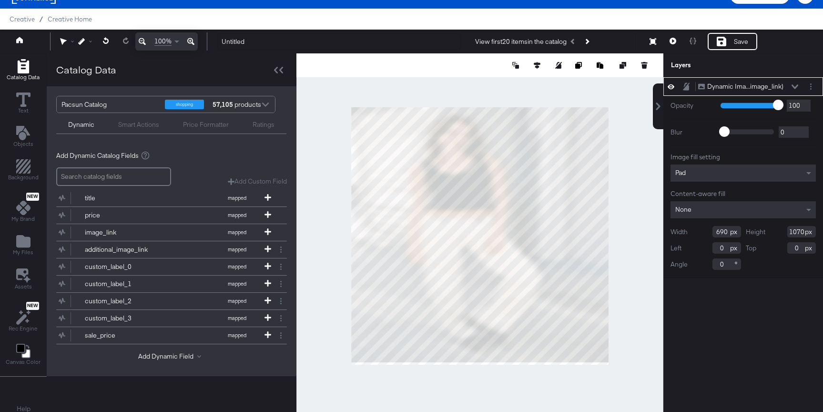
click at [608, 235] on div at bounding box center [479, 235] width 367 height 364
click at [718, 174] on div "Pad" at bounding box center [742, 172] width 145 height 17
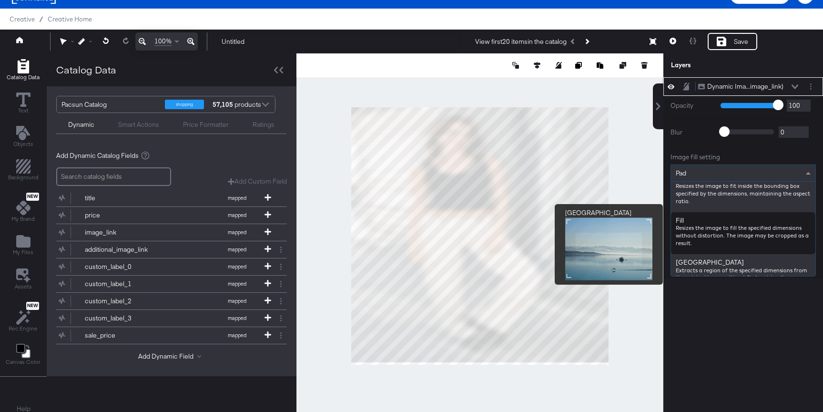
scroll to position [133, 0]
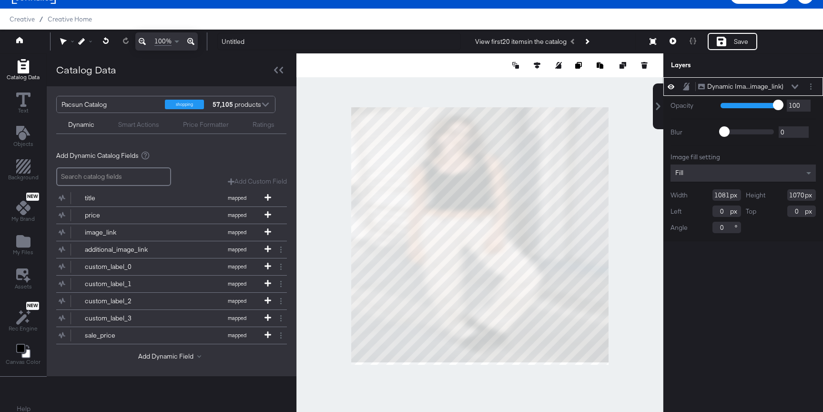
drag, startPoint x: 728, startPoint y: 195, endPoint x: 698, endPoint y: 192, distance: 30.2
click at [698, 192] on div "Width 1081" at bounding box center [705, 194] width 71 height 11
type input "1080"
drag, startPoint x: 803, startPoint y: 193, endPoint x: 780, endPoint y: 193, distance: 23.3
click at [780, 193] on div "Height 1070" at bounding box center [781, 194] width 71 height 11
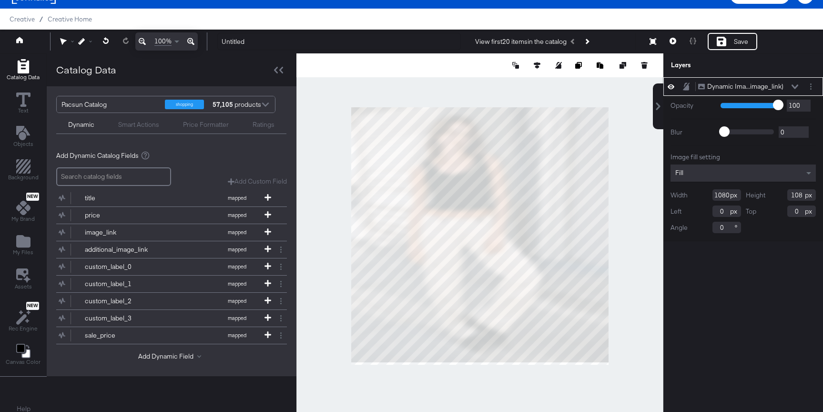
type input "1080"
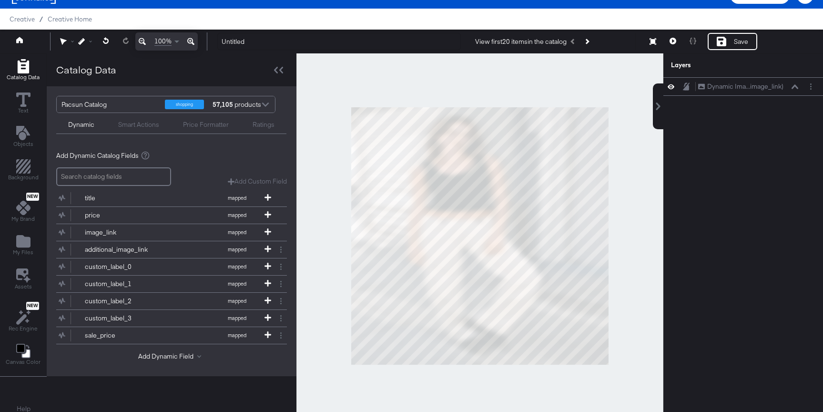
click at [626, 221] on div at bounding box center [479, 235] width 367 height 364
click at [589, 42] on icon "Next Product" at bounding box center [586, 41] width 5 height 5
click at [667, 43] on button at bounding box center [673, 41] width 20 height 17
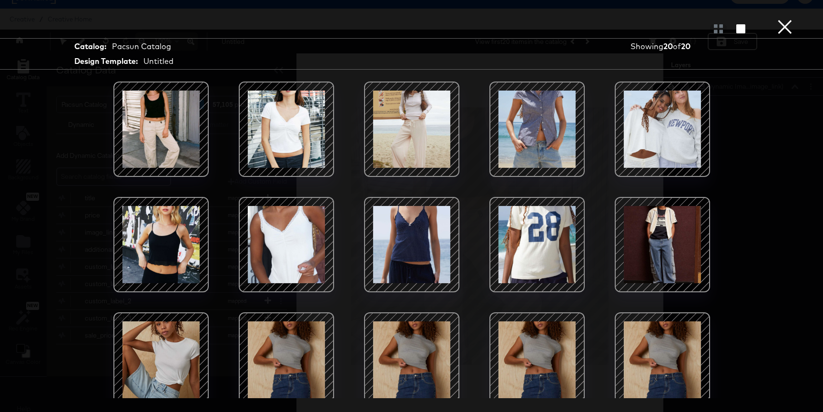
scroll to position [125, 0]
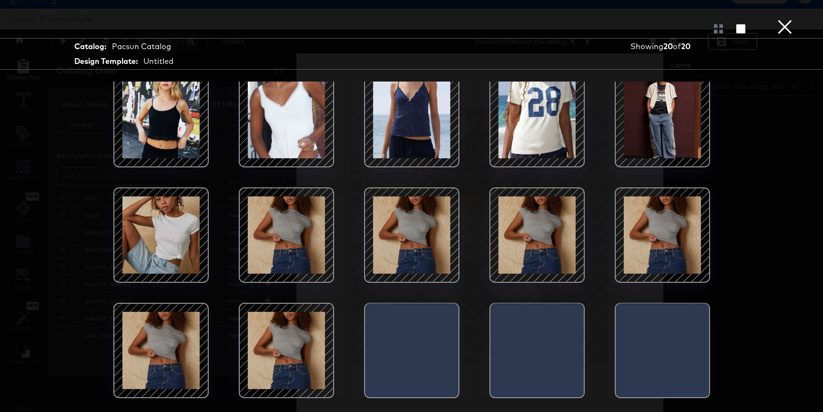
click at [393, 221] on div at bounding box center [411, 234] width 81 height 81
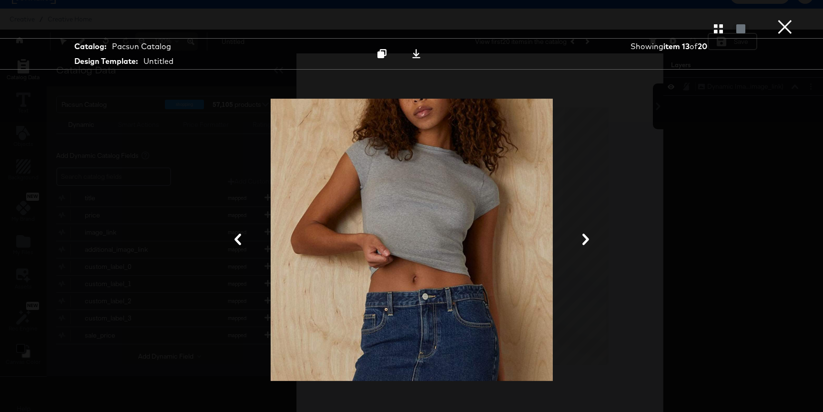
click at [228, 244] on button at bounding box center [237, 240] width 25 height 18
click at [235, 243] on icon at bounding box center [237, 238] width 11 height 11
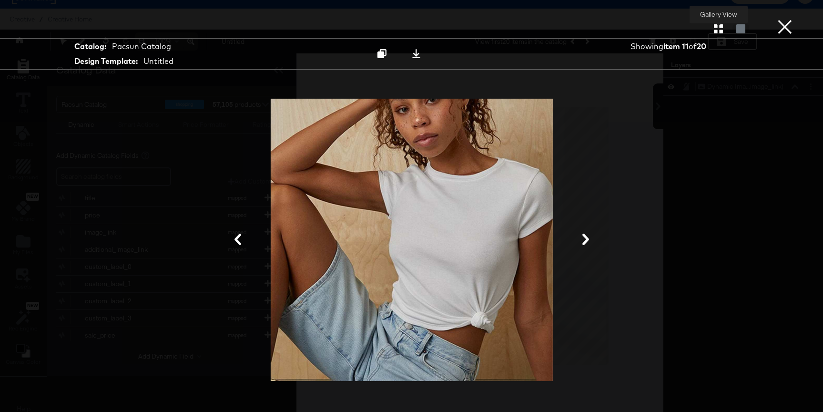
click at [719, 25] on icon "button" at bounding box center [718, 28] width 9 height 9
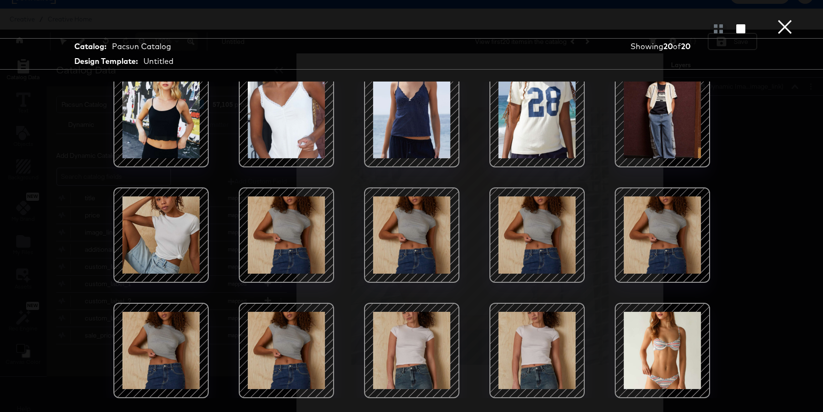
scroll to position [24, 0]
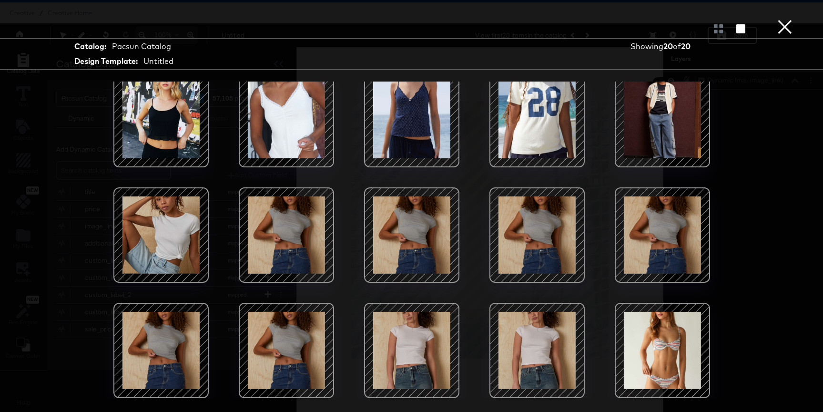
click at [666, 123] on div at bounding box center [662, 119] width 81 height 81
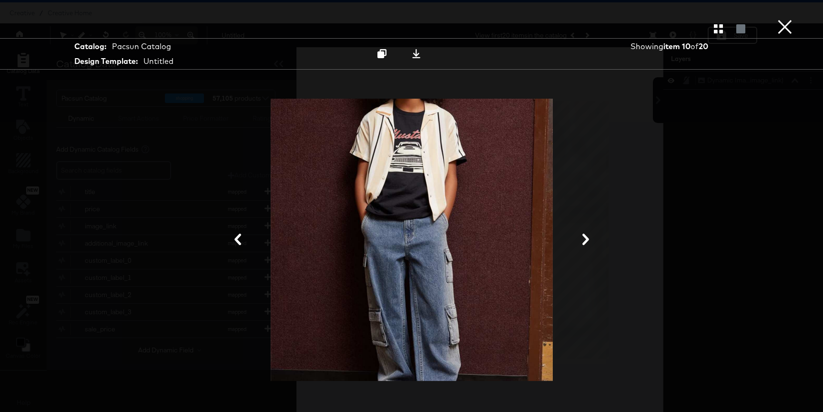
click at [785, 19] on button "×" at bounding box center [784, 9] width 19 height 19
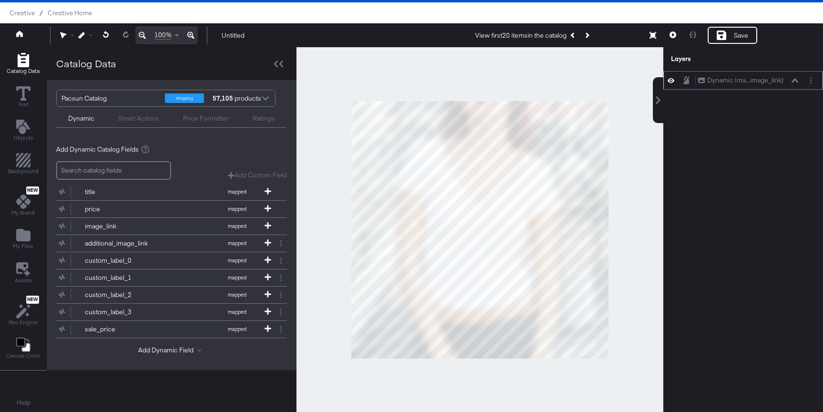
click at [793, 80] on icon at bounding box center [794, 80] width 7 height 4
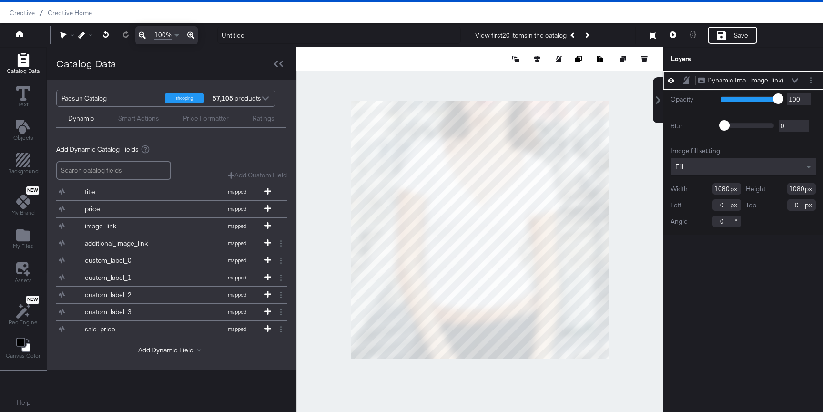
click at [739, 162] on div "Fill" at bounding box center [742, 166] width 145 height 17
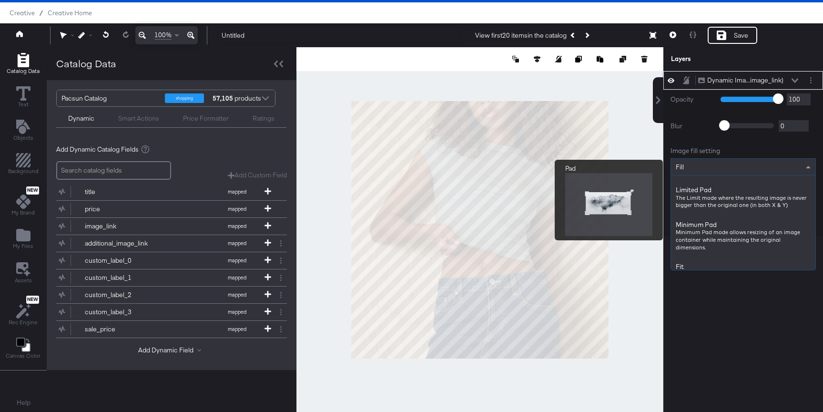
scroll to position [0, 0]
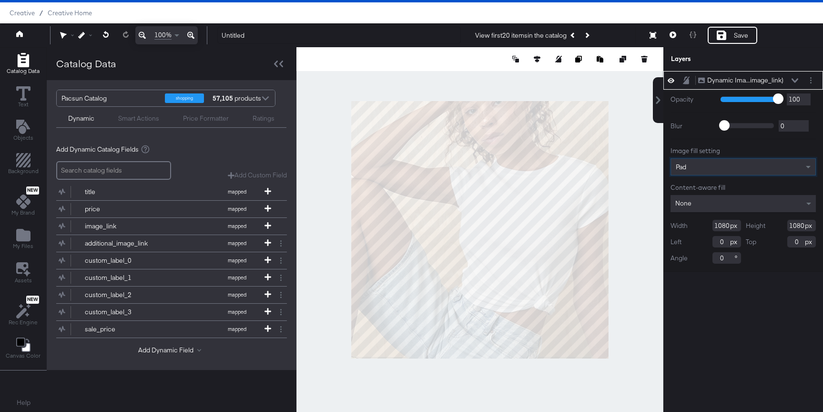
click at [722, 168] on div "Pad" at bounding box center [743, 167] width 144 height 16
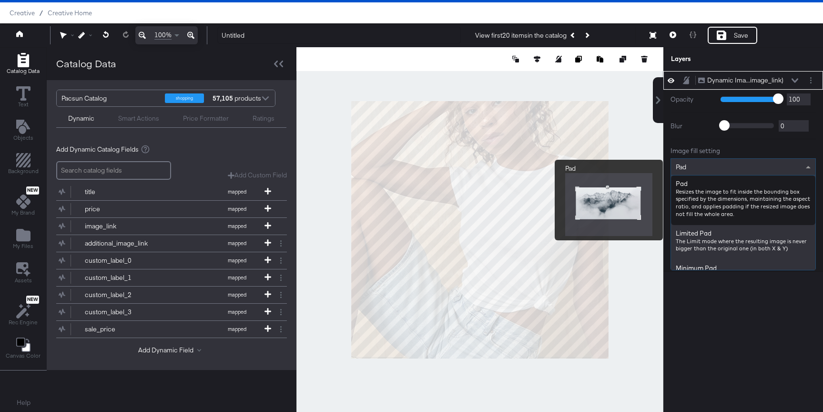
scroll to position [61, 0]
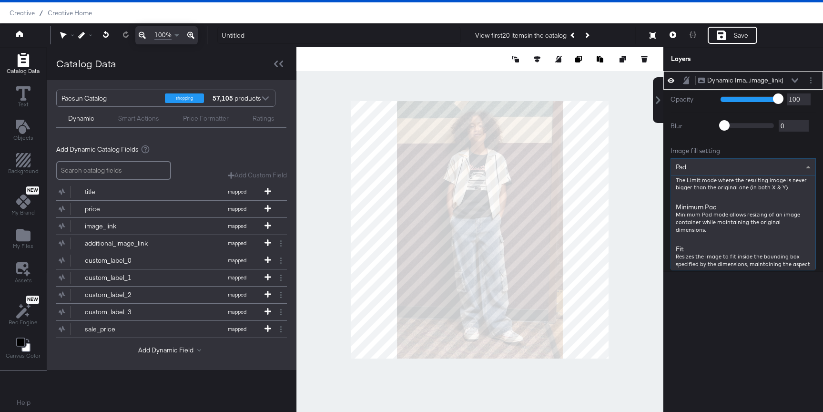
click at [633, 152] on div at bounding box center [479, 229] width 367 height 364
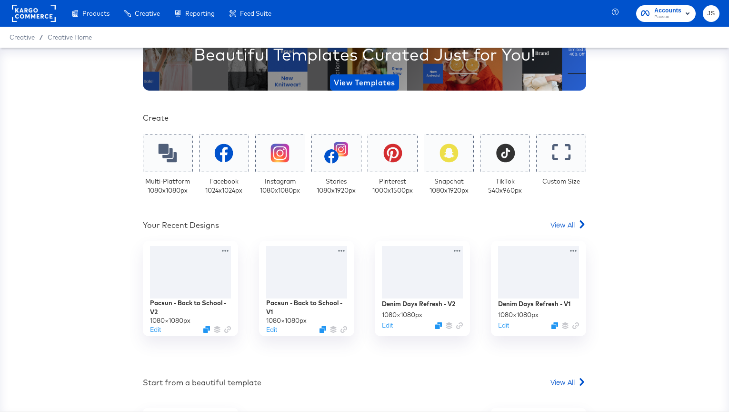
scroll to position [109, 0]
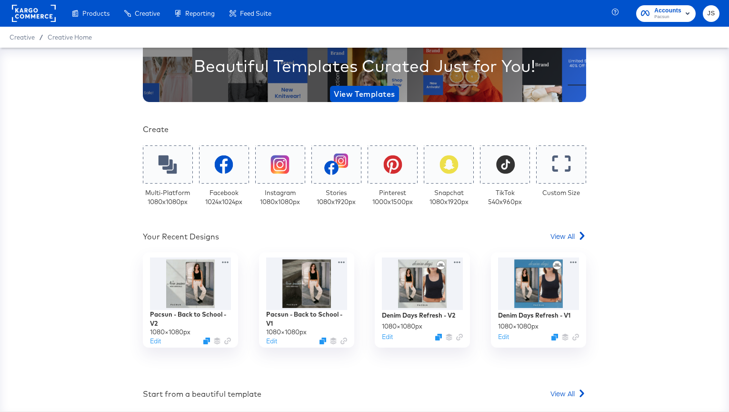
click at [672, 18] on span "Pacsun" at bounding box center [668, 17] width 27 height 8
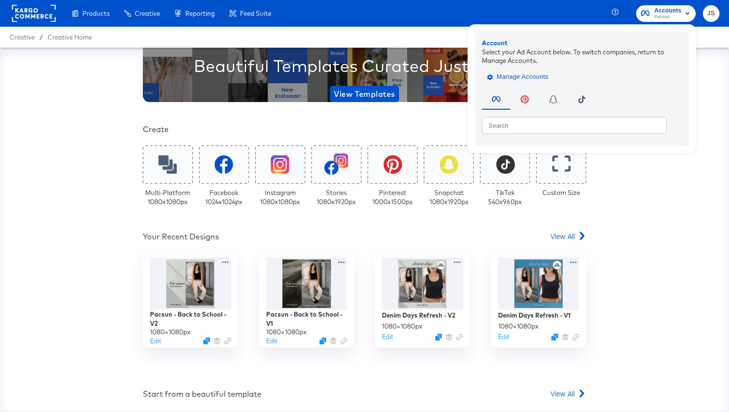
click at [536, 74] on span "Manage Accounts" at bounding box center [519, 76] width 60 height 11
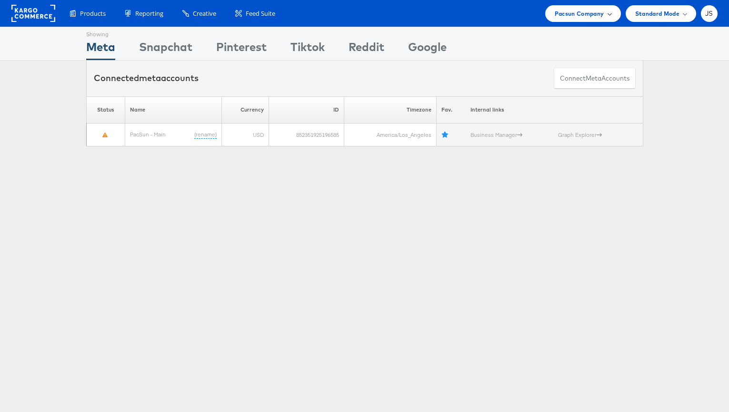
click at [606, 14] on div "Pacsun Company" at bounding box center [583, 14] width 57 height 10
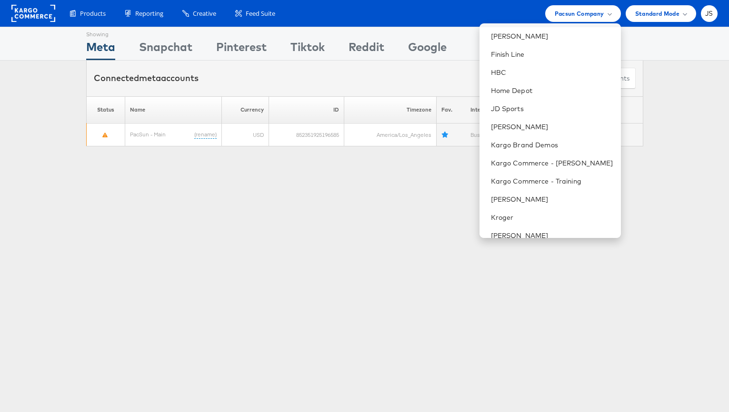
scroll to position [158, 0]
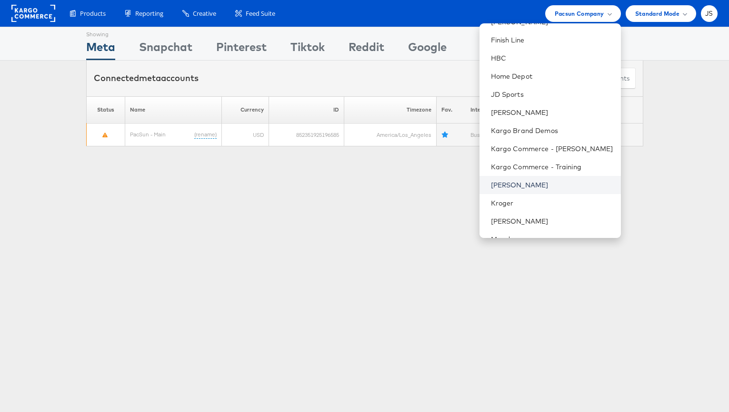
click at [541, 183] on link "[PERSON_NAME]" at bounding box center [552, 185] width 122 height 10
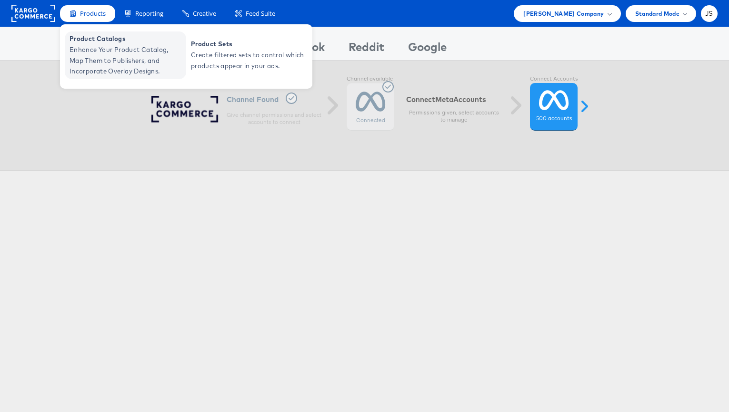
click at [103, 45] on span "Enhance Your Product Catalog, Map Them to Publishers, and Incorporate Overlay D…" at bounding box center [127, 60] width 114 height 32
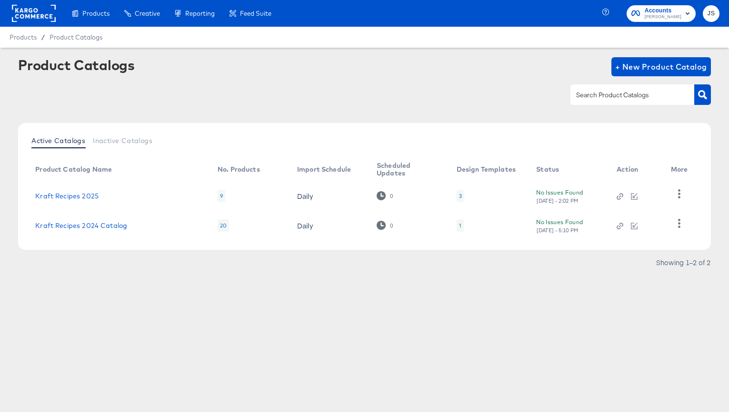
click at [460, 196] on div "3" at bounding box center [460, 196] width 3 height 8
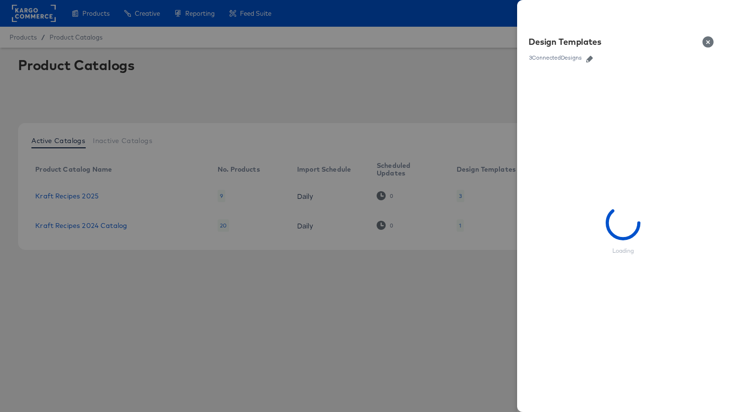
click at [593, 57] on icon "button" at bounding box center [589, 59] width 7 height 7
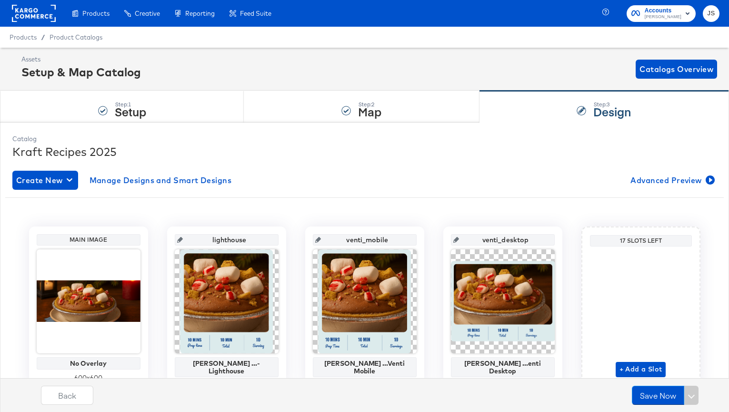
scroll to position [42, 0]
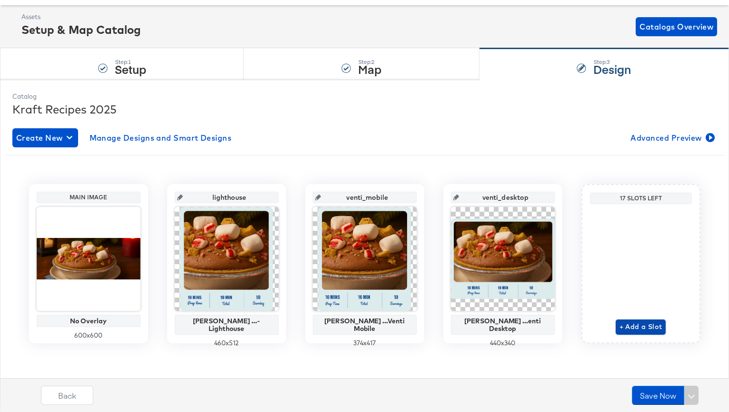
click at [625, 326] on span "+ Add a Slot" at bounding box center [641, 327] width 43 height 12
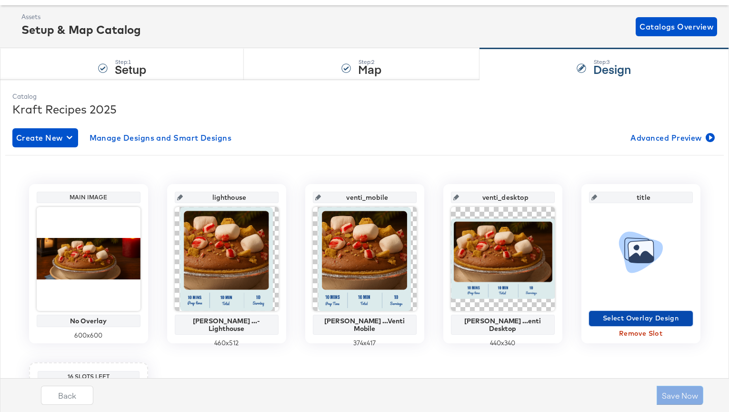
click at [621, 318] on span "Select Overlay Design" at bounding box center [641, 318] width 96 height 12
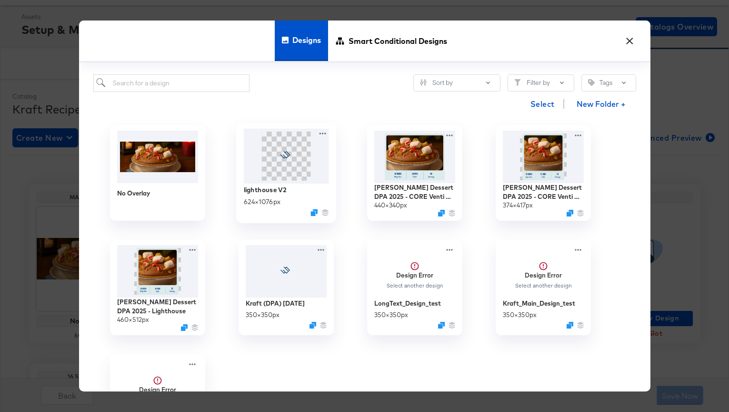
click at [309, 167] on span at bounding box center [286, 155] width 49 height 49
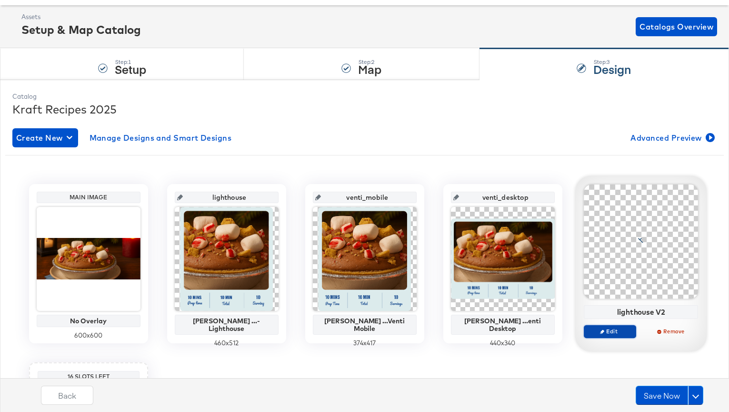
click at [616, 332] on span "Edit" at bounding box center [610, 330] width 44 height 7
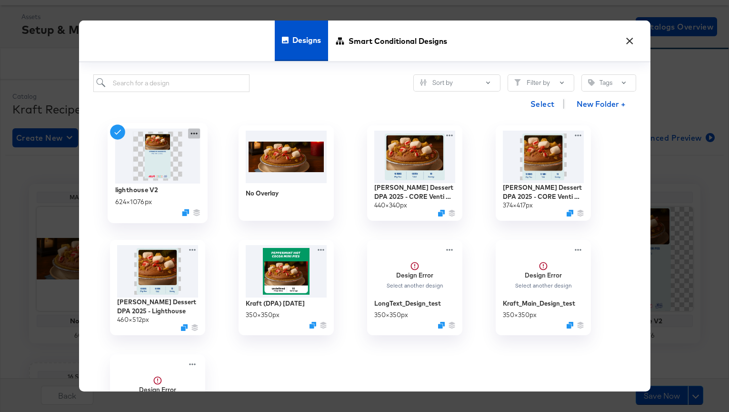
click at [196, 134] on icon at bounding box center [194, 134] width 12 height 10
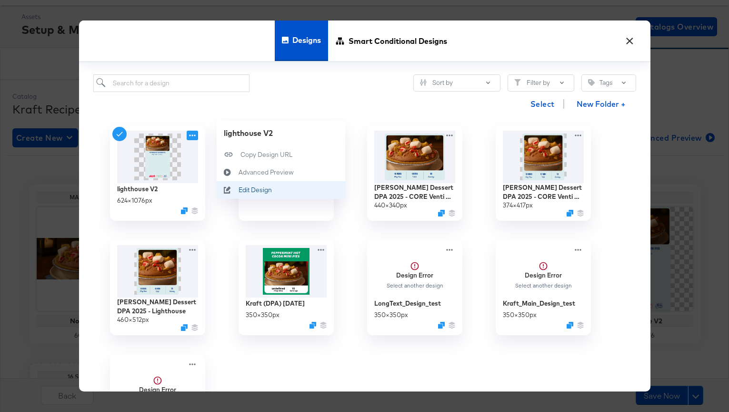
click at [235, 188] on icon at bounding box center [228, 190] width 22 height 8
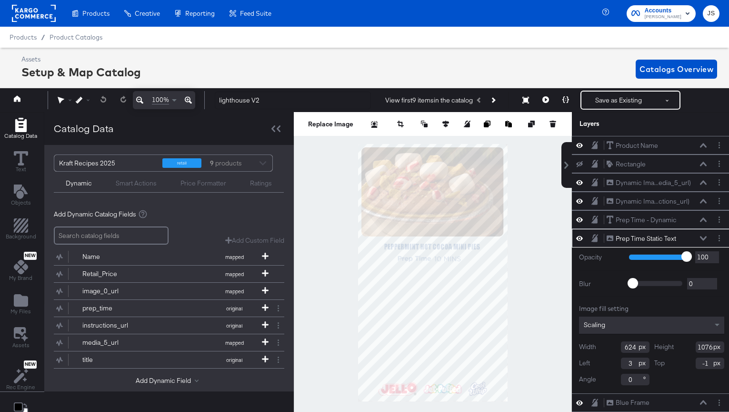
click at [540, 218] on div at bounding box center [433, 272] width 278 height 321
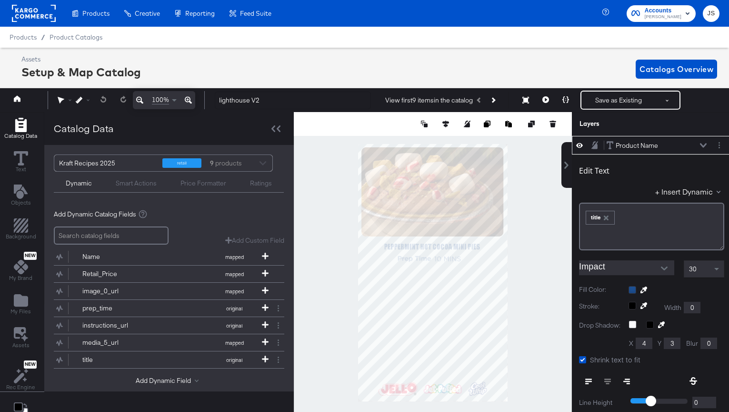
scroll to position [10, 2]
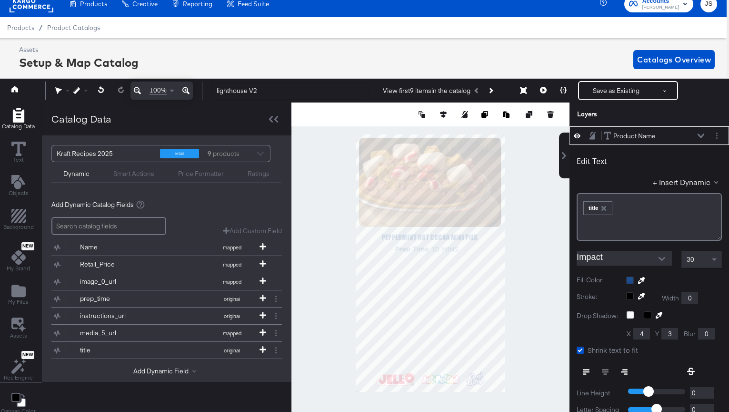
type input "409"
click at [518, 239] on div at bounding box center [431, 262] width 278 height 321
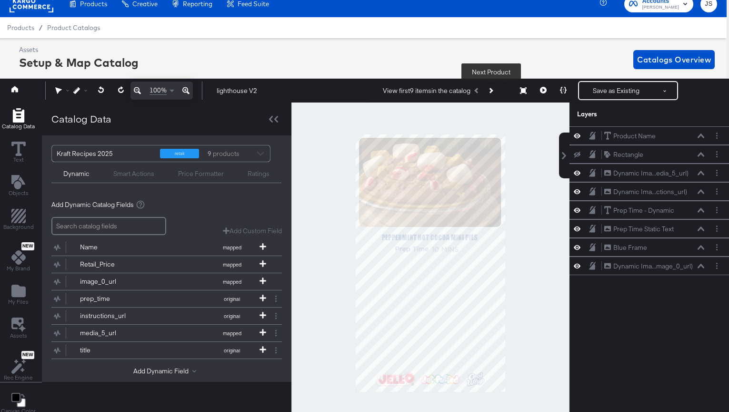
click at [495, 89] on button "Next Product" at bounding box center [490, 90] width 13 height 17
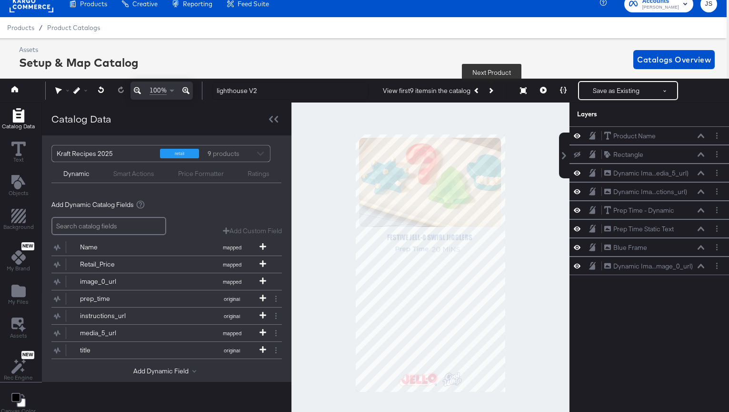
click at [495, 89] on button "Next Product" at bounding box center [490, 90] width 13 height 17
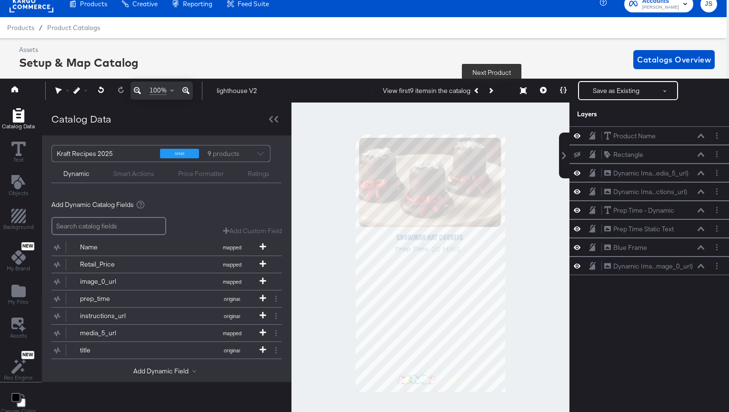
click at [495, 89] on button "Next Product" at bounding box center [490, 90] width 13 height 17
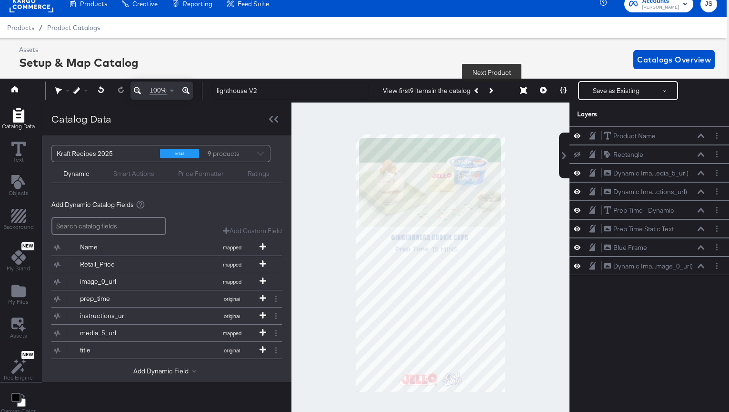
click at [495, 89] on button "Next Product" at bounding box center [490, 90] width 13 height 17
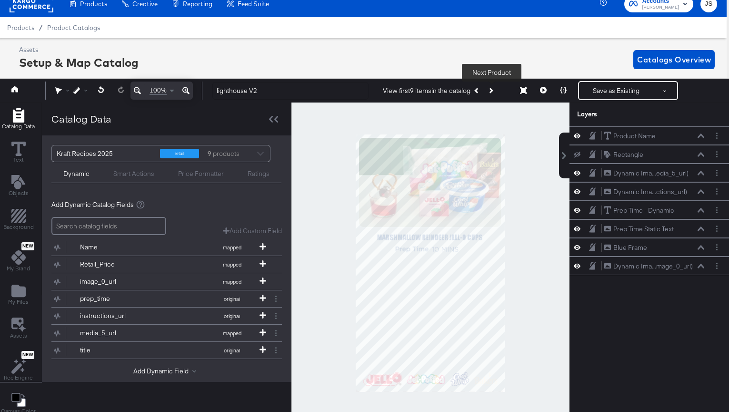
click at [495, 89] on button "Next Product" at bounding box center [490, 90] width 13 height 17
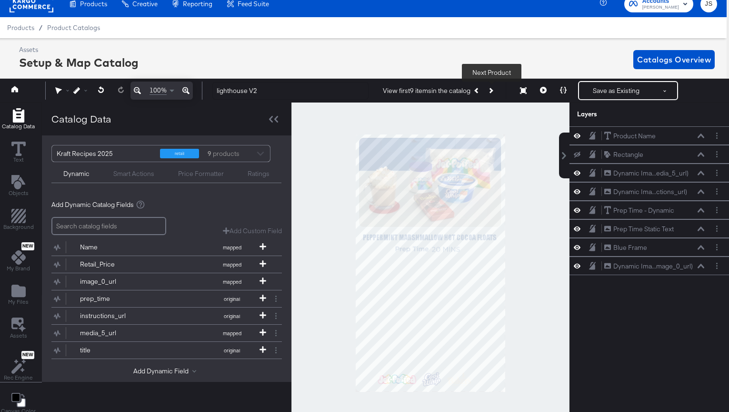
click at [495, 89] on button "Next Product" at bounding box center [490, 90] width 13 height 17
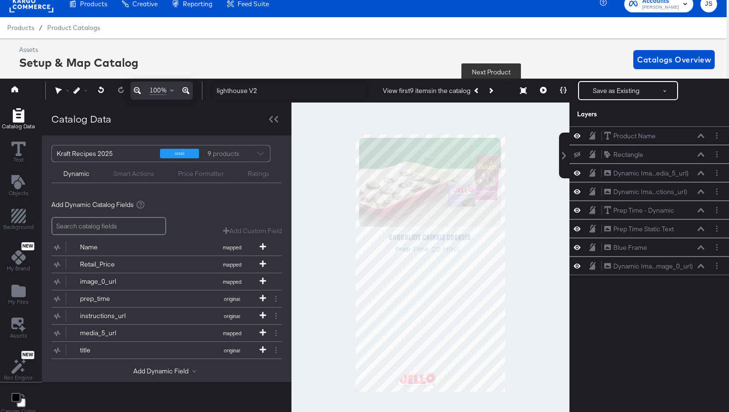
click at [490, 92] on icon "Next Product" at bounding box center [490, 90] width 5 height 5
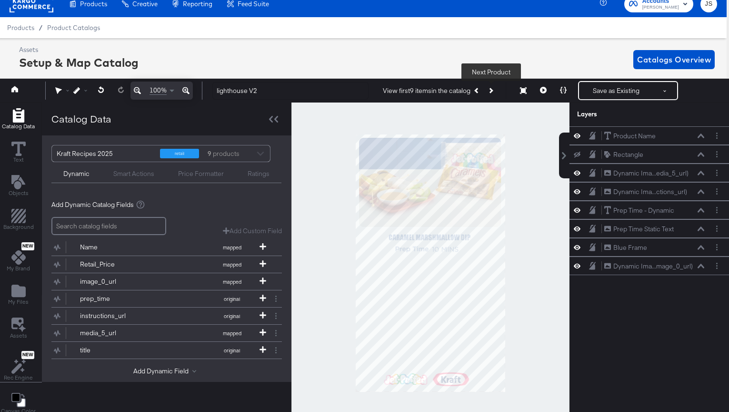
click at [490, 92] on icon "Next Product" at bounding box center [490, 90] width 5 height 5
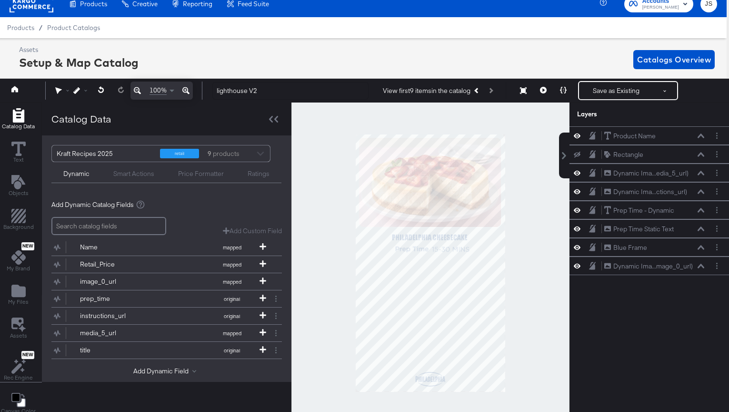
click at [490, 92] on div "View first 9 items in the catalog Next Product" at bounding box center [440, 90] width 114 height 17
click at [538, 266] on div at bounding box center [431, 262] width 278 height 321
click at [261, 313] on icon at bounding box center [263, 315] width 7 height 7
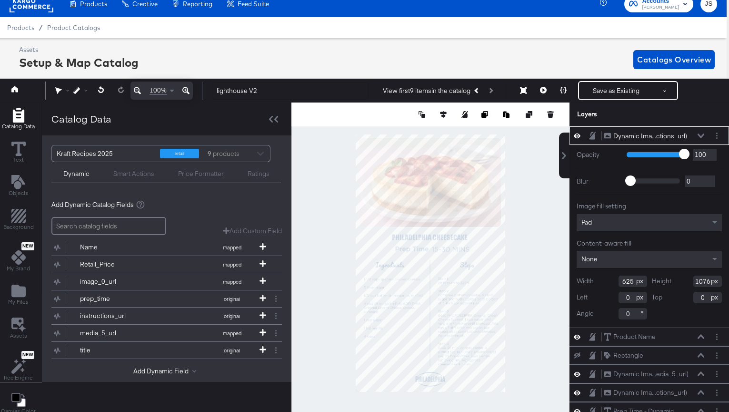
click at [522, 219] on div at bounding box center [431, 262] width 278 height 321
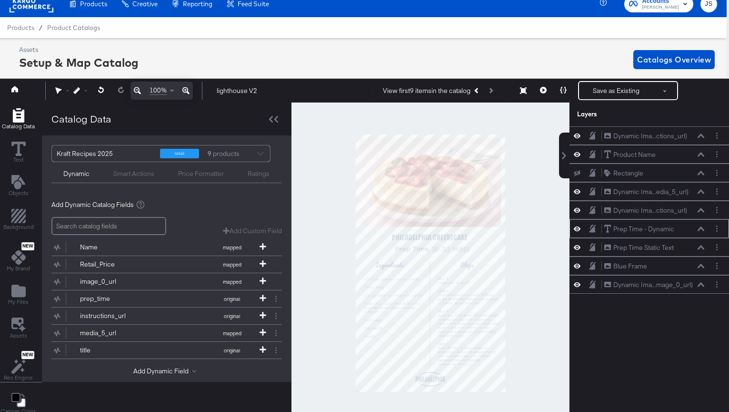
click at [701, 228] on icon at bounding box center [701, 228] width 7 height 5
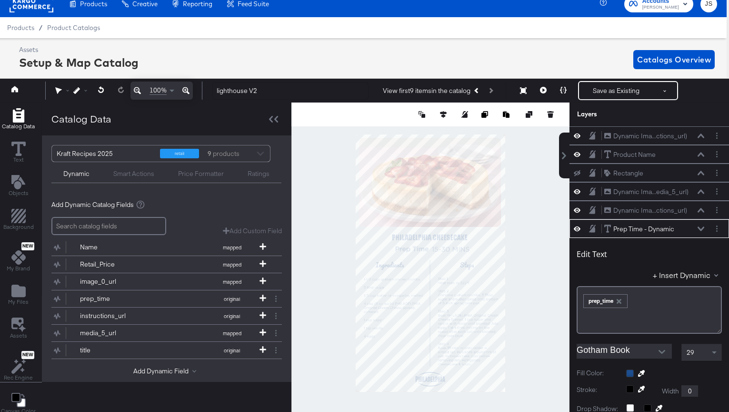
scroll to position [93, 0]
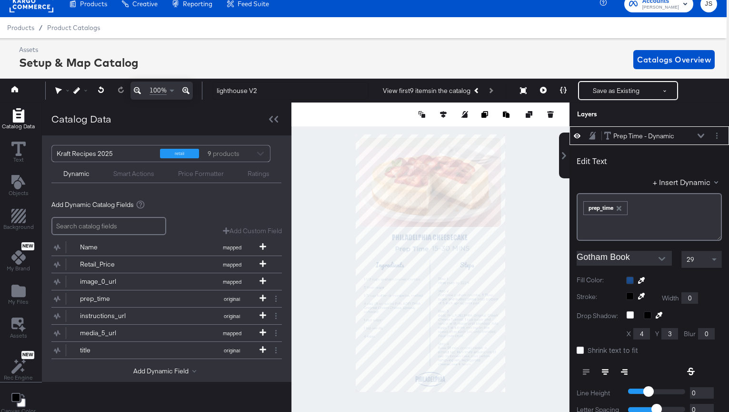
type input "452"
click at [701, 132] on div "Prep Time - Dynamic Prep Time - Dynamic" at bounding box center [654, 136] width 101 height 10
click at [702, 140] on div "Prep Time - Dynamic Prep Time - Dynamic" at bounding box center [654, 136] width 101 height 10
click at [702, 138] on div "Prep Time - Dynamic Prep Time - Dynamic" at bounding box center [654, 136] width 101 height 10
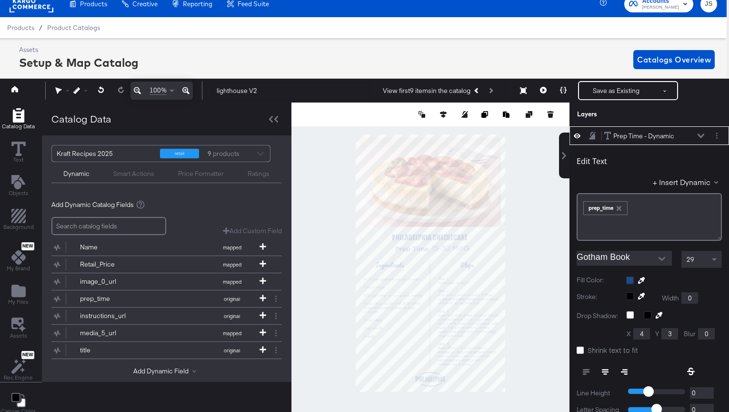
click at [700, 132] on div "Prep Time - Dynamic Prep Time - Dynamic" at bounding box center [654, 136] width 101 height 10
click at [697, 139] on div "Prep Time - Dynamic Prep Time - Dynamic" at bounding box center [654, 136] width 101 height 10
click at [697, 137] on div "Prep Time - Dynamic Prep Time - Dynamic" at bounding box center [654, 136] width 101 height 10
click at [702, 131] on div "Prep Time - Dynamic Prep Time - Dynamic" at bounding box center [654, 136] width 101 height 10
click at [701, 138] on button at bounding box center [701, 136] width 8 height 6
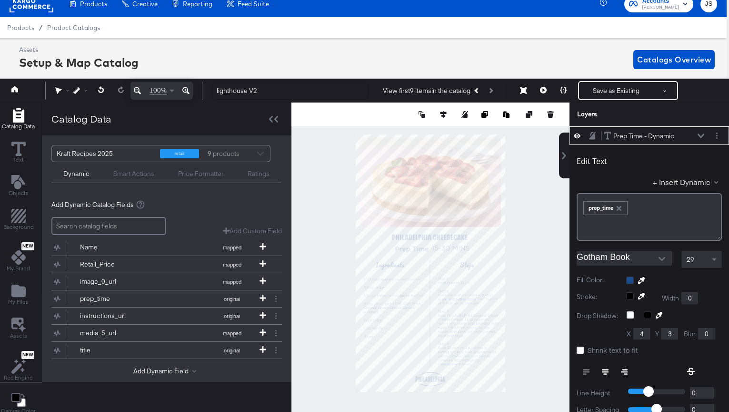
scroll to position [0, 0]
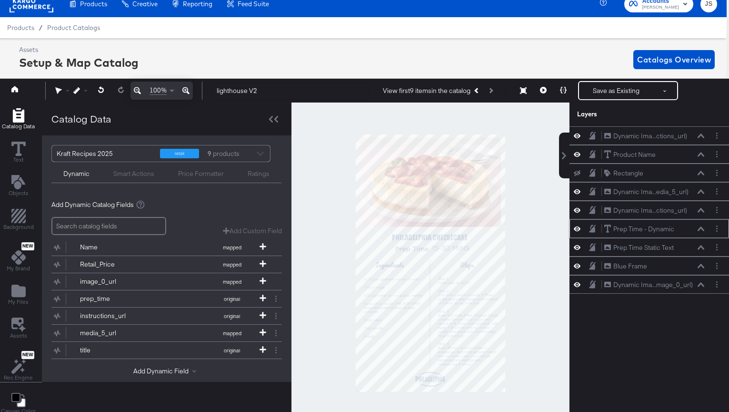
click at [700, 229] on icon at bounding box center [701, 228] width 7 height 5
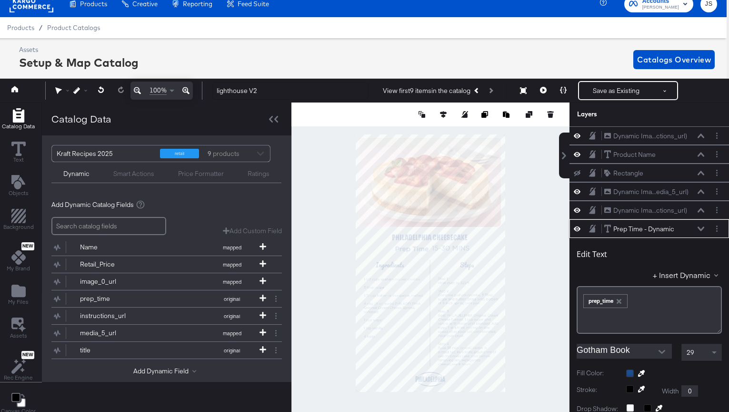
scroll to position [93, 0]
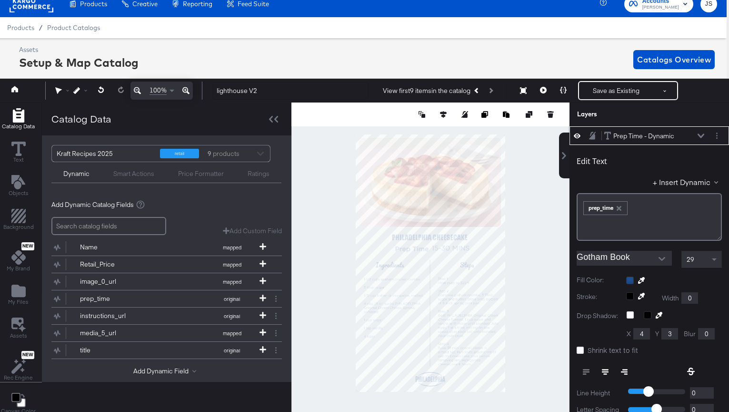
click at [704, 137] on icon at bounding box center [701, 135] width 7 height 5
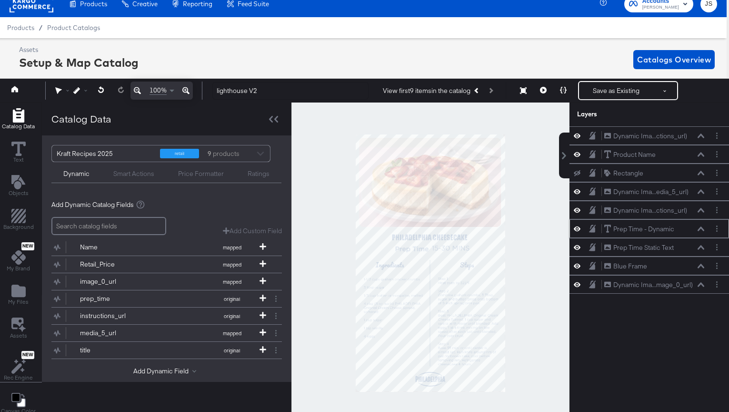
click at [702, 229] on icon at bounding box center [701, 228] width 7 height 5
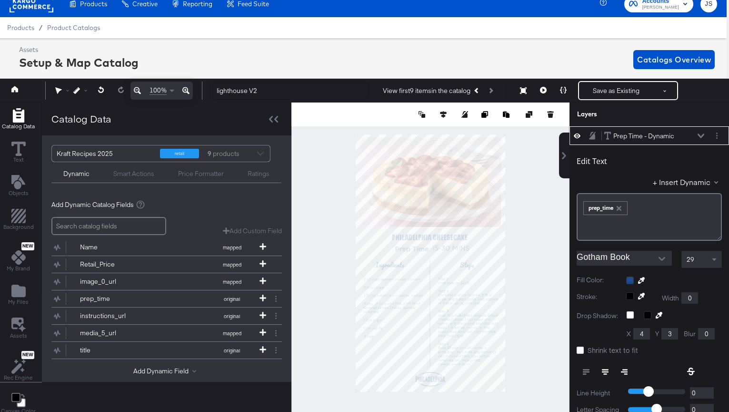
click at [701, 135] on icon at bounding box center [701, 135] width 7 height 5
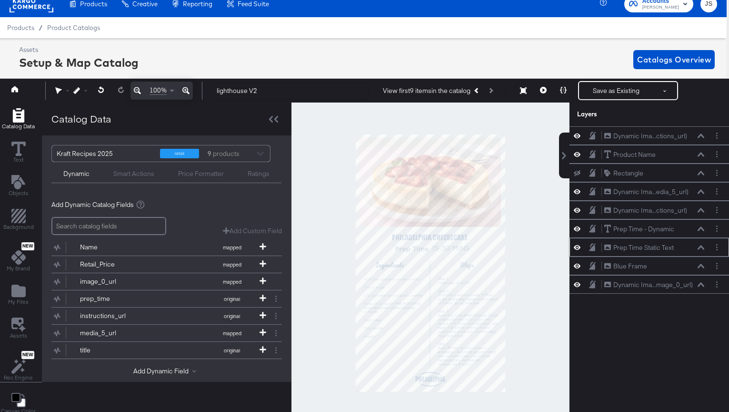
click at [700, 246] on icon at bounding box center [701, 247] width 7 height 5
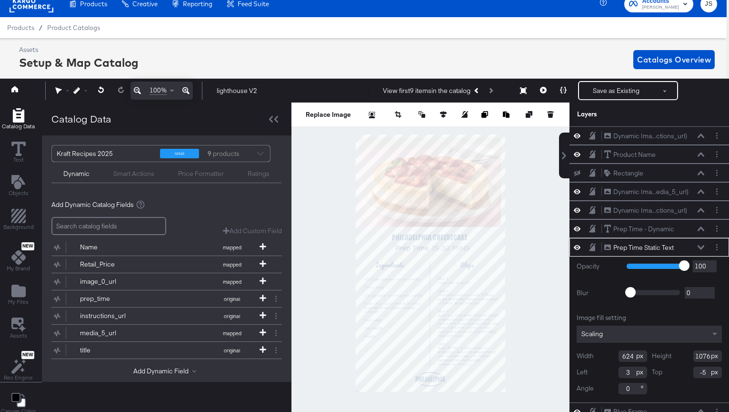
type input "-4"
click at [536, 315] on div at bounding box center [431, 262] width 278 height 321
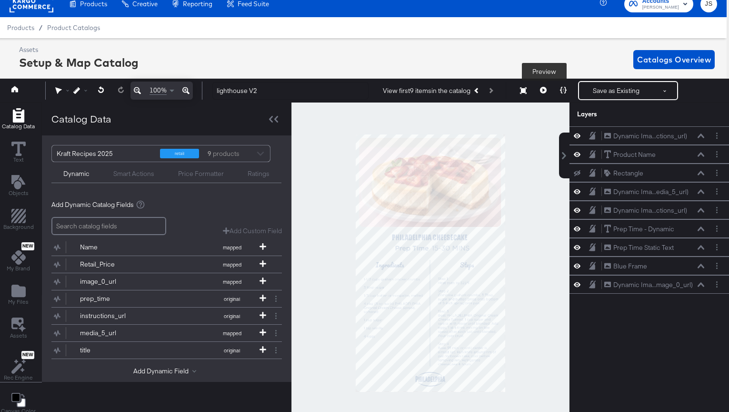
click at [539, 90] on button at bounding box center [544, 90] width 20 height 19
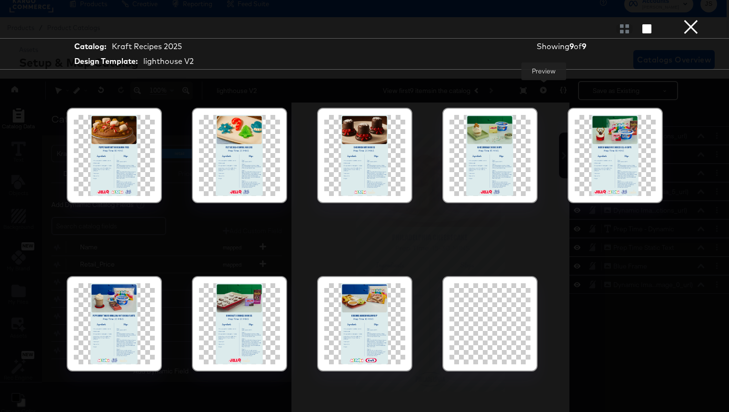
click at [511, 323] on div at bounding box center [490, 323] width 81 height 81
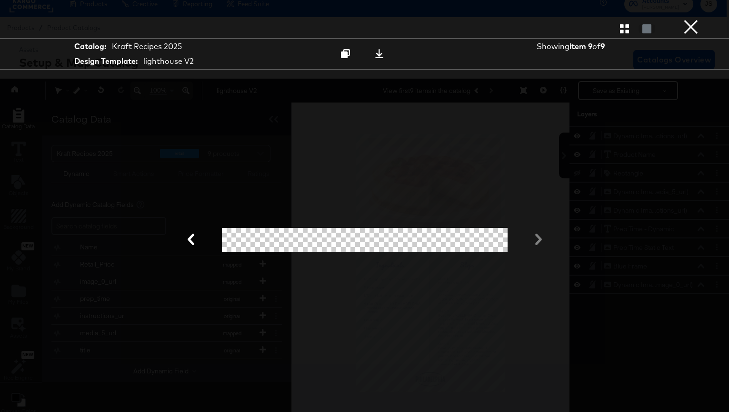
scroll to position [21, 2]
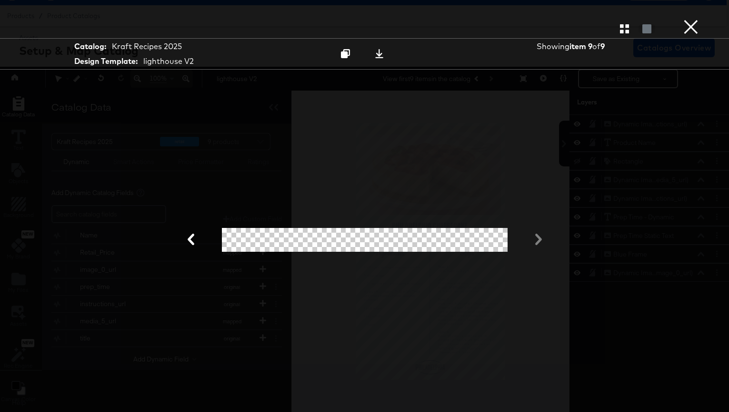
click at [694, 19] on button "×" at bounding box center [691, 9] width 19 height 19
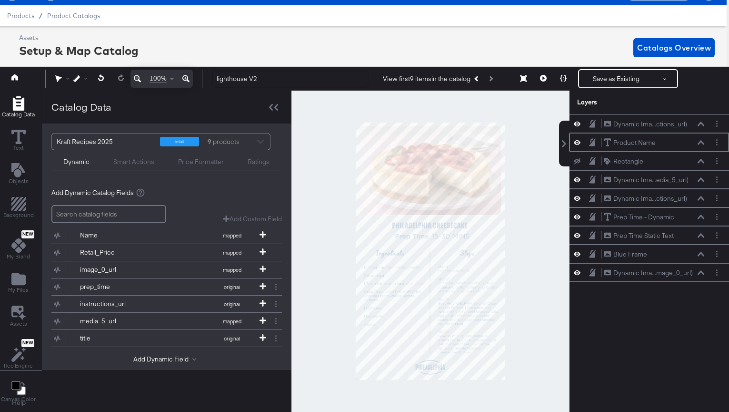
click at [701, 143] on icon at bounding box center [701, 142] width 7 height 5
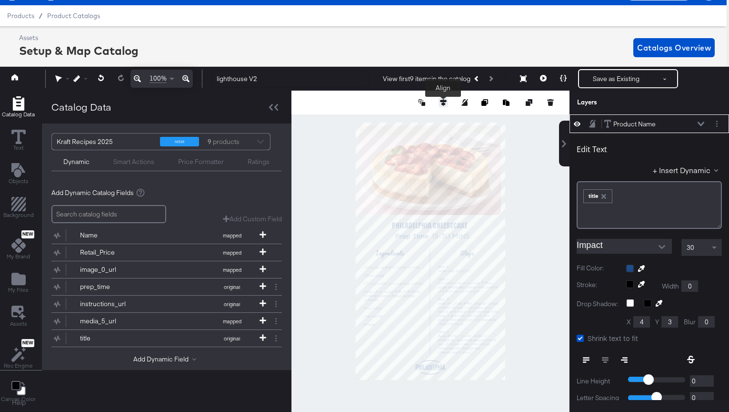
click at [441, 101] on icon at bounding box center [443, 102] width 7 height 7
click at [369, 120] on button at bounding box center [373, 120] width 10 height 10
click at [696, 124] on div "Product Name Product Name" at bounding box center [654, 124] width 101 height 10
click at [702, 125] on icon at bounding box center [701, 123] width 7 height 4
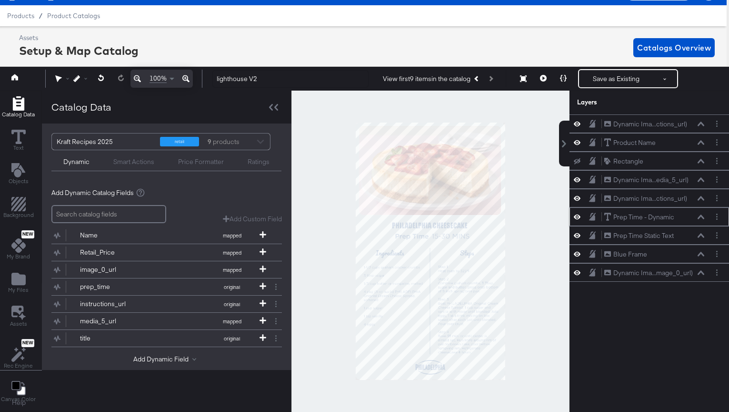
click at [697, 216] on div "Prep Time - Dynamic Prep Time - Dynamic" at bounding box center [654, 217] width 101 height 10
click at [704, 233] on icon at bounding box center [701, 235] width 7 height 5
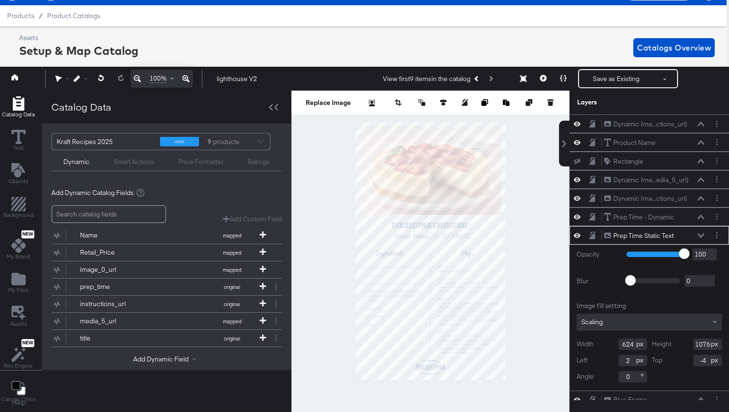
type input "1"
click at [698, 216] on icon at bounding box center [701, 216] width 7 height 5
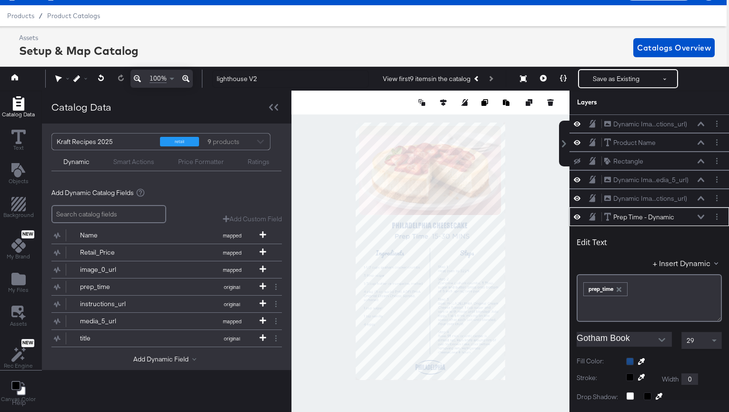
scroll to position [93, 0]
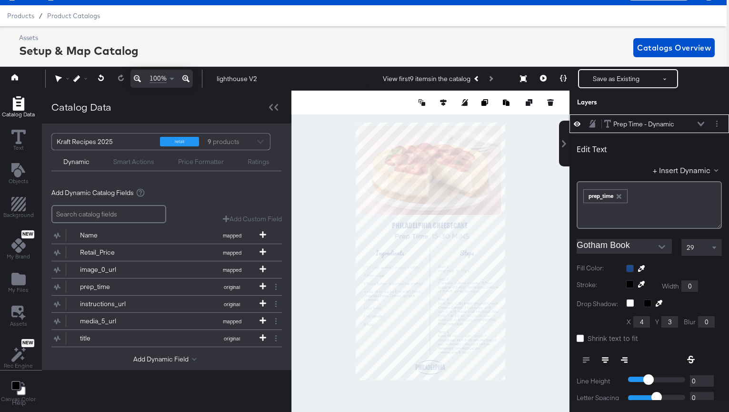
type input "317"
click at [506, 280] on div at bounding box center [431, 251] width 278 height 321
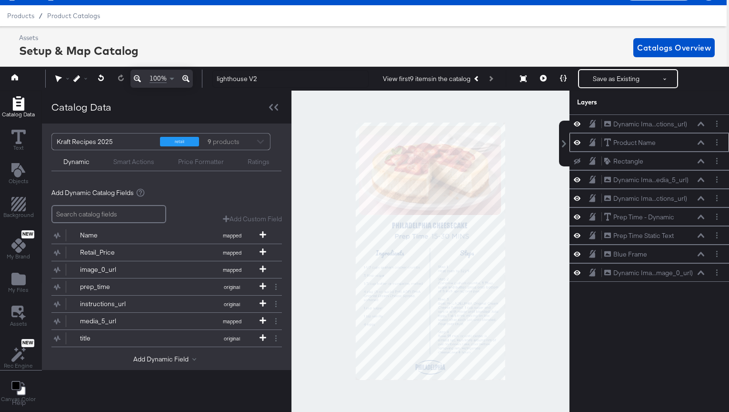
click at [702, 140] on button at bounding box center [701, 143] width 8 height 6
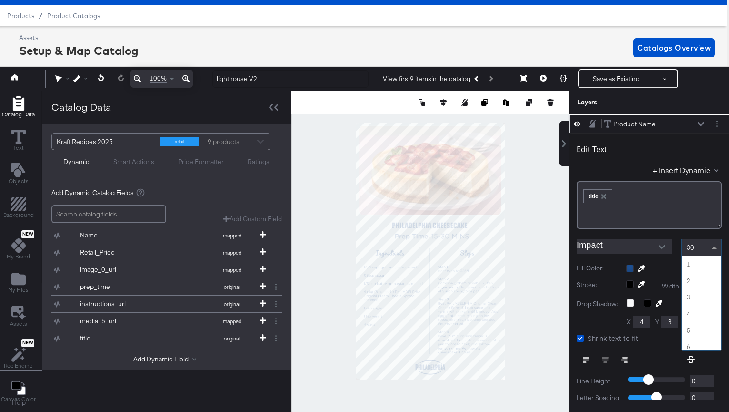
click at [711, 247] on span at bounding box center [716, 247] width 12 height 16
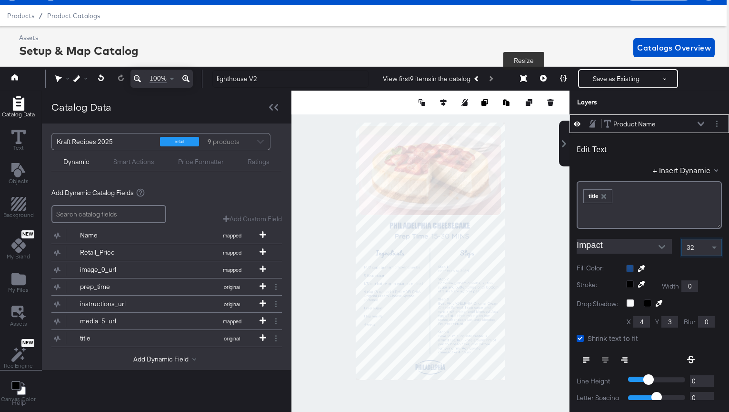
click at [546, 76] on icon at bounding box center [543, 78] width 7 height 7
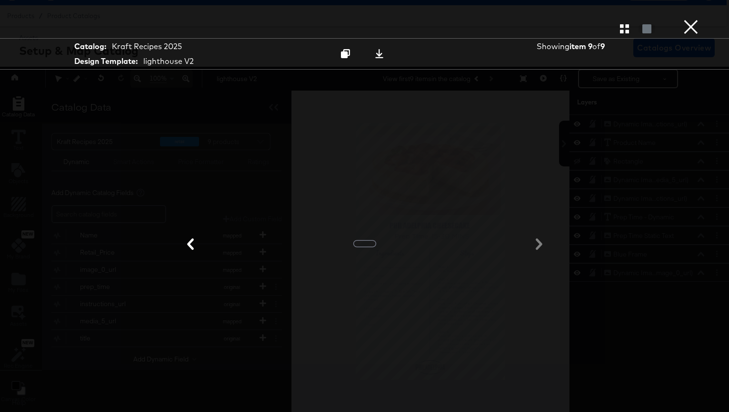
scroll to position [0, 0]
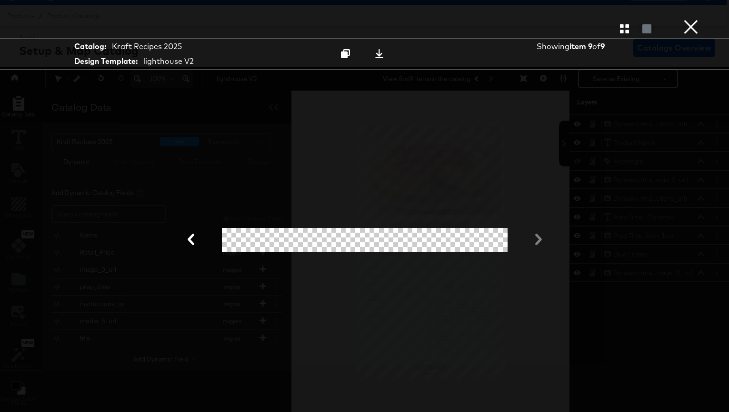
click at [627, 27] on icon "button" at bounding box center [624, 28] width 9 height 9
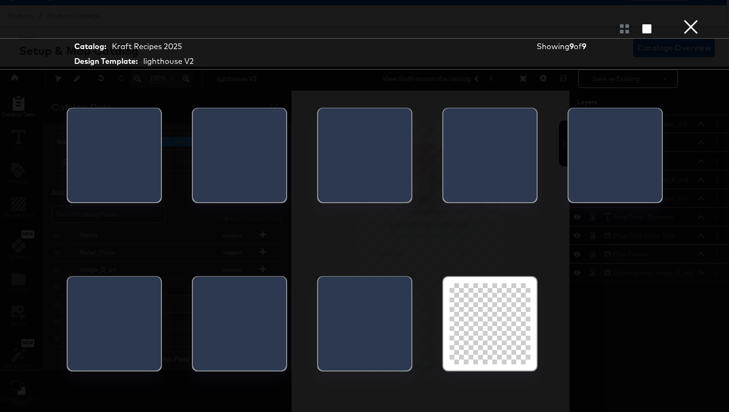
click at [70, 137] on div at bounding box center [69, 158] width 2 height 100
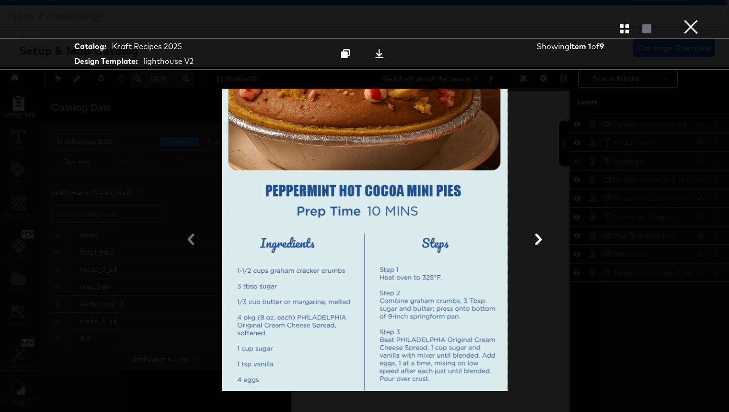
click at [541, 241] on icon at bounding box center [538, 238] width 11 height 11
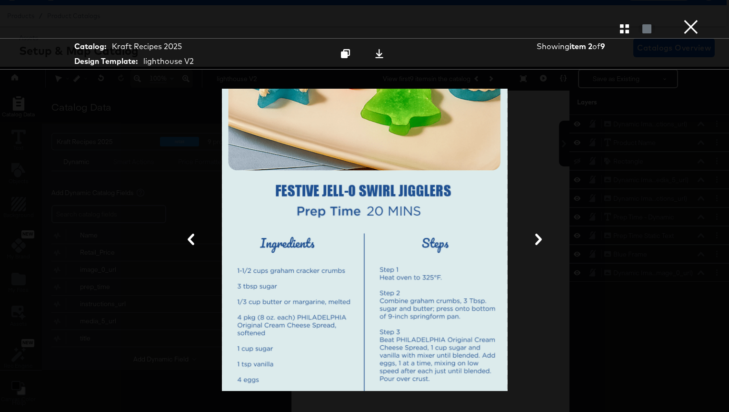
click at [541, 241] on icon at bounding box center [538, 238] width 11 height 11
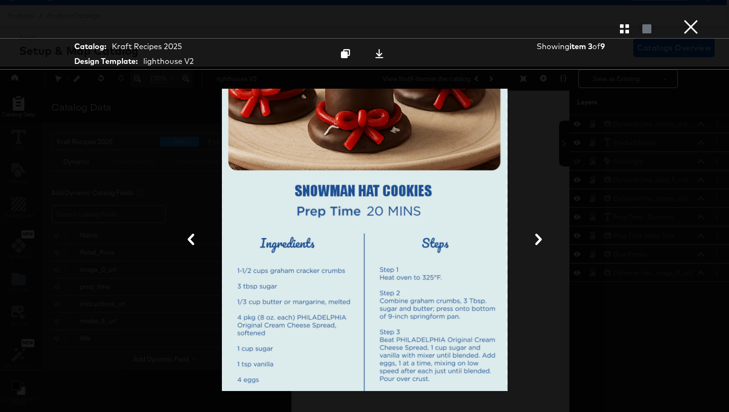
click at [541, 241] on icon at bounding box center [538, 238] width 11 height 11
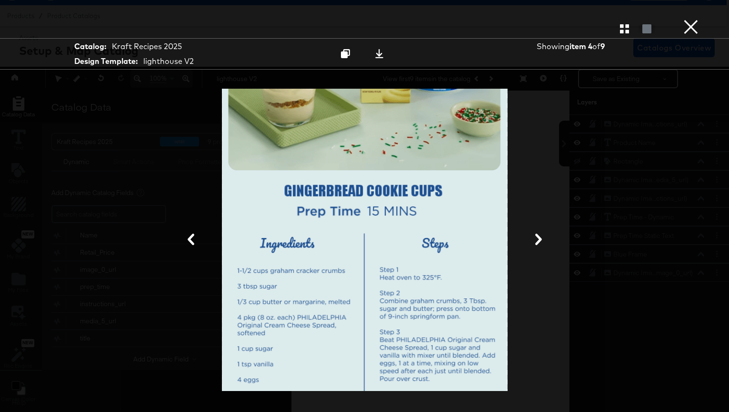
click at [541, 241] on icon at bounding box center [538, 238] width 11 height 11
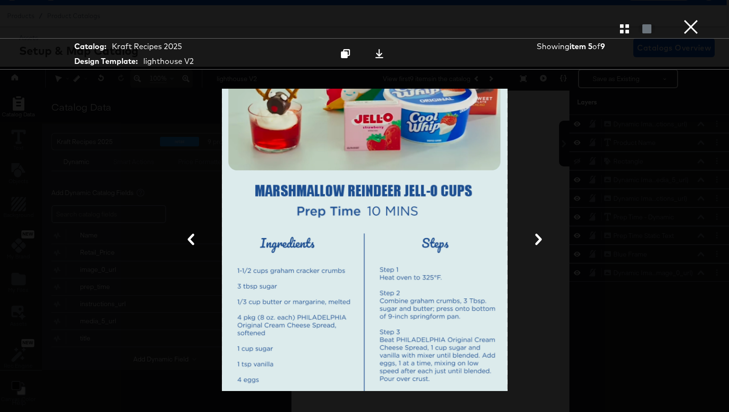
click at [541, 241] on icon at bounding box center [538, 238] width 11 height 11
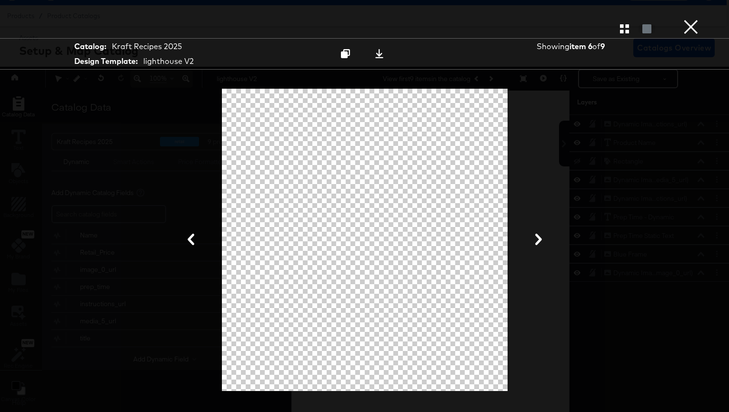
click at [691, 19] on button "×" at bounding box center [691, 9] width 19 height 19
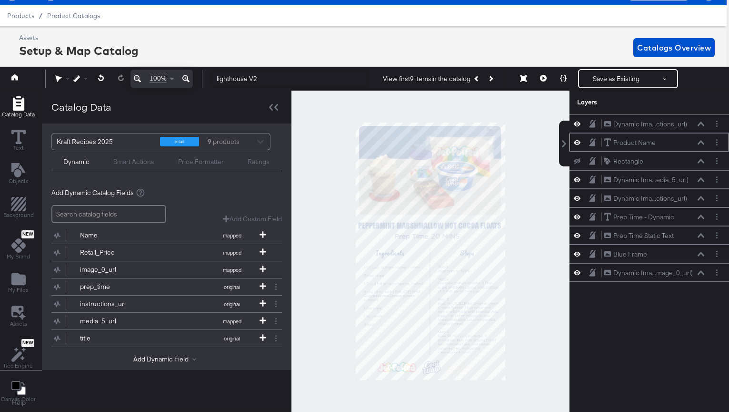
click at [698, 141] on icon at bounding box center [701, 142] width 7 height 5
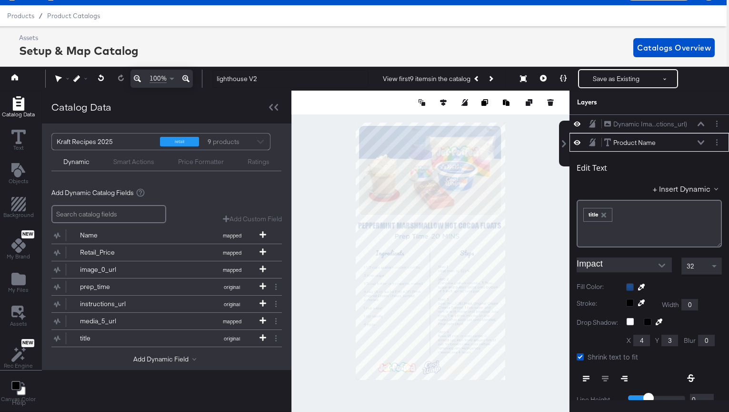
scroll to position [19, 0]
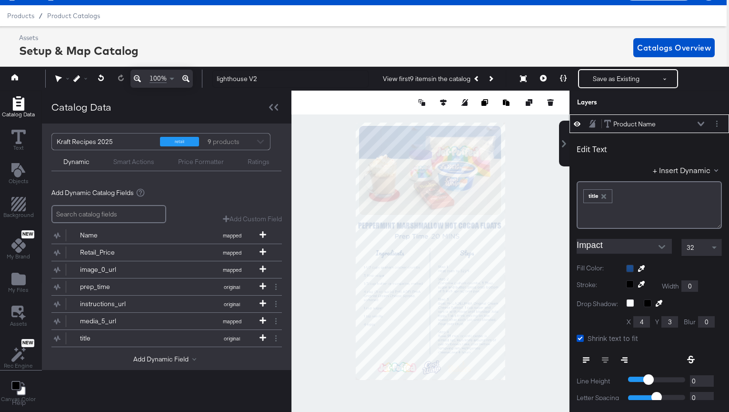
click at [708, 252] on div "32" at bounding box center [702, 247] width 40 height 16
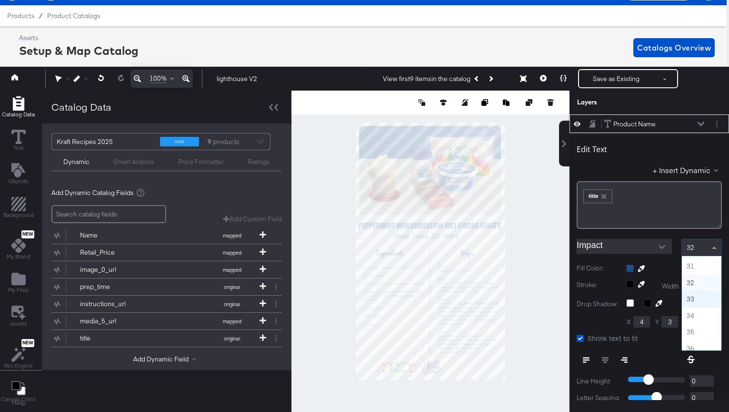
scroll to position [491, 0]
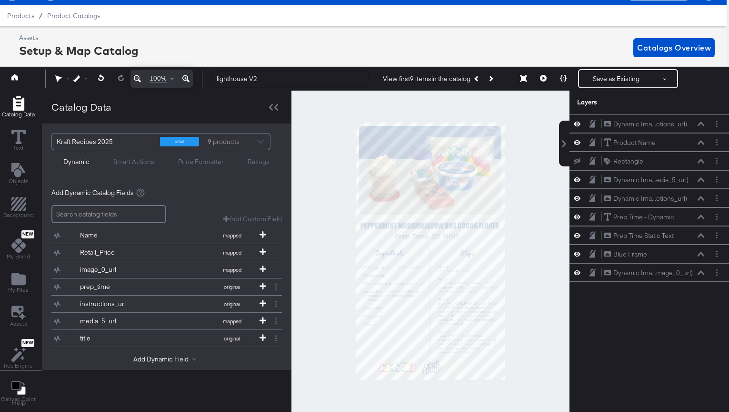
click at [545, 246] on div at bounding box center [431, 251] width 278 height 321
click at [543, 78] on icon at bounding box center [543, 78] width 7 height 7
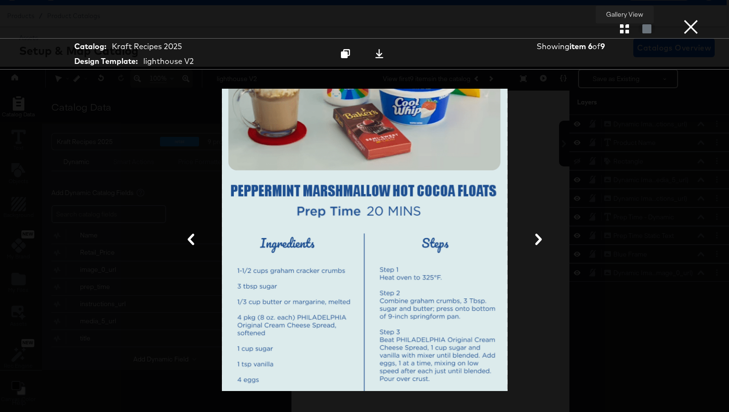
click at [625, 31] on icon "button" at bounding box center [624, 28] width 9 height 9
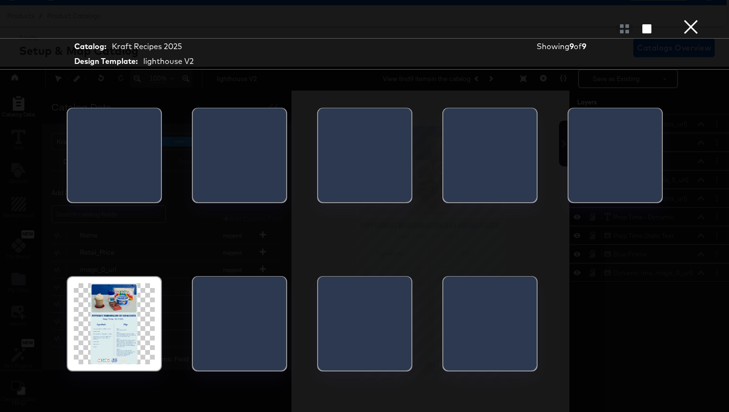
click at [68, 152] on div at bounding box center [68, 158] width 0 height 100
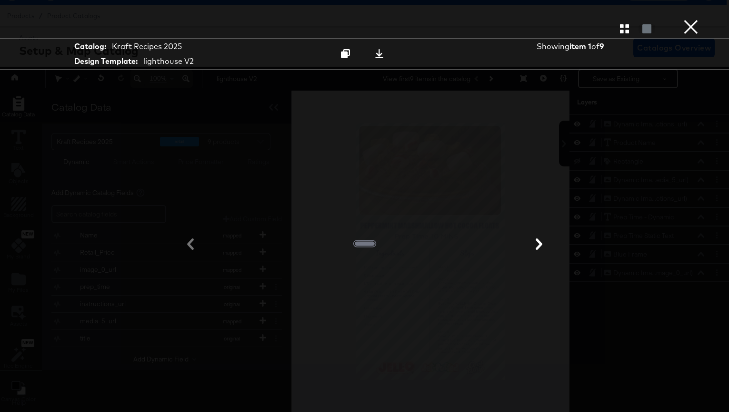
click at [690, 19] on button "×" at bounding box center [691, 9] width 19 height 19
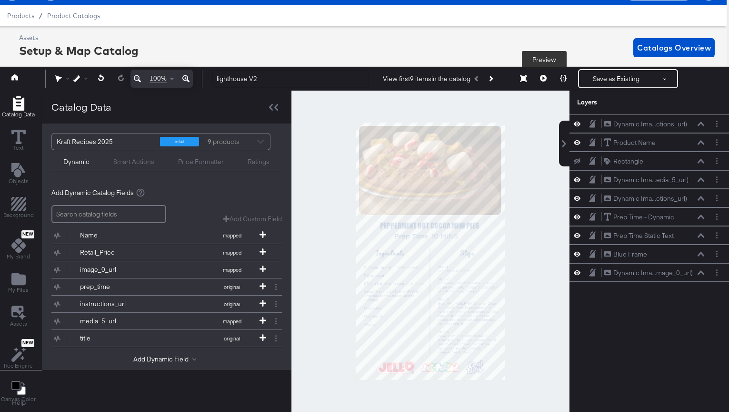
click at [542, 79] on icon at bounding box center [543, 78] width 7 height 7
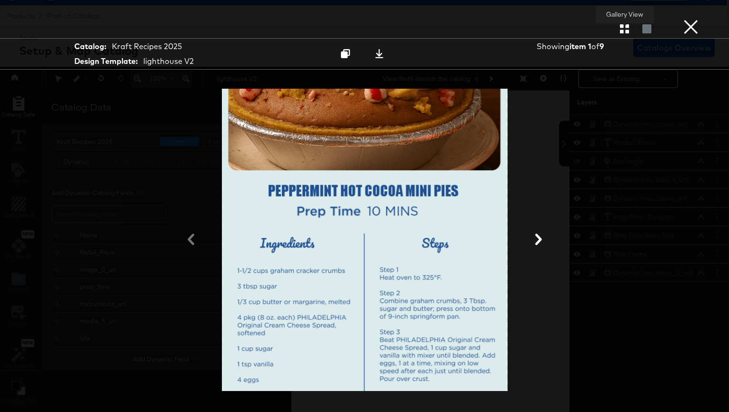
click at [624, 26] on icon "button" at bounding box center [624, 28] width 9 height 9
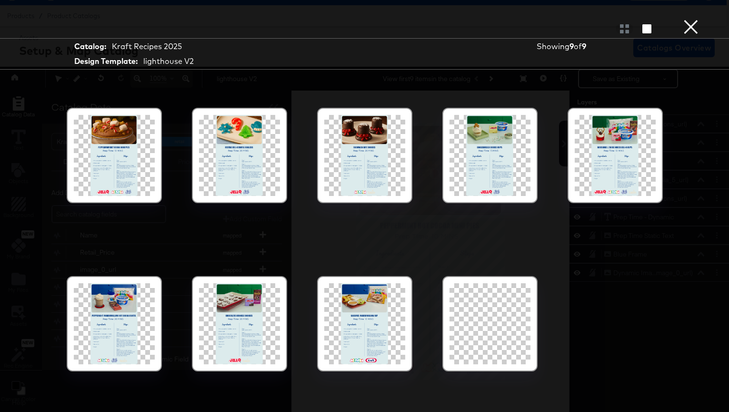
click at [477, 333] on div at bounding box center [490, 323] width 81 height 81
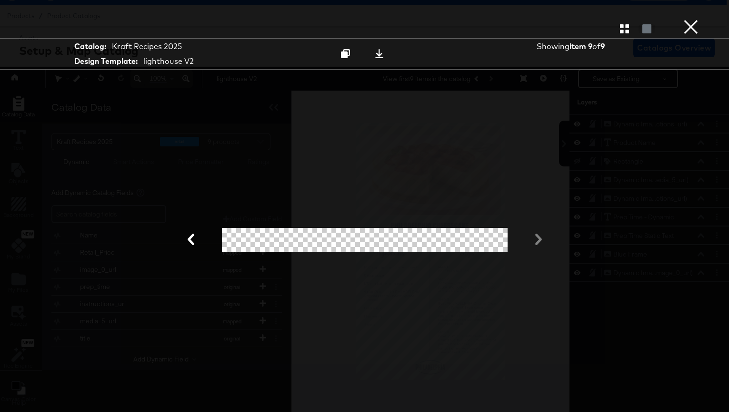
click at [687, 19] on button "×" at bounding box center [691, 9] width 19 height 19
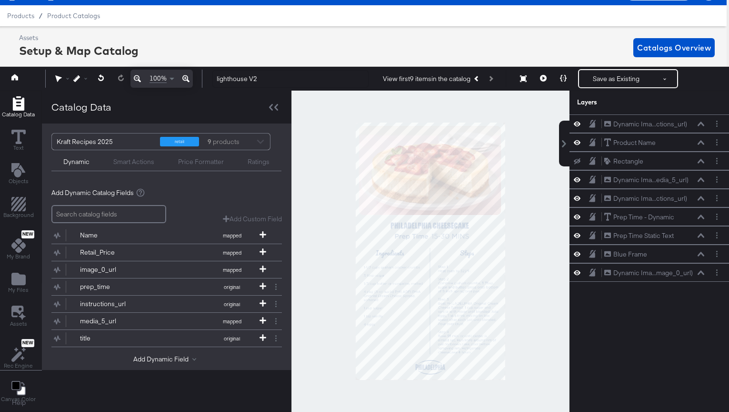
click at [543, 292] on div at bounding box center [431, 251] width 278 height 321
click at [633, 84] on button "Save as Existing" at bounding box center [616, 78] width 74 height 17
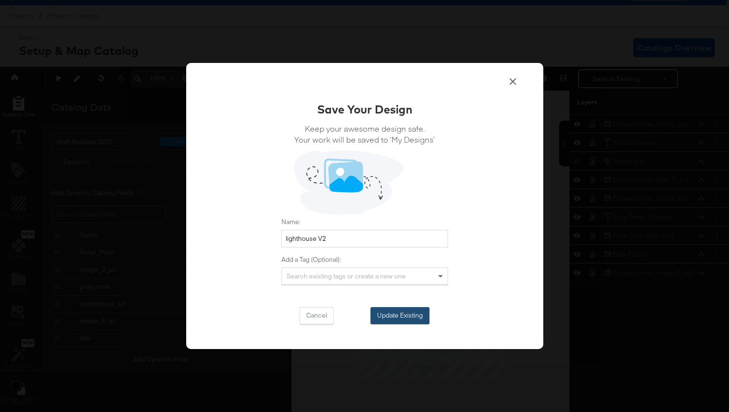
click at [424, 314] on button "Update Existing" at bounding box center [400, 315] width 59 height 17
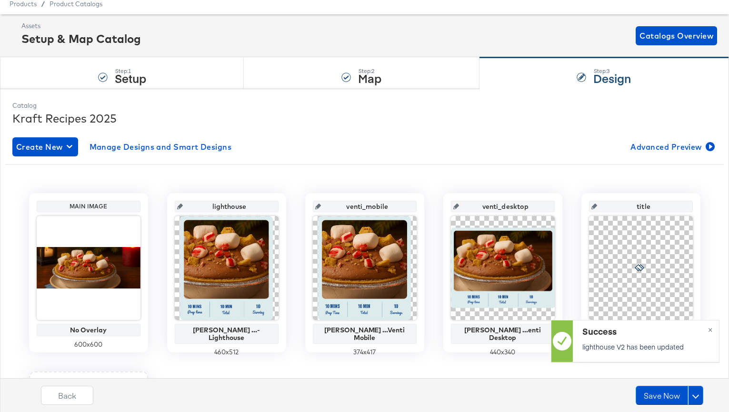
scroll to position [43, 0]
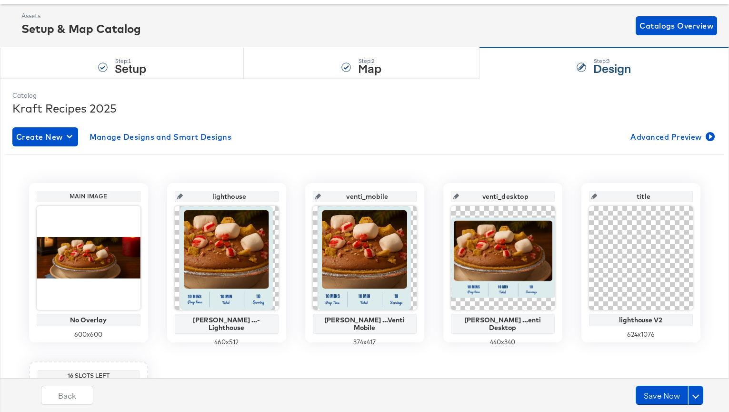
click at [640, 195] on input "title" at bounding box center [643, 193] width 93 height 26
type input "li"
type input "lighthous"
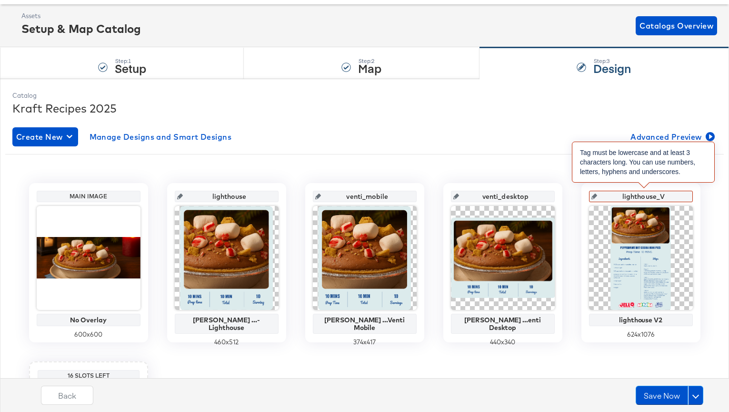
type input "lighthouse_V2"
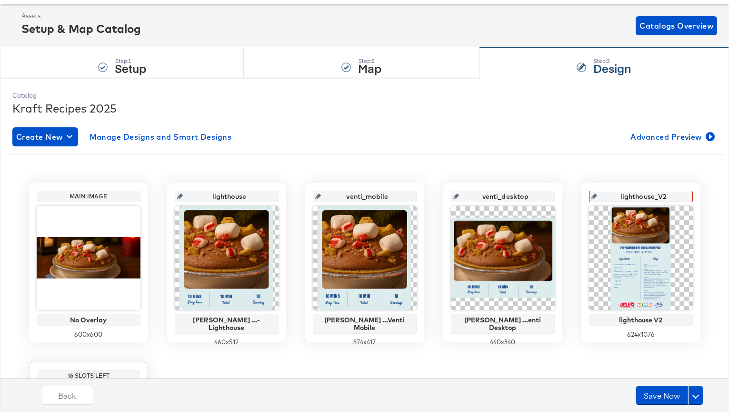
click at [586, 170] on div "Main Image No Overlay 600 x 600 lighthouse Kraft Heinz ...- Lighthouse 460 x 51…" at bounding box center [364, 348] width 705 height 373
click at [646, 200] on input "title" at bounding box center [643, 193] width 93 height 26
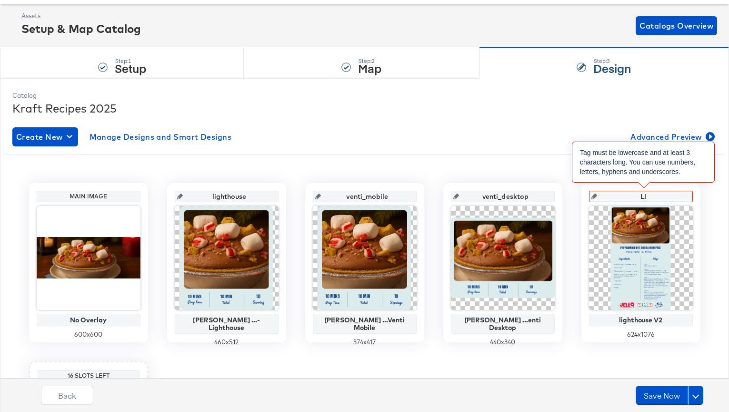
type input "L"
type input "k"
type input "li"
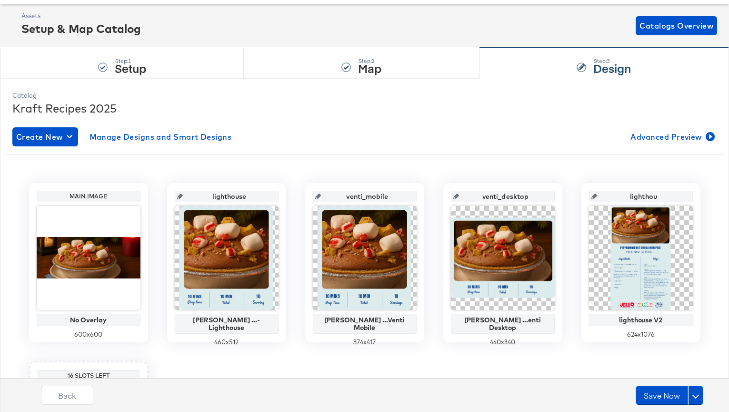
type input "lighthous"
type input "lighthouse_v2"
click at [666, 174] on div "Main Image No Overlay 600 x 600 lighthouse Kraft Heinz ...- Lighthouse 460 x 51…" at bounding box center [364, 348] width 705 height 373
click at [657, 398] on button "Save Now" at bounding box center [662, 394] width 52 height 19
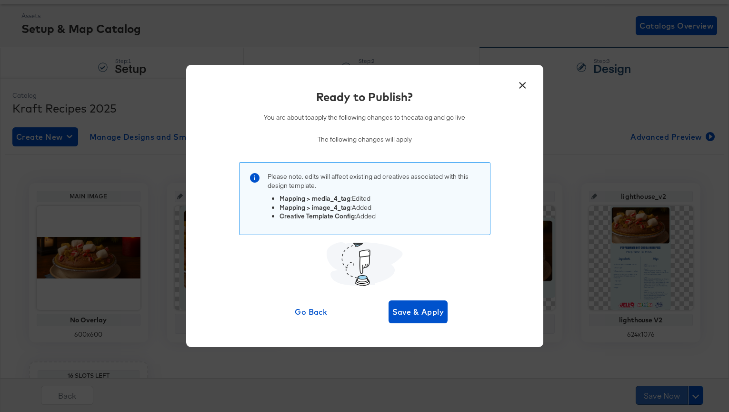
scroll to position [0, 0]
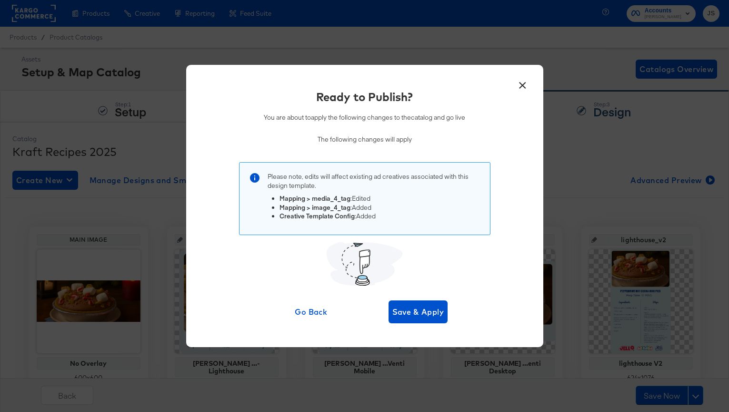
click at [527, 83] on button "×" at bounding box center [523, 82] width 17 height 17
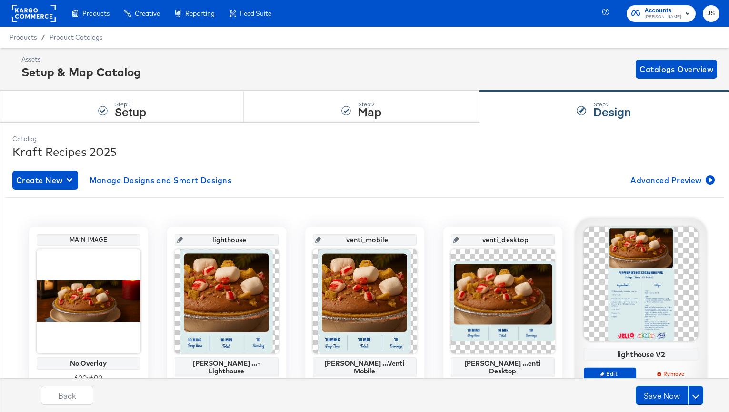
click at [667, 306] on div at bounding box center [641, 284] width 114 height 114
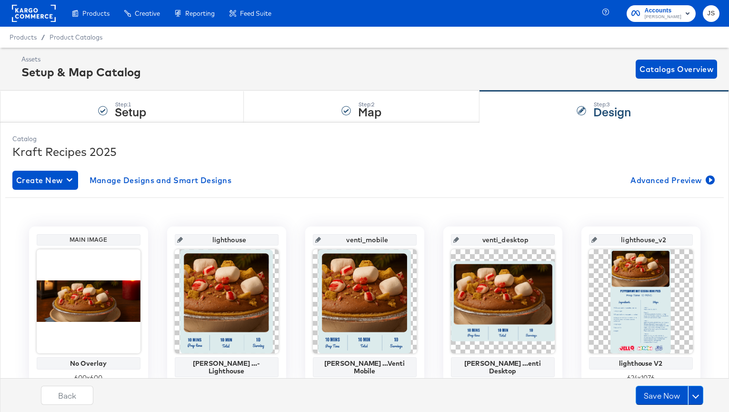
click at [619, 374] on div "Back Save Now" at bounding box center [372, 391] width 729 height 41
click at [616, 373] on div "Back Save Now" at bounding box center [372, 391] width 729 height 41
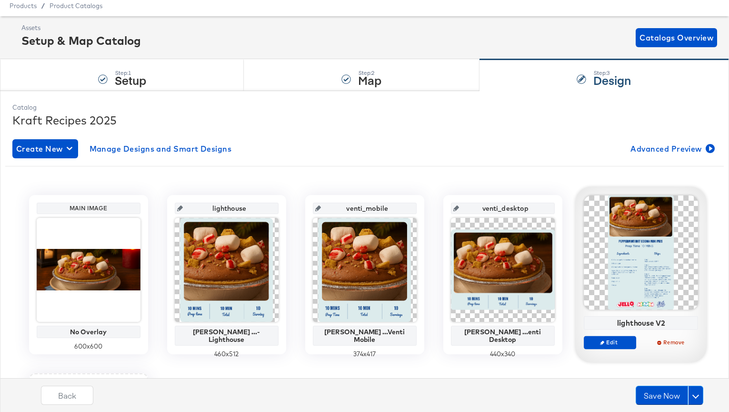
scroll to position [38, 0]
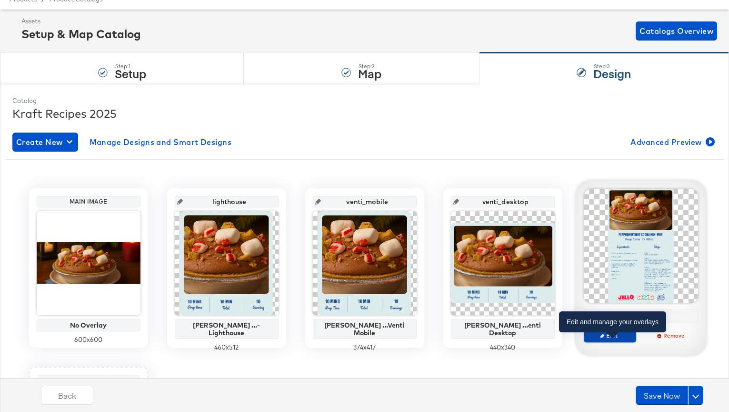
click at [613, 341] on button "Edit" at bounding box center [610, 335] width 52 height 13
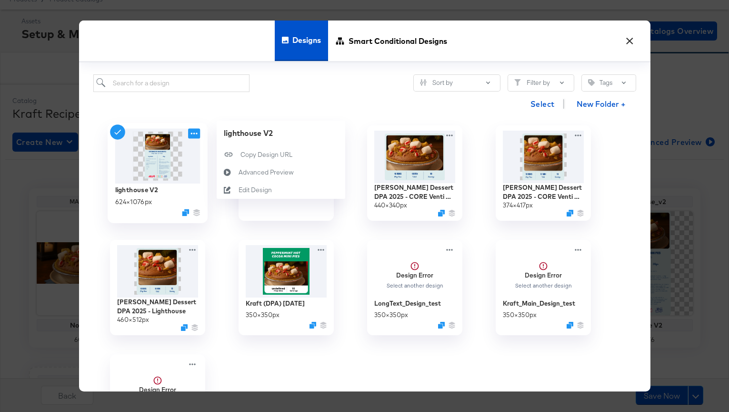
click at [192, 131] on icon at bounding box center [194, 134] width 12 height 10
click at [242, 183] on button "Edit Design Edit Design" at bounding box center [281, 190] width 129 height 18
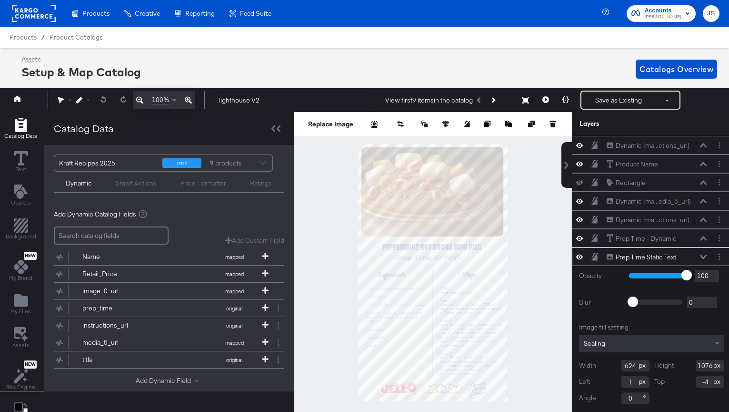
click at [155, 379] on button "Add Dynamic Field" at bounding box center [169, 380] width 67 height 9
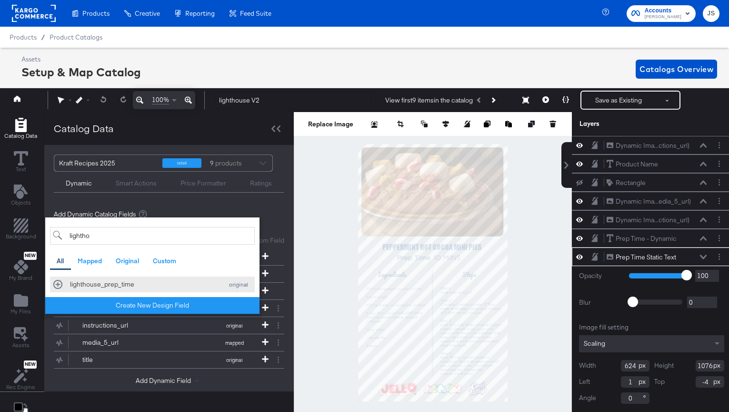
type input "lightho"
click at [160, 286] on div "lighthouse_prep_time" at bounding box center [144, 284] width 148 height 9
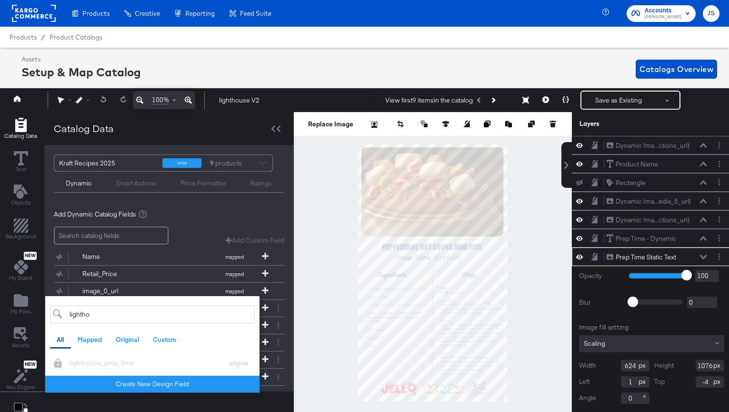
click at [275, 217] on div "Add Dynamic Catalog Fields" at bounding box center [169, 214] width 231 height 9
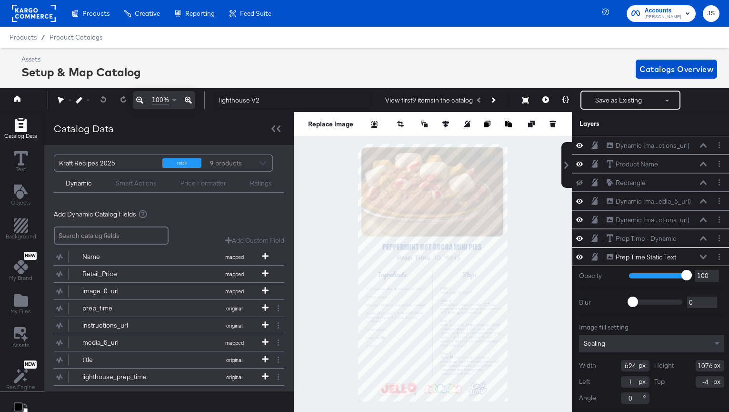
scroll to position [31, 0]
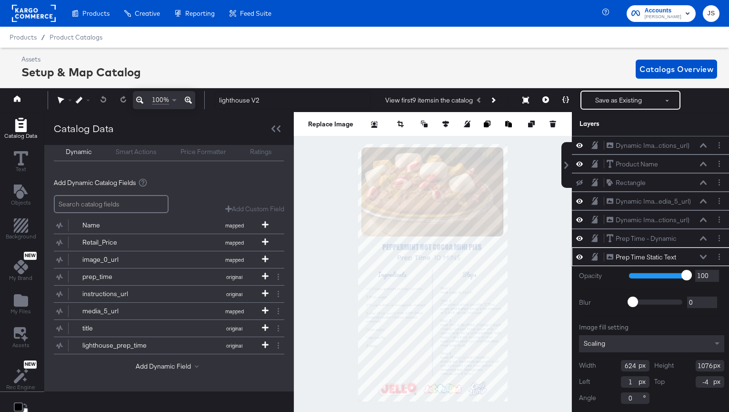
click at [700, 256] on icon at bounding box center [703, 256] width 7 height 5
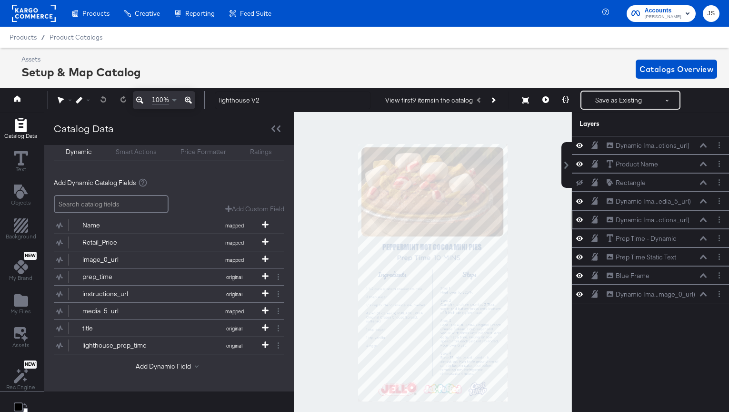
click at [581, 218] on icon at bounding box center [579, 219] width 7 height 5
click at [581, 218] on icon at bounding box center [579, 220] width 7 height 6
click at [581, 236] on icon at bounding box center [579, 238] width 7 height 8
click at [581, 236] on icon at bounding box center [579, 238] width 7 height 6
click at [581, 236] on icon at bounding box center [579, 238] width 7 height 8
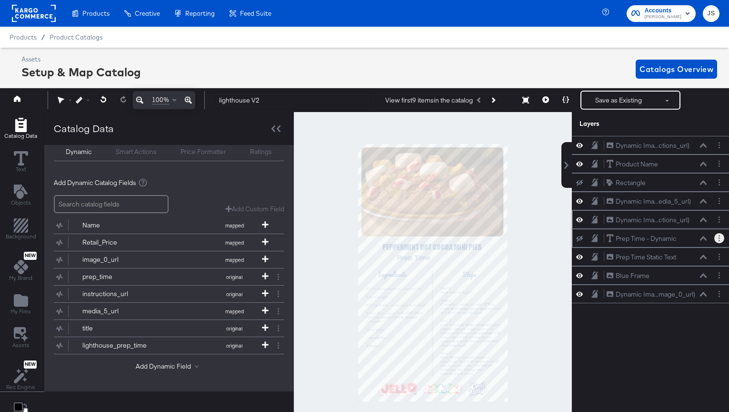
click at [722, 238] on button "Layer Options" at bounding box center [720, 238] width 10 height 10
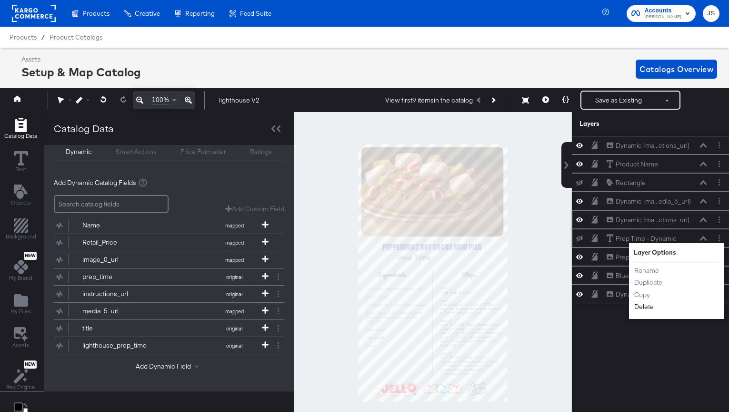
click at [642, 307] on button "Delete" at bounding box center [644, 307] width 20 height 10
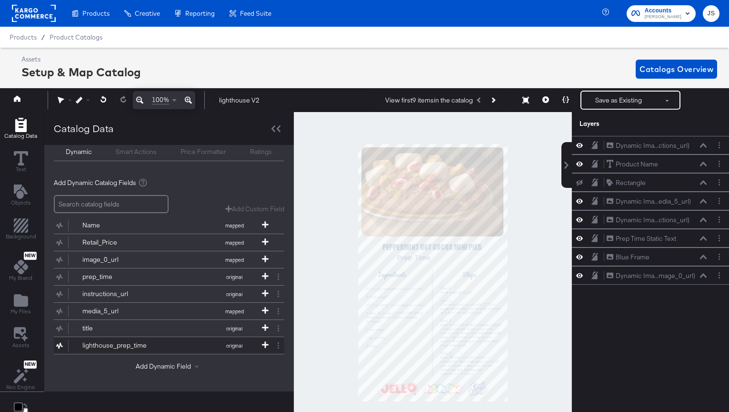
click at [118, 340] on button "lighthouse_prep_time original" at bounding box center [163, 345] width 219 height 17
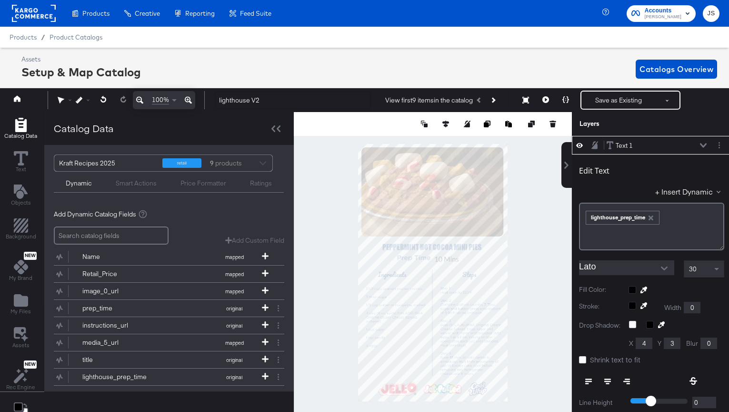
type input "321"
type input "469"
click at [640, 271] on input "Lato" at bounding box center [619, 267] width 81 height 14
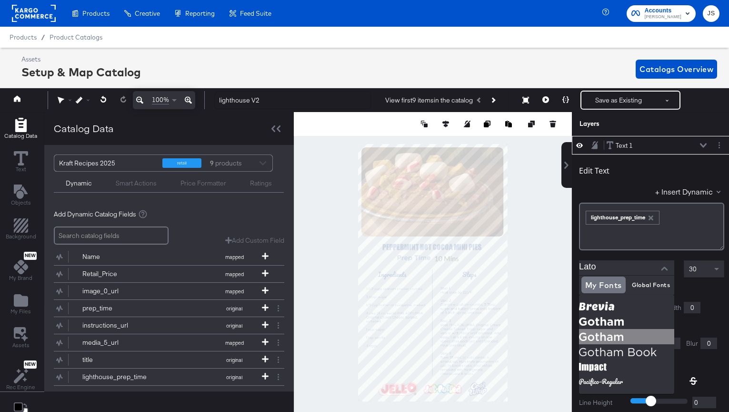
scroll to position [13, 0]
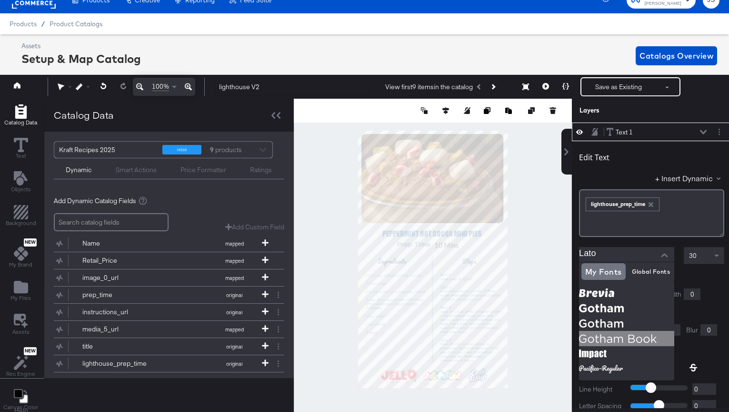
click at [616, 333] on img at bounding box center [626, 338] width 95 height 15
type input "Gotham Book"
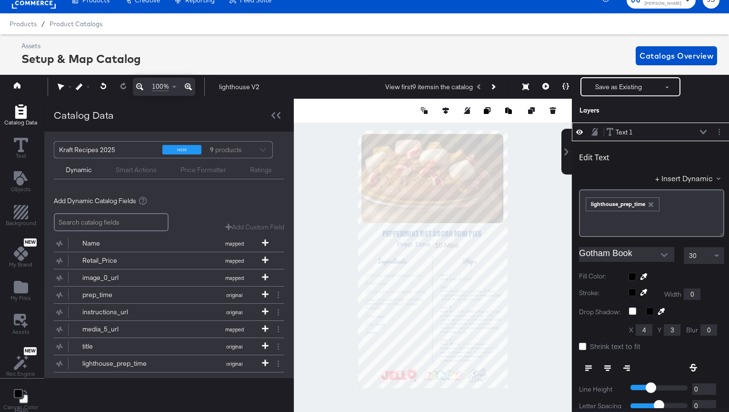
click at [710, 250] on div "30" at bounding box center [705, 255] width 40 height 16
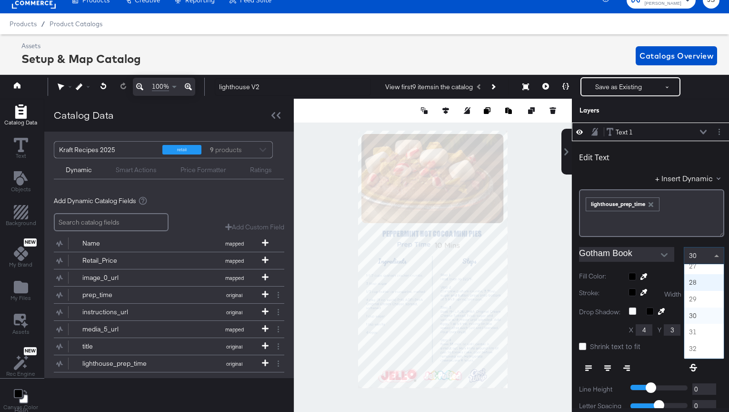
scroll to position [423, 0]
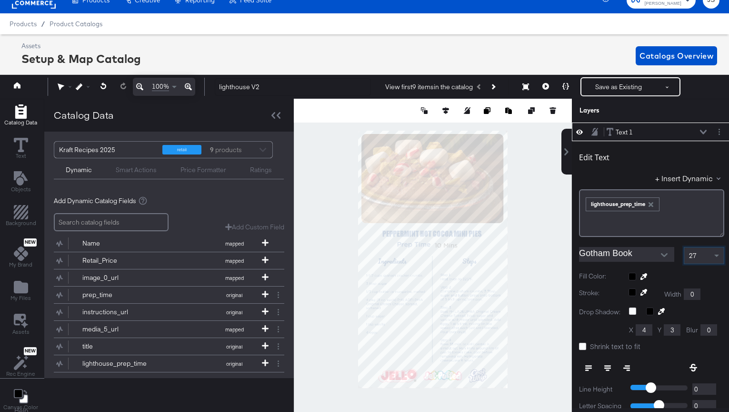
click at [633, 277] on div at bounding box center [677, 277] width 96 height 8
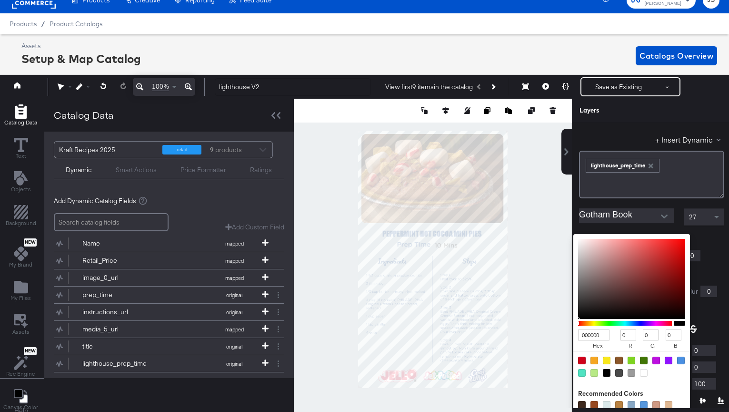
click at [604, 334] on input "000000" at bounding box center [593, 334] width 31 height 11
type input "1D4F91"
type input "29"
type input "79"
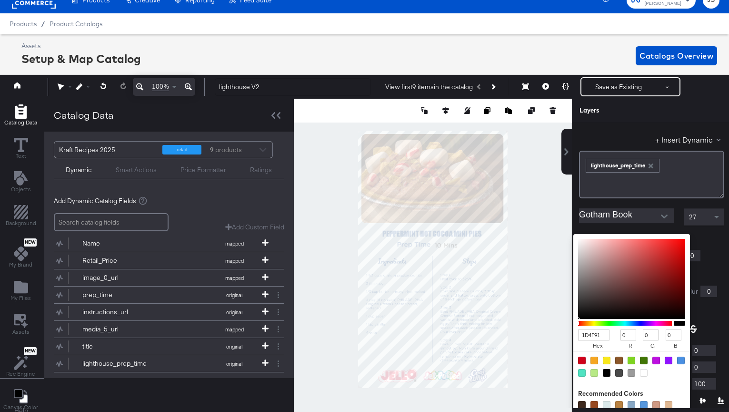
type input "145"
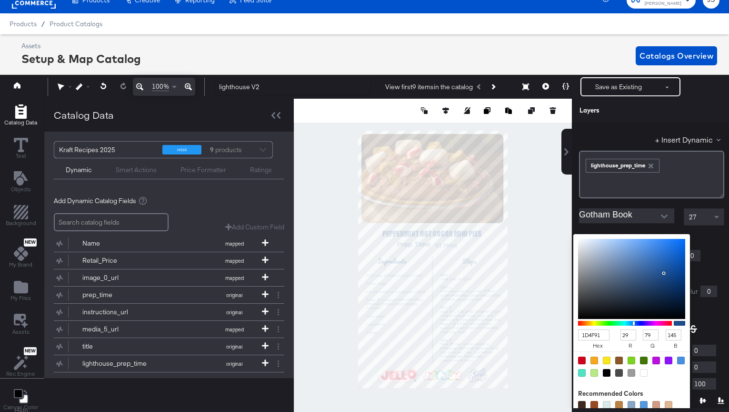
type input "237"
type input "240"
type input "242"
click at [553, 254] on div at bounding box center [432, 259] width 277 height 321
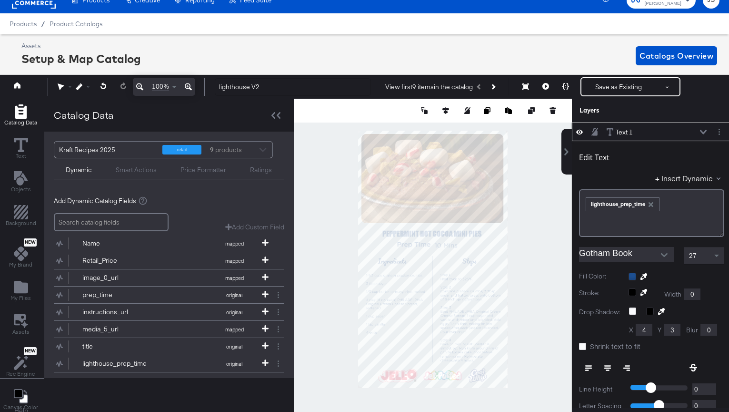
scroll to position [13, 2]
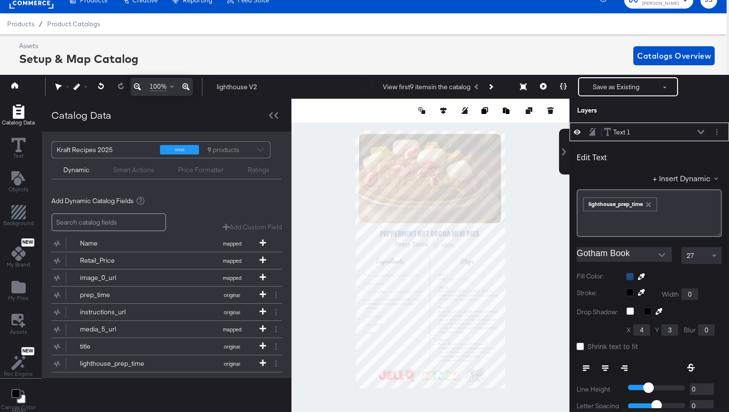
click at [588, 369] on icon at bounding box center [586, 367] width 7 height 7
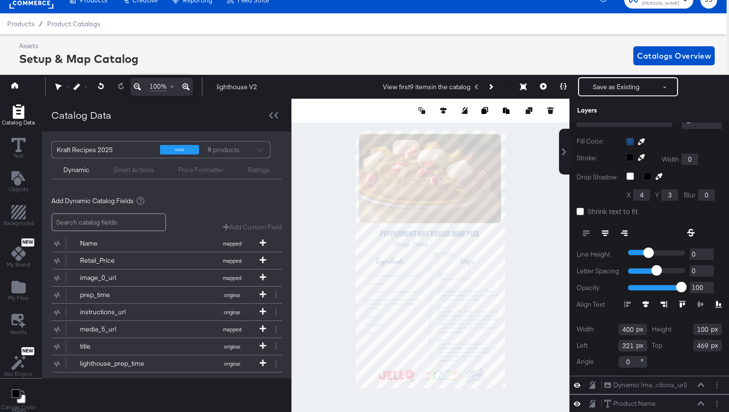
scroll to position [143, 0]
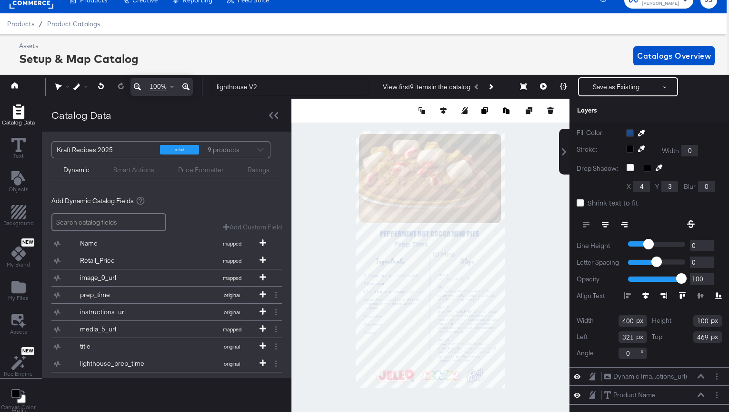
drag, startPoint x: 633, startPoint y: 320, endPoint x: 587, endPoint y: 321, distance: 46.2
click at [587, 321] on div "Width 400" at bounding box center [612, 320] width 71 height 11
type input "312"
drag, startPoint x: 708, startPoint y: 319, endPoint x: 678, endPoint y: 318, distance: 30.0
click at [681, 319] on div "Height 100" at bounding box center [687, 320] width 71 height 11
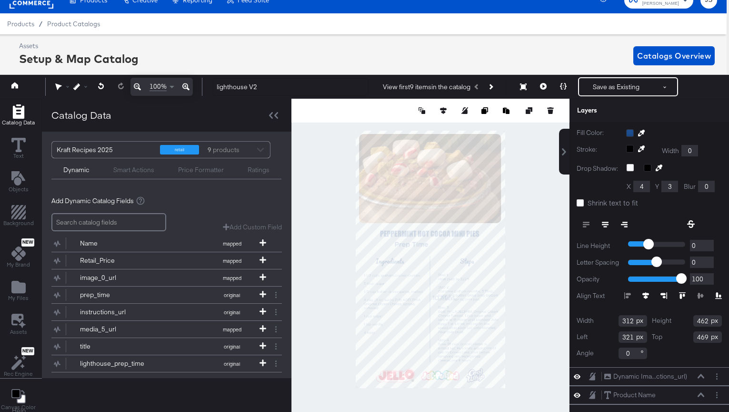
type input "462"
drag, startPoint x: 635, startPoint y: 321, endPoint x: 596, endPoint y: 321, distance: 38.6
click at [596, 321] on div "Width 312" at bounding box center [612, 320] width 71 height 11
type input "145"
drag, startPoint x: 708, startPoint y: 322, endPoint x: 678, endPoint y: 322, distance: 30.0
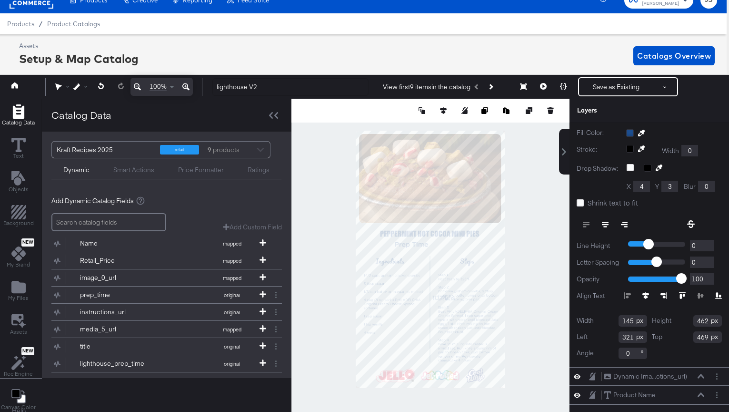
click at [678, 322] on div "Height 462" at bounding box center [687, 320] width 71 height 11
type input "33"
drag, startPoint x: 635, startPoint y: 335, endPoint x: 573, endPoint y: 334, distance: 61.5
click at [573, 334] on div "Edit Text + Insert Dynamic ﻿ ﻿ lighthouse_prep_time ﻿ Gotham Book 27 Fill Color…" at bounding box center [650, 182] width 160 height 369
type input "312"
